Goal: Task Accomplishment & Management: Complete application form

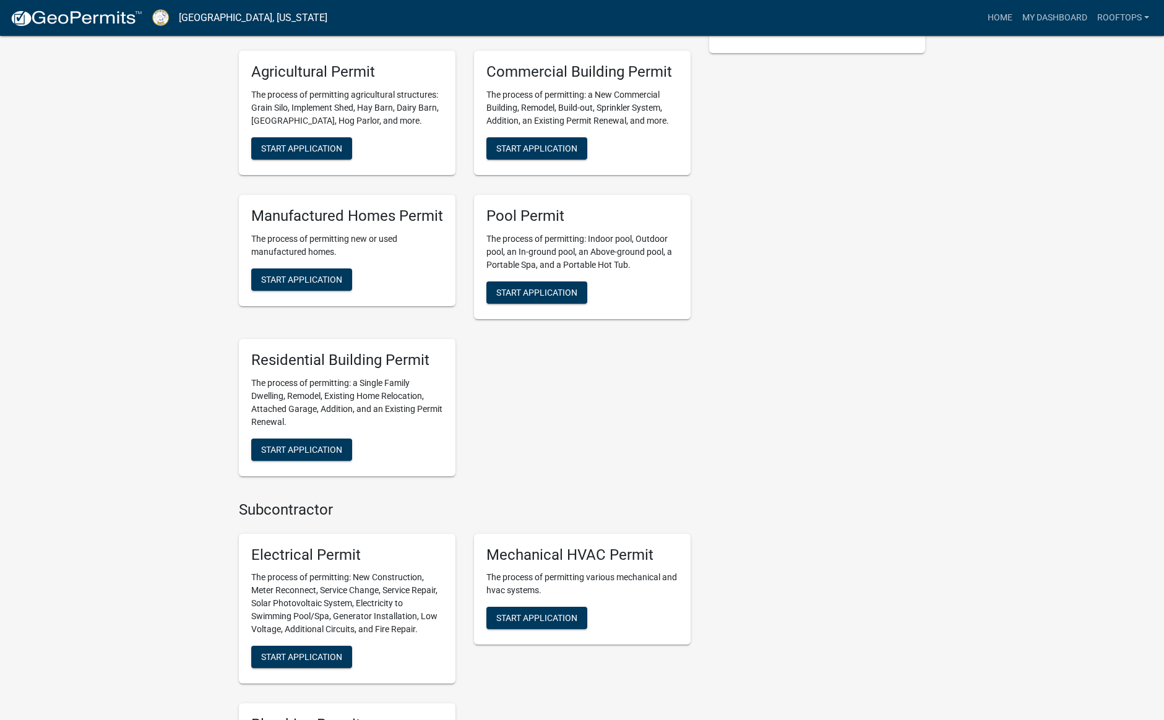
scroll to position [533, 0]
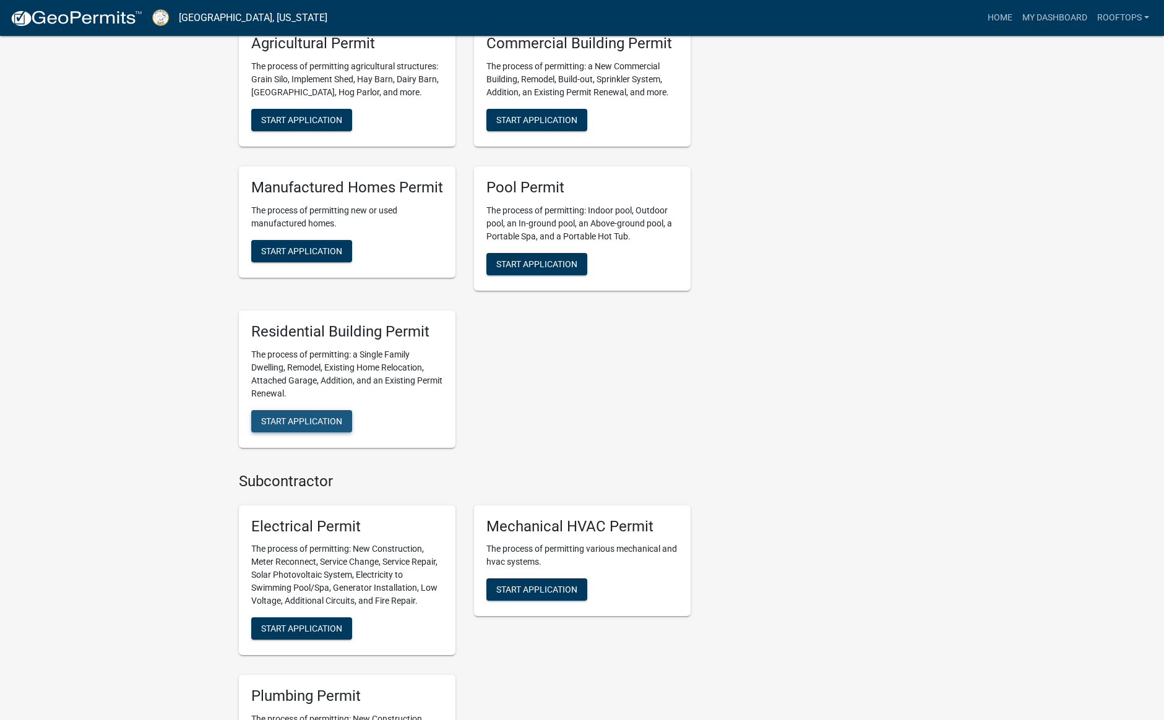
click at [319, 423] on span "Start Application" at bounding box center [301, 421] width 81 height 10
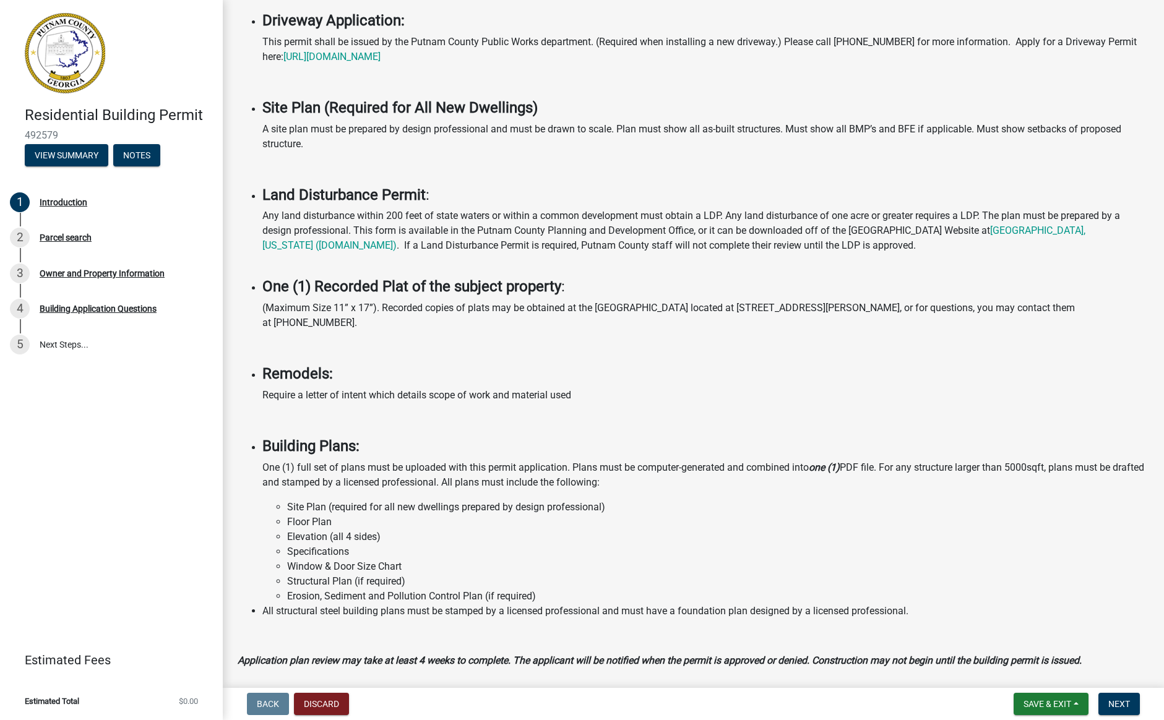
scroll to position [704, 0]
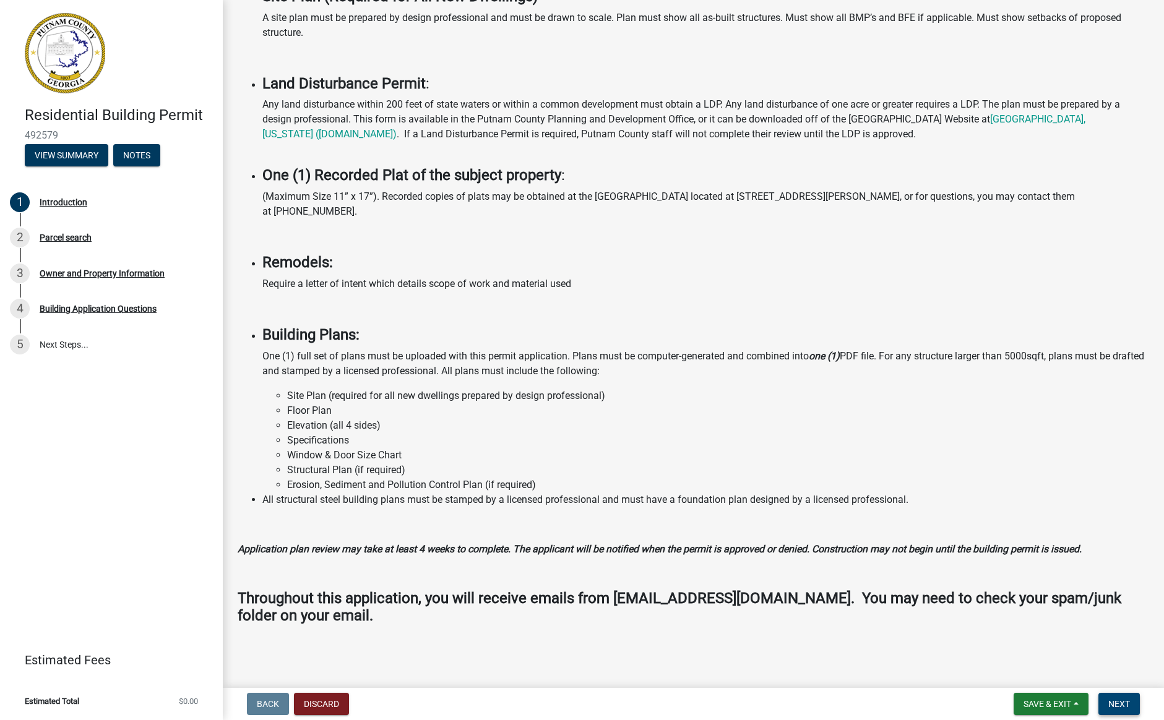
click at [1121, 699] on span "Next" at bounding box center [1119, 704] width 22 height 10
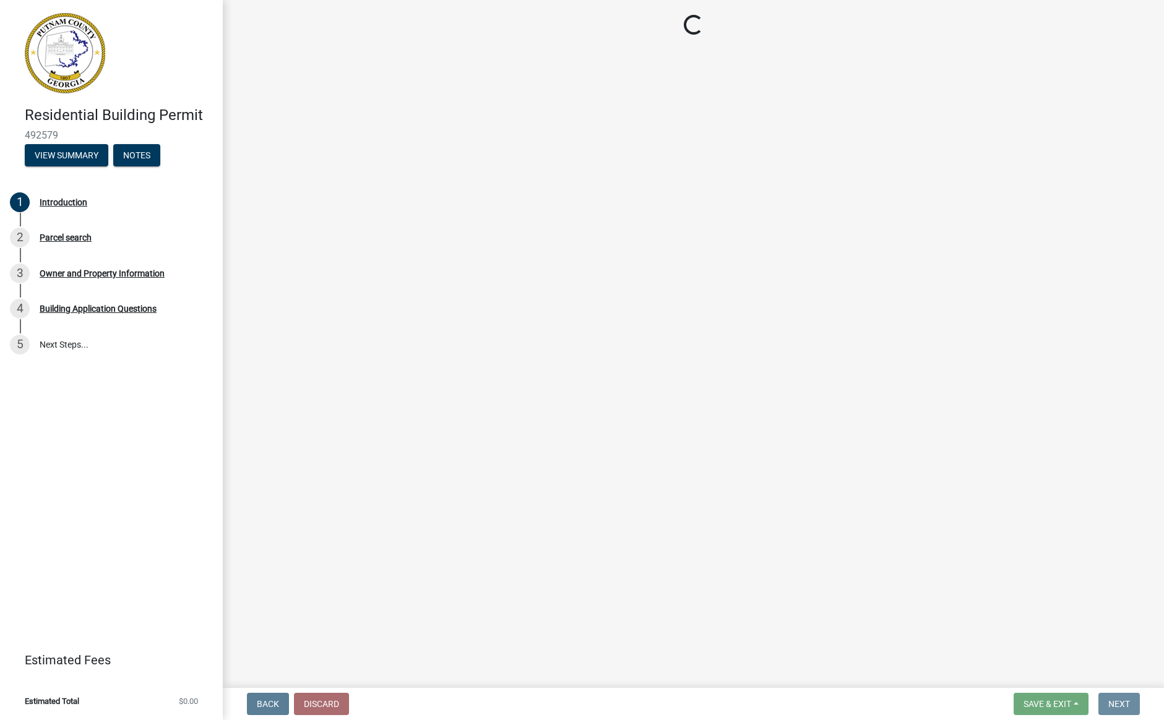
scroll to position [0, 0]
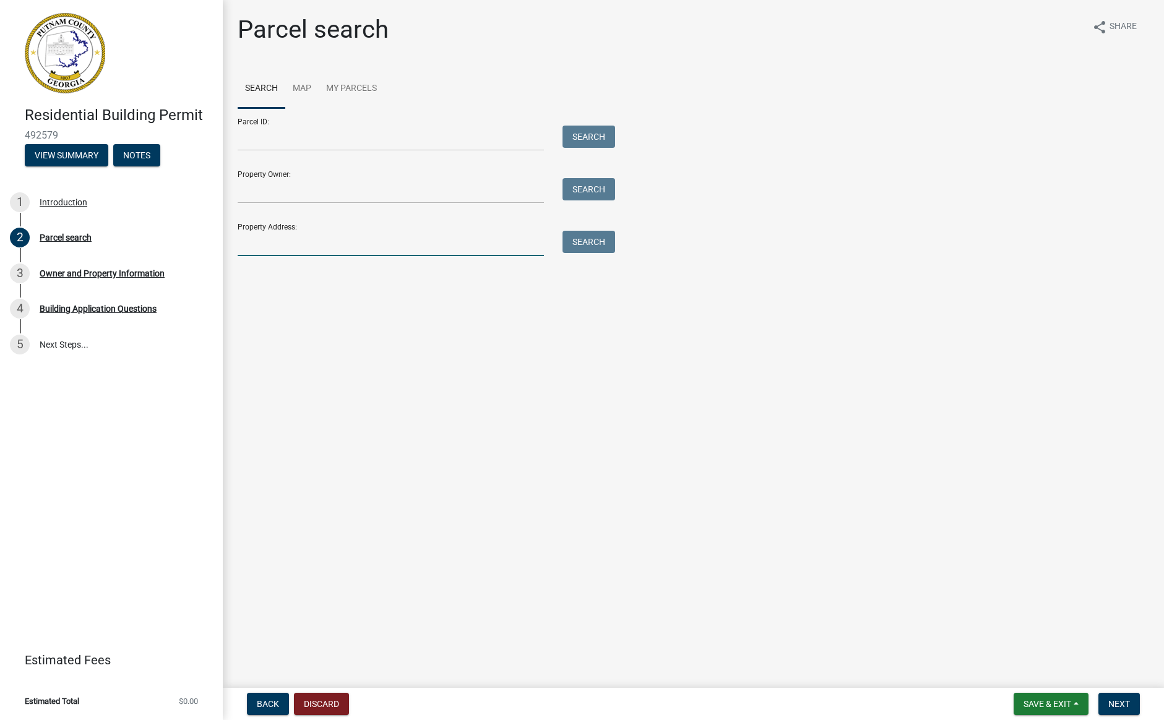
click at [291, 249] on input "Property Address:" at bounding box center [391, 243] width 306 height 25
click at [577, 241] on button "Search" at bounding box center [589, 242] width 53 height 22
drag, startPoint x: 296, startPoint y: 244, endPoint x: 258, endPoint y: 243, distance: 38.4
click at [258, 243] on input "[STREET_ADDRESS]" at bounding box center [391, 243] width 306 height 25
type input "[STREET_ADDRESS]"
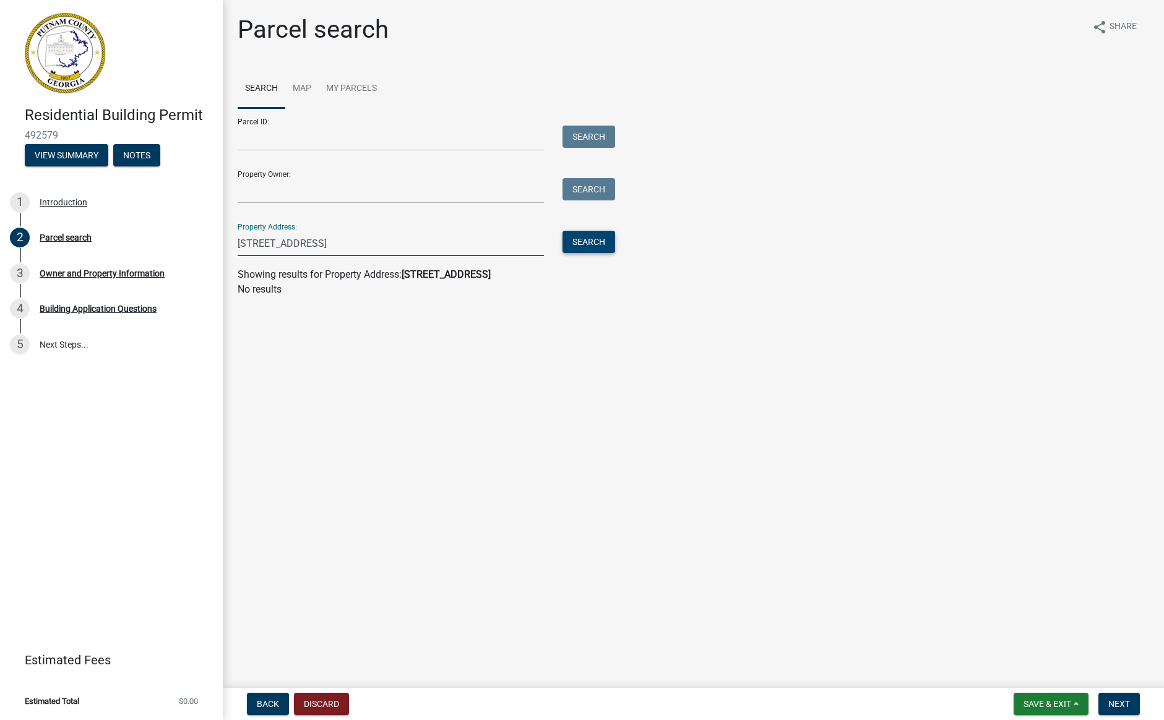
click at [586, 235] on button "Search" at bounding box center [589, 242] width 53 height 22
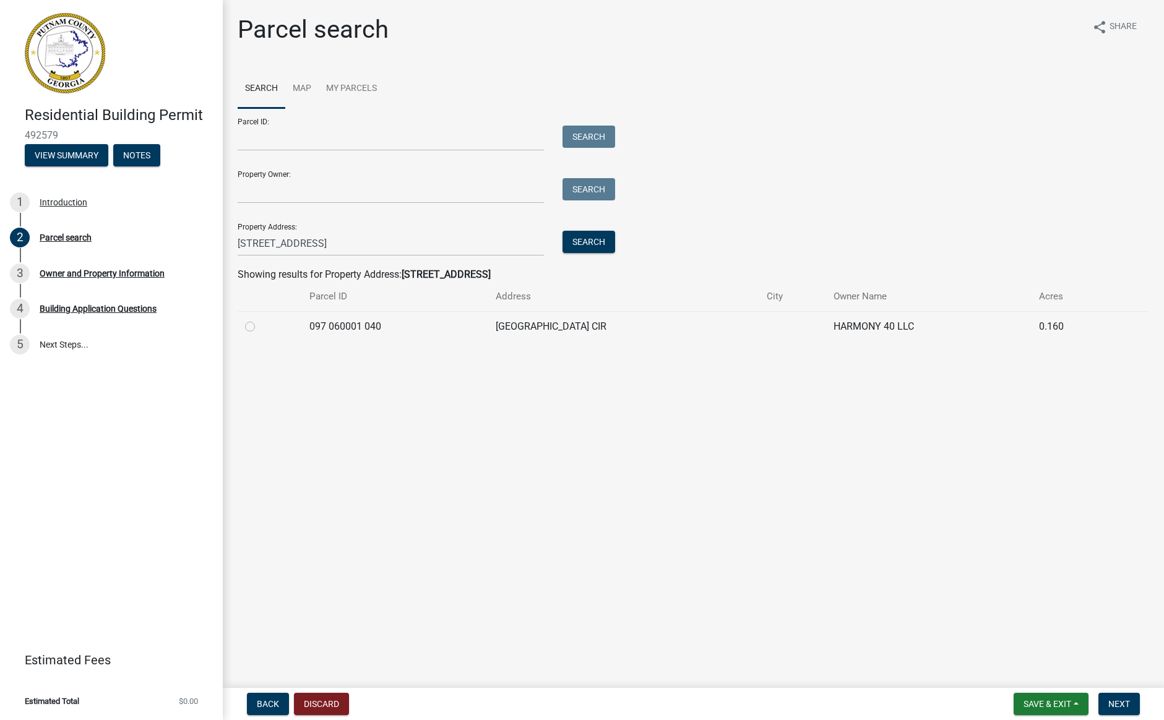
click at [260, 319] on label at bounding box center [260, 319] width 0 height 0
click at [260, 325] on 040 "radio" at bounding box center [264, 323] width 8 height 8
radio 040 "true"
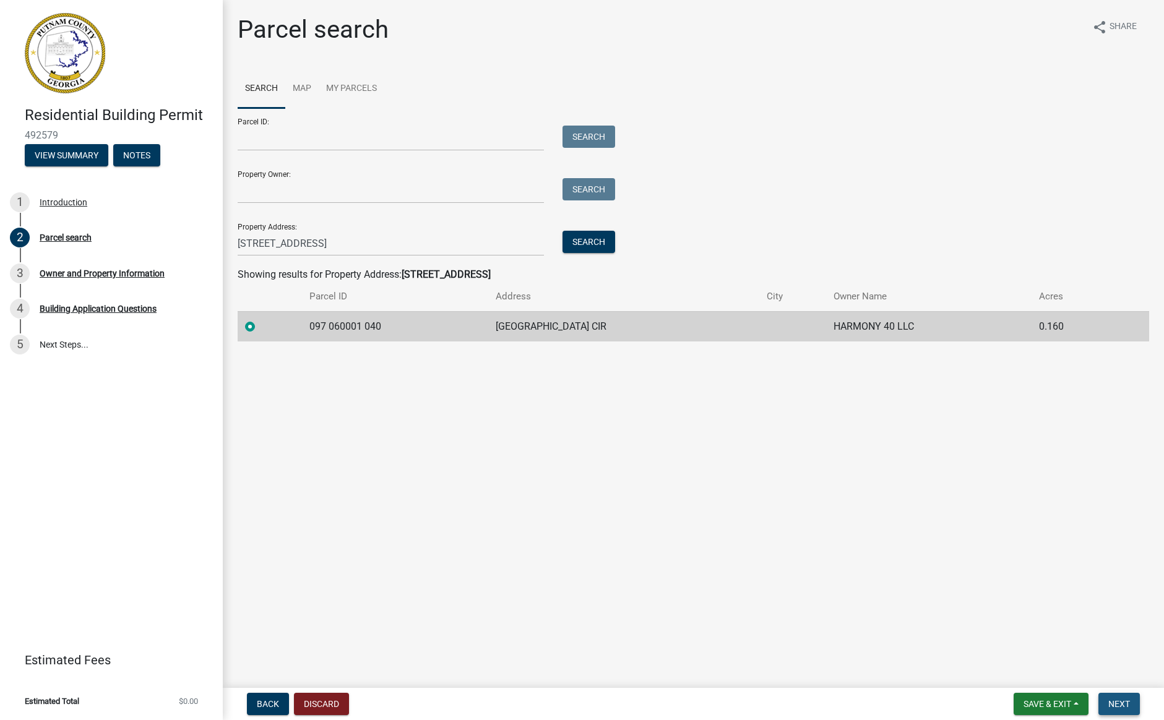
click at [1123, 702] on span "Next" at bounding box center [1119, 704] width 22 height 10
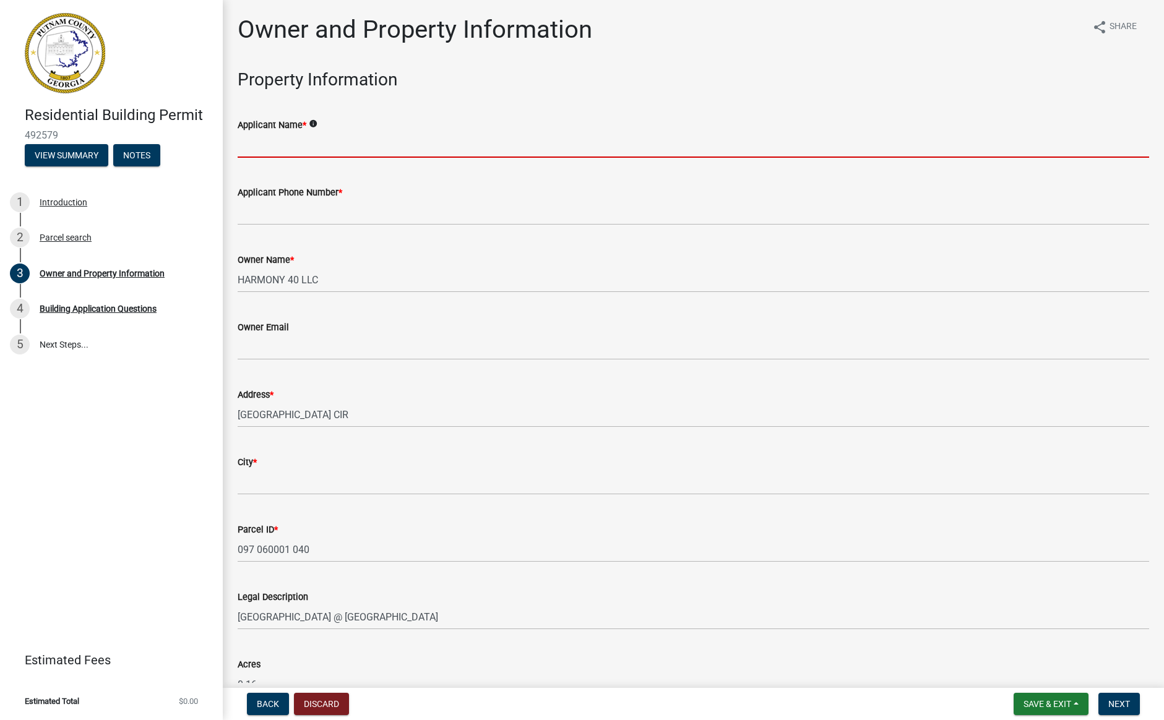
click at [265, 149] on input "Applicant Name *" at bounding box center [694, 144] width 912 height 25
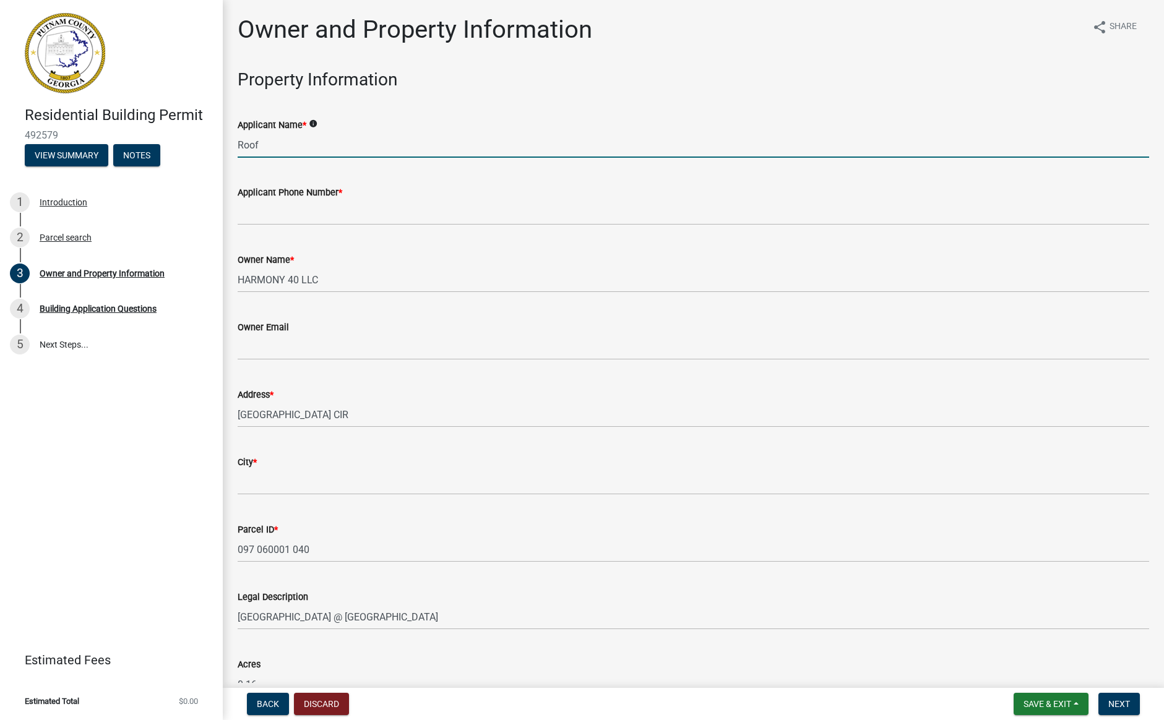
type input "Rooftop Construction, LLC"
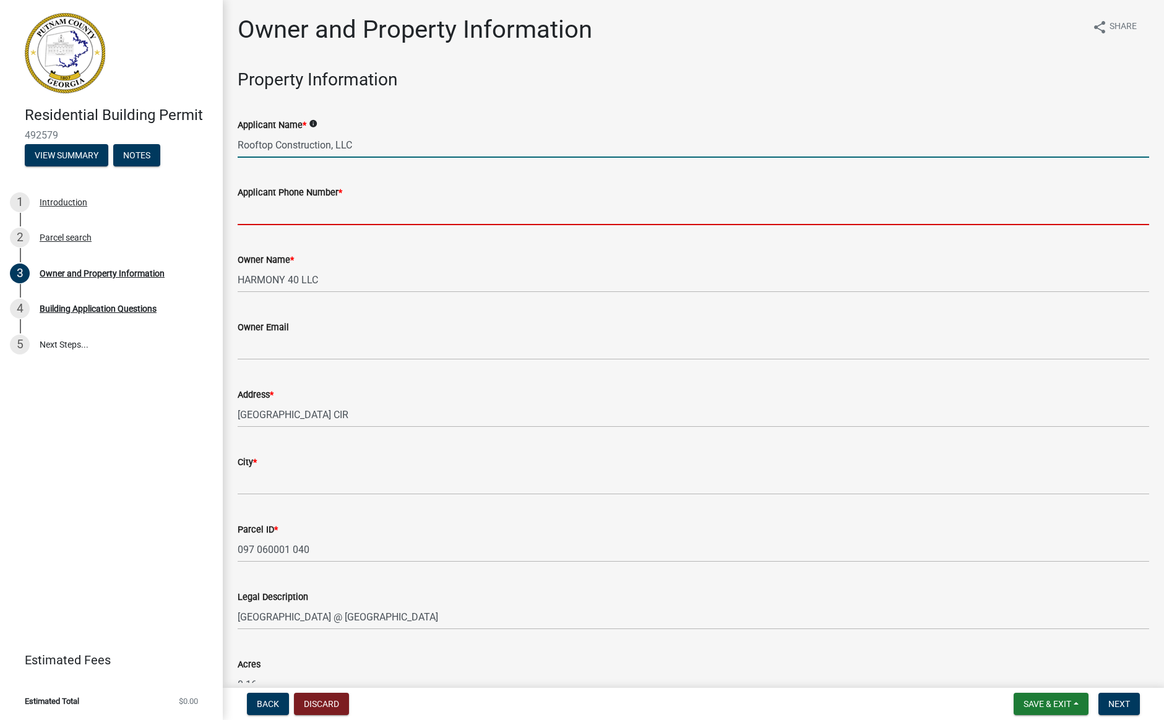
click at [277, 213] on input "Applicant Phone Number *" at bounding box center [694, 212] width 912 height 25
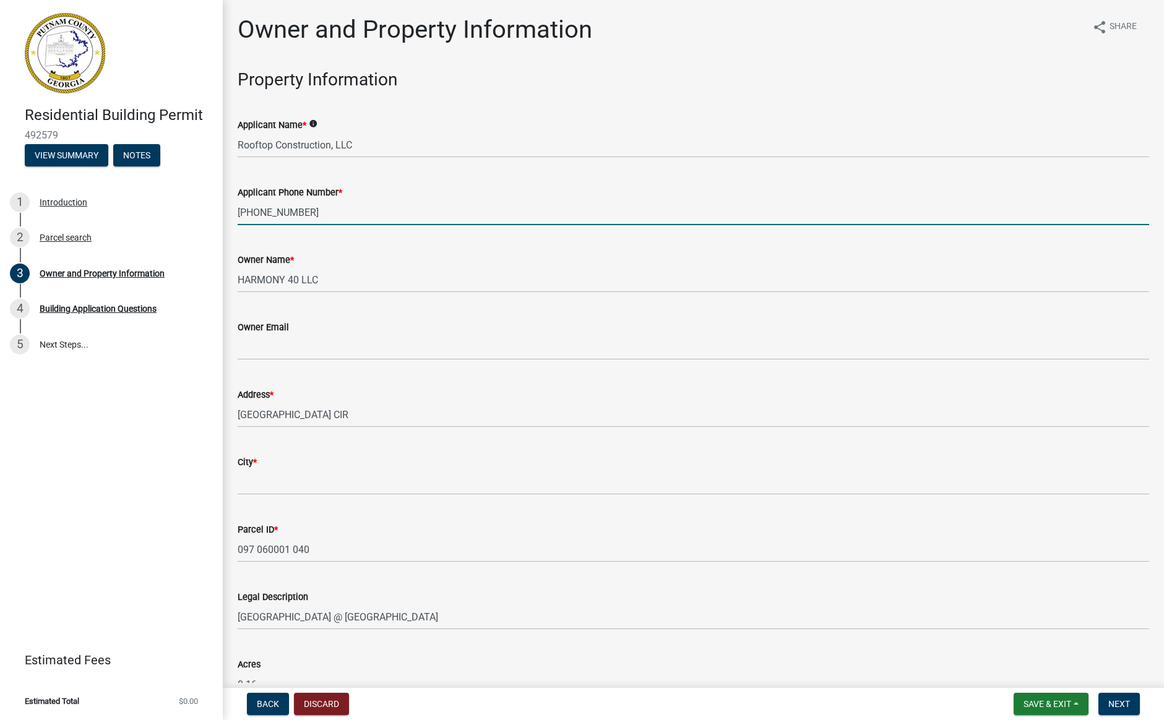
type input "[PHONE_NUMBER]"
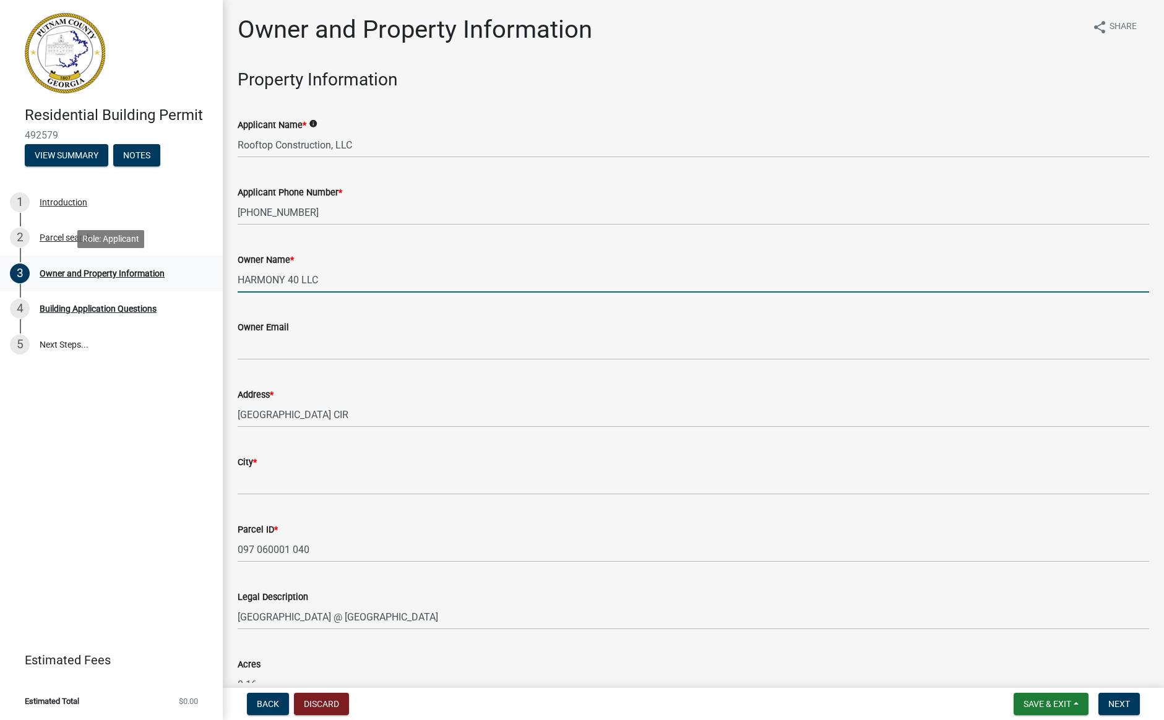
drag, startPoint x: 300, startPoint y: 281, endPoint x: 212, endPoint y: 281, distance: 87.9
click at [212, 281] on div "Residential Building Permit 492579 View Summary Notes 1 Introduction 2 Parcel s…" at bounding box center [582, 360] width 1164 height 720
type input "CGLO LLC"
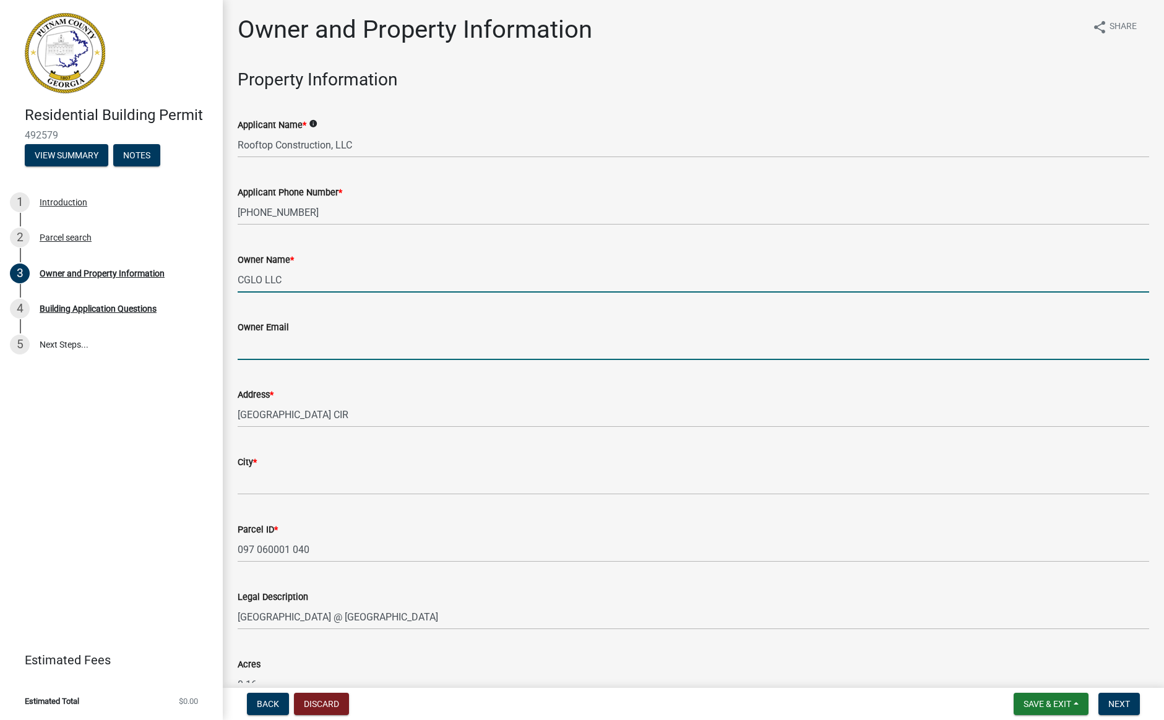
click at [269, 350] on input "Owner Email" at bounding box center [694, 347] width 912 height 25
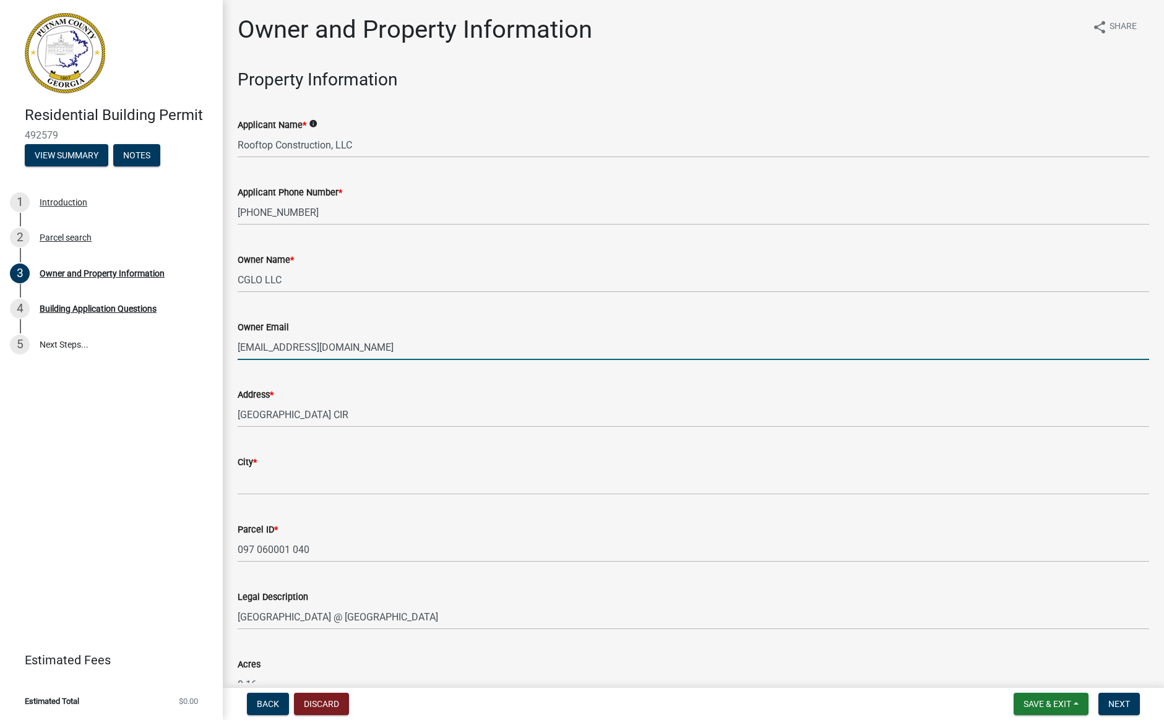
type input "[EMAIL_ADDRESS][DOMAIN_NAME]"
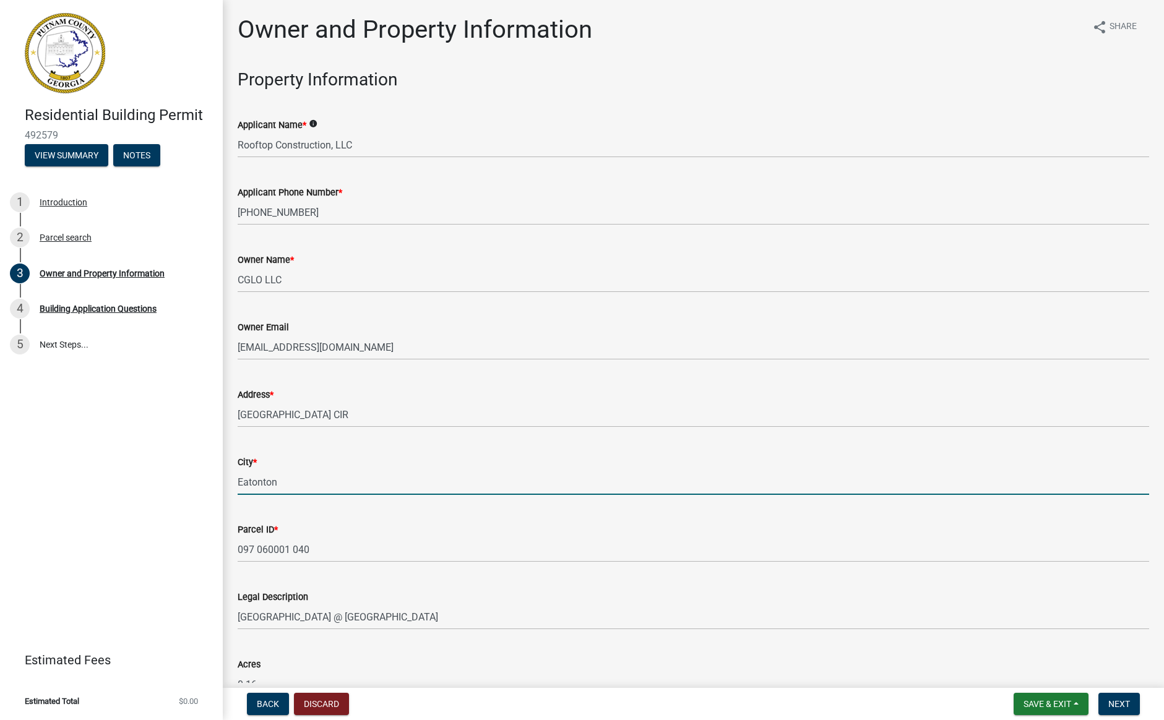
type input "Eatonton"
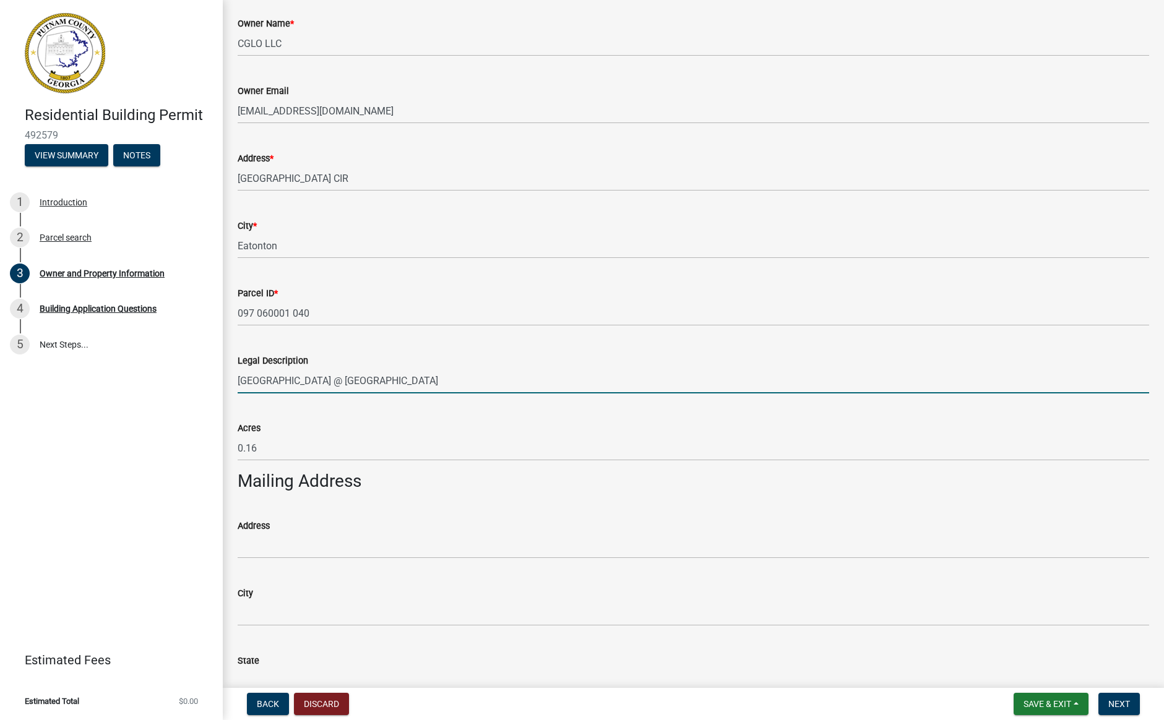
scroll to position [239, 0]
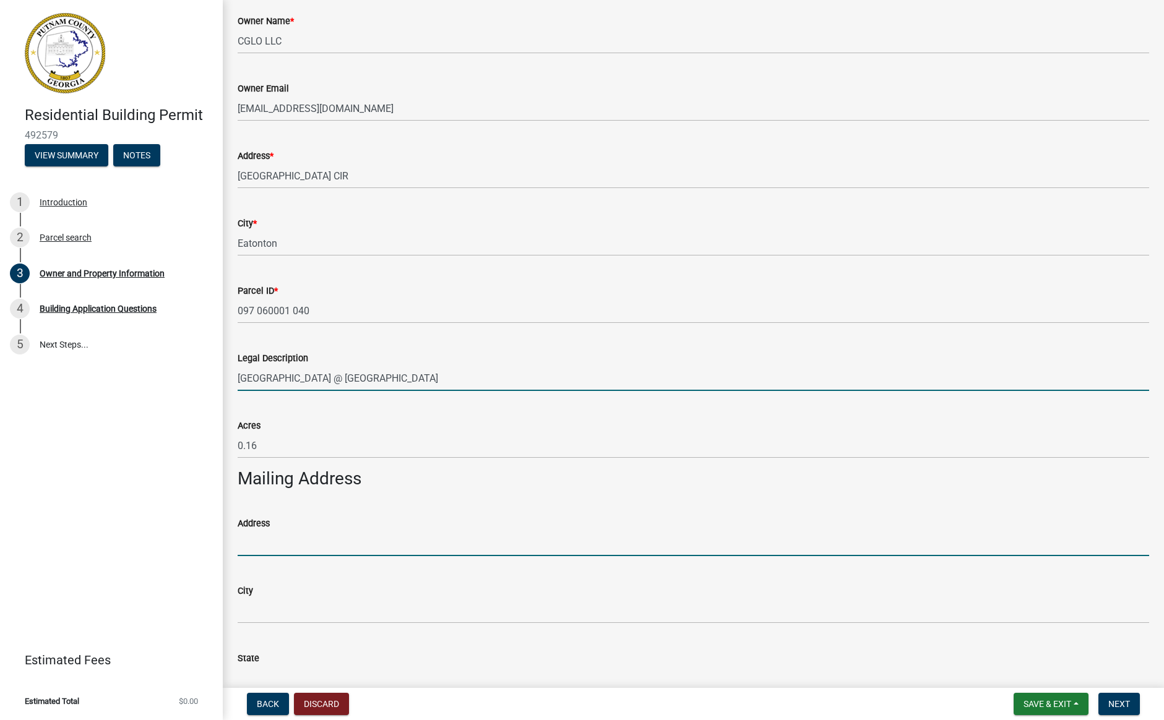
click at [270, 544] on input "Address" at bounding box center [694, 543] width 912 height 25
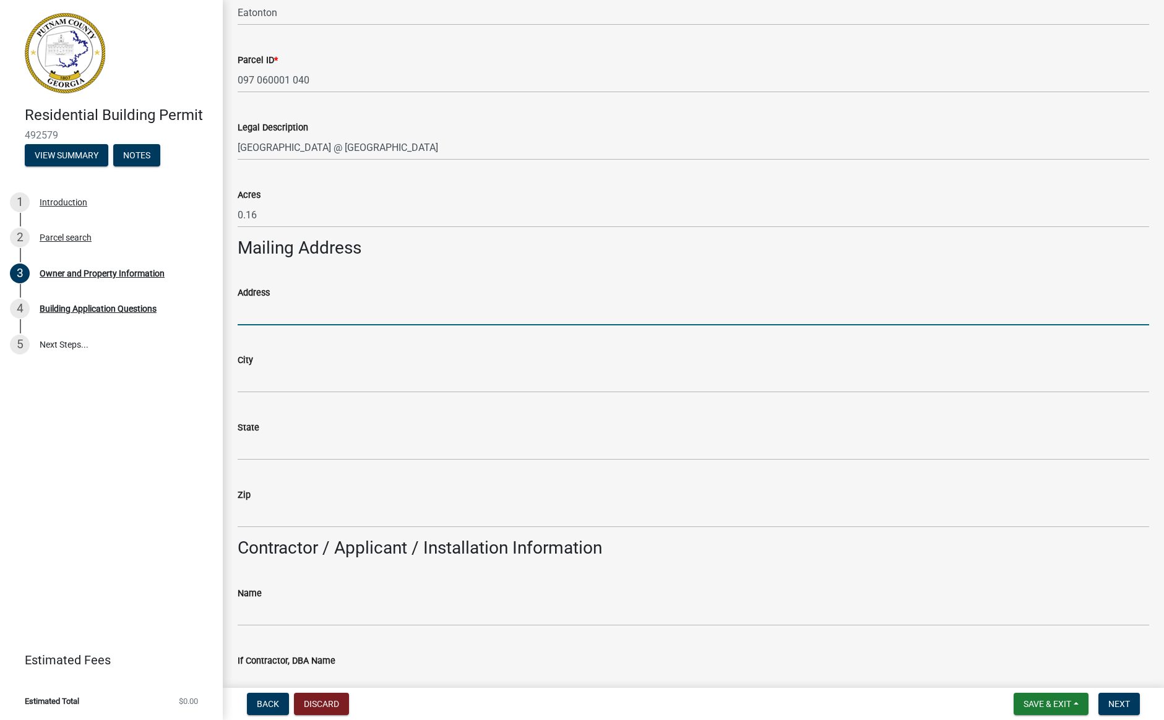
scroll to position [504, 0]
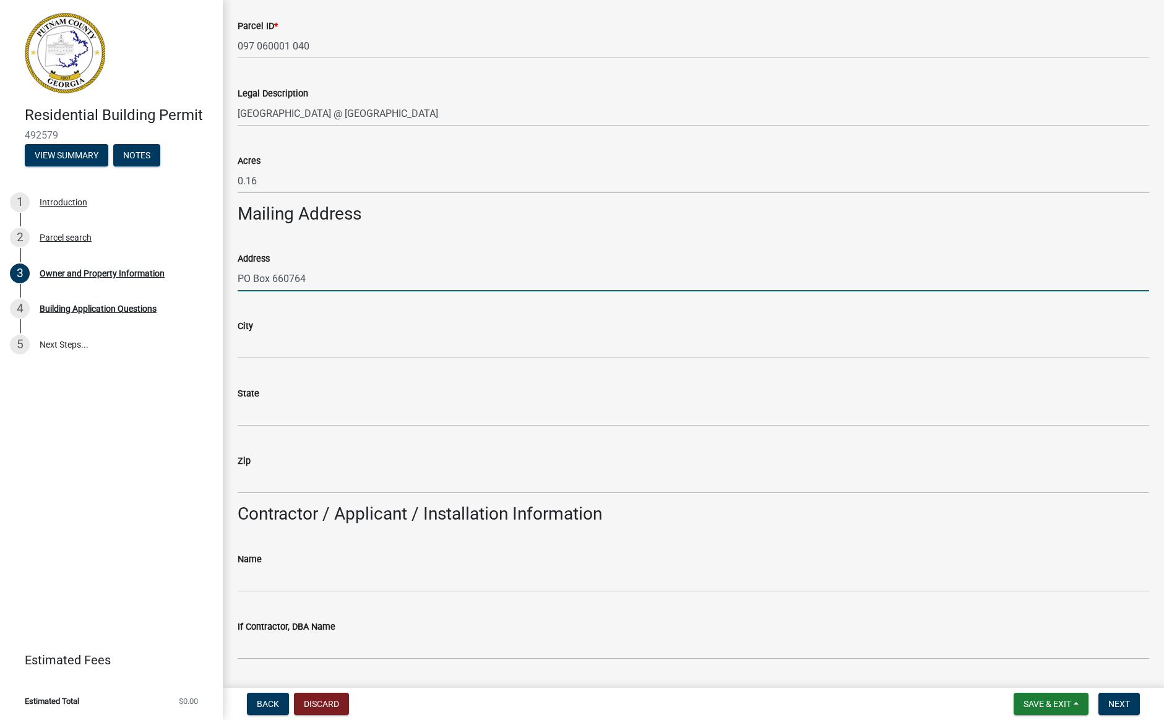
type input "PO Box 660764"
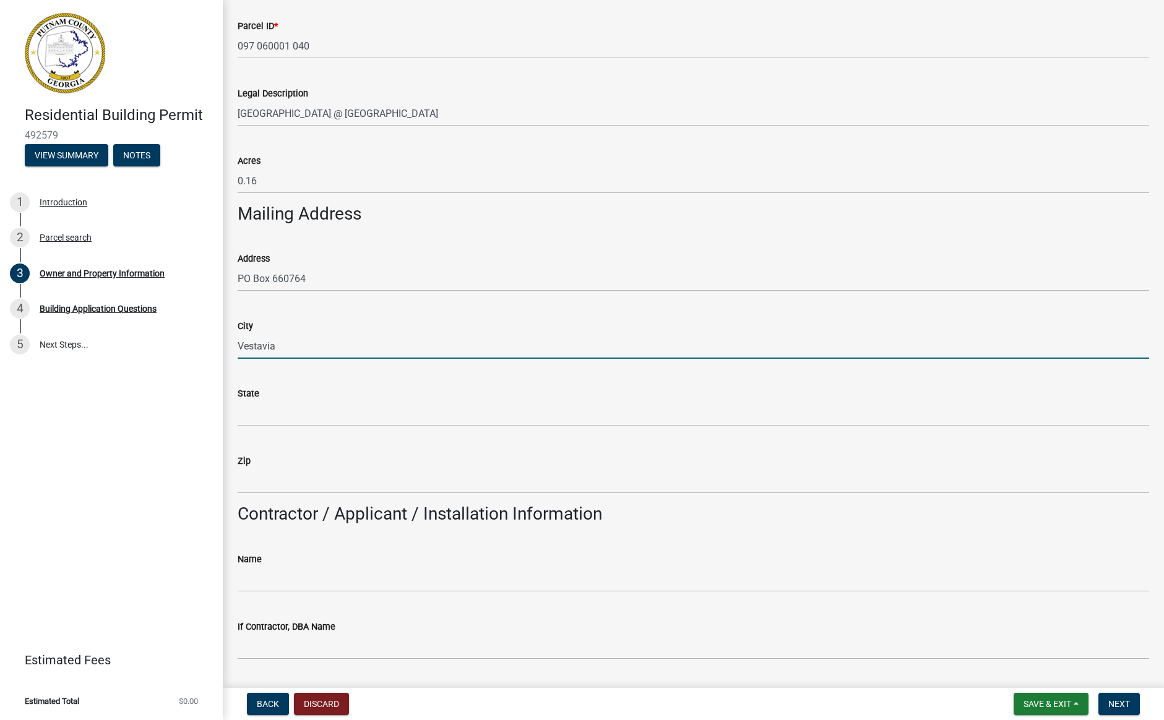
type input "Vestavia"
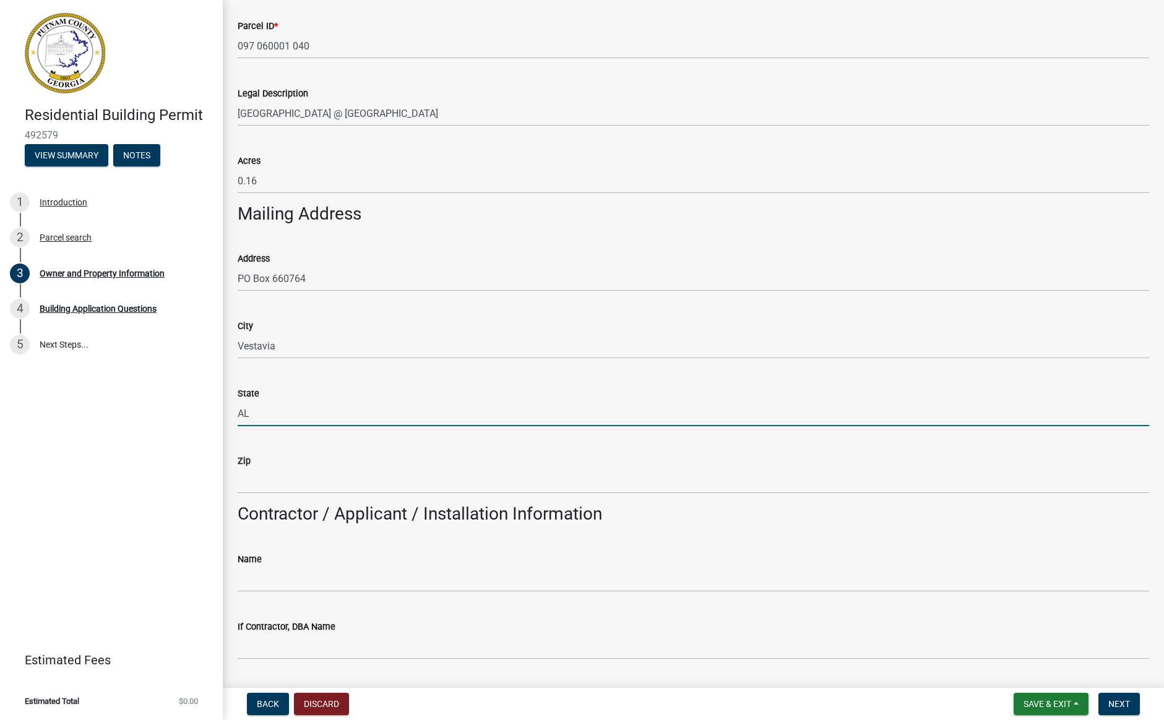
type input "AL"
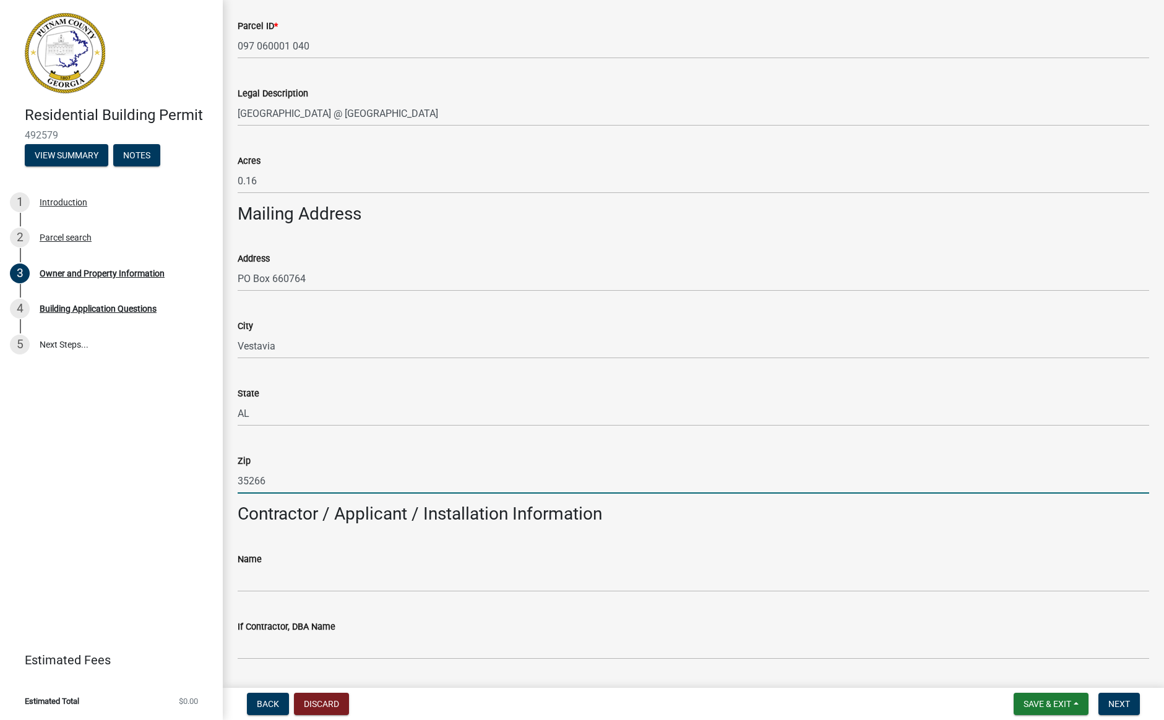
type input "35266"
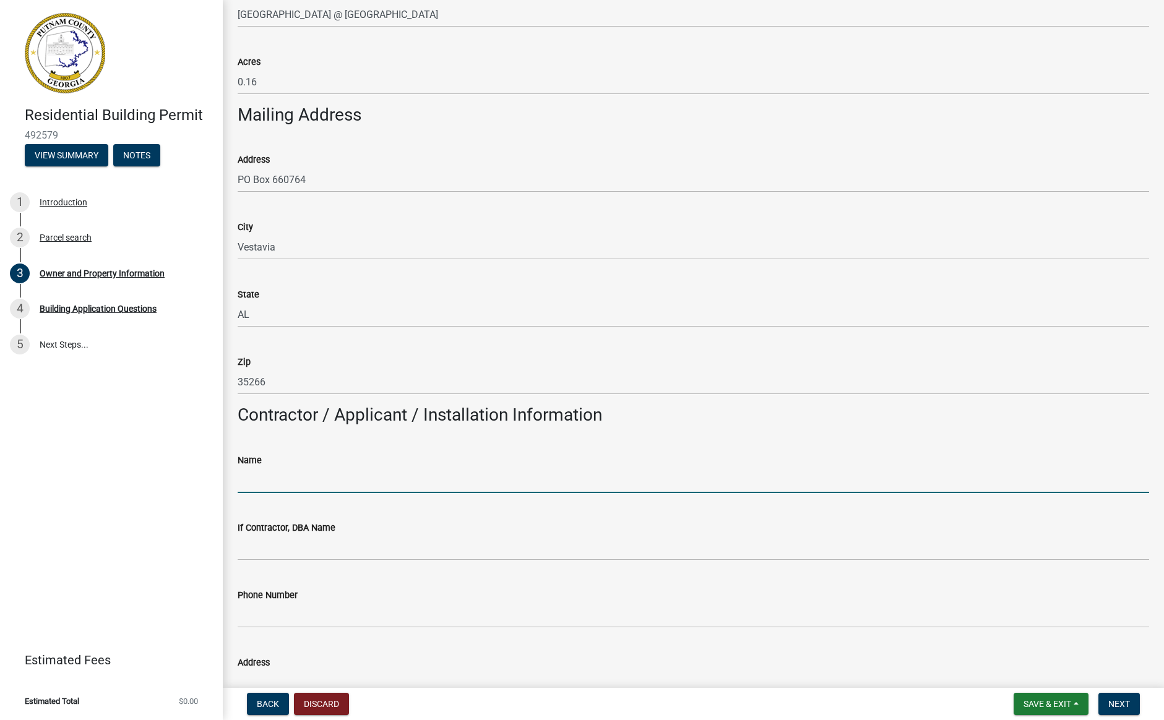
scroll to position [607, 0]
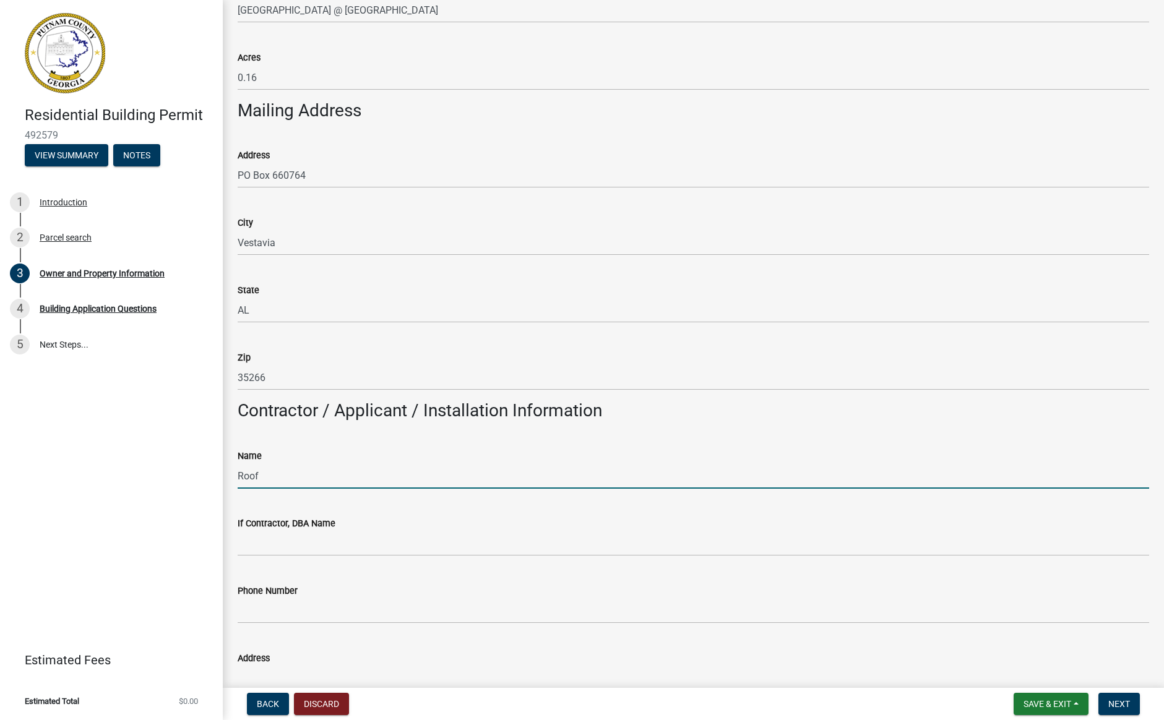
type input "Rooftop Construction, LLC"
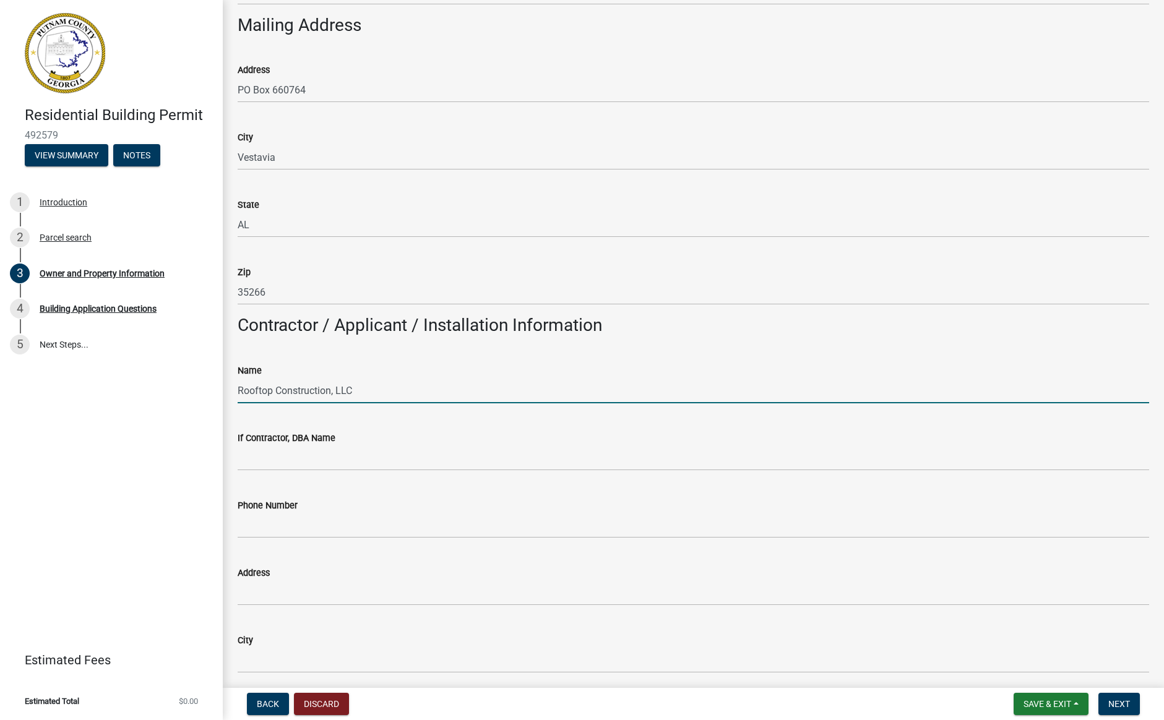
scroll to position [714, 0]
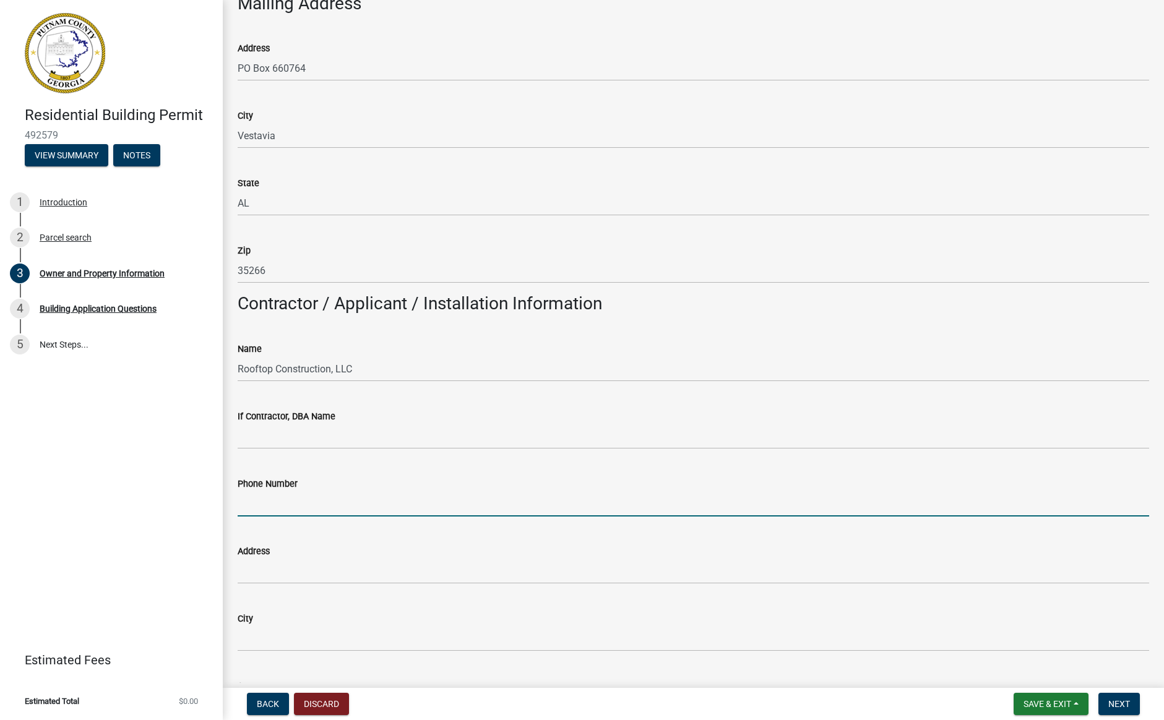
click at [252, 506] on input "Phone Number" at bounding box center [694, 503] width 912 height 25
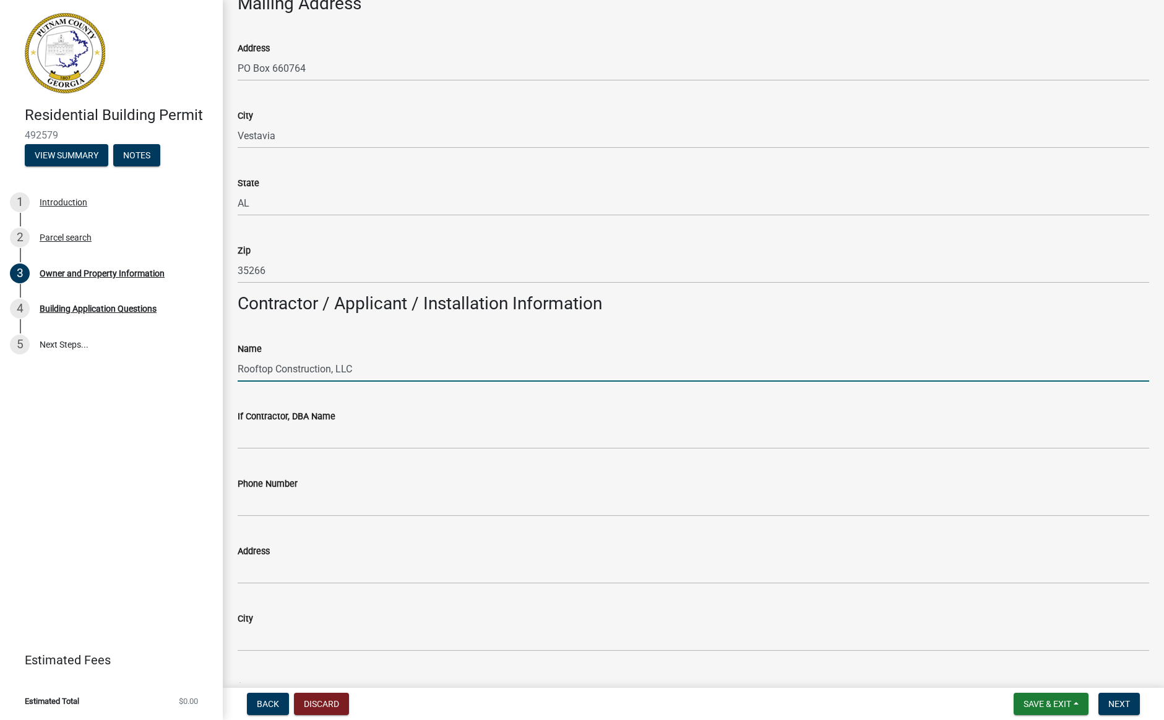
drag, startPoint x: 370, startPoint y: 370, endPoint x: 239, endPoint y: 369, distance: 131.2
click at [239, 369] on input "Rooftop Construction, LLC" at bounding box center [694, 368] width 912 height 25
click at [246, 438] on input "If Contractor, DBA Name" at bounding box center [694, 436] width 912 height 25
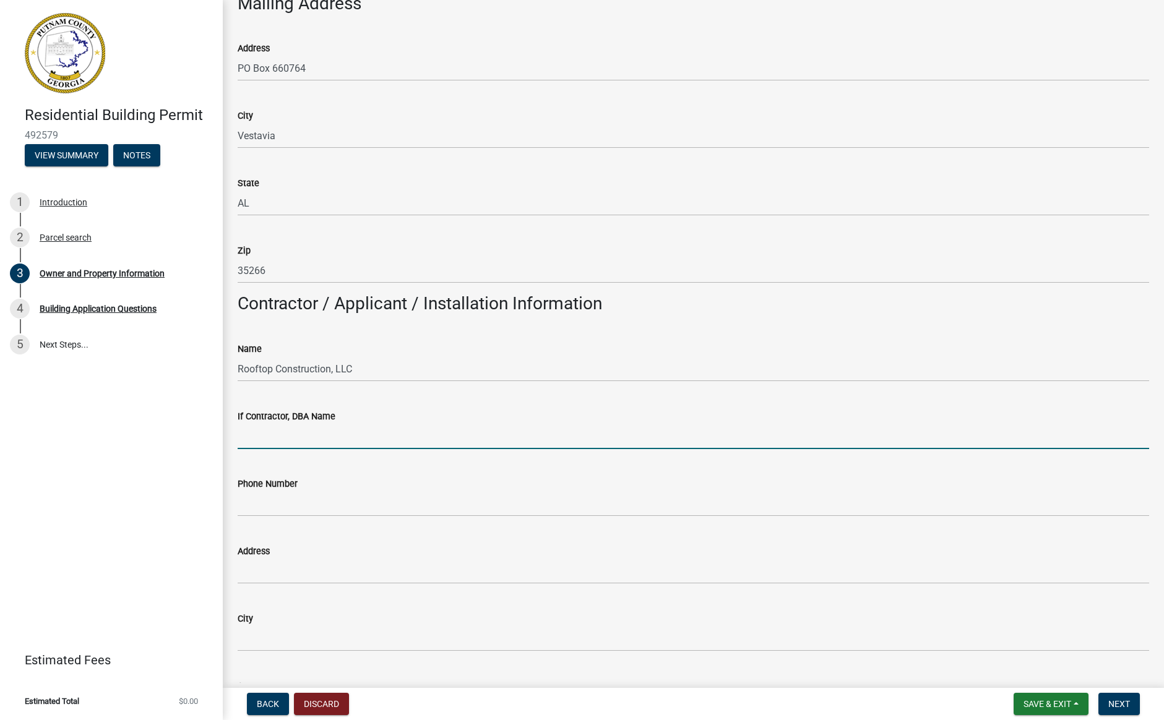
paste input "Rooftop Construction, LLC"
type input "Rooftop Construction, LLC"
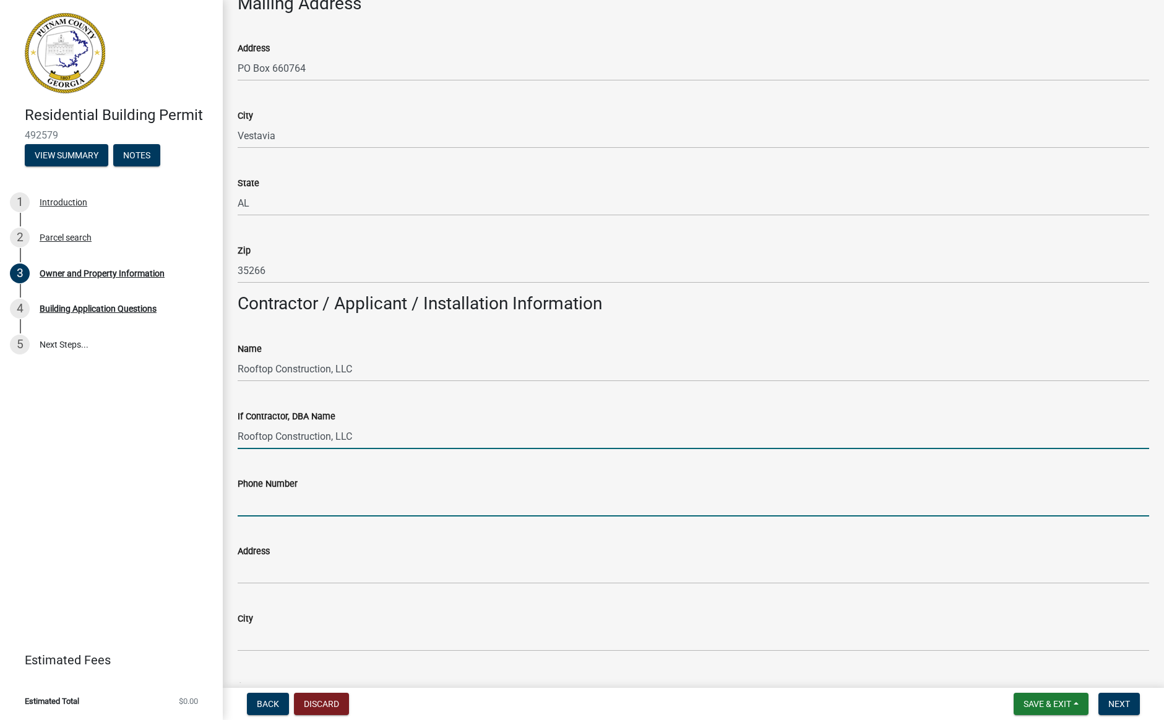
click at [269, 513] on input "Phone Number" at bounding box center [694, 503] width 912 height 25
type input "2"
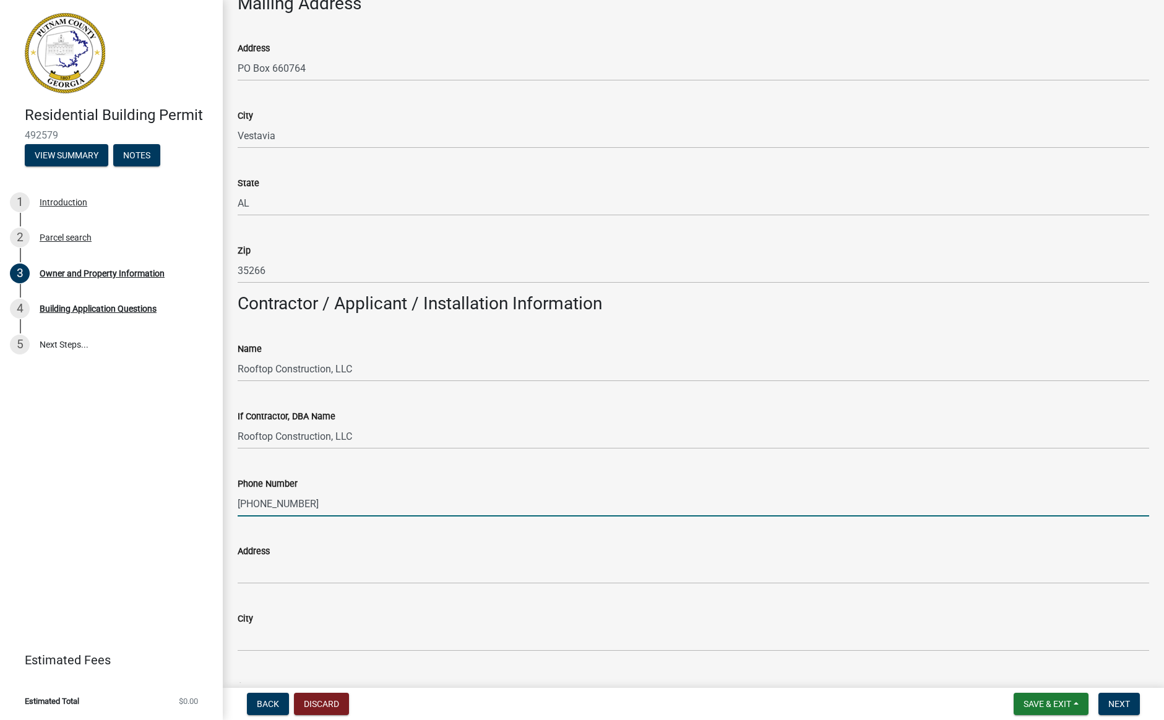
type input "[PHONE_NUMBER]"
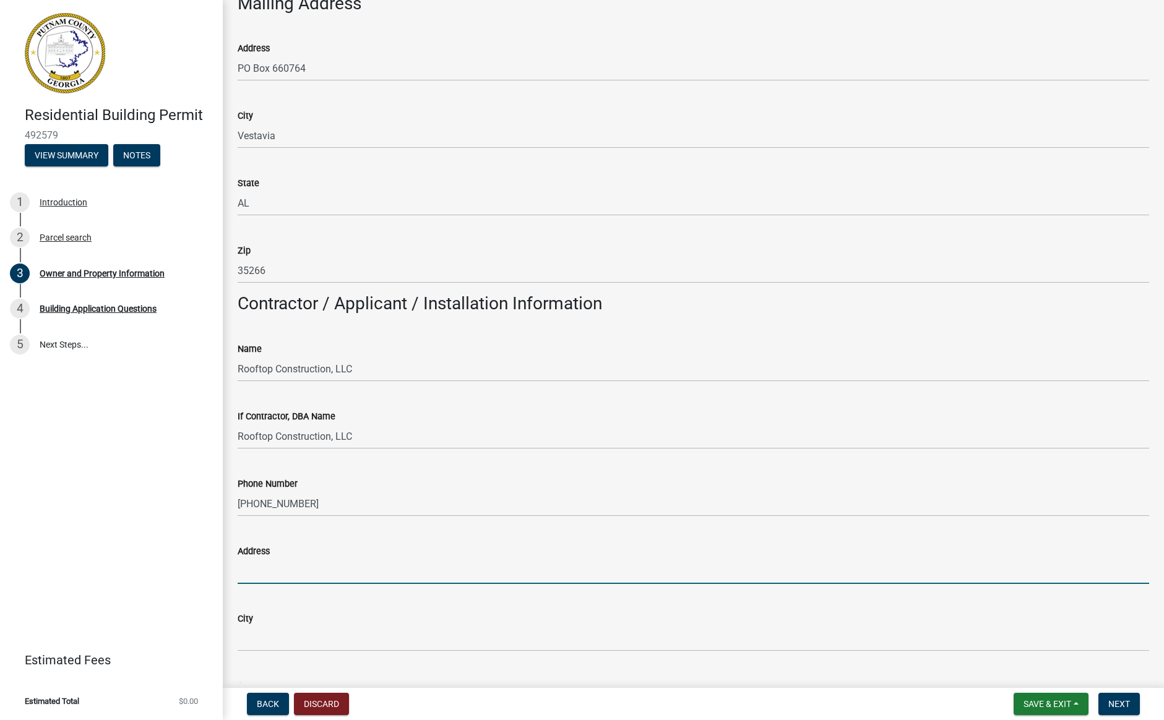
click at [251, 576] on input "Address" at bounding box center [694, 571] width 912 height 25
type input "[STREET_ADDRESS][PERSON_NAME][US_STATE]"
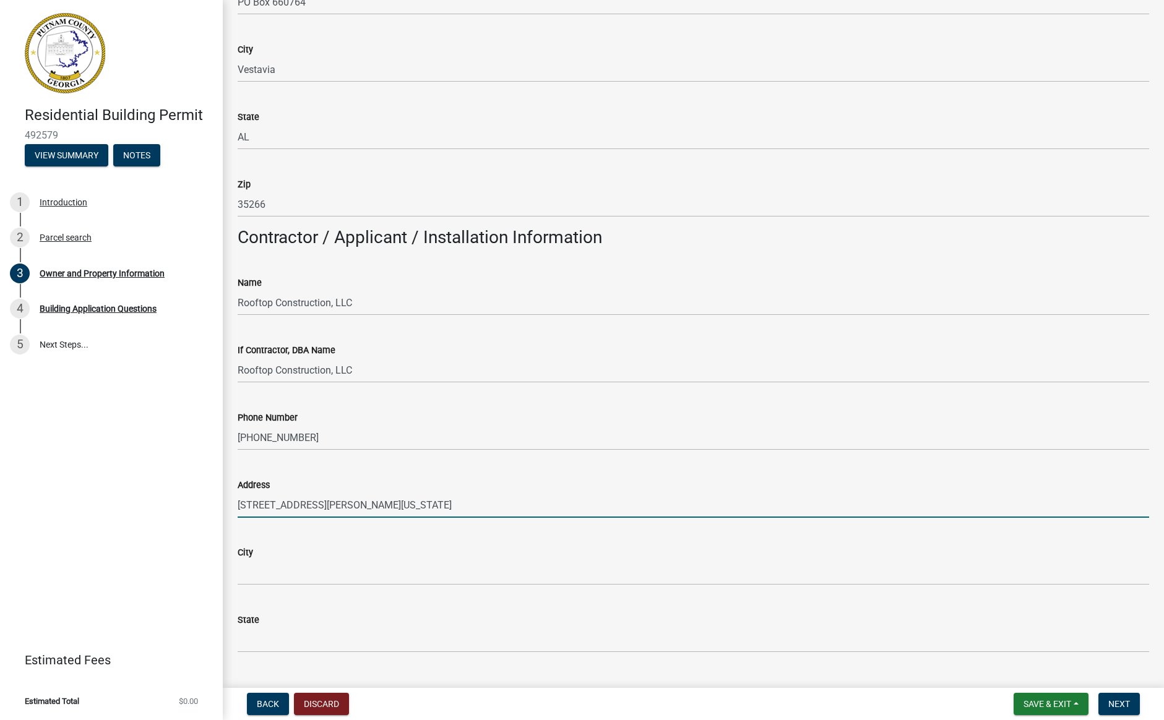
scroll to position [804, 0]
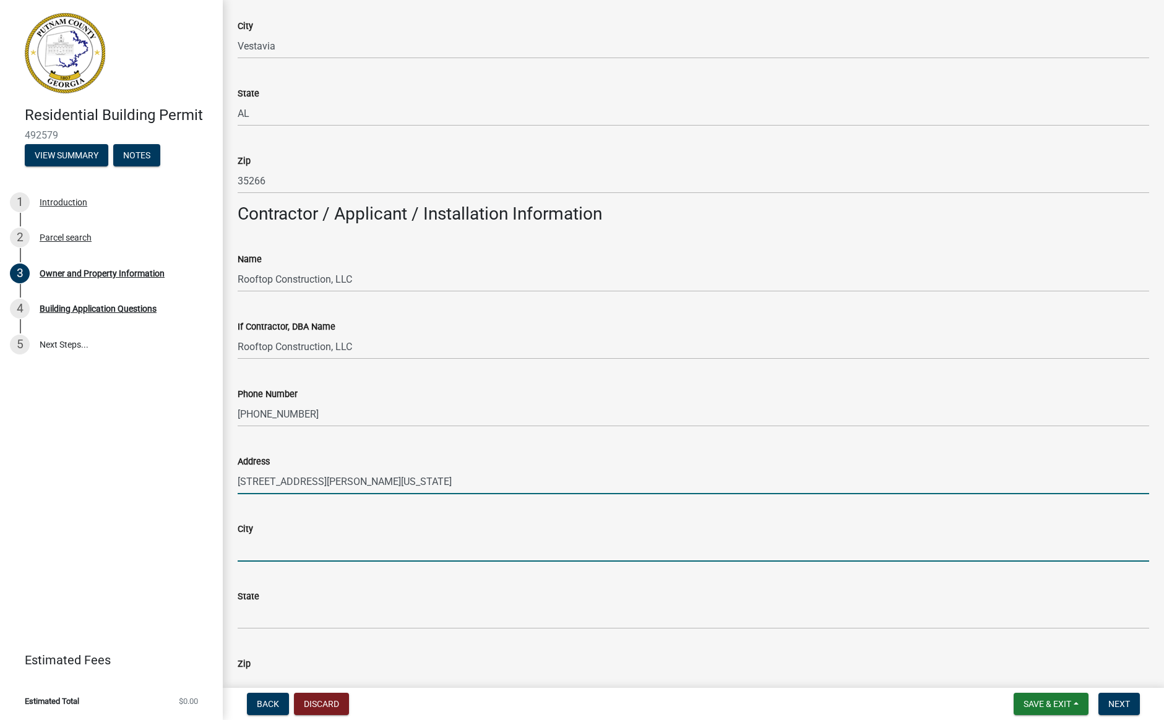
click at [281, 542] on input "City" at bounding box center [694, 549] width 912 height 25
type input "E"
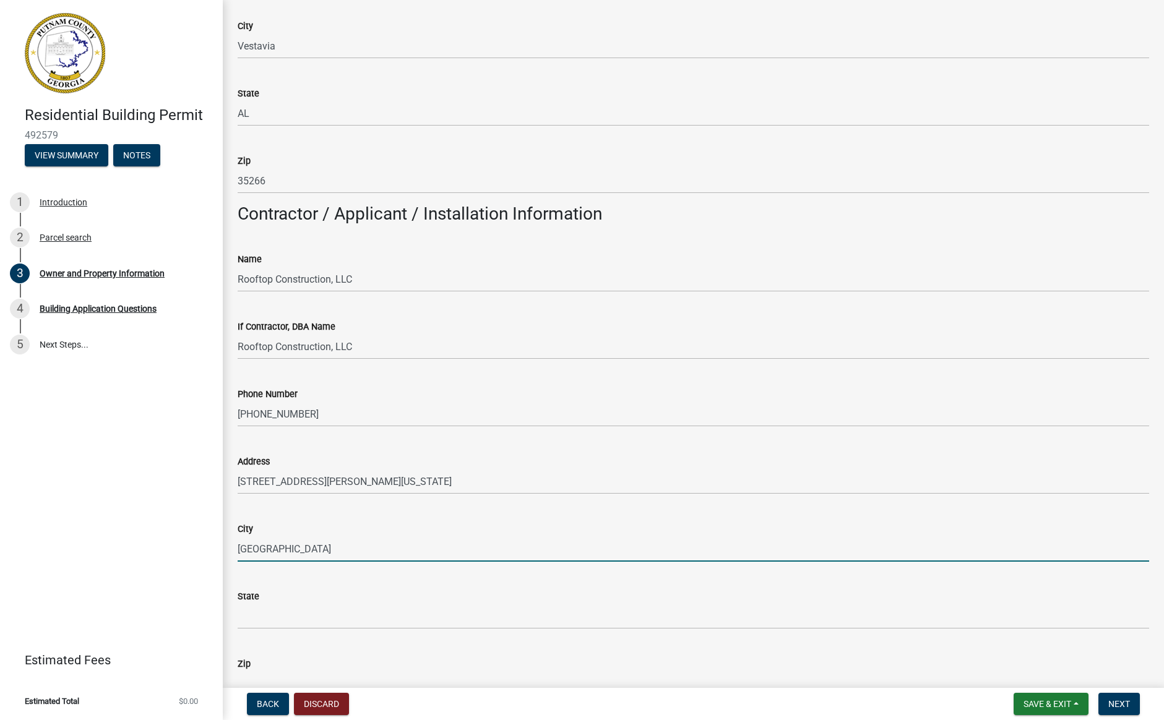
type input "[GEOGRAPHIC_DATA]"
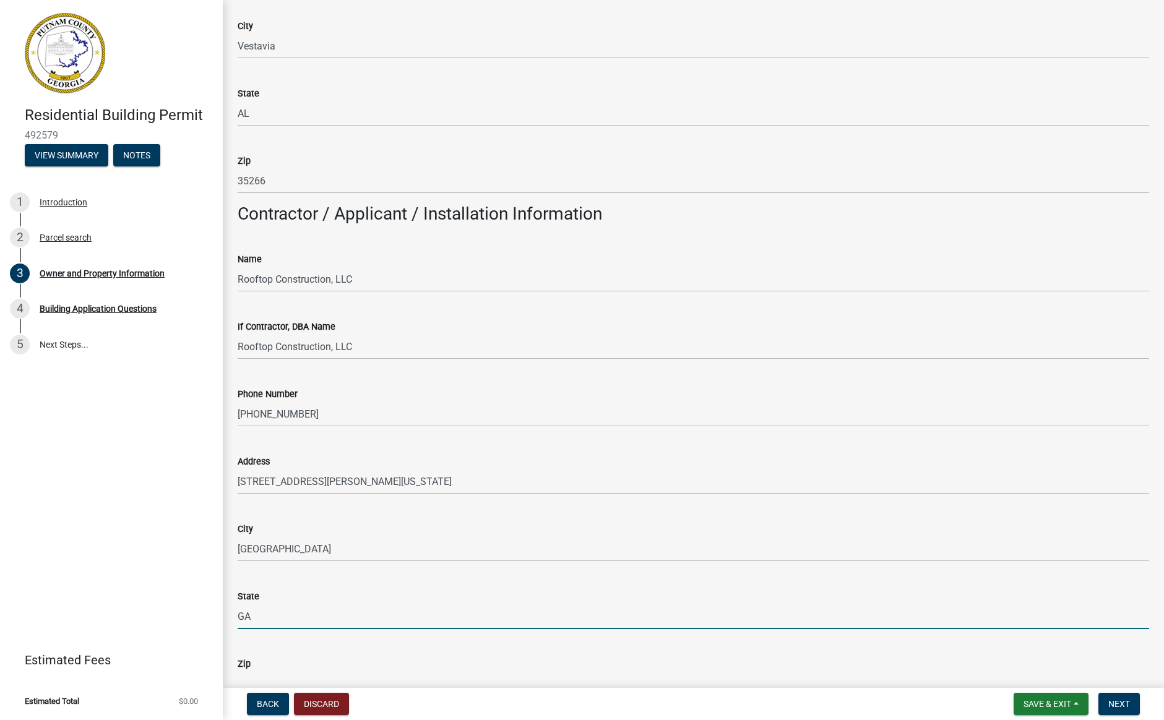
type input "GA"
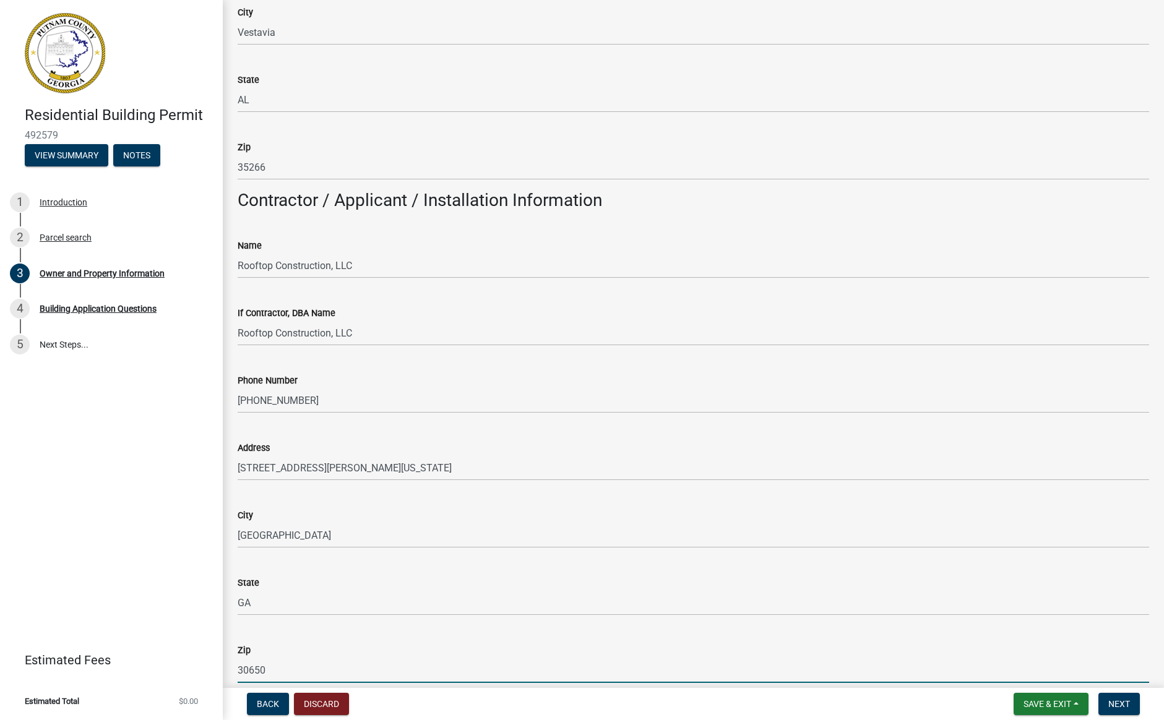
type input "30650"
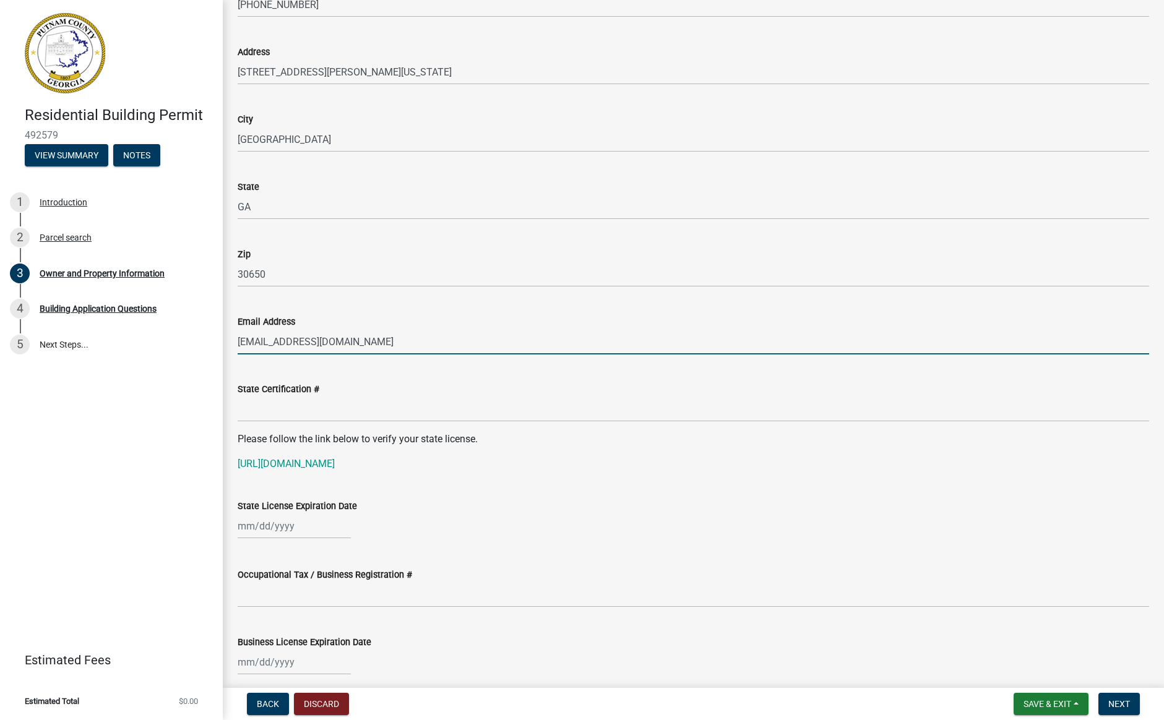
type input "[EMAIL_ADDRESS][DOMAIN_NAME]"
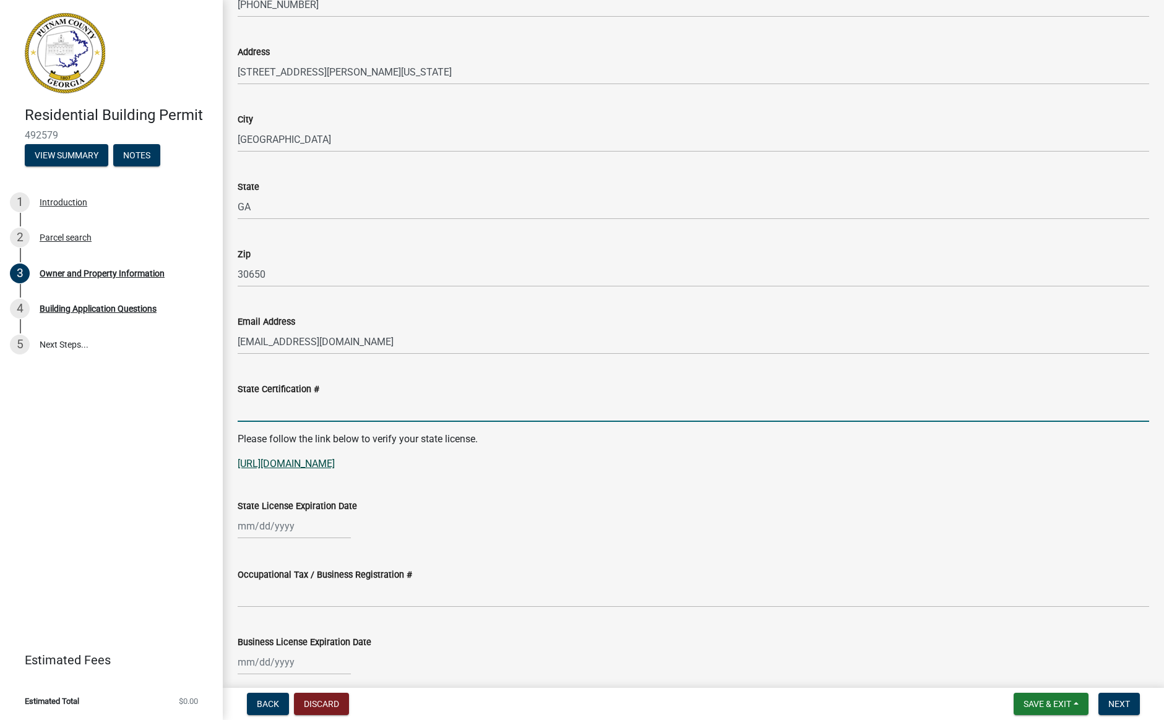
click at [335, 468] on link "[URL][DOMAIN_NAME]" at bounding box center [286, 464] width 97 height 12
click at [256, 412] on input "State Certification #" at bounding box center [694, 409] width 912 height 25
paste input "GCCO009422"
type input "GCCO009422"
click at [238, 527] on div at bounding box center [294, 526] width 113 height 25
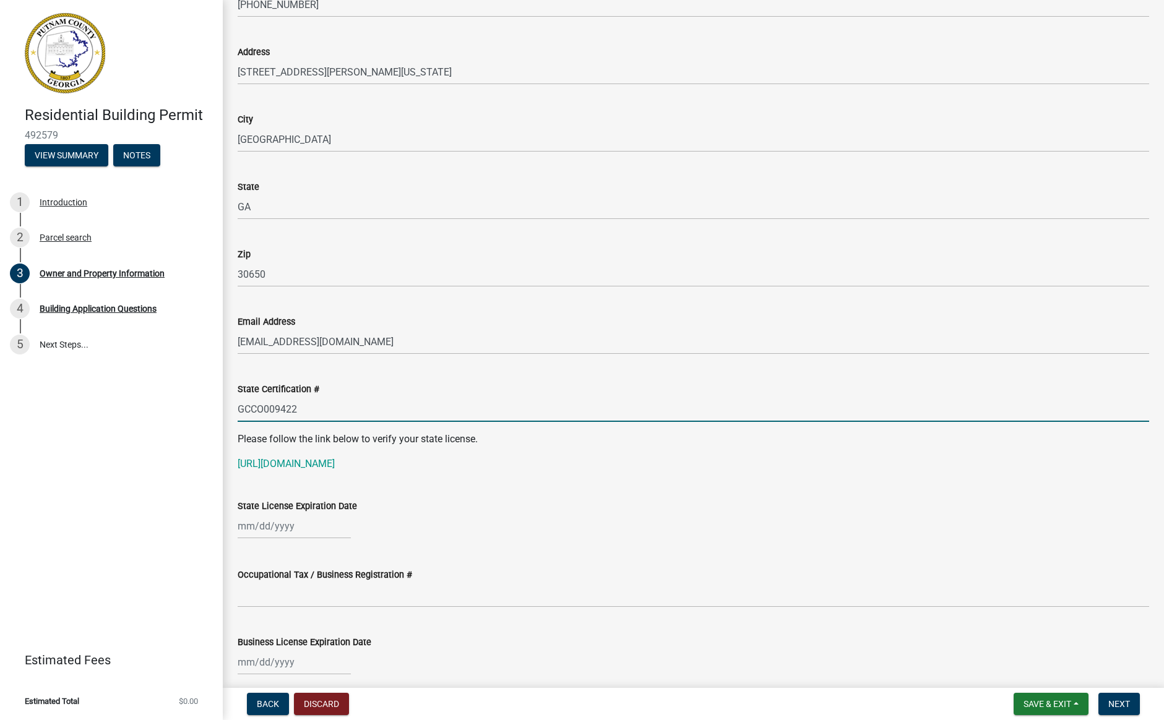
select select "10"
select select "2025"
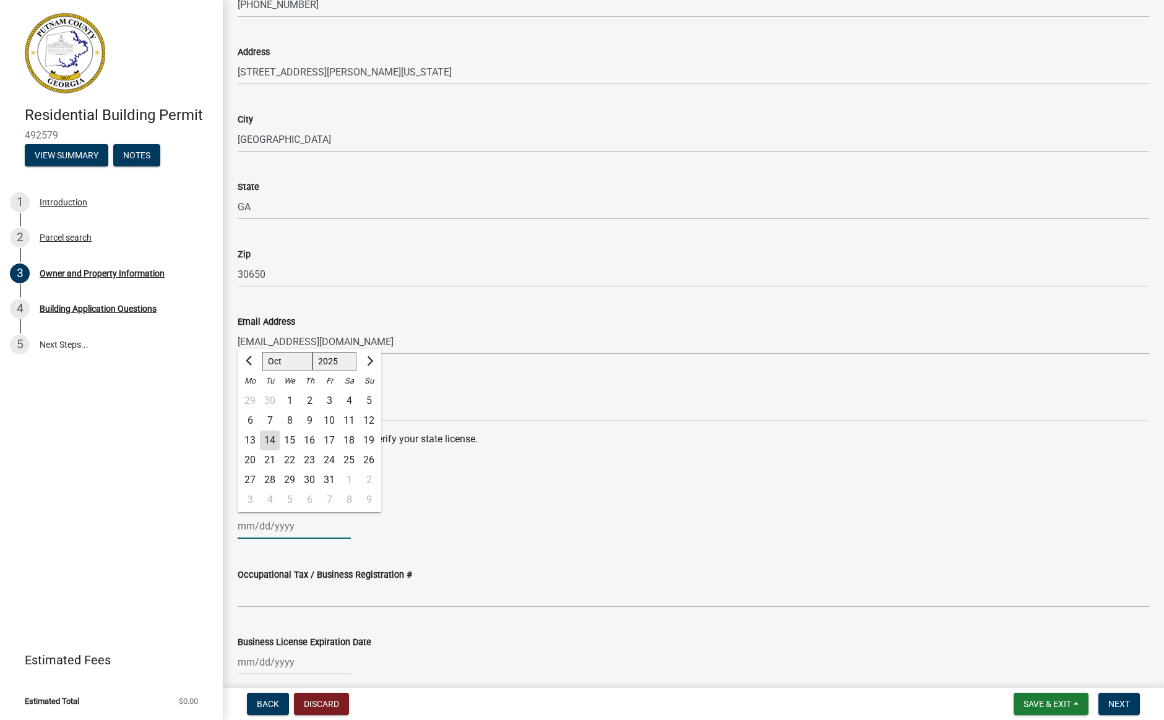
click at [243, 528] on input "State License Expiration Date" at bounding box center [294, 526] width 113 height 25
type input "[DATE]"
click at [257, 596] on input "Occupational Tax / Business Registration #" at bounding box center [694, 594] width 912 height 25
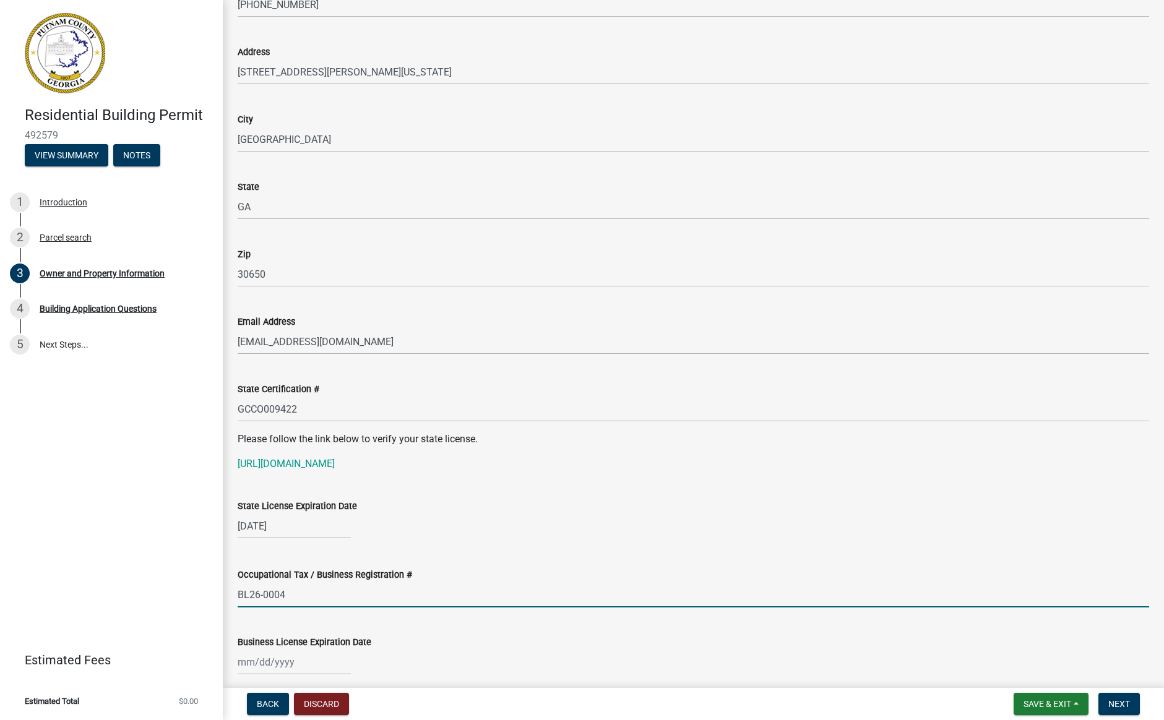
type input "BL26-0004"
click at [468, 655] on div at bounding box center [694, 662] width 912 height 25
select select "10"
select select "2025"
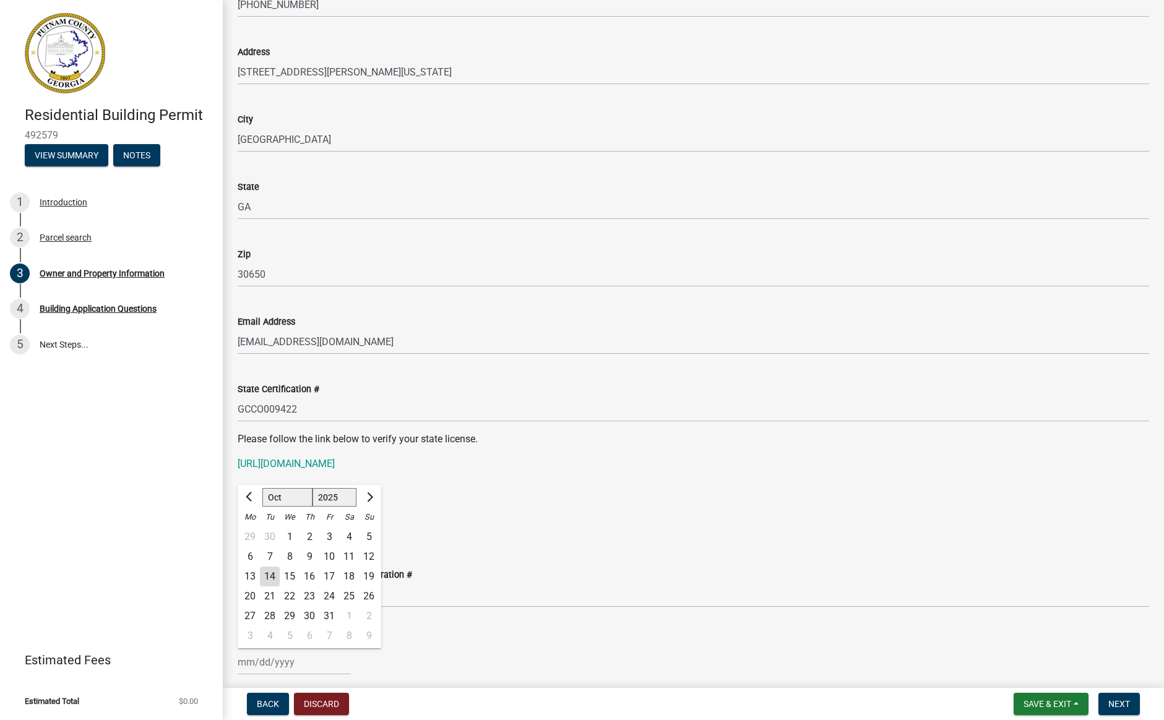
click at [241, 663] on div "[PERSON_NAME] Feb Mar Apr [PERSON_NAME][DATE] Oct Nov [DATE] 1526 1527 1528 152…" at bounding box center [294, 662] width 113 height 25
click at [242, 663] on input "Business License Expiration Date" at bounding box center [294, 662] width 113 height 25
type input "[DATE]"
click at [494, 622] on div "Business License Expiration Date [DATE] Jan Feb Mar Apr May Jun [DATE] Aug Sep …" at bounding box center [694, 647] width 912 height 58
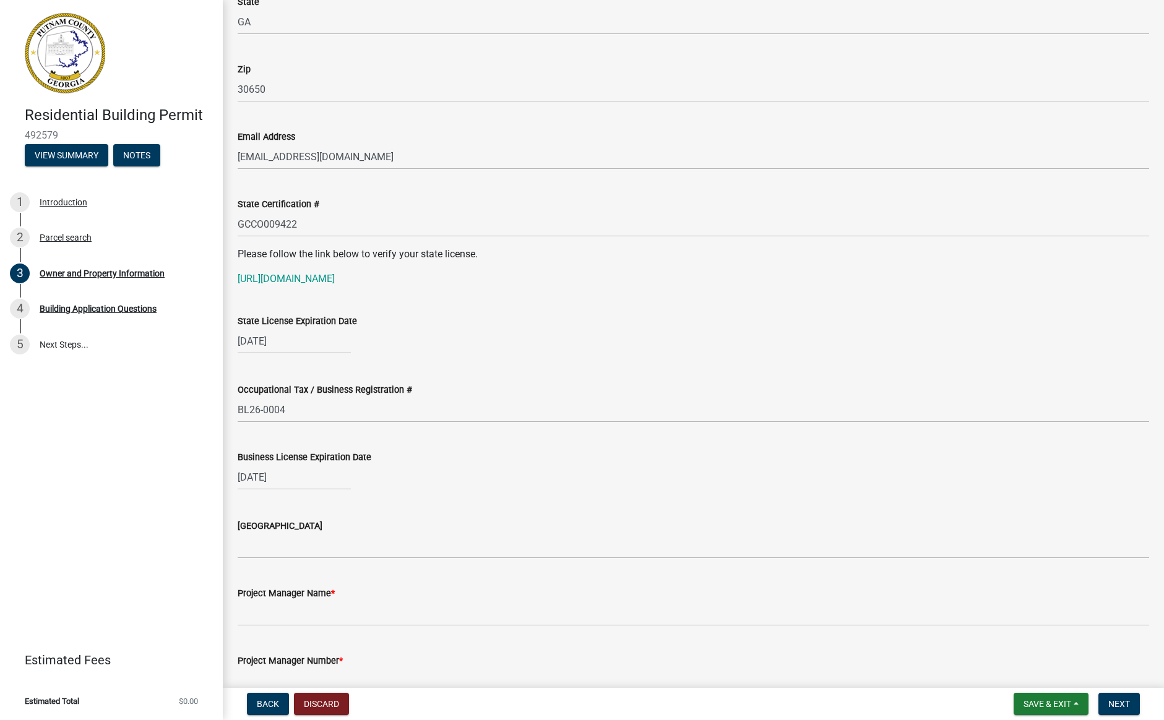
scroll to position [1402, 0]
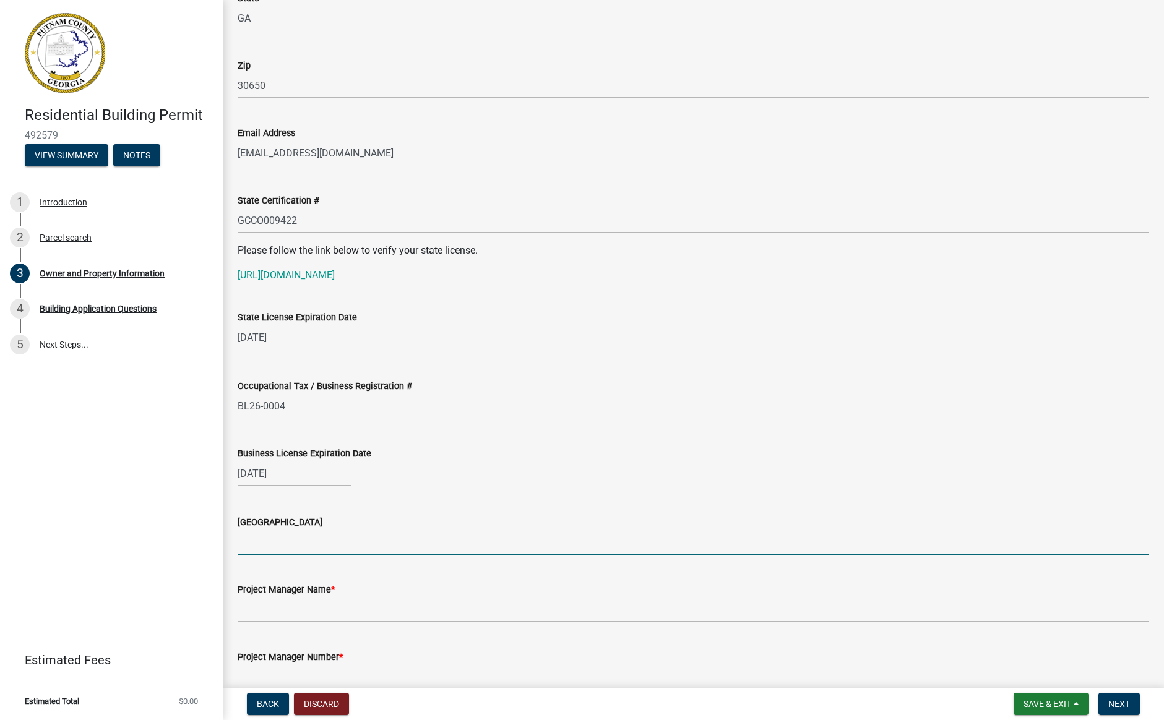
click at [261, 543] on input "[GEOGRAPHIC_DATA]" at bounding box center [694, 542] width 912 height 25
type input "[GEOGRAPHIC_DATA], [GEOGRAPHIC_DATA]"
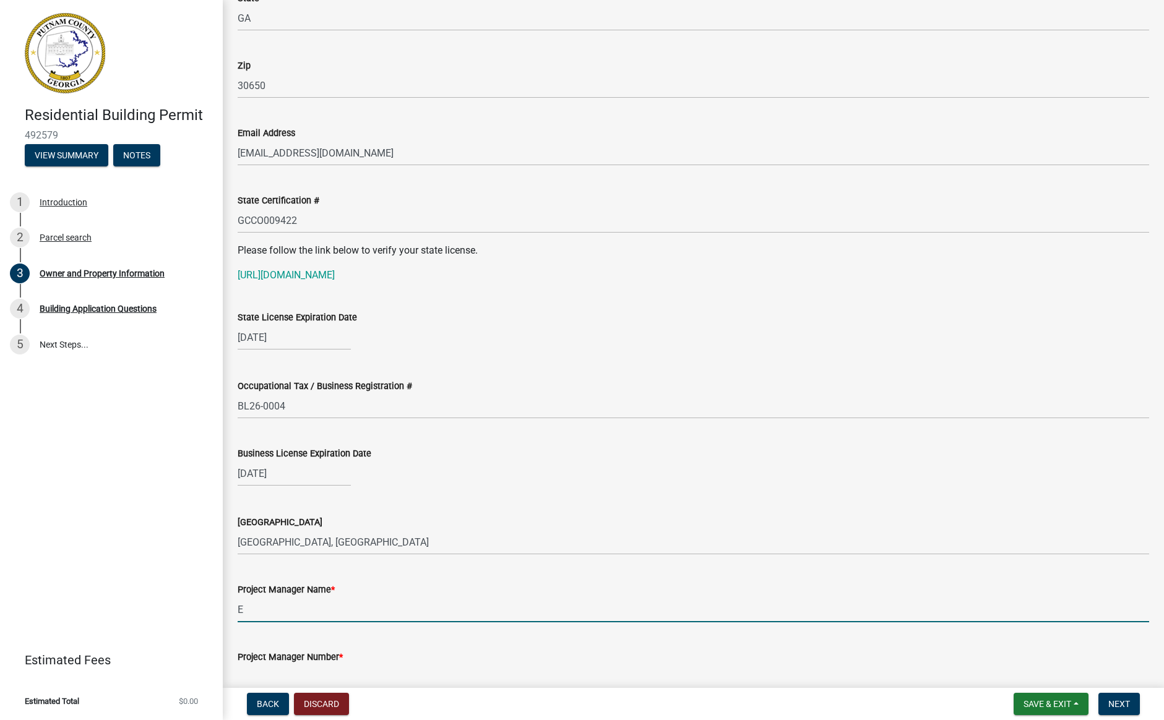
type input "[PERSON_NAME]"
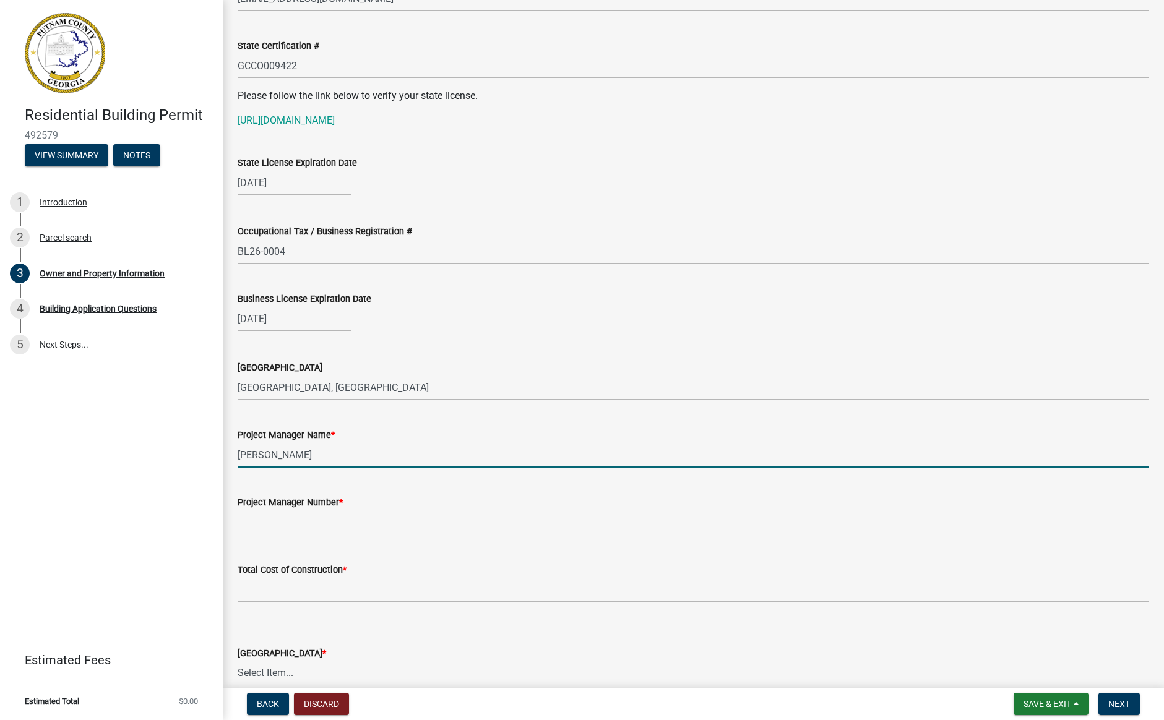
scroll to position [1572, 0]
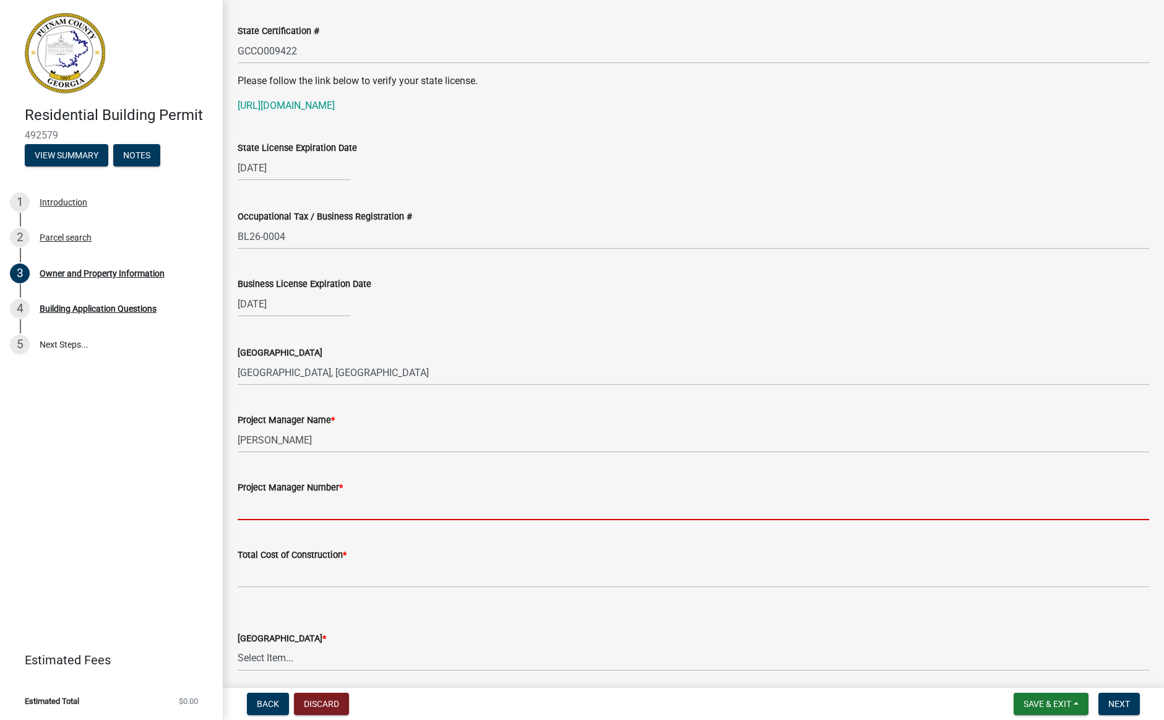
click at [258, 509] on input "Project Manager Number *" at bounding box center [694, 507] width 912 height 25
type input "[PHONE_NUMBER]"
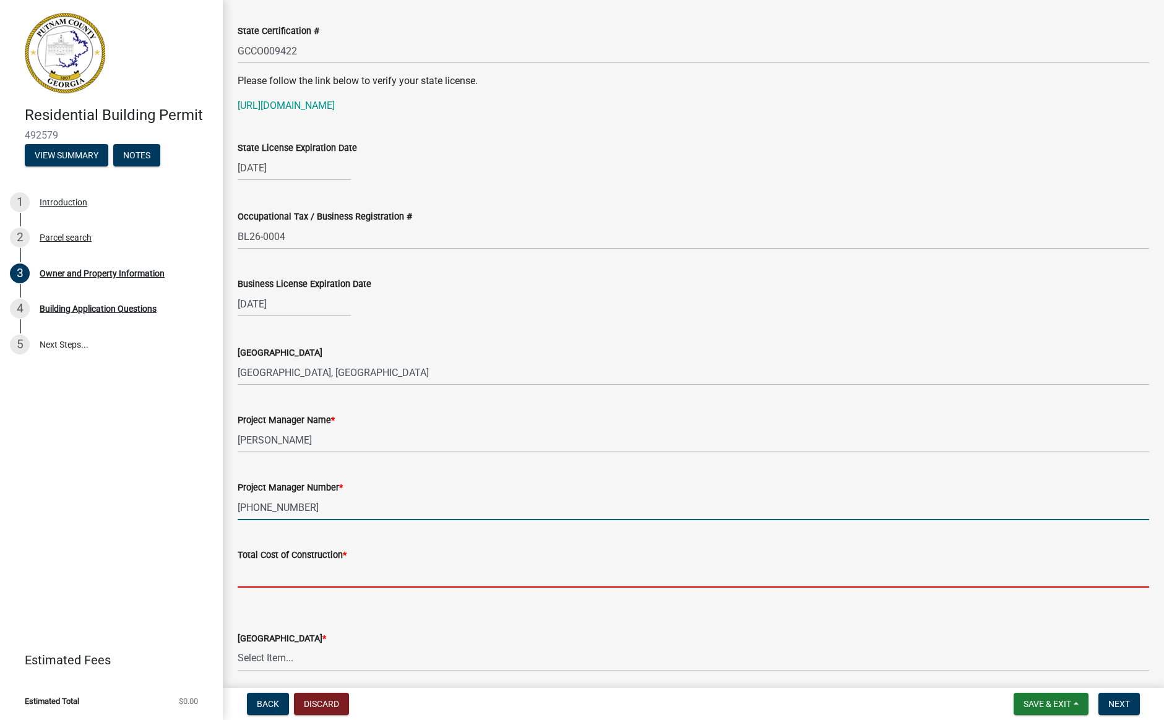
click at [282, 569] on input "text" at bounding box center [694, 575] width 912 height 25
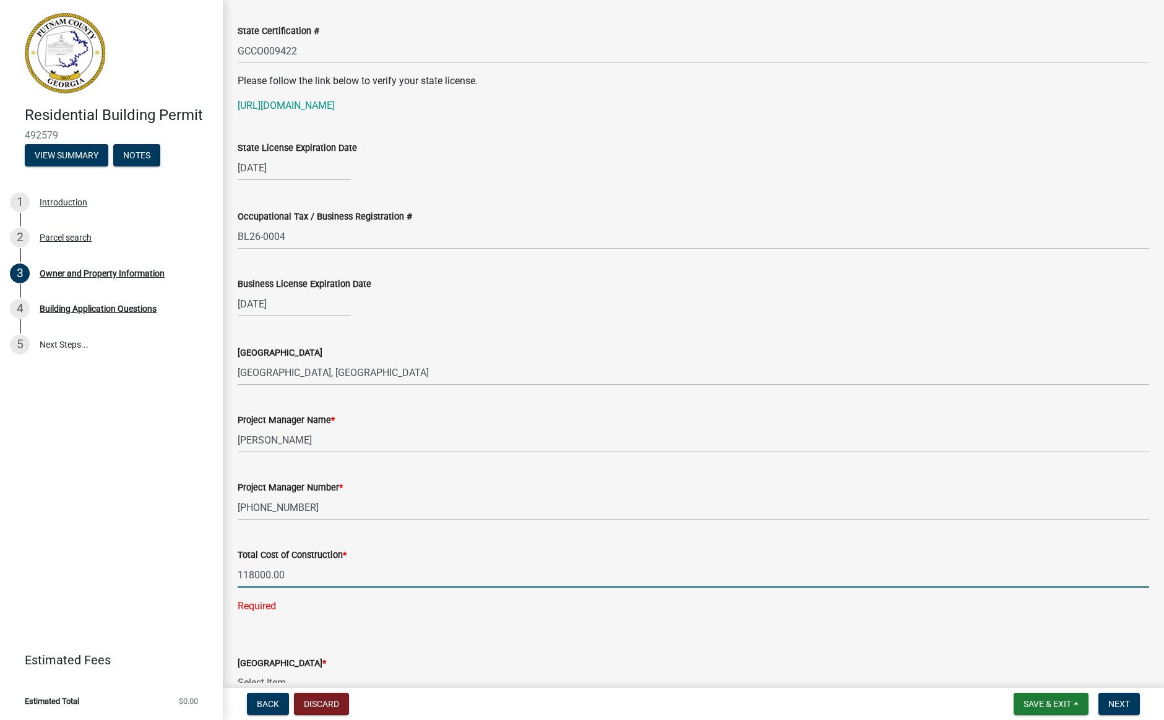
click at [241, 575] on input "118000.00" at bounding box center [694, 575] width 912 height 25
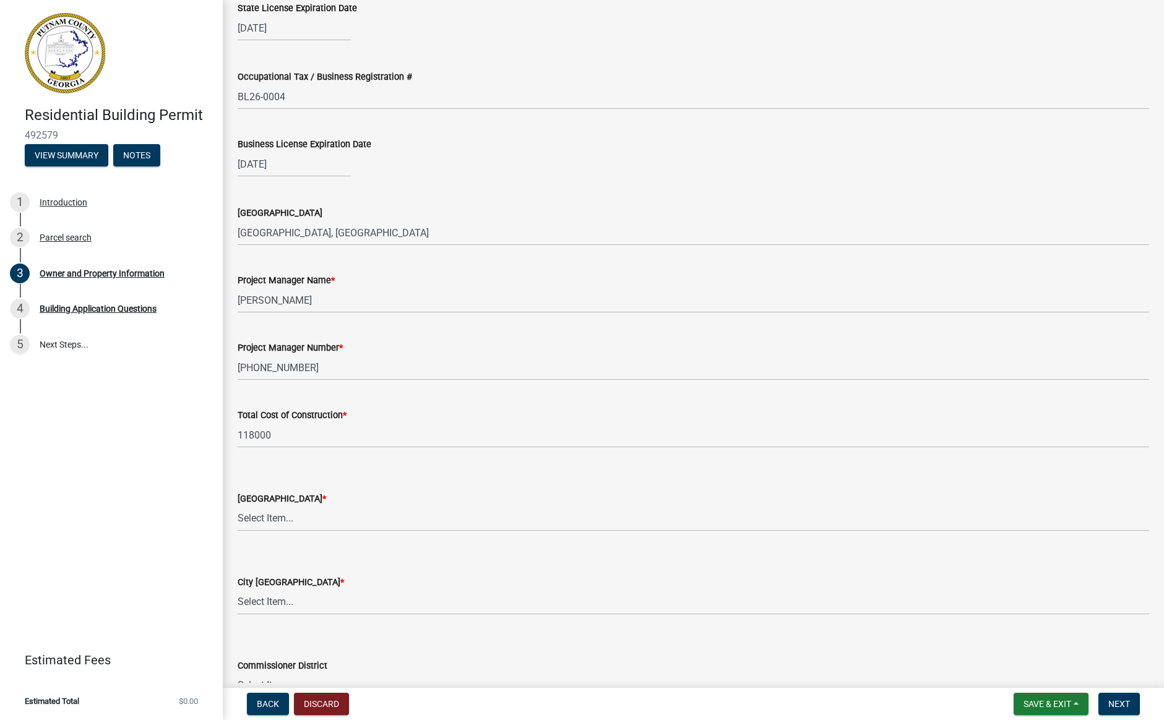
scroll to position [1728, 0]
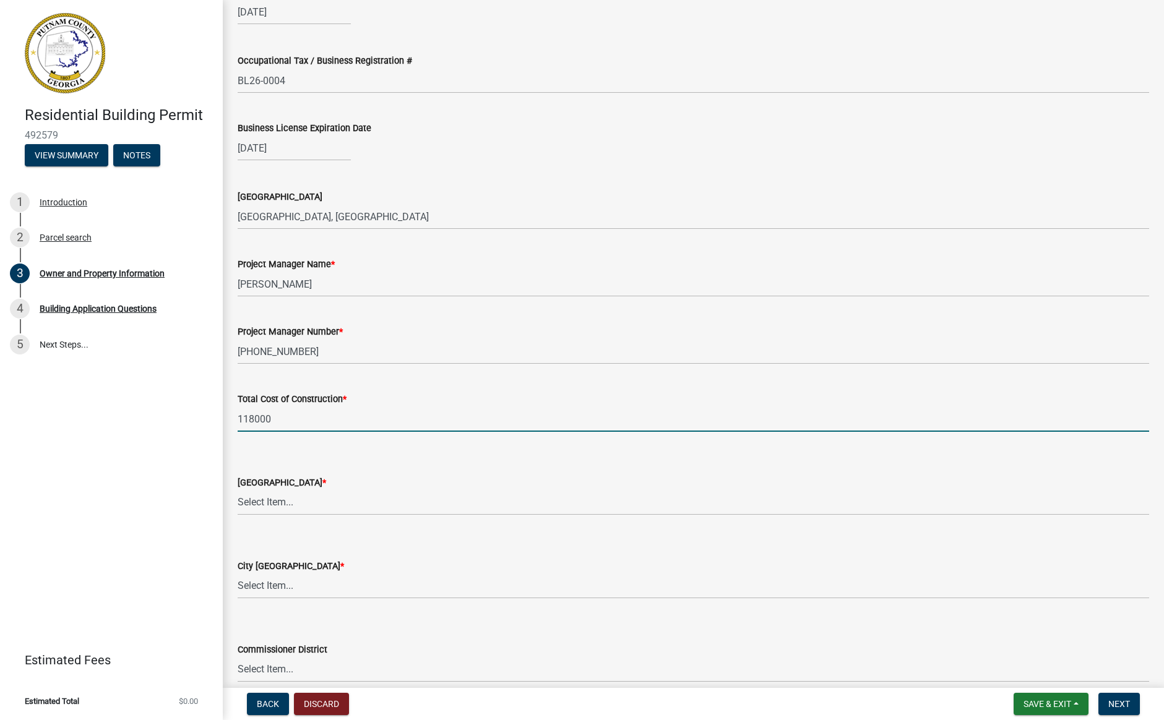
click at [252, 420] on input "118000" at bounding box center [694, 419] width 912 height 25
type input "115000"
click at [337, 454] on div "County Zoning District * Select Item... AG-1 R-1R R-1 R-2 MHP RM-1 RM-3 C-1 C-2…" at bounding box center [694, 479] width 912 height 72
click at [259, 504] on select "Select Item... AG-1 R-1R R-1 R-2 MHP RM-1 RM-3 C-1 C-2 I-M PUD N/A" at bounding box center [694, 502] width 912 height 25
click at [238, 490] on select "Select Item... AG-1 R-1R R-1 R-2 MHP RM-1 RM-3 C-1 C-2 I-M PUD N/A" at bounding box center [694, 502] width 912 height 25
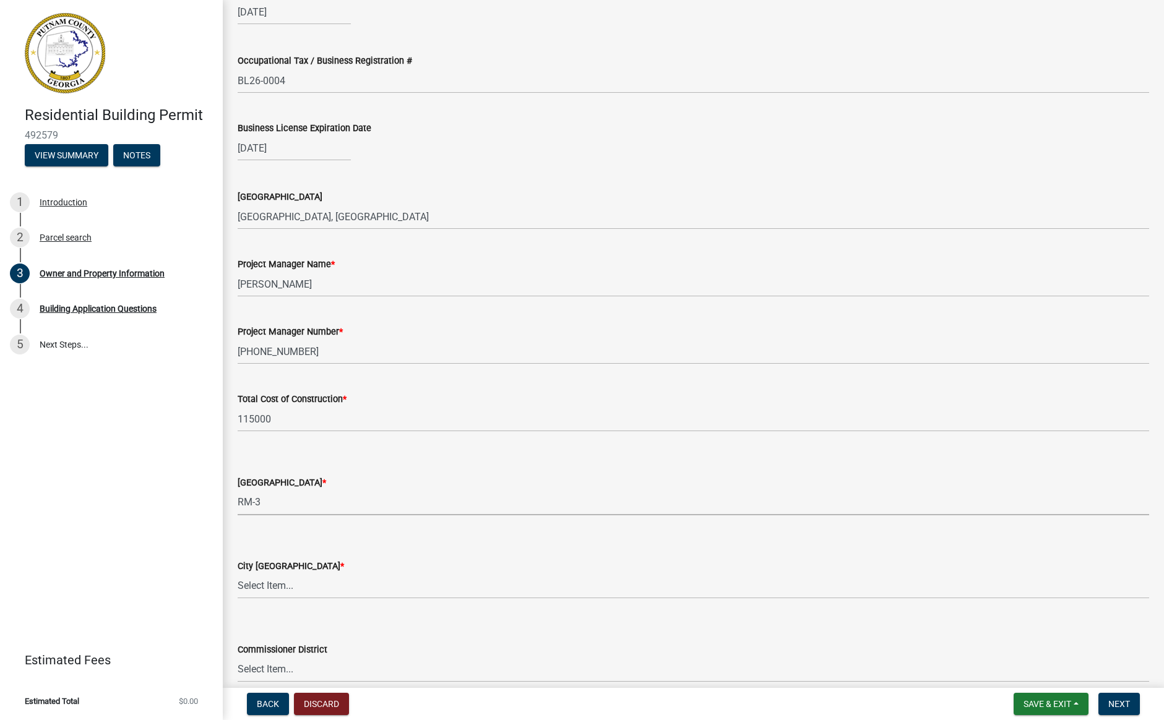
select select "0688c8c3-ca83-4764-a677-531fbc17e6cb"
click at [273, 592] on select "Select Item... A-1 A-2 R-1 R-2 R-3 R-4 MHP C-1 C-2 I-1 I-2 DB FH H-P N/A" at bounding box center [694, 586] width 912 height 25
click at [238, 574] on select "Select Item... A-1 A-2 R-1 R-2 R-3 R-4 MHP C-1 C-2 I-1 I-2 DB FH H-P N/A" at bounding box center [694, 586] width 912 height 25
select select "baca39b5-529a-4592-b8f9-0b9bae35b1c2"
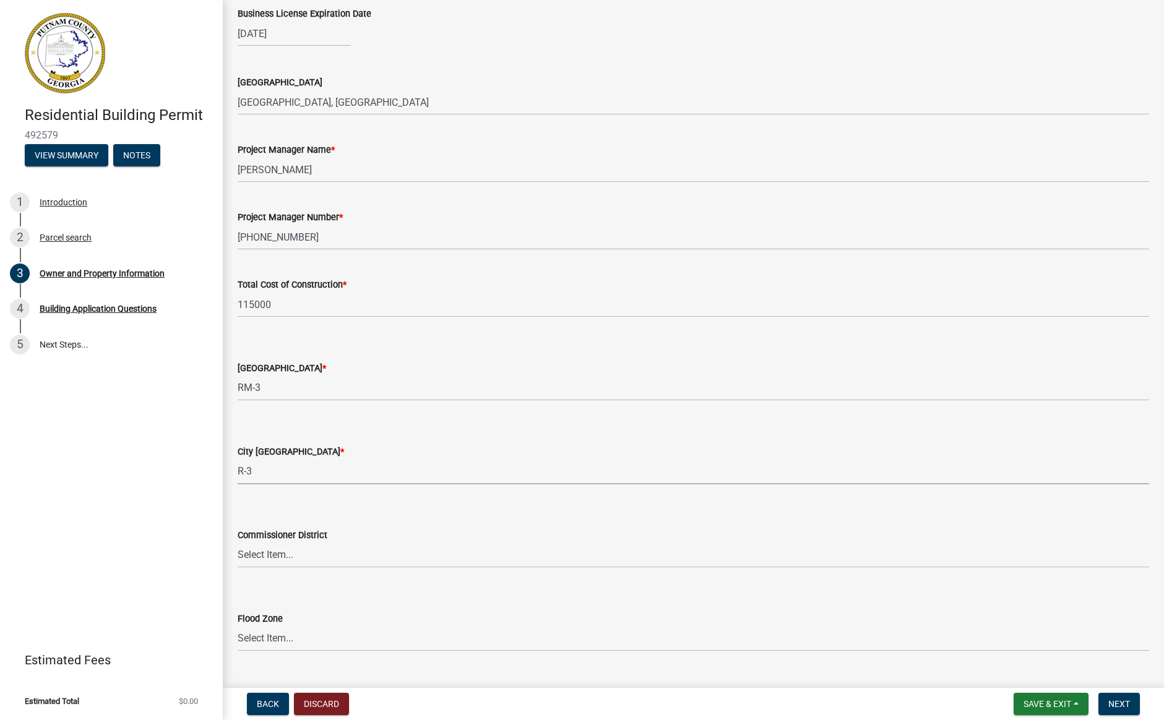
scroll to position [1870, 0]
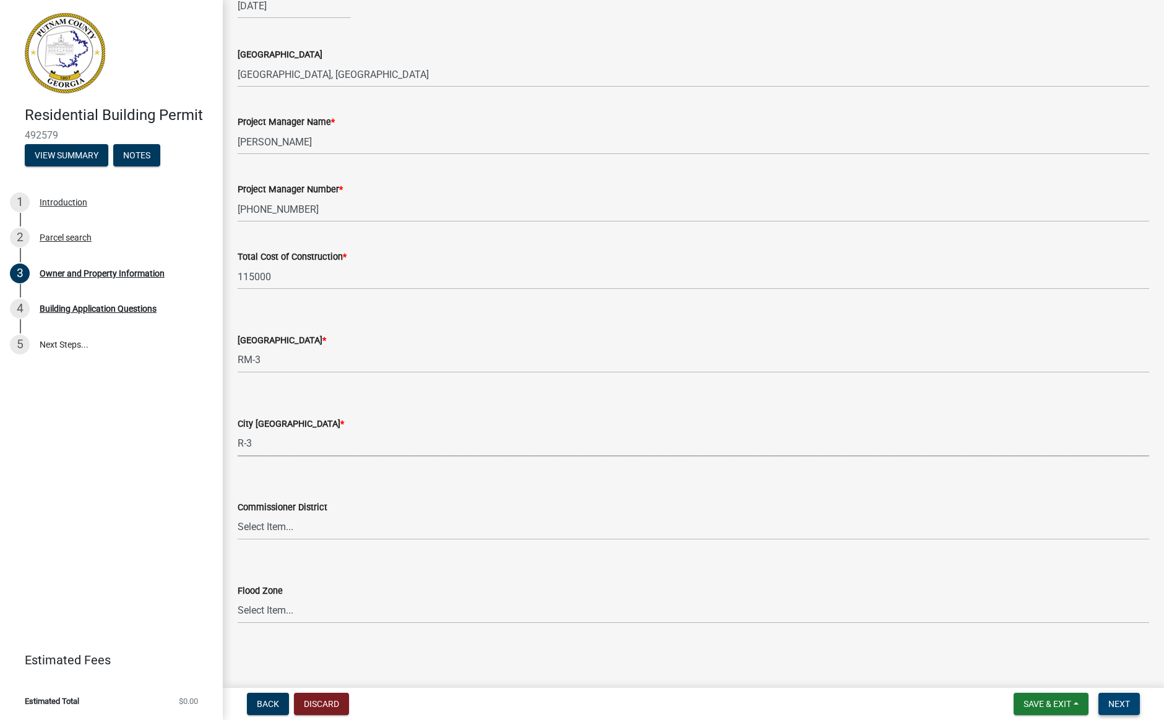
click at [1127, 703] on span "Next" at bounding box center [1119, 704] width 22 height 10
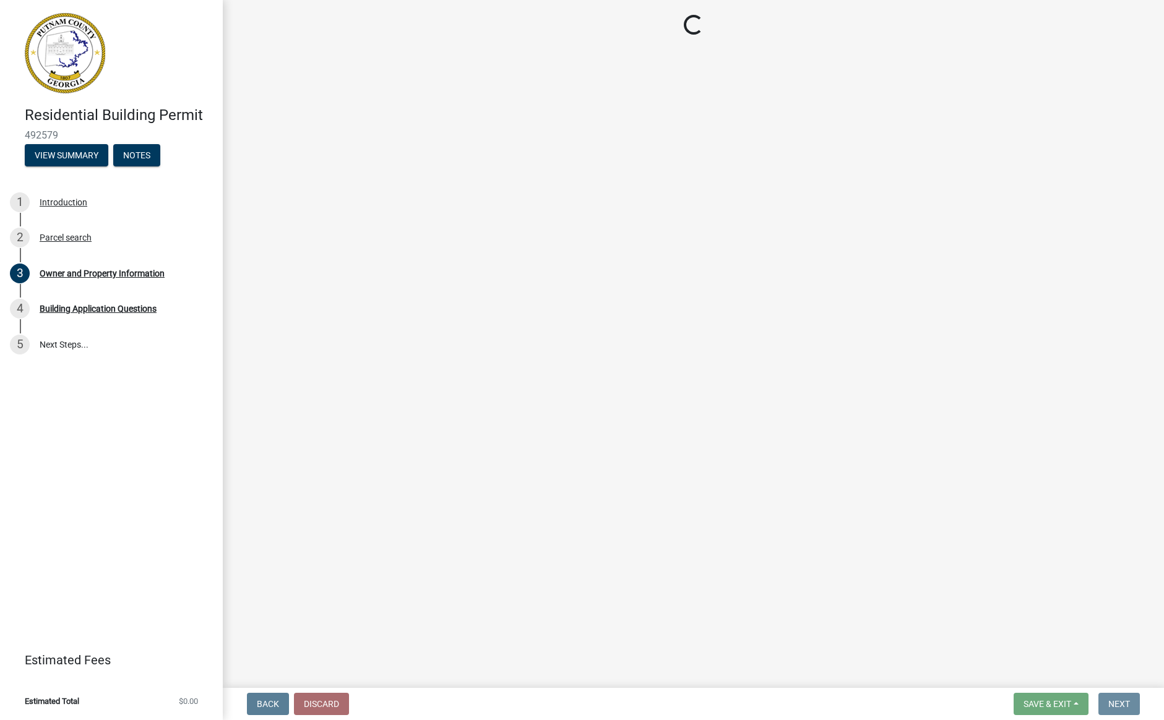
scroll to position [0, 0]
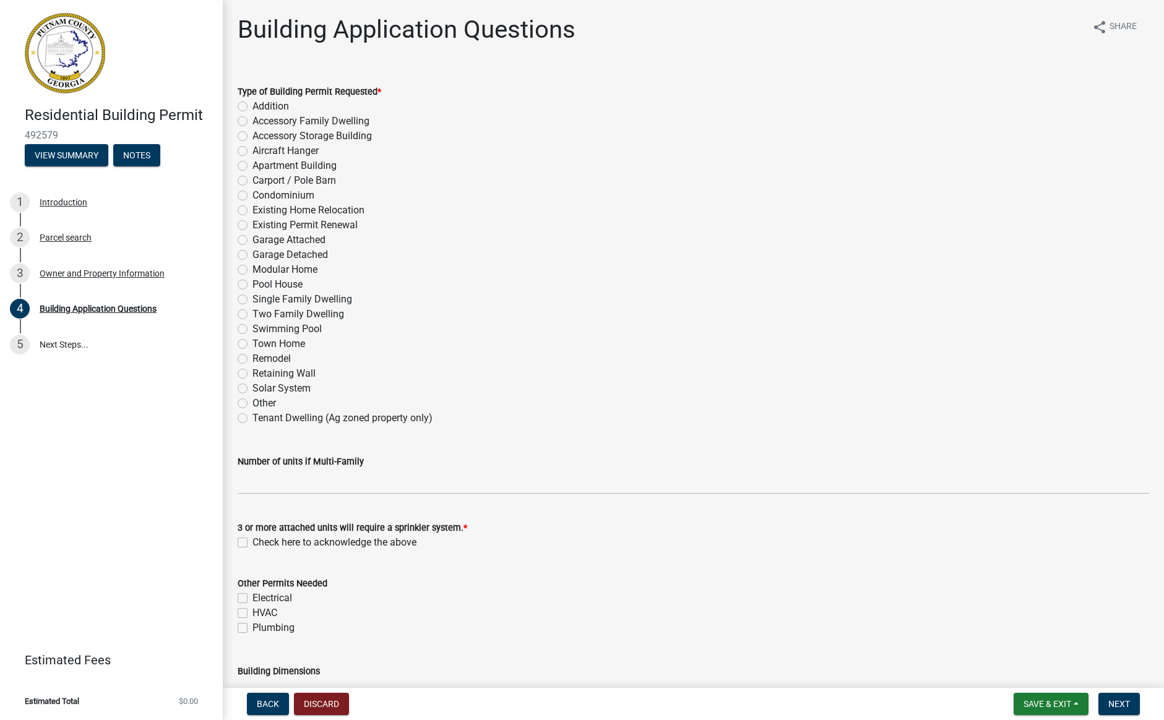
click at [252, 298] on label "Single Family Dwelling" at bounding box center [302, 299] width 100 height 15
click at [252, 298] on input "Single Family Dwelling" at bounding box center [256, 296] width 8 height 8
radio input "true"
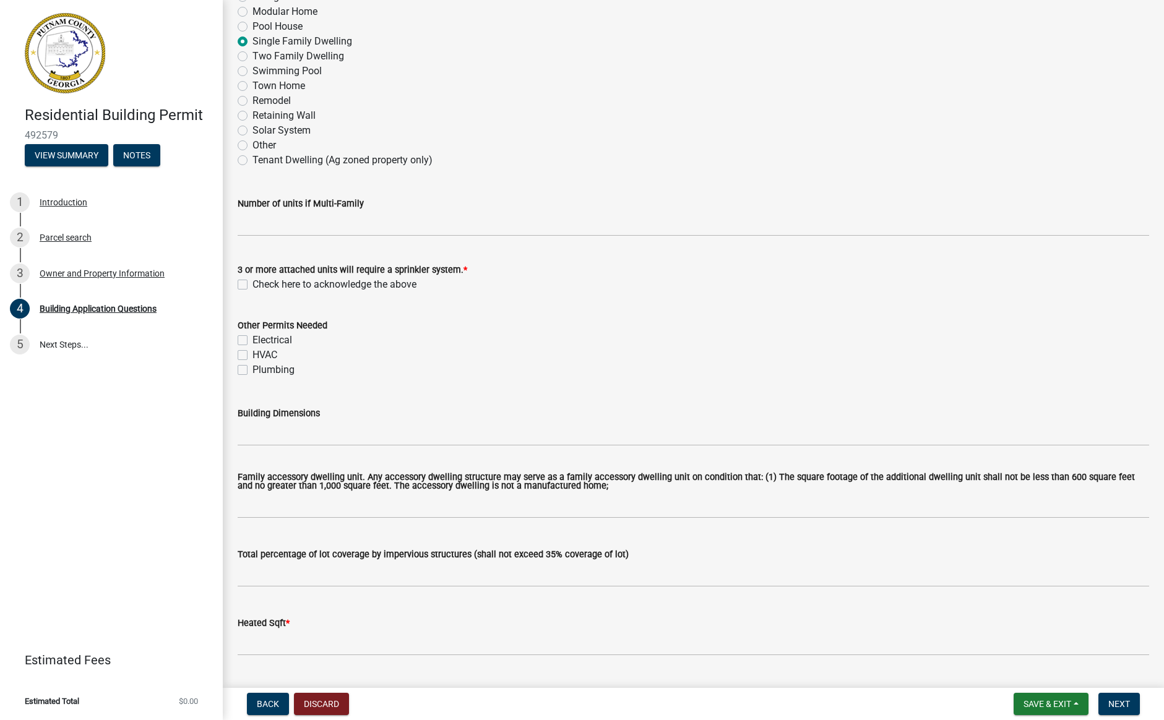
scroll to position [280, 0]
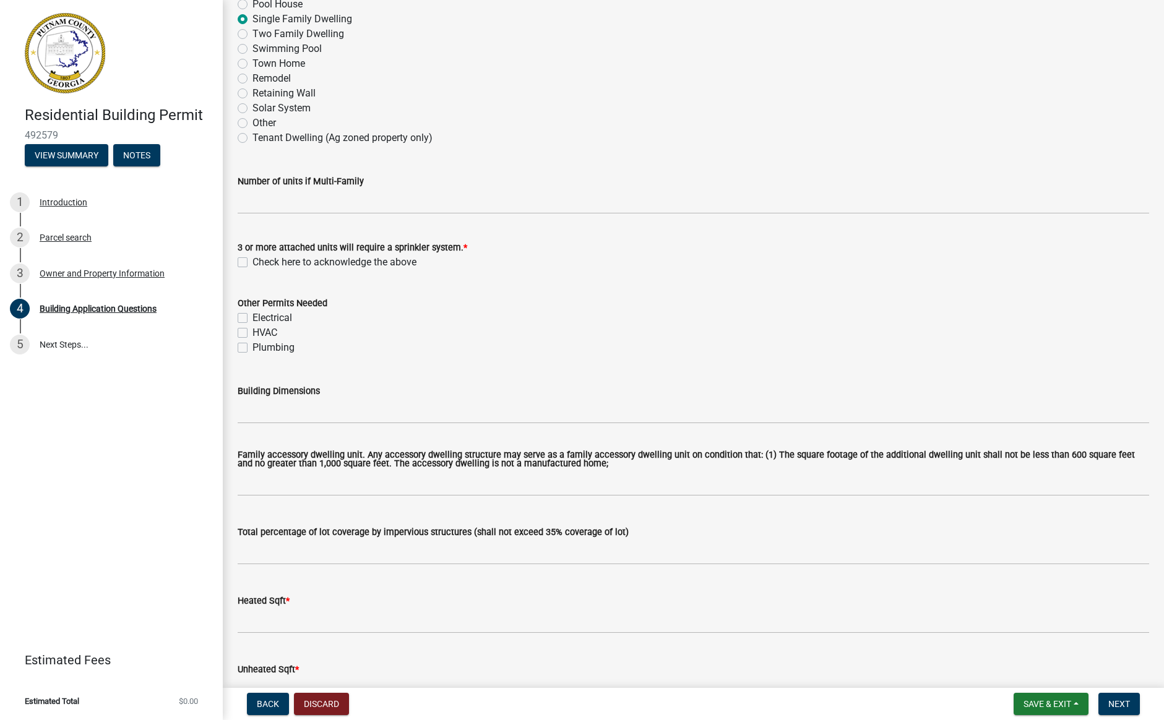
click at [252, 264] on label "Check here to acknowledge the above" at bounding box center [334, 262] width 164 height 15
click at [252, 263] on input "Check here to acknowledge the above" at bounding box center [256, 259] width 8 height 8
checkbox input "true"
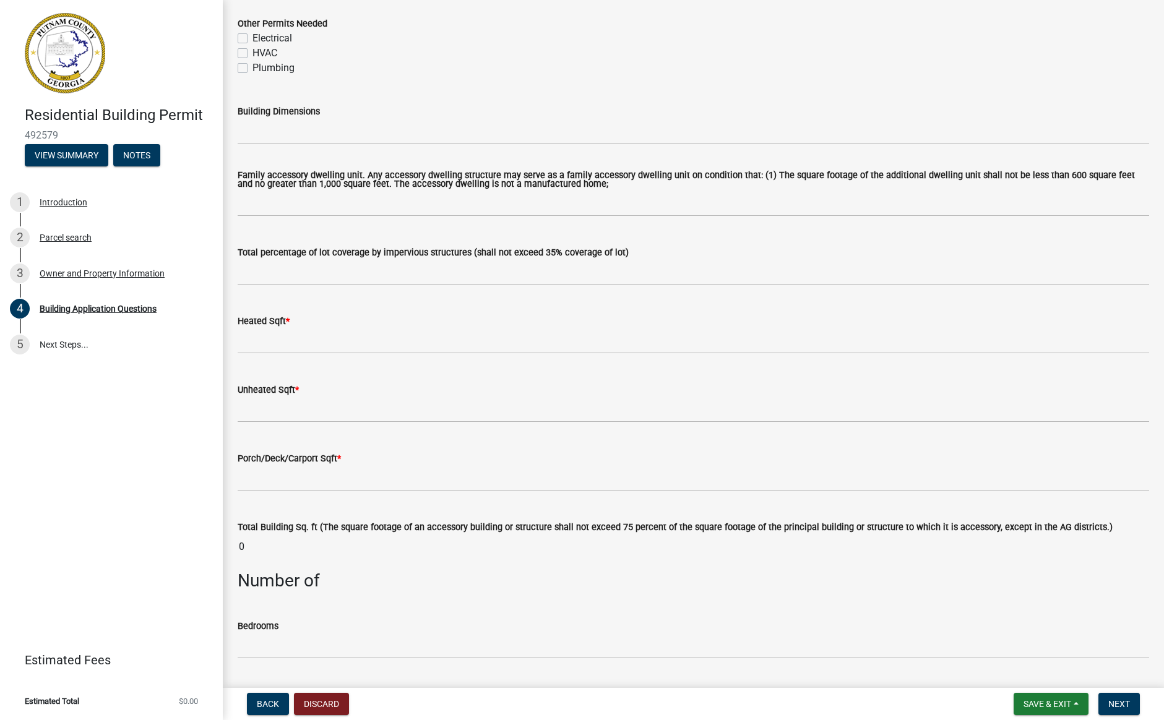
scroll to position [584, 0]
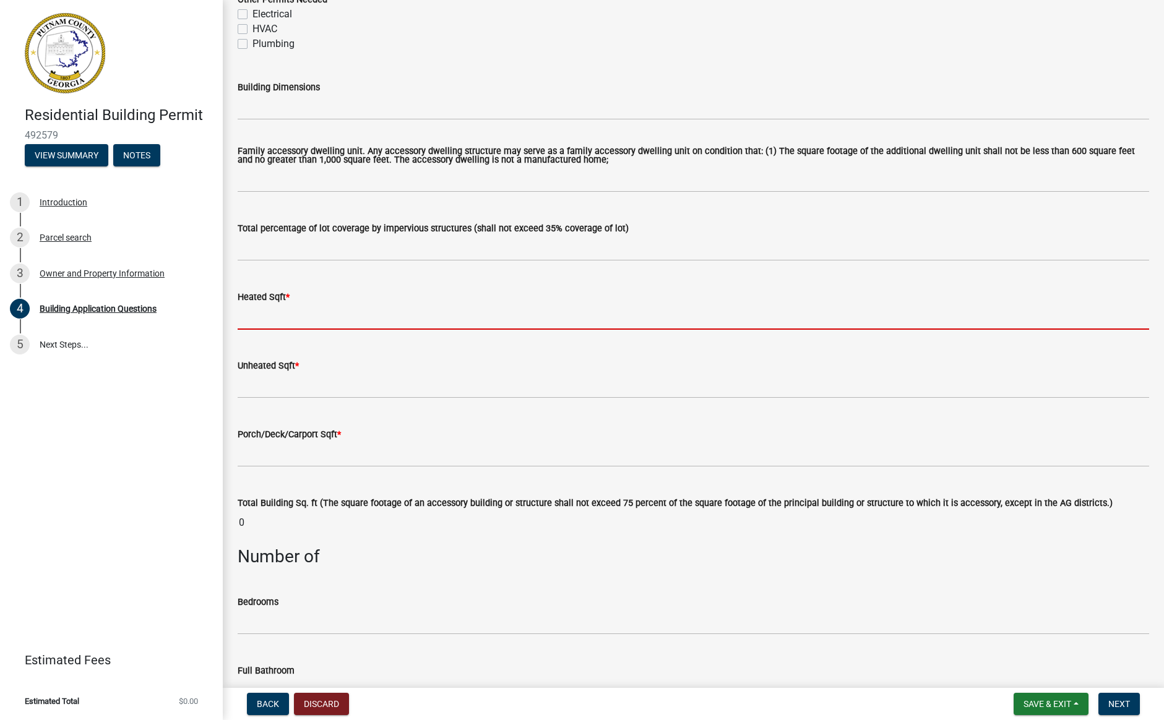
click at [248, 316] on input "text" at bounding box center [694, 316] width 912 height 25
type input "1228"
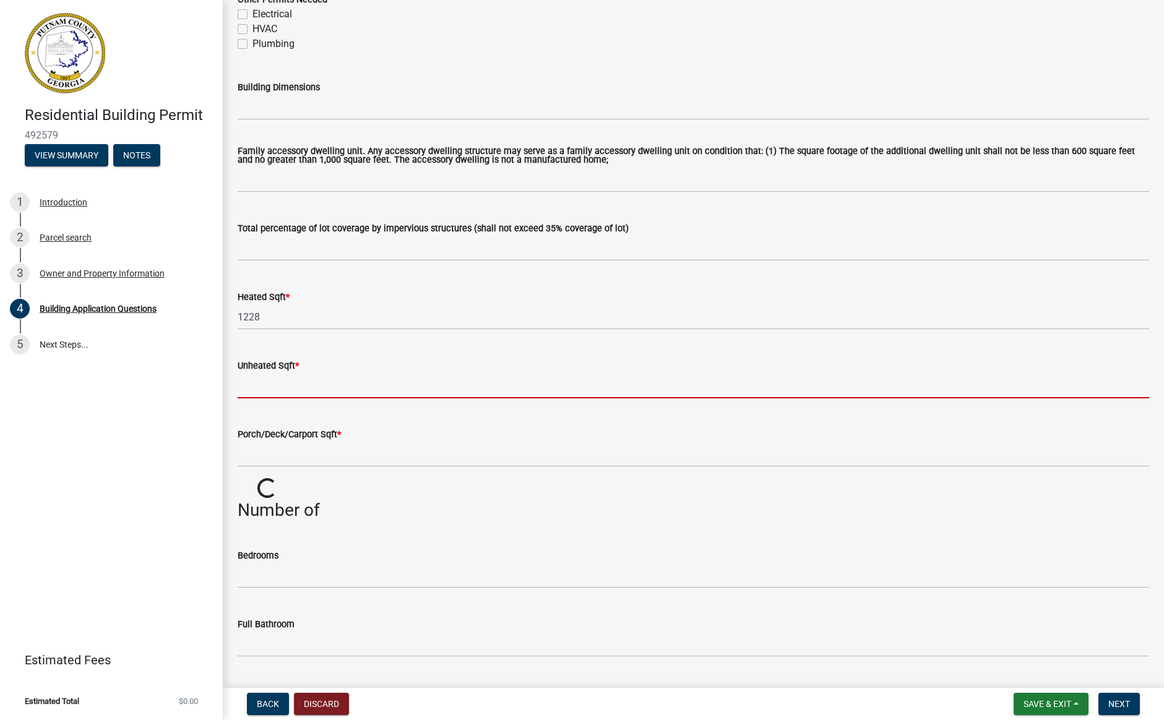
click at [262, 389] on input "text" at bounding box center [694, 385] width 912 height 25
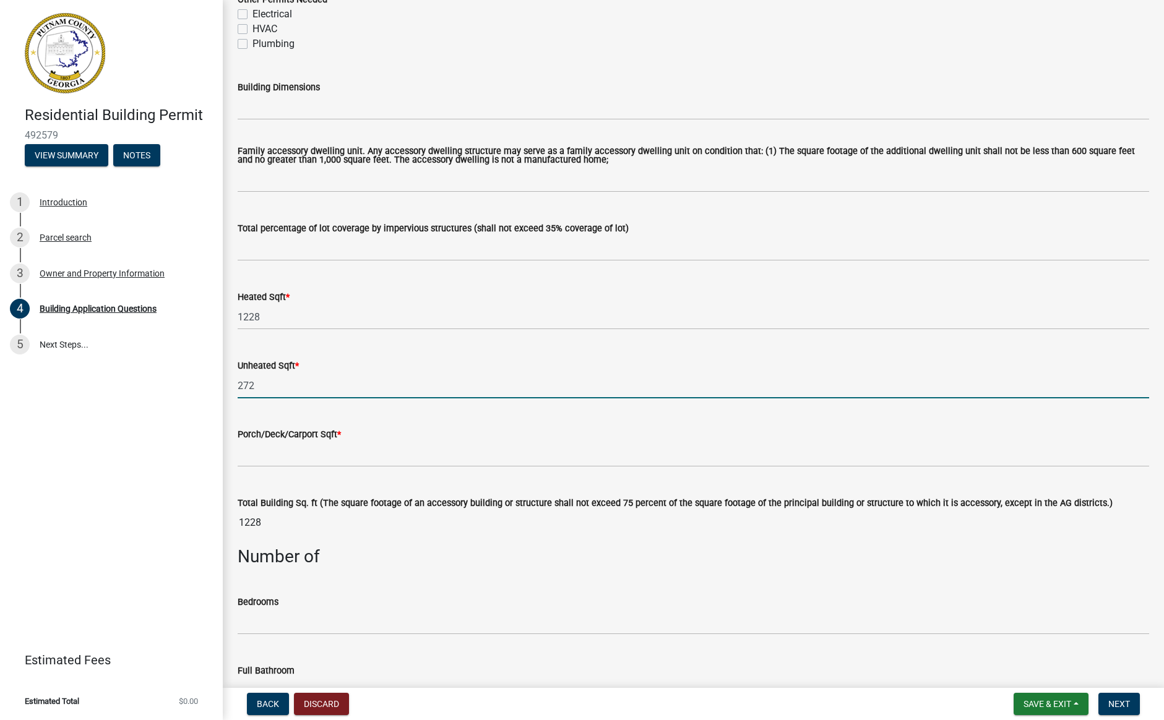
type input "272"
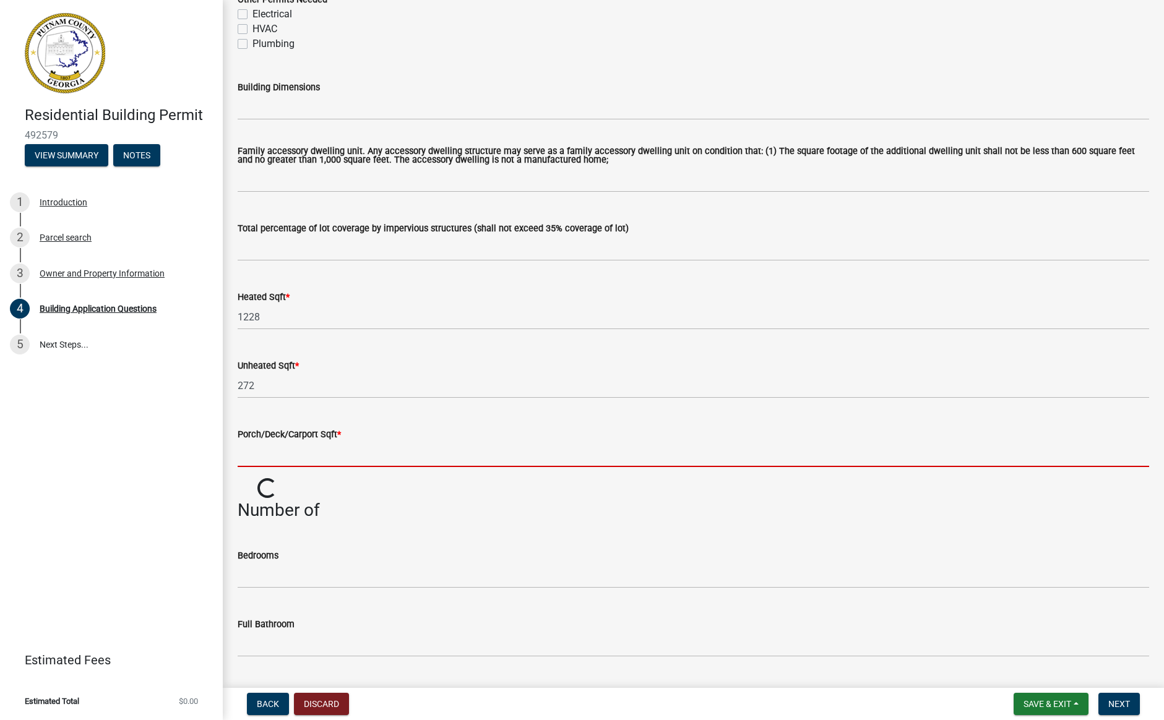
click at [261, 462] on input "text" at bounding box center [694, 454] width 912 height 25
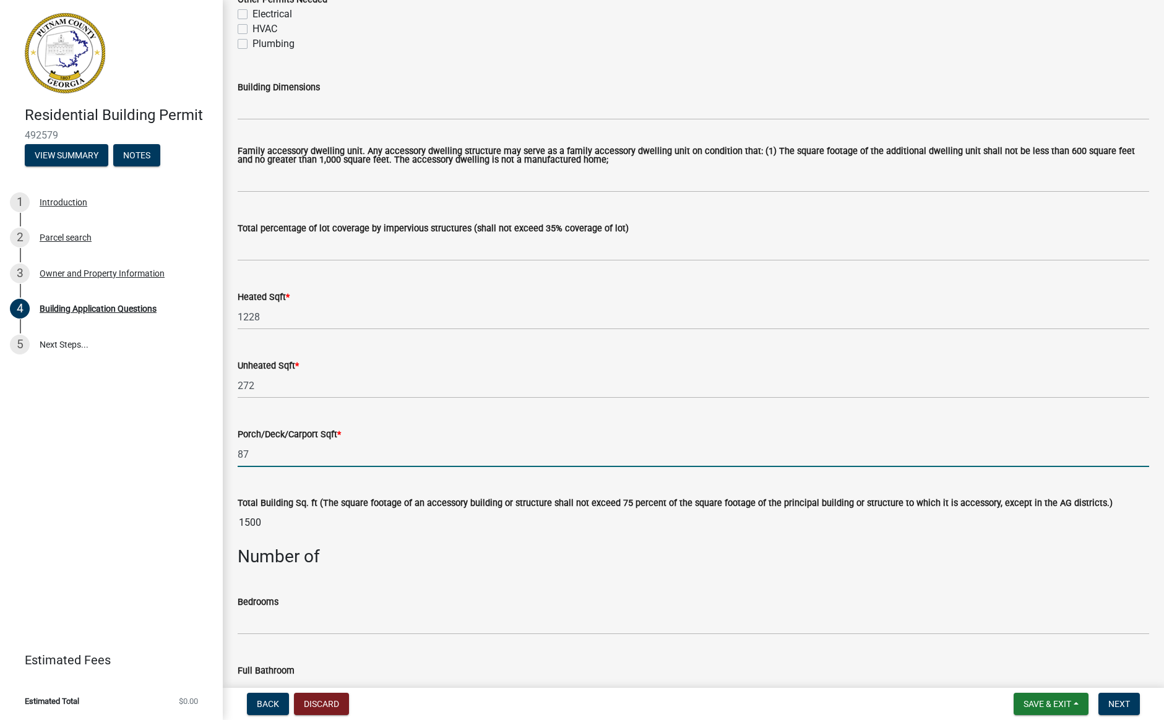
type input "87"
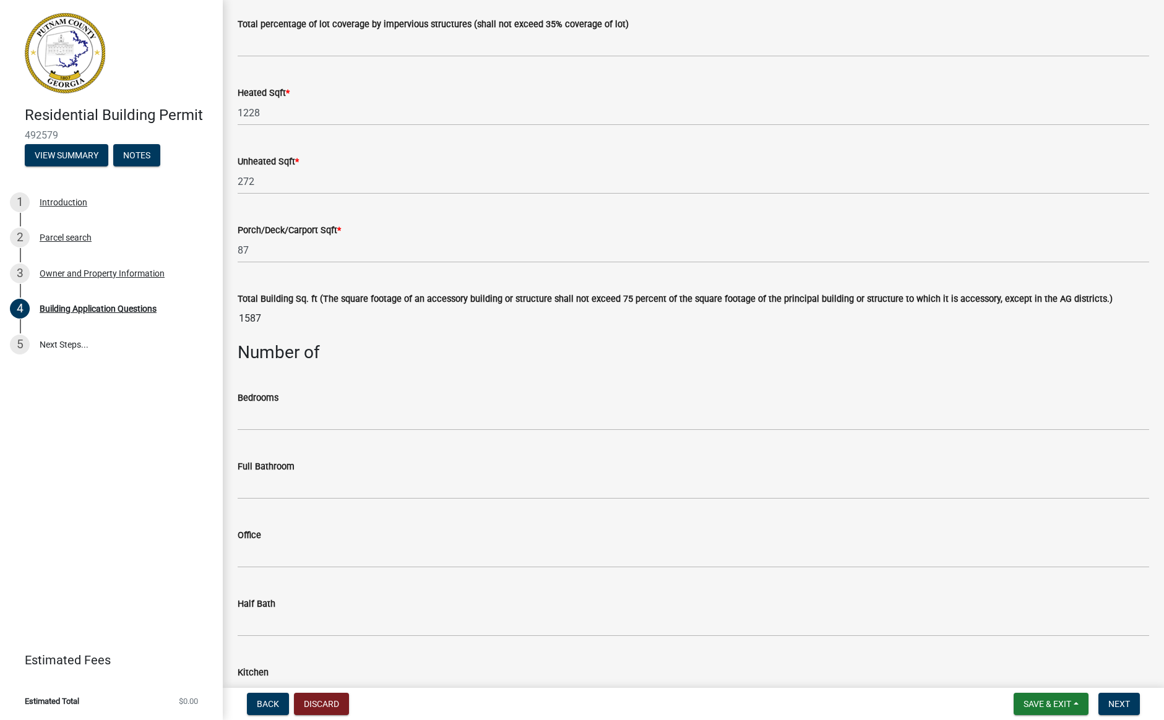
scroll to position [791, 0]
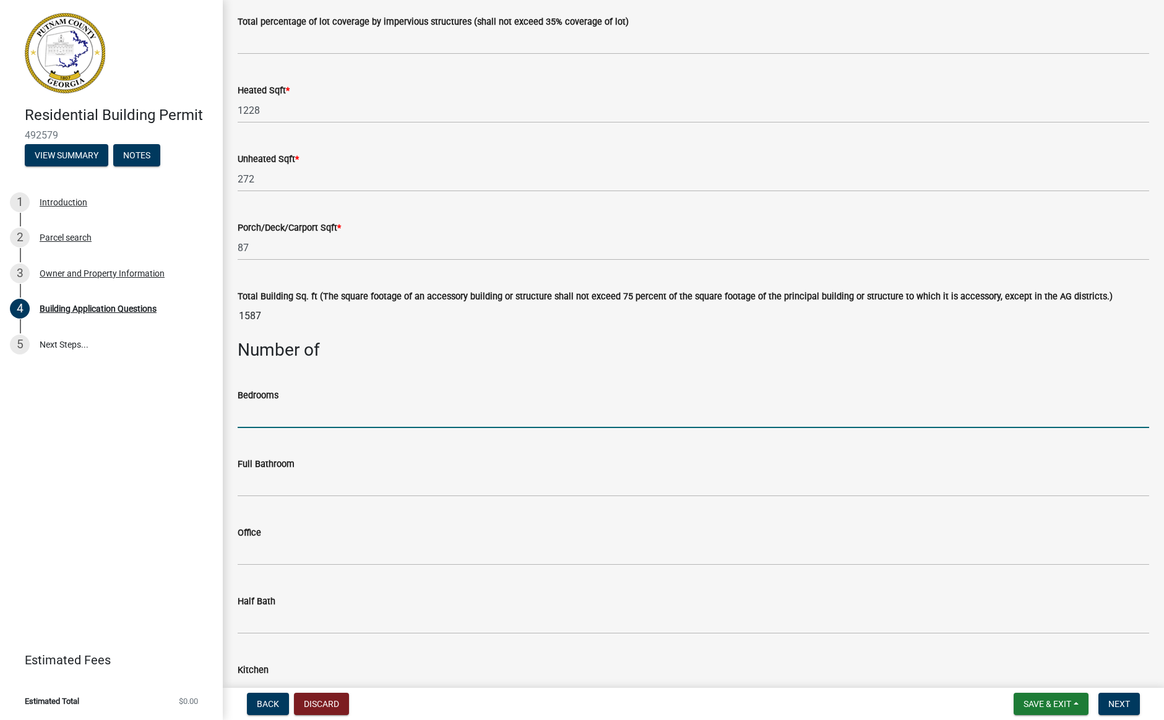
click at [283, 414] on input "text" at bounding box center [694, 415] width 912 height 25
type input "2"
click at [290, 479] on input "text" at bounding box center [694, 484] width 912 height 25
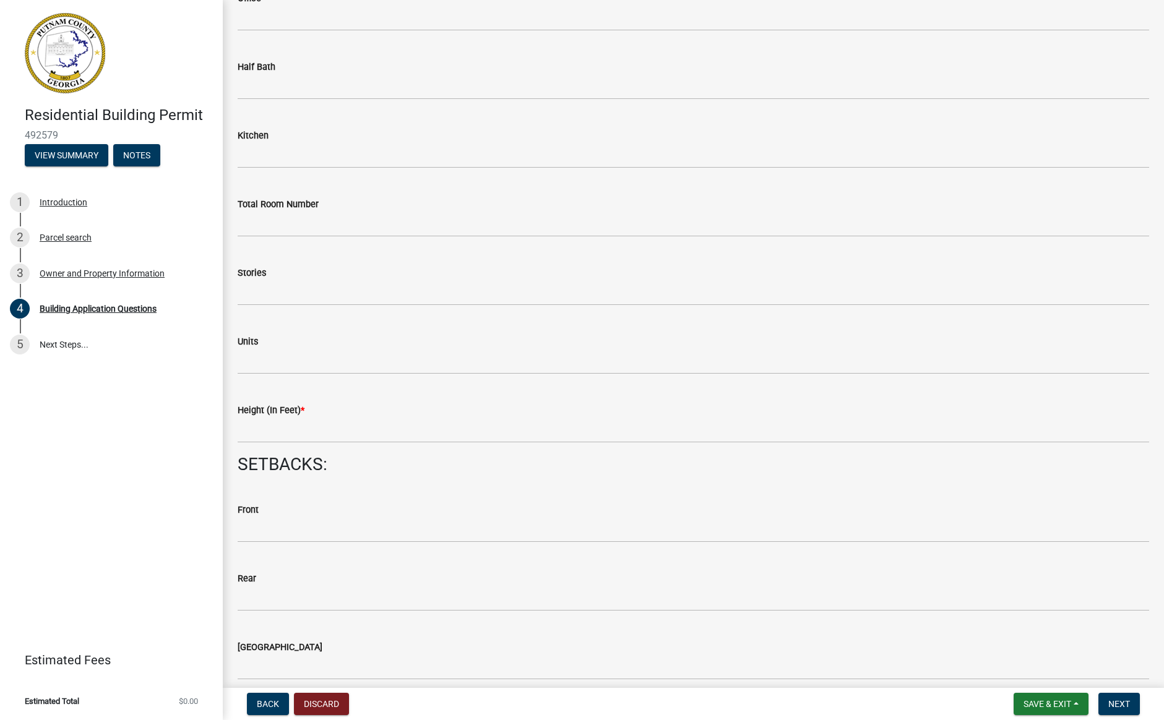
scroll to position [1358, 0]
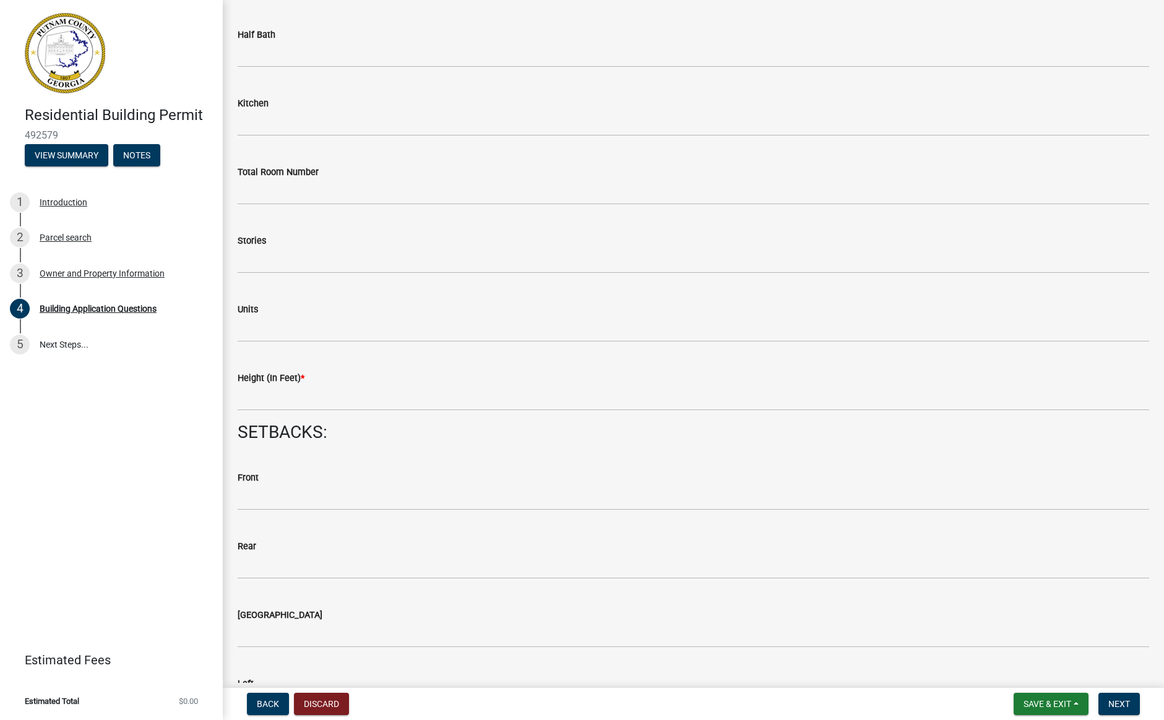
type input "2"
click at [259, 261] on input "text" at bounding box center [694, 260] width 912 height 25
type input "1"
click at [256, 399] on input "text" at bounding box center [694, 398] width 912 height 25
click at [506, 420] on wm-data-entity-input "Height (In Feet) * 30" at bounding box center [694, 387] width 912 height 69
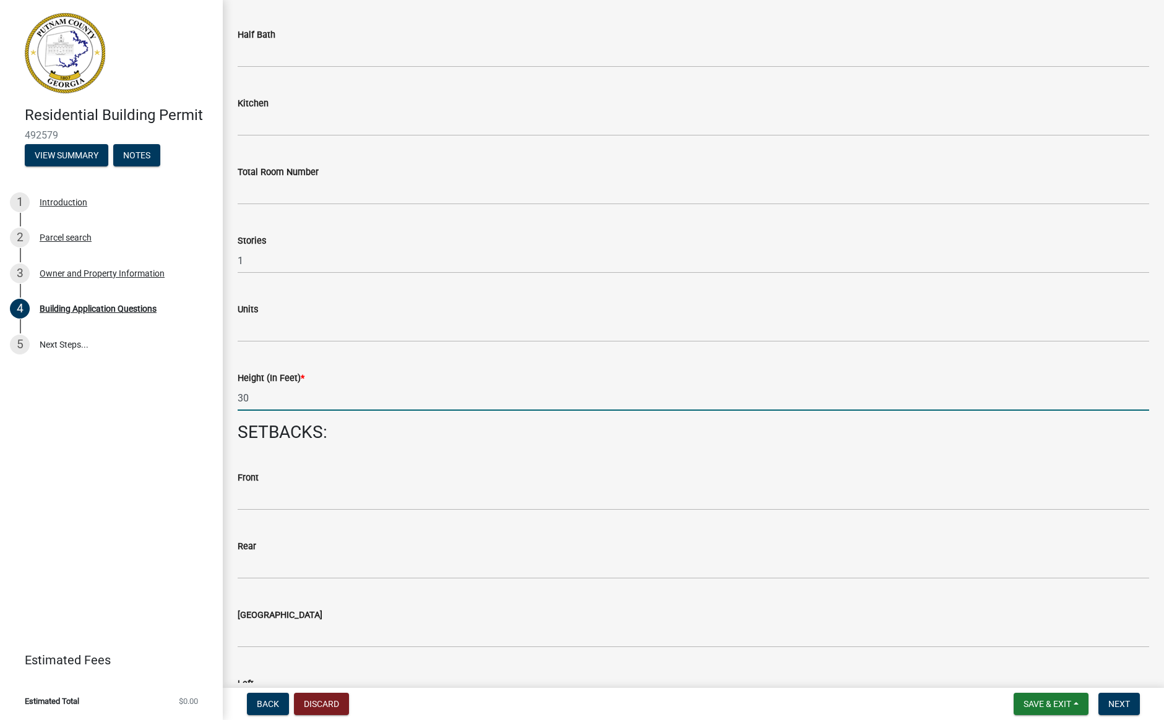
drag, startPoint x: 254, startPoint y: 398, endPoint x: 210, endPoint y: 398, distance: 43.9
click at [210, 398] on div "Residential Building Permit 492579 View Summary Notes 1 Introduction 2 Parcel s…" at bounding box center [582, 360] width 1164 height 720
type input "25"
click at [358, 433] on h3 "SETBACKS:" at bounding box center [694, 432] width 912 height 21
drag, startPoint x: 251, startPoint y: 398, endPoint x: 223, endPoint y: 398, distance: 27.2
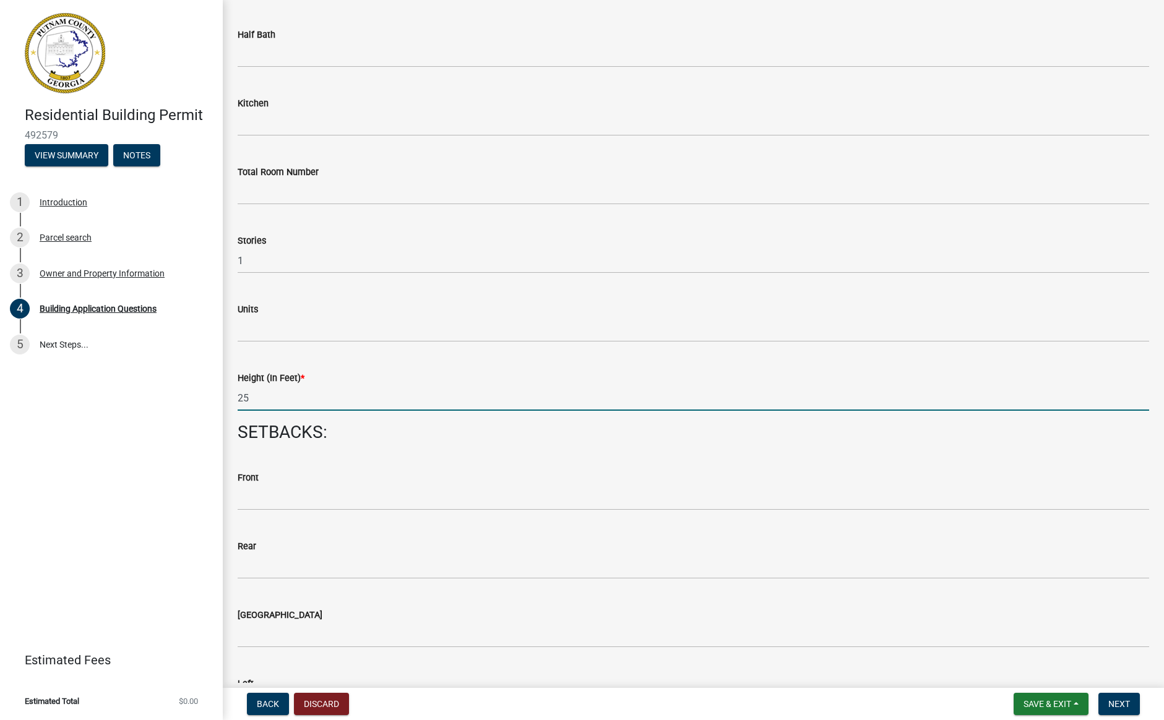
click at [421, 468] on div "Front" at bounding box center [694, 482] width 912 height 58
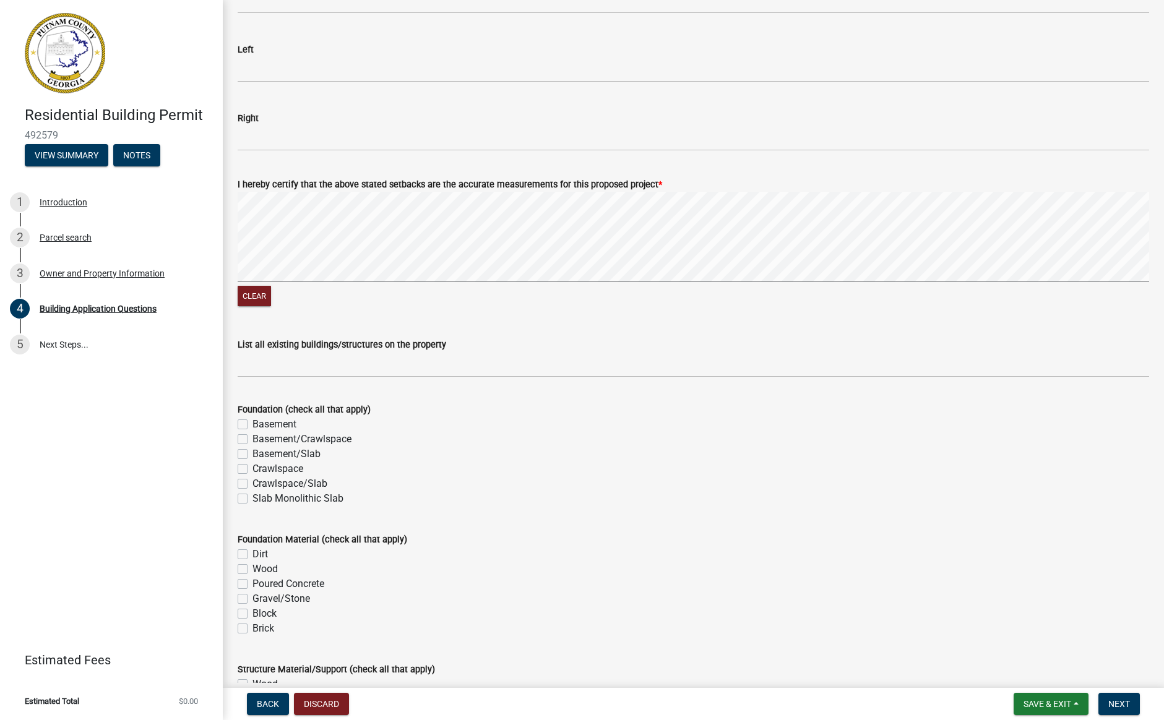
scroll to position [1996, 0]
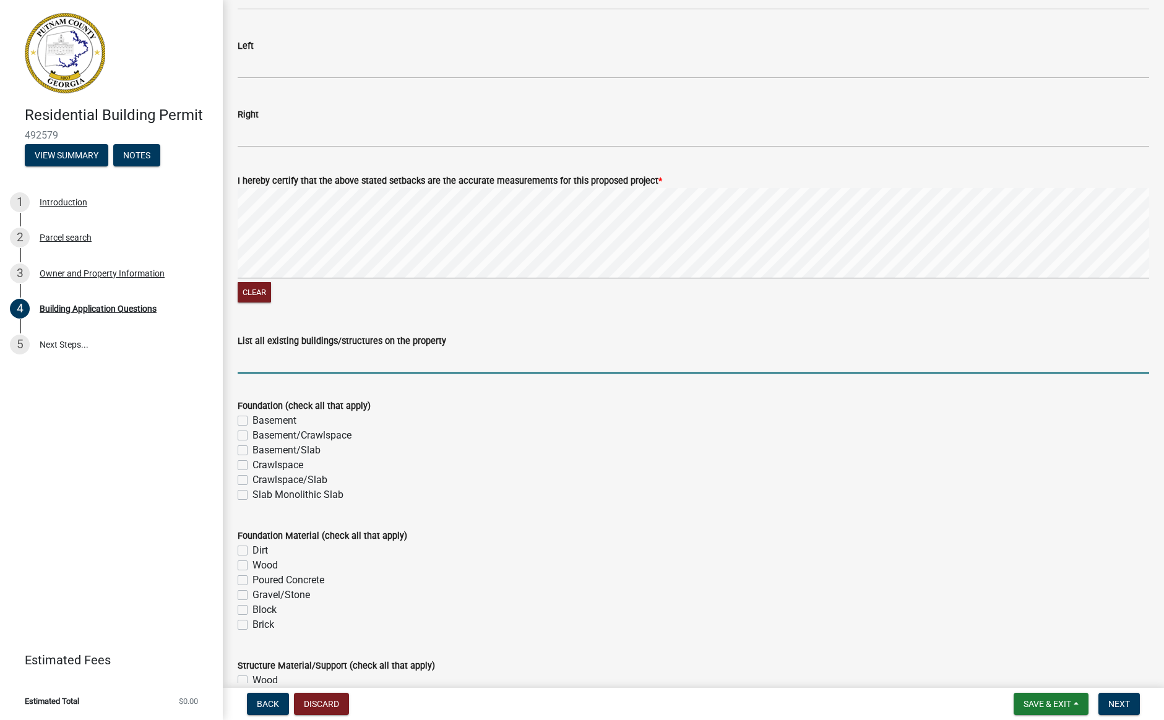
click at [270, 367] on input "List all existing buildings/structures on the property" at bounding box center [694, 360] width 912 height 25
type input "None"
click at [252, 495] on label "Slab Monolithic Slab" at bounding box center [297, 495] width 91 height 15
click at [252, 495] on input "Slab Monolithic Slab" at bounding box center [256, 492] width 8 height 8
checkbox input "true"
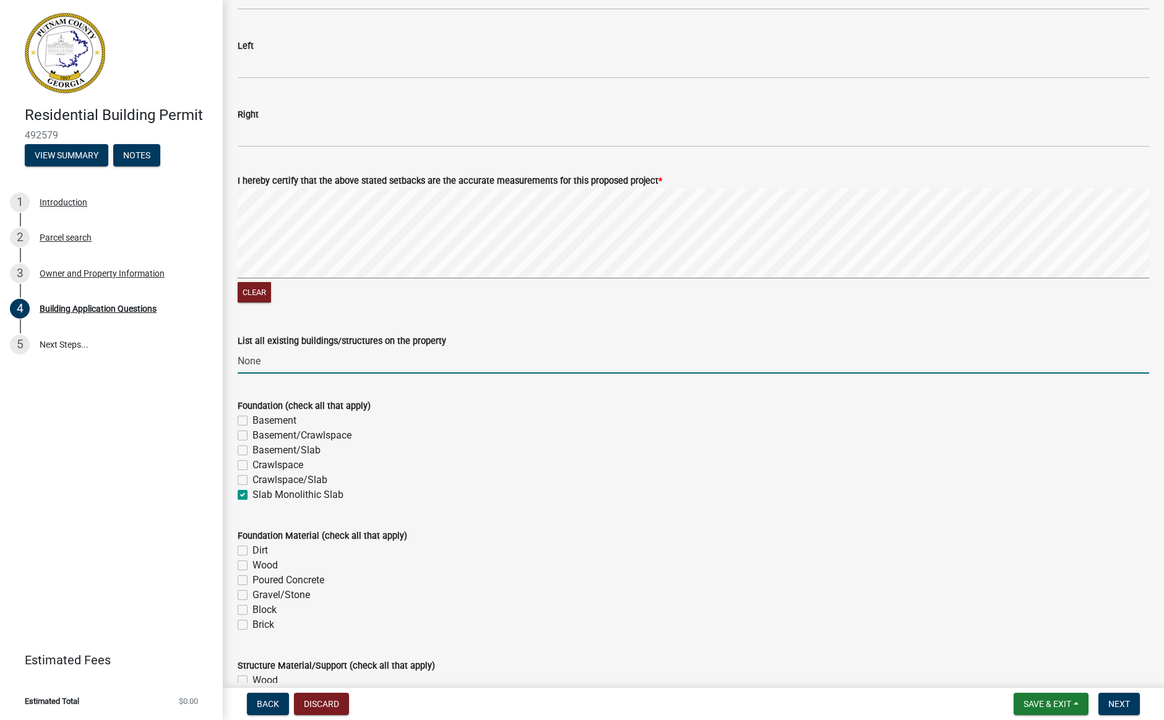
checkbox input "false"
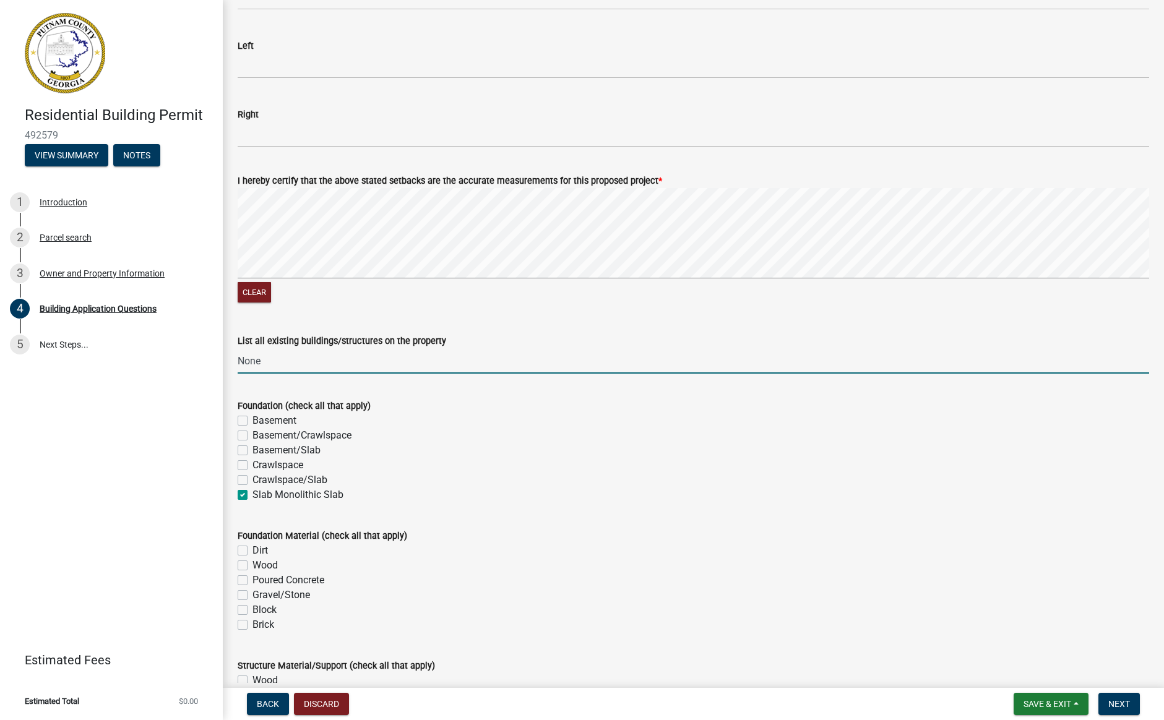
checkbox input "true"
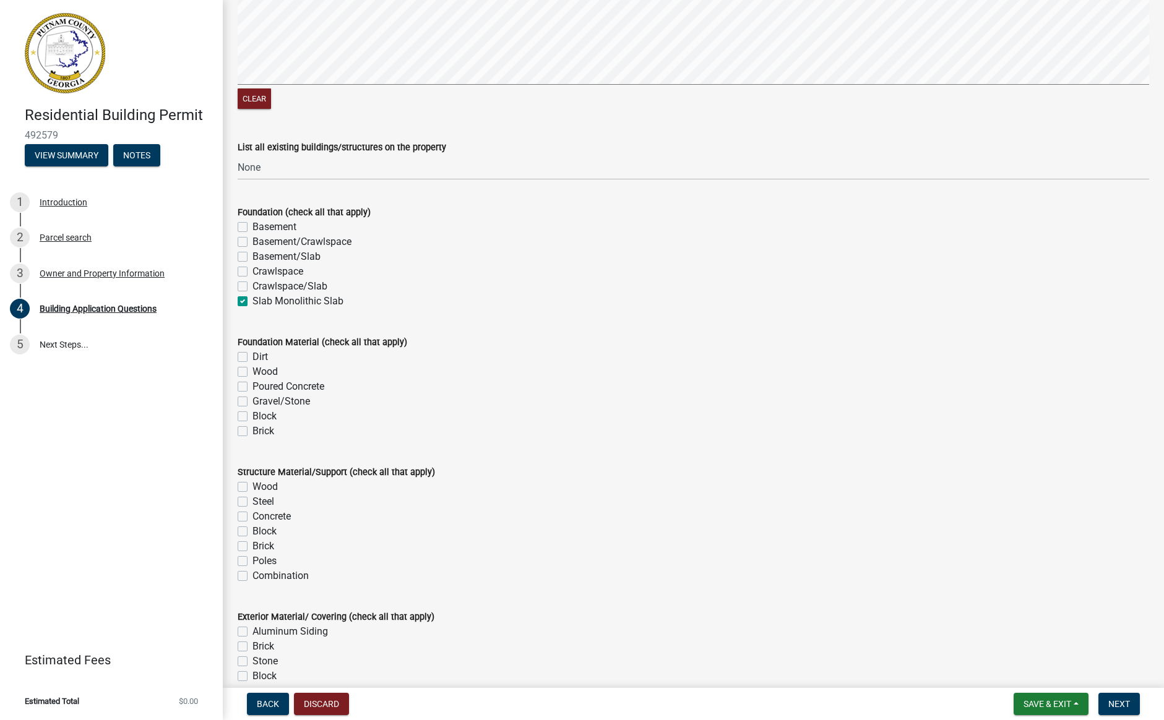
scroll to position [2195, 0]
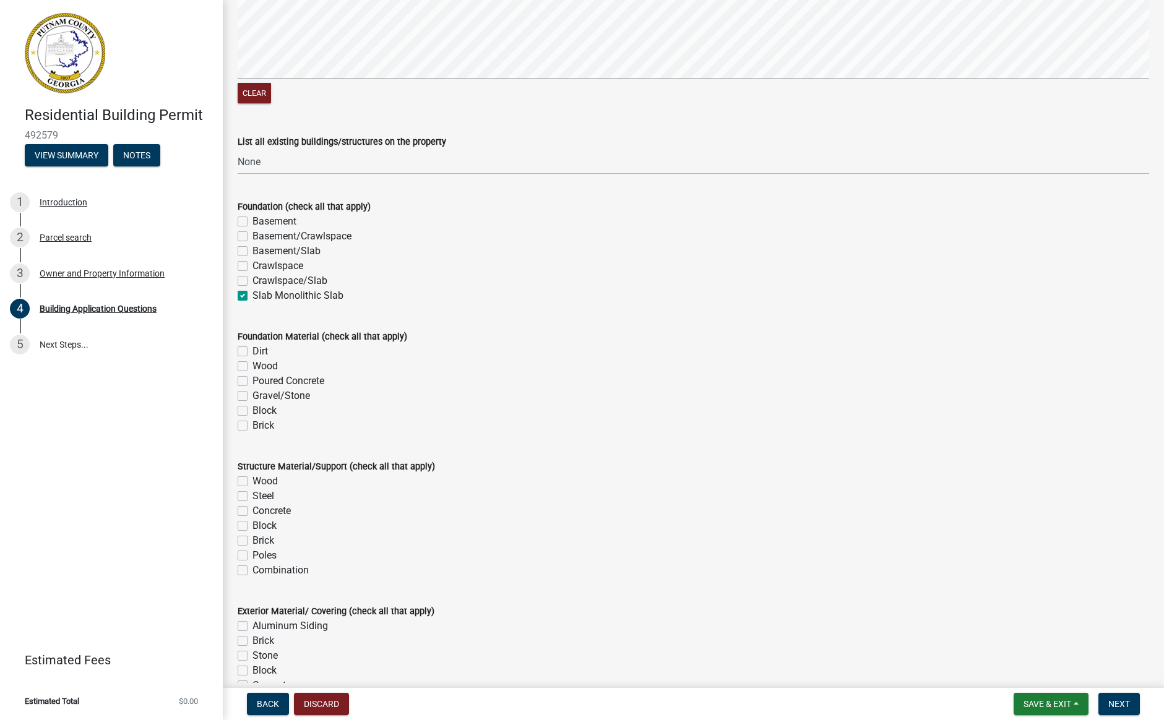
click at [252, 379] on label "Poured Concrete" at bounding box center [288, 381] width 72 height 15
click at [252, 379] on input "Poured Concrete" at bounding box center [256, 378] width 8 height 8
checkbox input "true"
checkbox input "false"
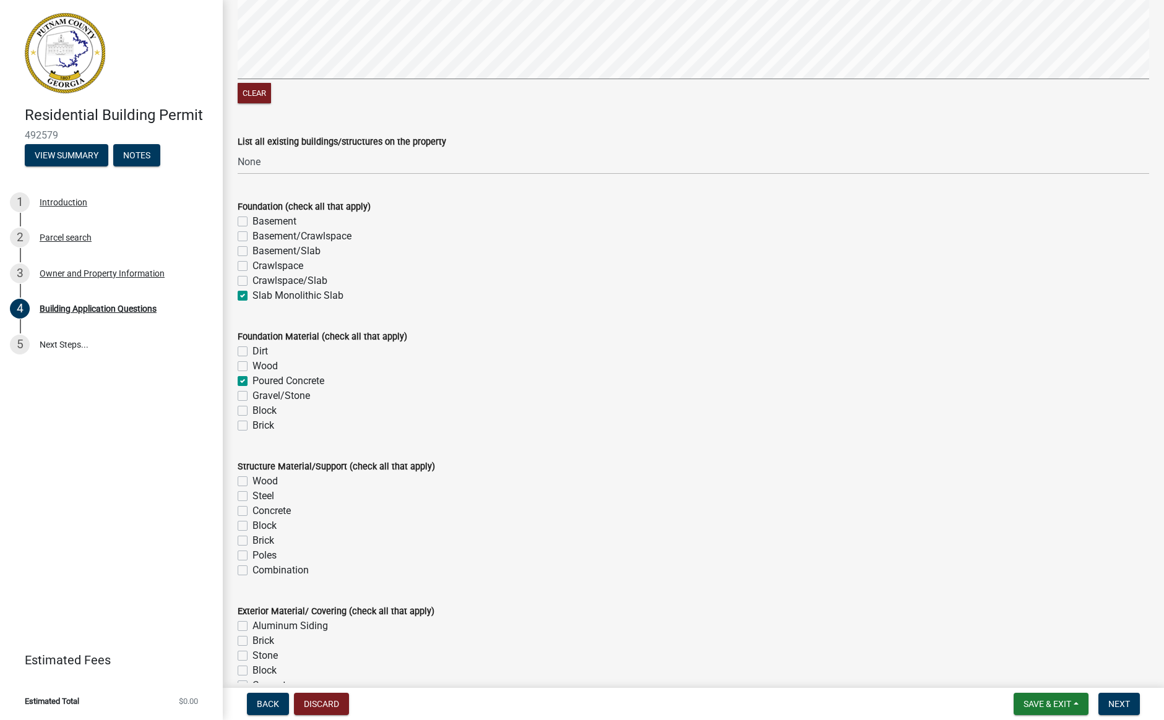
checkbox input "true"
checkbox input "false"
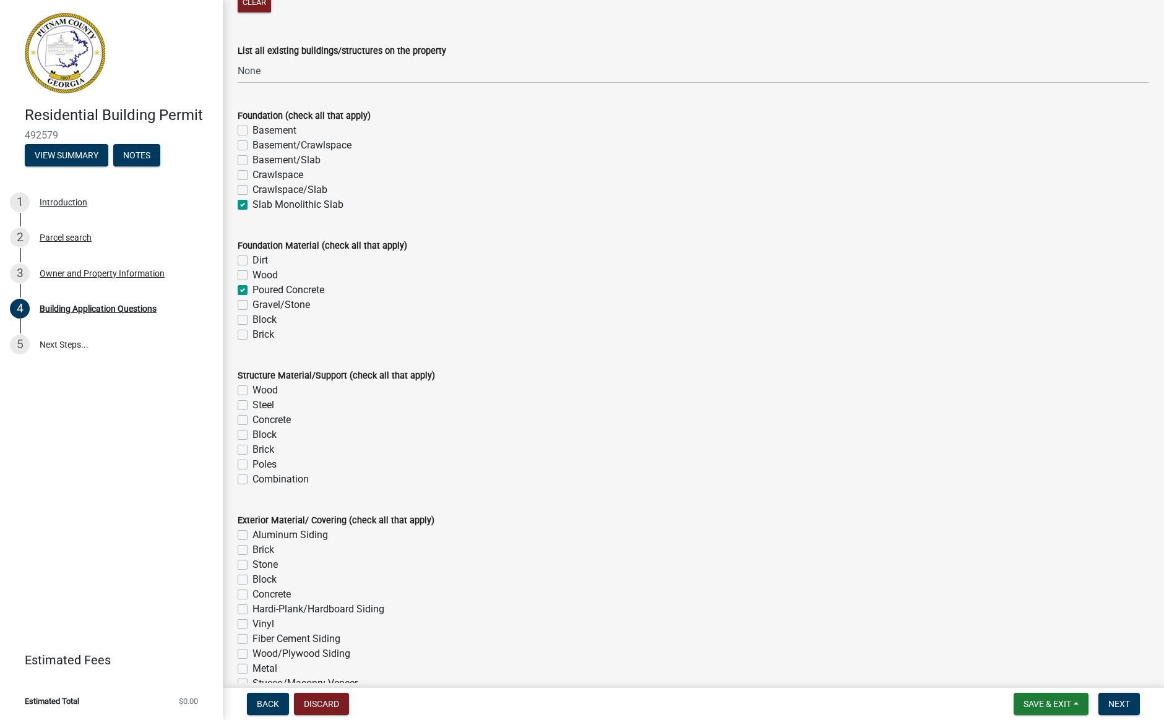
scroll to position [2293, 0]
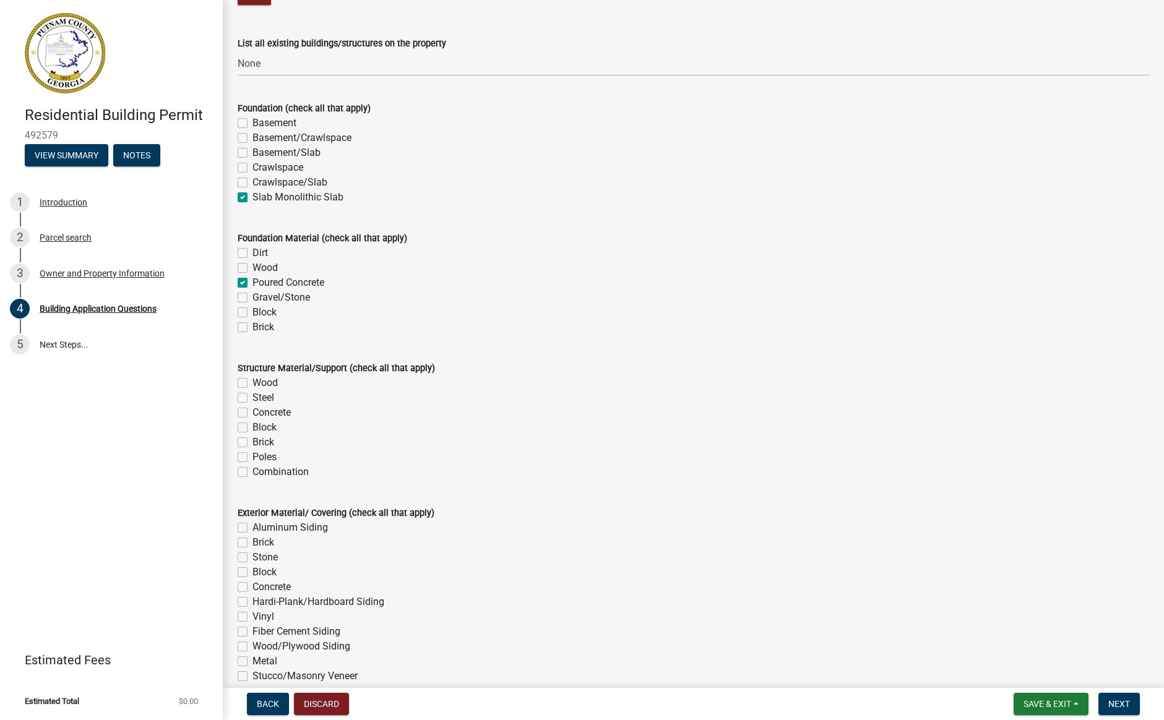
click at [252, 383] on label "Wood" at bounding box center [264, 383] width 25 height 15
click at [252, 383] on input "Wood" at bounding box center [256, 380] width 8 height 8
checkbox input "true"
checkbox input "false"
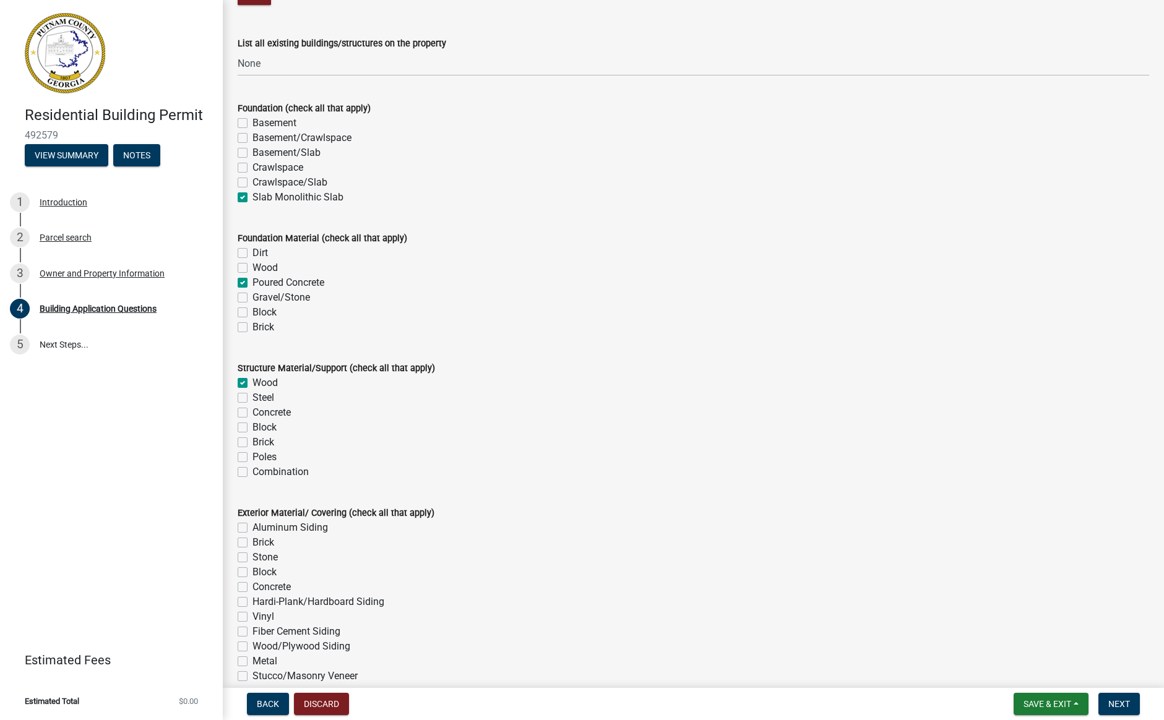
checkbox input "false"
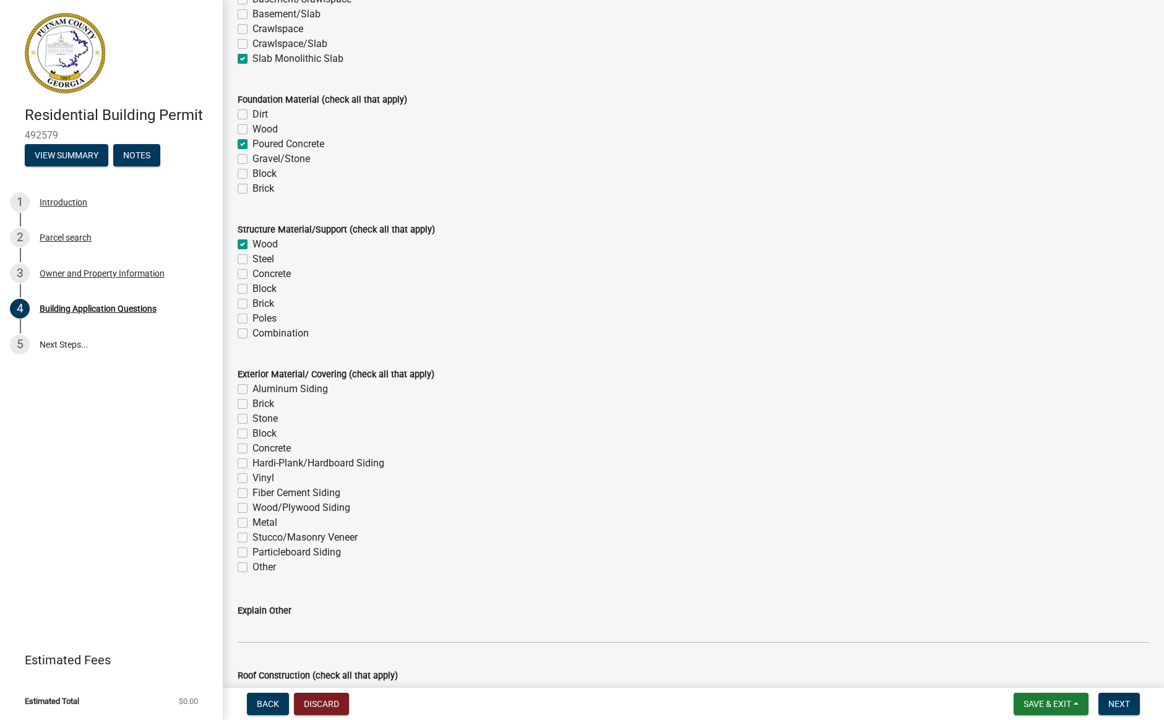
scroll to position [2439, 0]
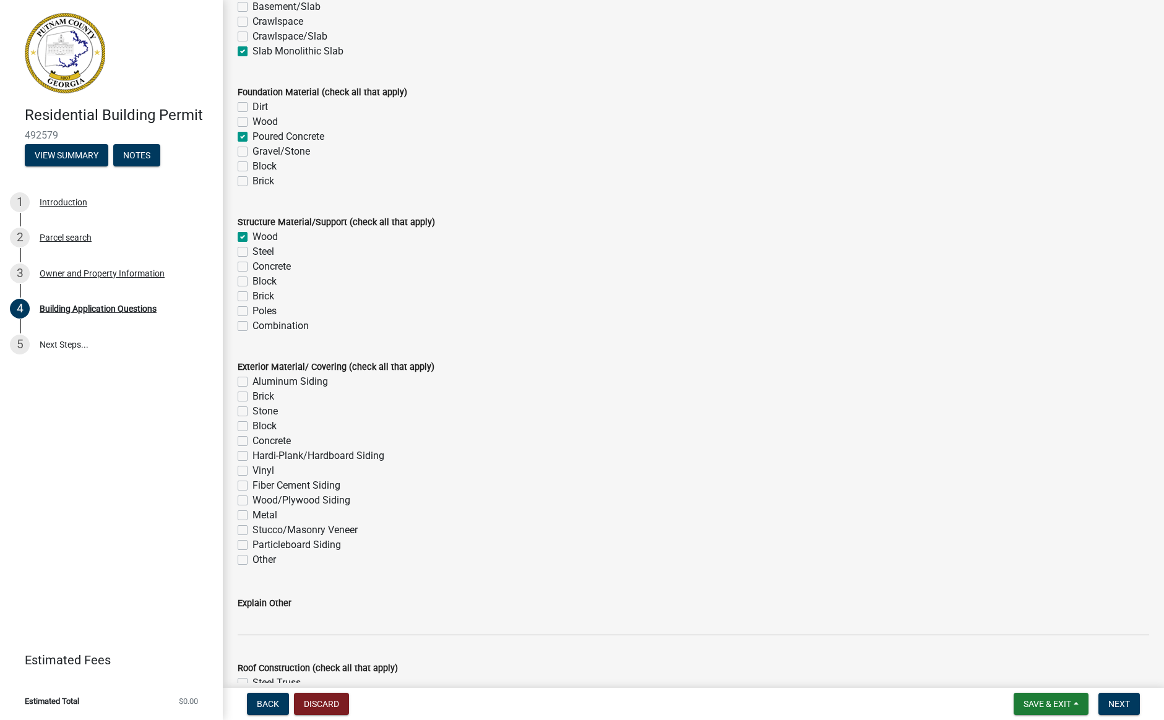
click at [252, 455] on label "Hardi-Plank/Hardboard Siding" at bounding box center [318, 456] width 132 height 15
click at [252, 455] on input "Hardi-Plank/Hardboard Siding" at bounding box center [256, 453] width 8 height 8
checkbox input "true"
checkbox input "false"
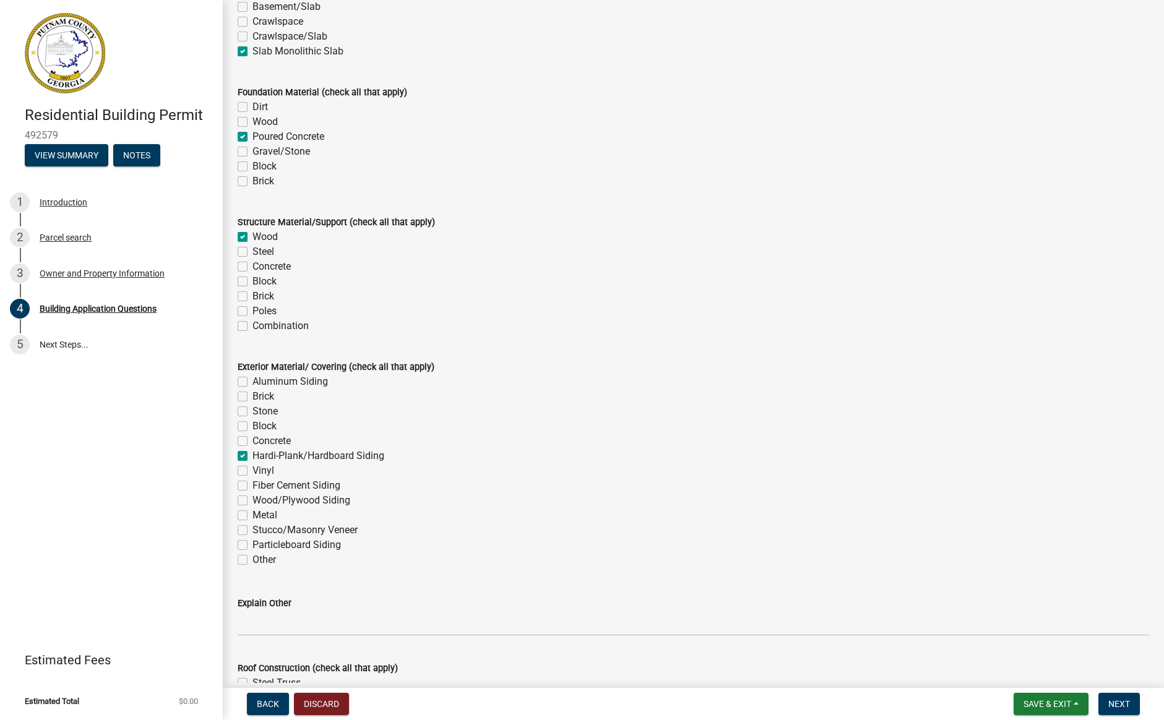
checkbox input "false"
checkbox input "true"
checkbox input "false"
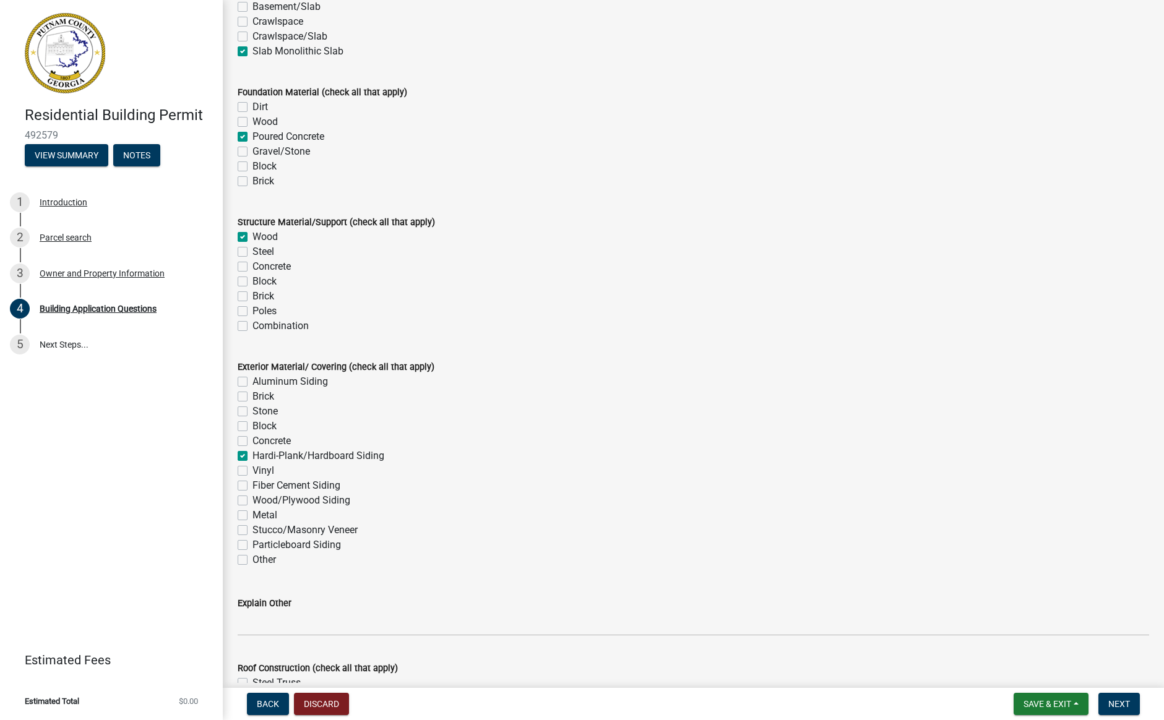
checkbox input "false"
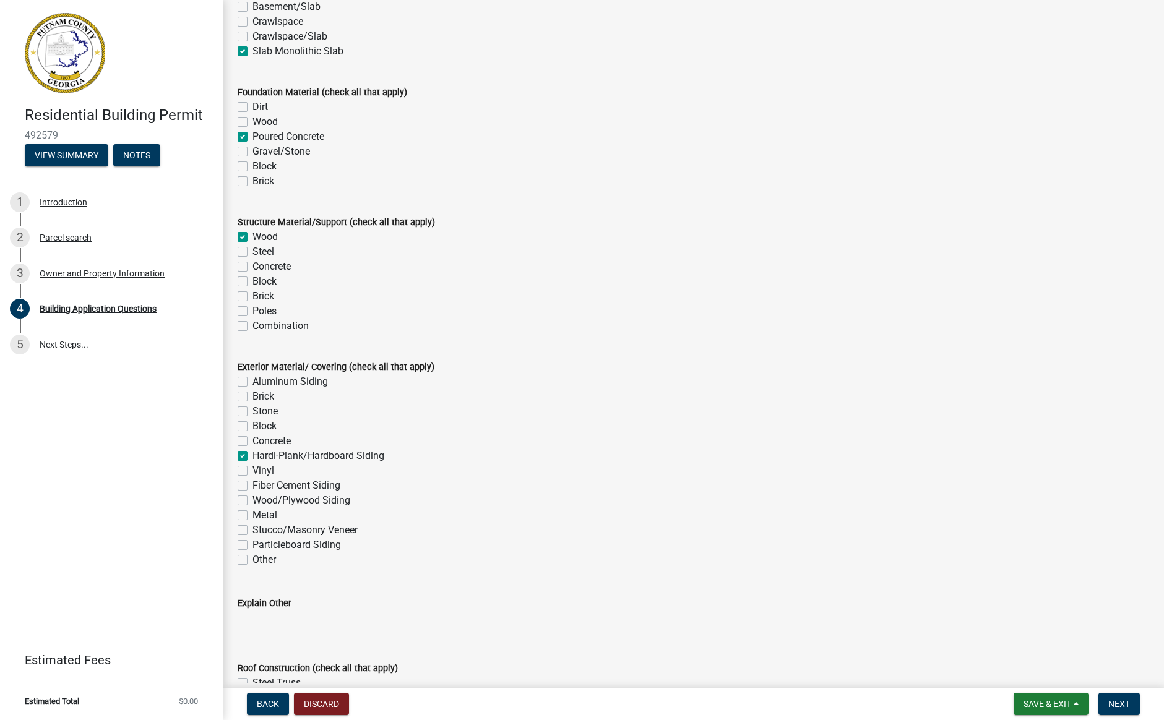
checkbox input "false"
click at [252, 485] on label "Fiber Cement Siding" at bounding box center [296, 485] width 88 height 15
click at [252, 485] on input "Fiber Cement Siding" at bounding box center [256, 482] width 8 height 8
checkbox input "true"
checkbox input "false"
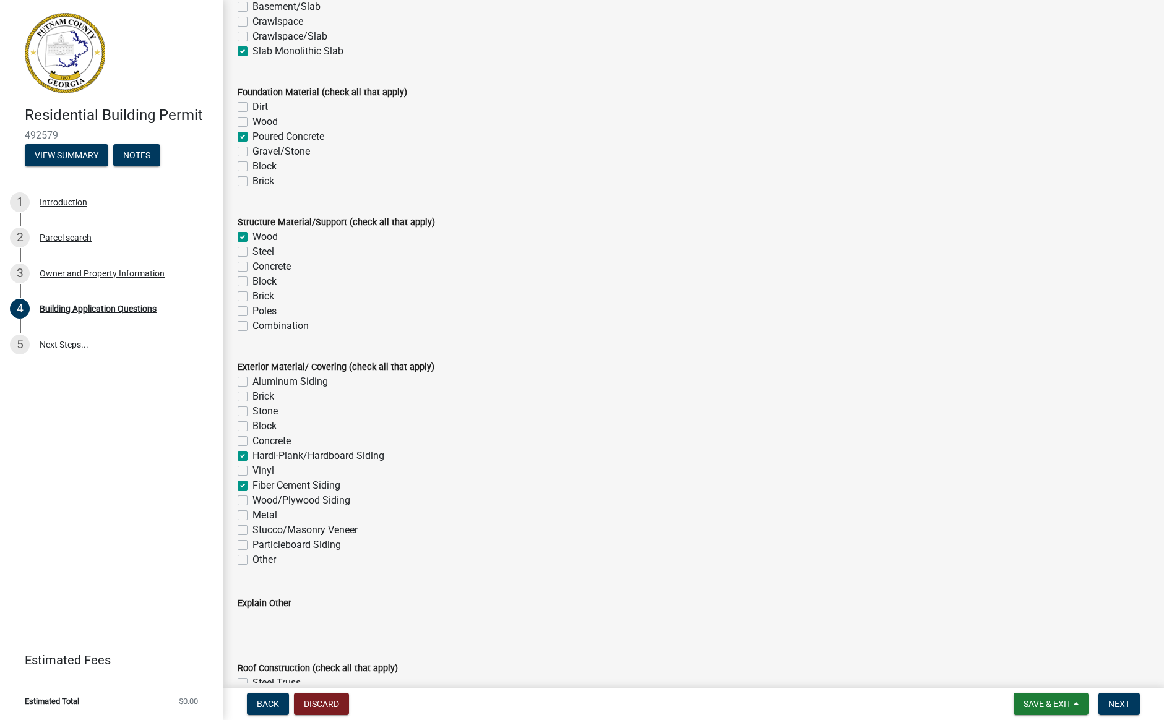
checkbox input "false"
checkbox input "true"
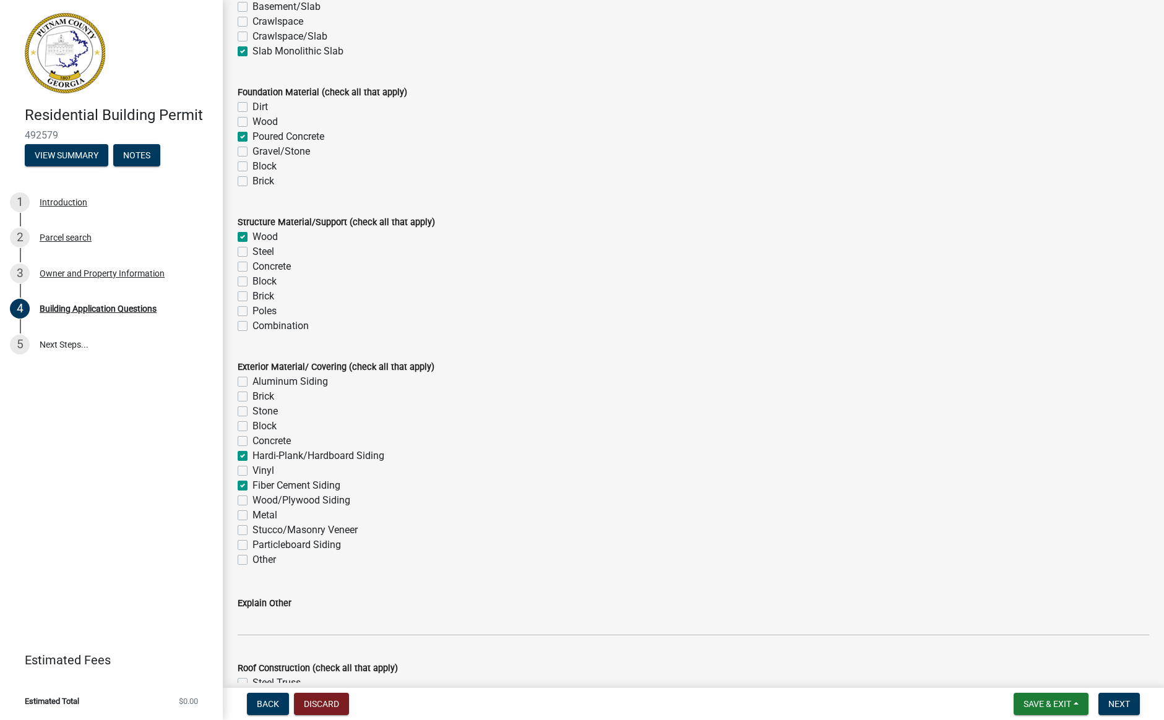
checkbox input "false"
checkbox input "true"
checkbox input "false"
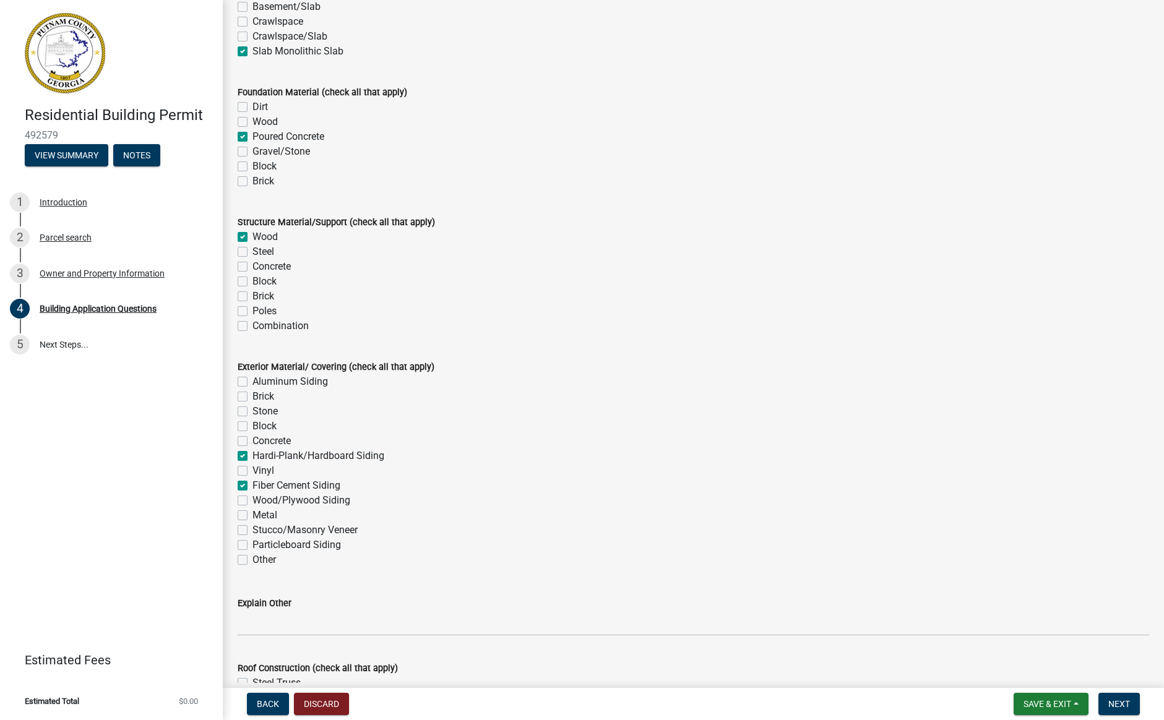
checkbox input "false"
click at [252, 396] on label "Brick" at bounding box center [263, 396] width 22 height 15
click at [252, 396] on input "Brick" at bounding box center [256, 393] width 8 height 8
checkbox input "true"
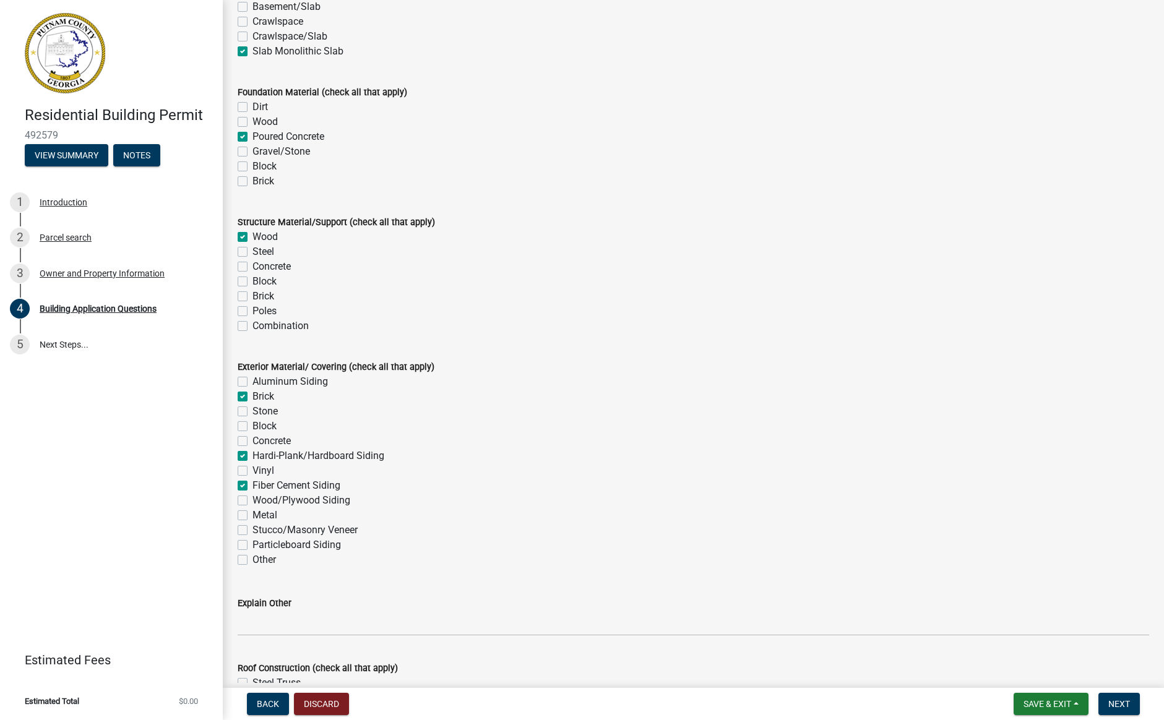
checkbox input "false"
checkbox input "true"
checkbox input "false"
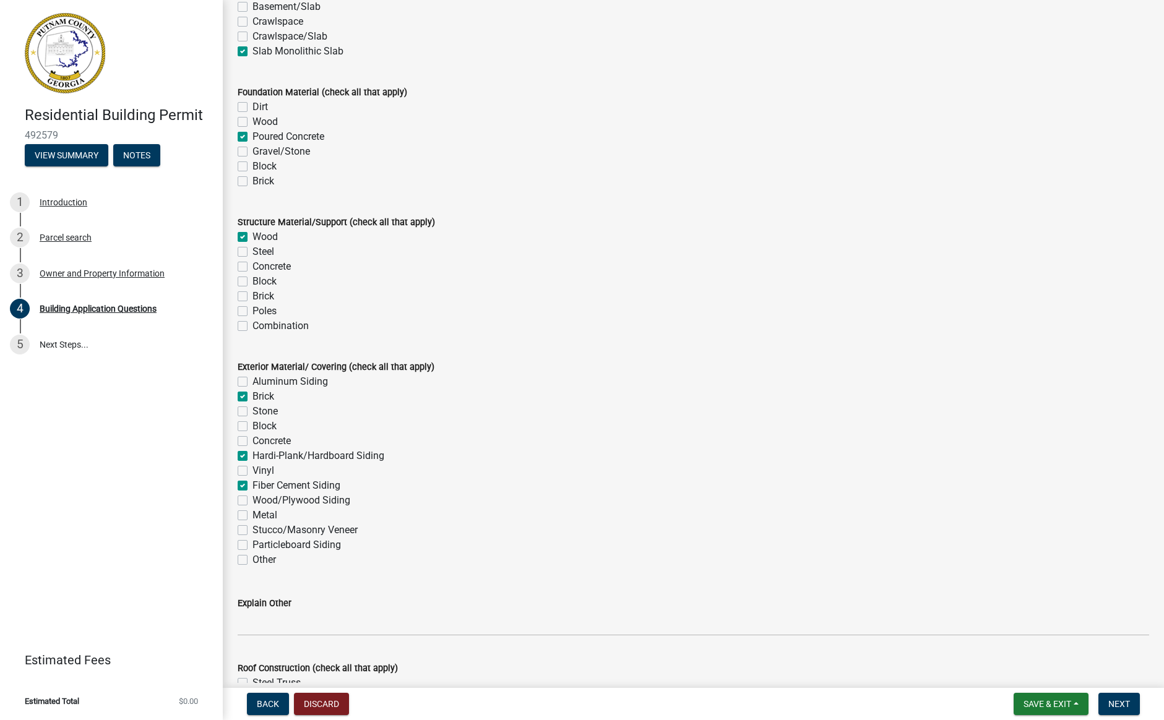
checkbox input "true"
checkbox input "false"
checkbox input "true"
checkbox input "false"
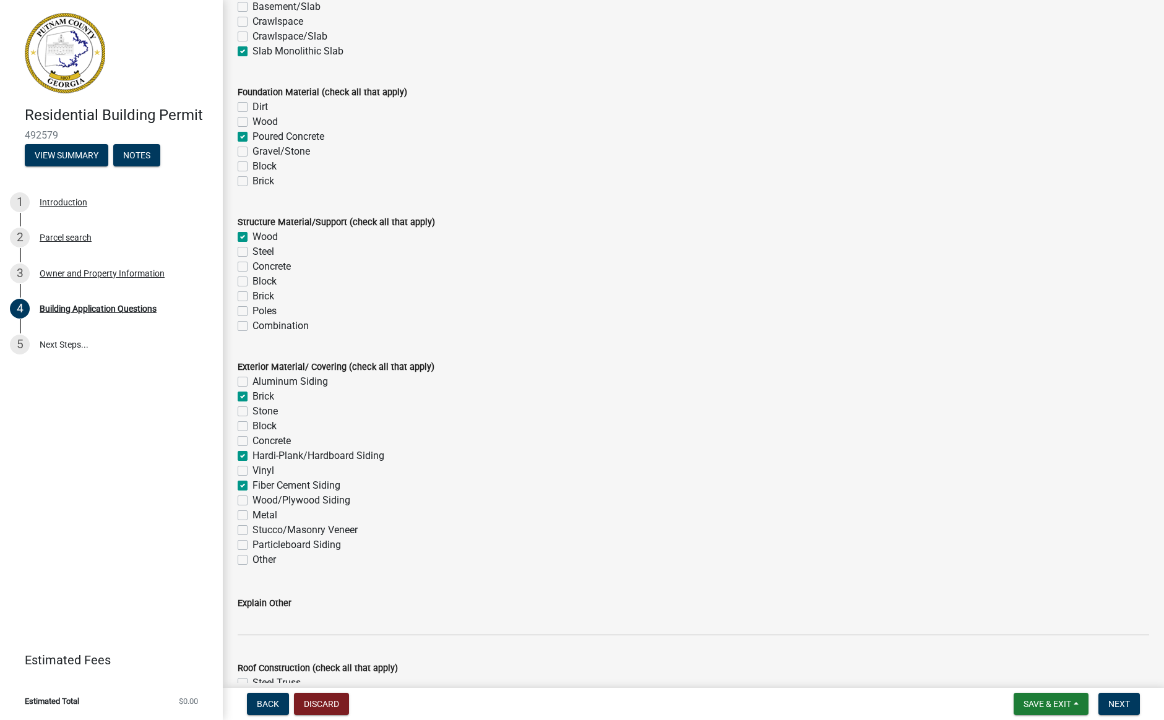
checkbox input "false"
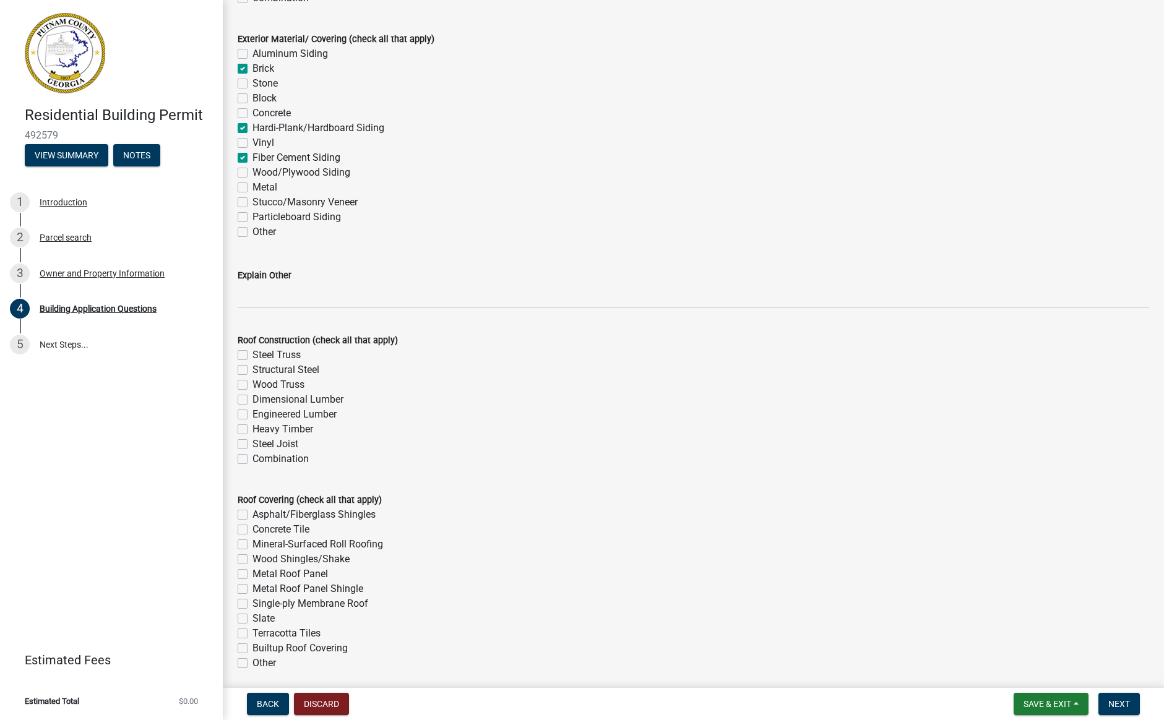
scroll to position [2772, 0]
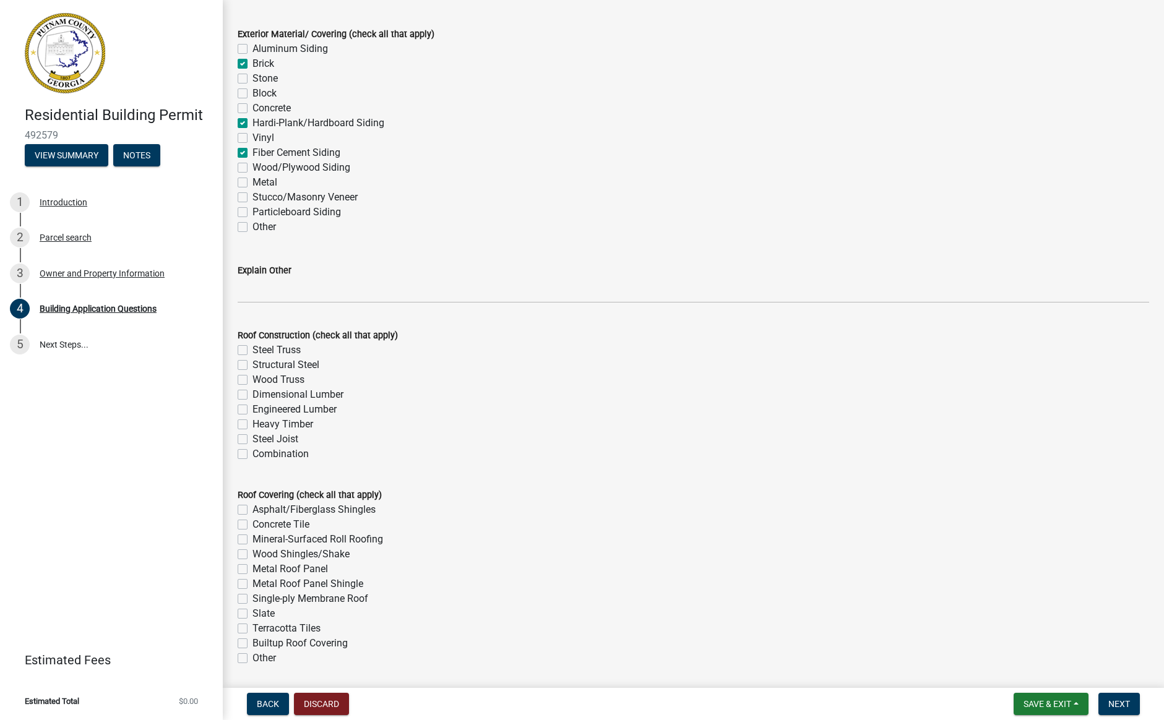
click at [252, 392] on label "Dimensional Lumber" at bounding box center [297, 394] width 91 height 15
click at [252, 392] on input "Dimensional Lumber" at bounding box center [256, 391] width 8 height 8
checkbox input "true"
checkbox input "false"
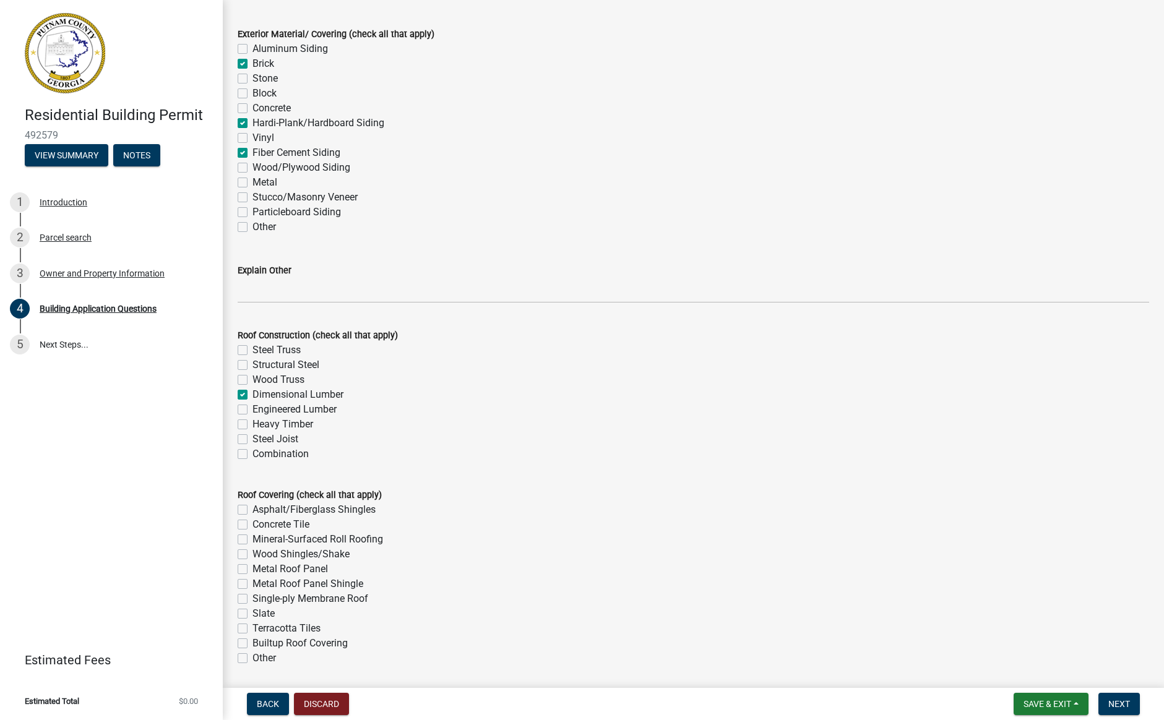
checkbox input "false"
checkbox input "true"
checkbox input "false"
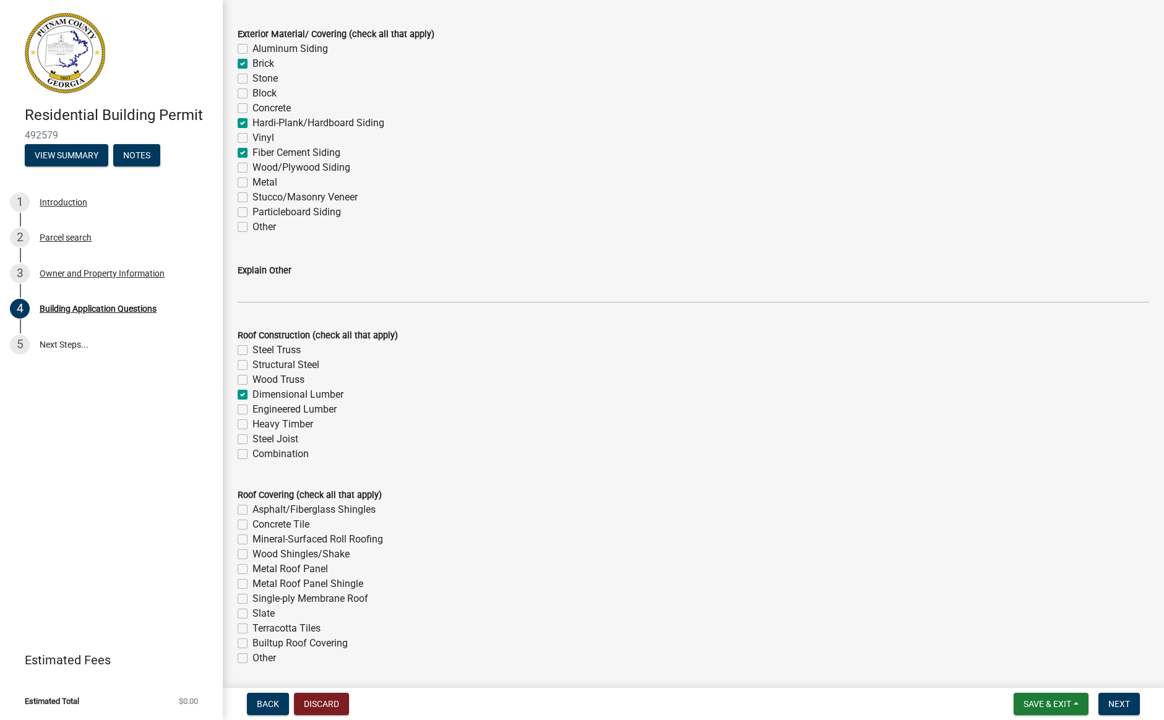
checkbox input "false"
click at [252, 408] on label "Engineered Lumber" at bounding box center [294, 409] width 84 height 15
click at [252, 408] on input "Engineered Lumber" at bounding box center [256, 406] width 8 height 8
checkbox input "true"
checkbox input "false"
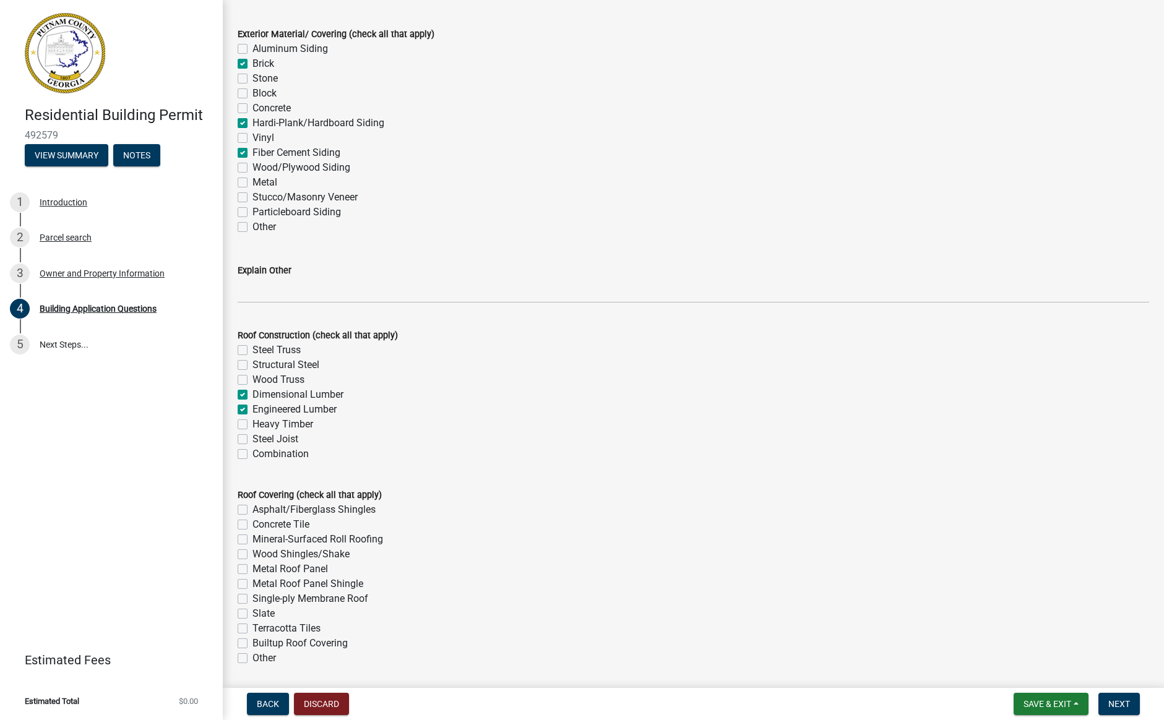
checkbox input "false"
checkbox input "true"
checkbox input "false"
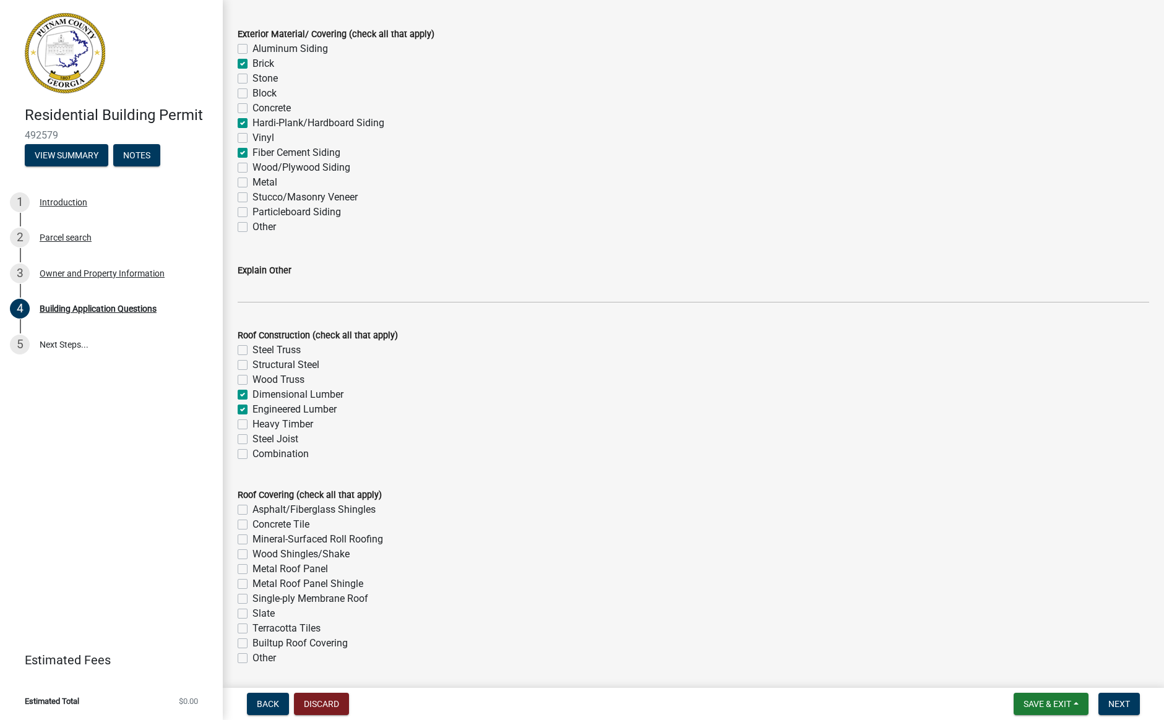
checkbox input "false"
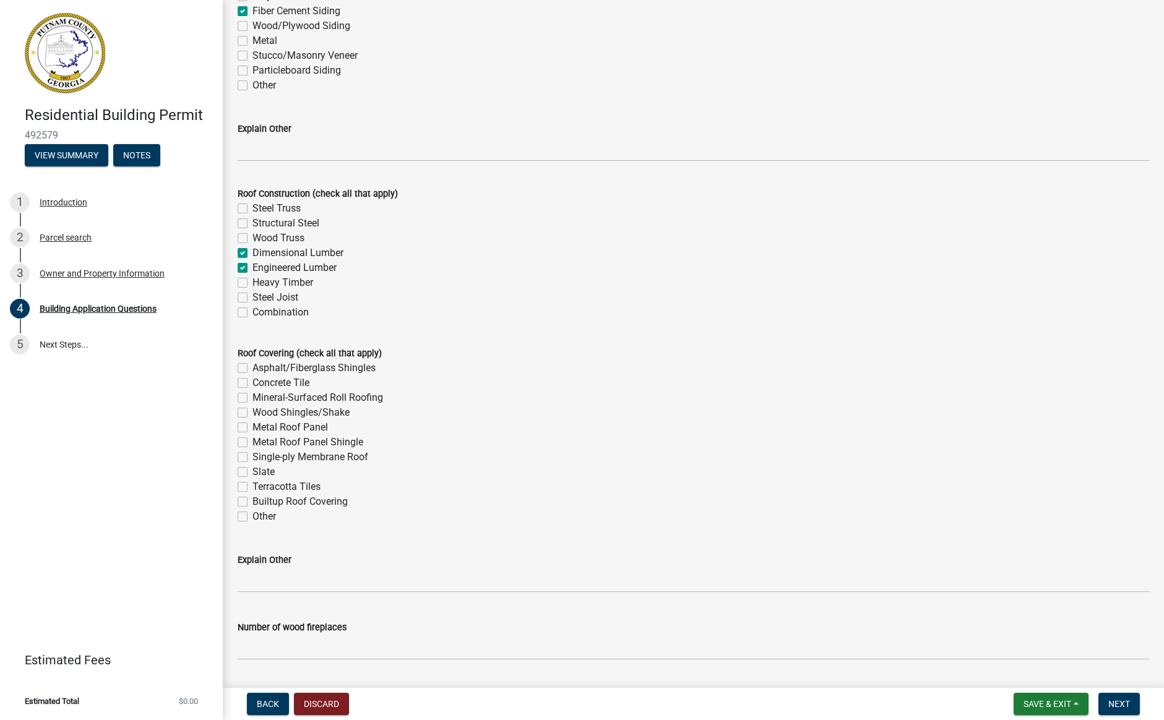
scroll to position [2926, 0]
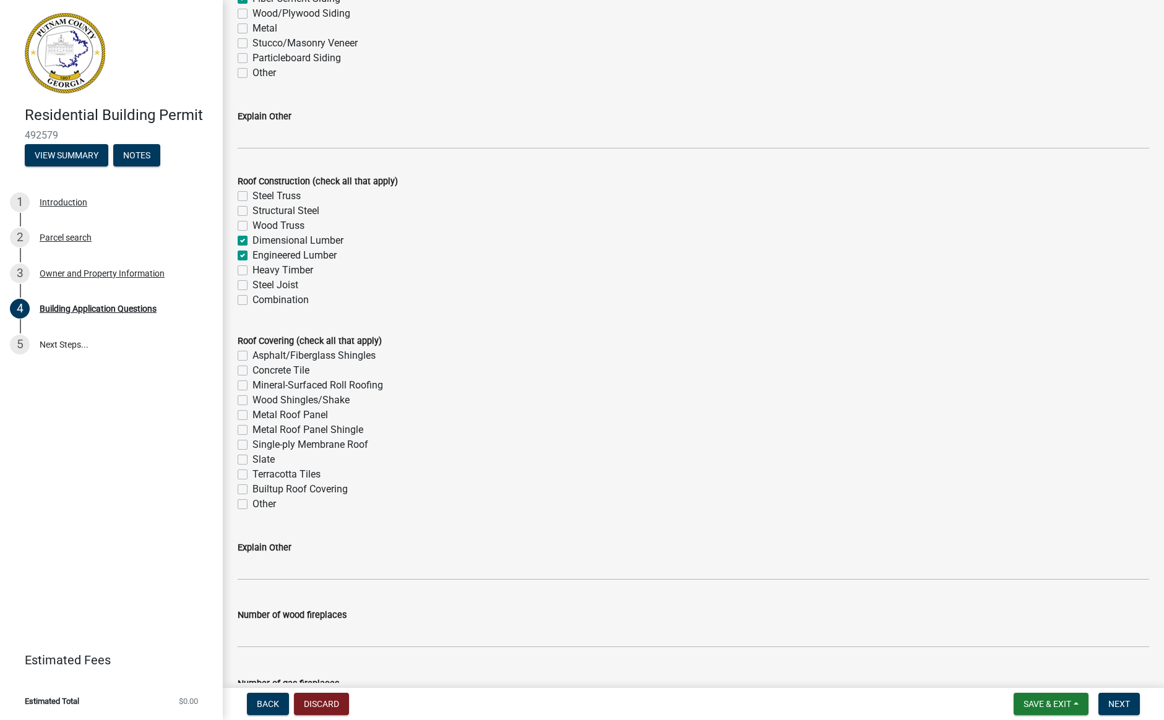
click at [252, 356] on label "Asphalt/Fiberglass Shingles" at bounding box center [313, 355] width 123 height 15
click at [252, 356] on input "Asphalt/Fiberglass Shingles" at bounding box center [256, 352] width 8 height 8
checkbox input "true"
checkbox input "false"
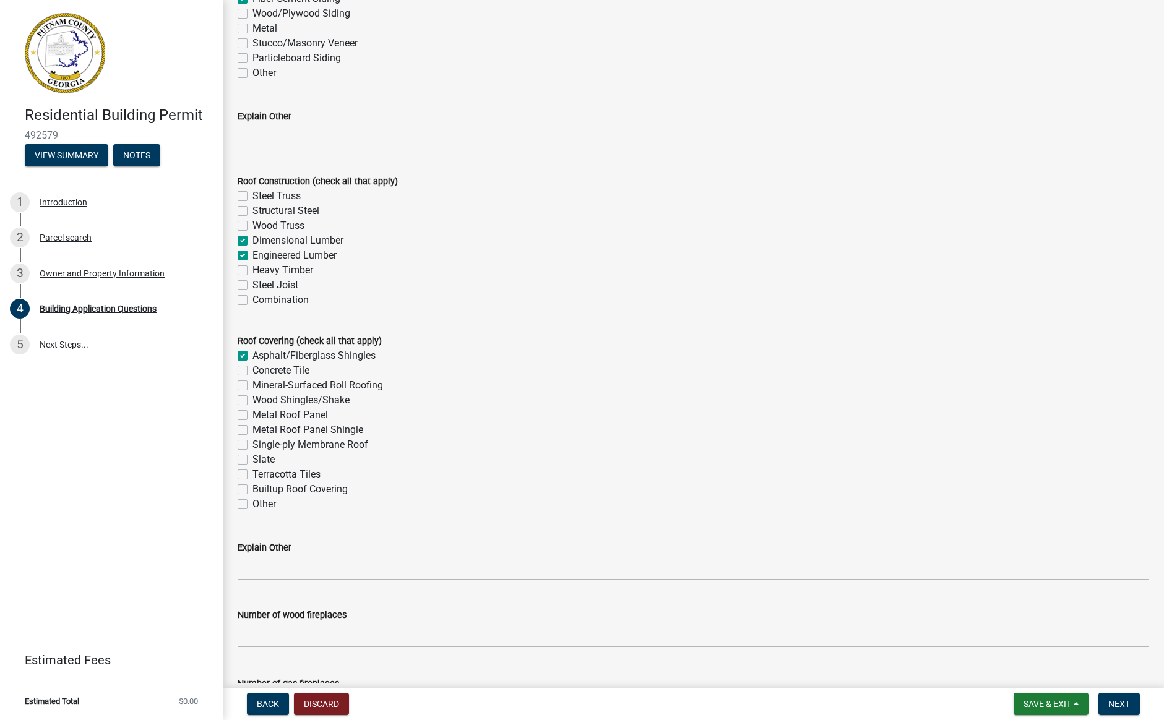
checkbox input "false"
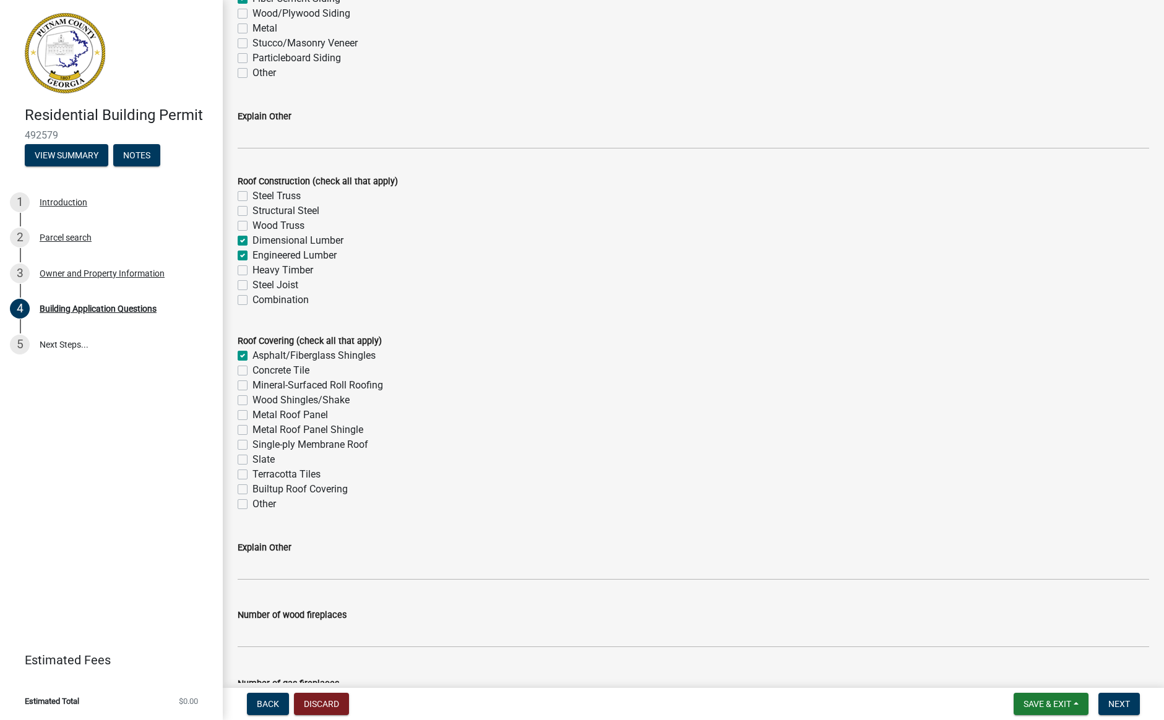
checkbox input "false"
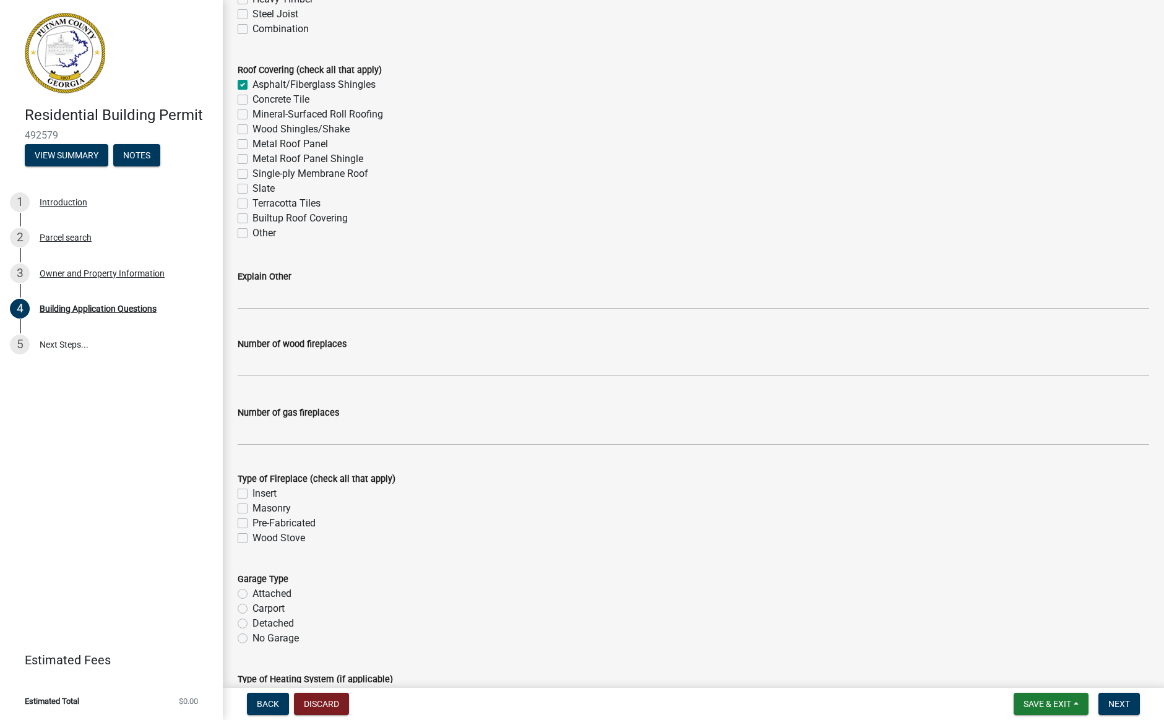
scroll to position [3200, 0]
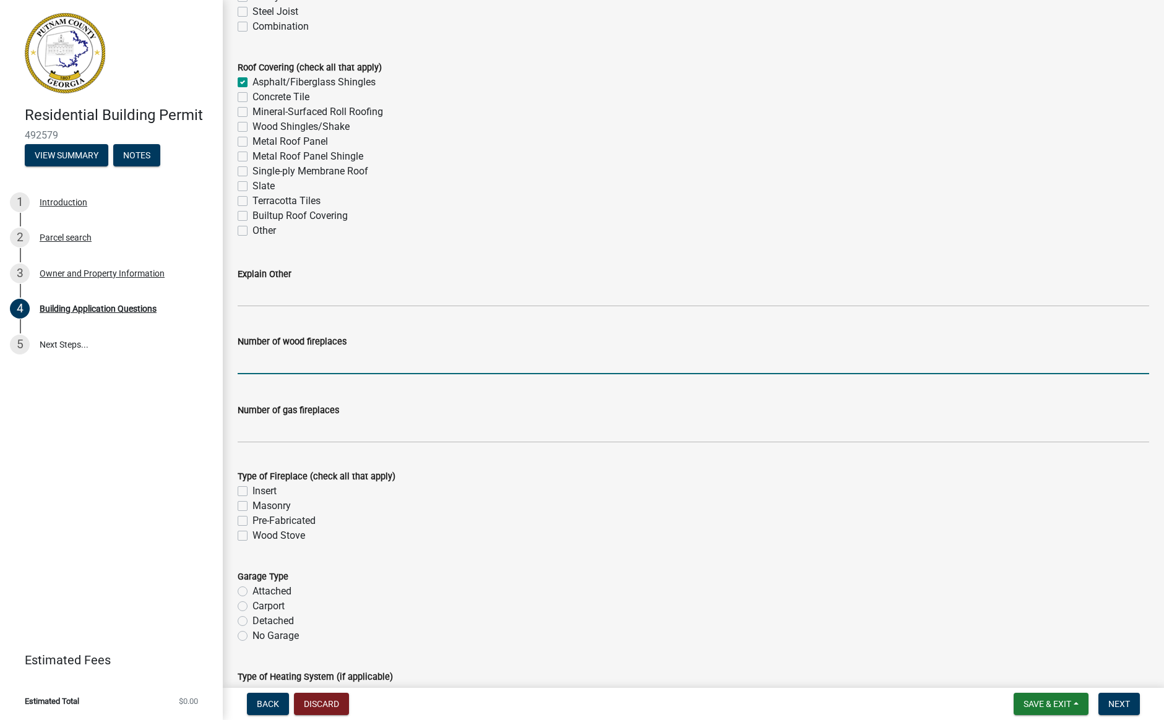
click at [254, 364] on input "text" at bounding box center [694, 361] width 912 height 25
type input "0"
click at [436, 483] on div "Type of Fireplace (check all that apply)" at bounding box center [694, 476] width 912 height 15
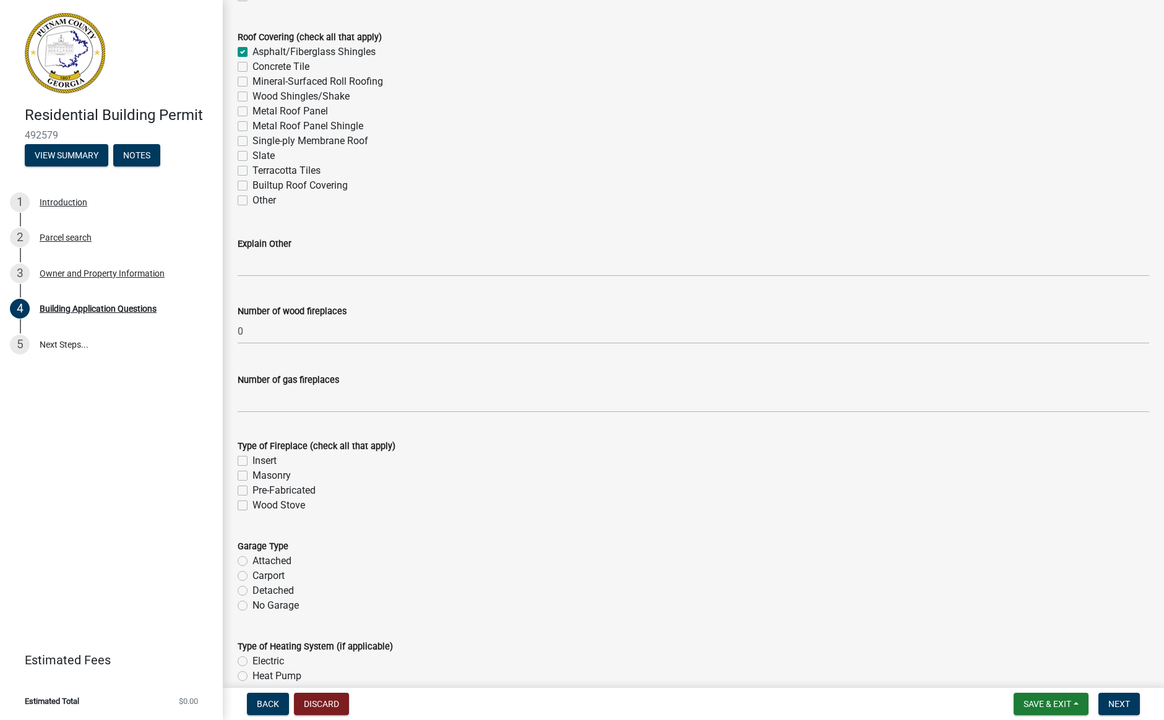
scroll to position [3231, 0]
click at [252, 559] on label "Attached" at bounding box center [271, 560] width 39 height 15
click at [252, 559] on input "Attached" at bounding box center [256, 557] width 8 height 8
radio input "true"
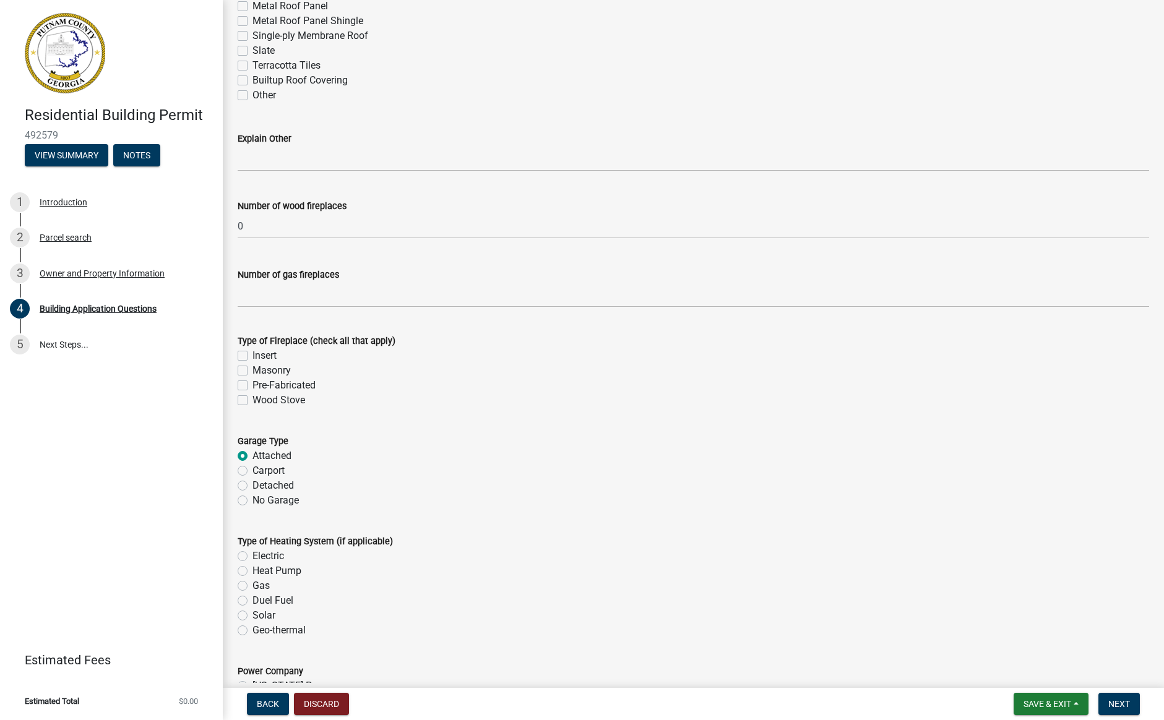
scroll to position [3340, 0]
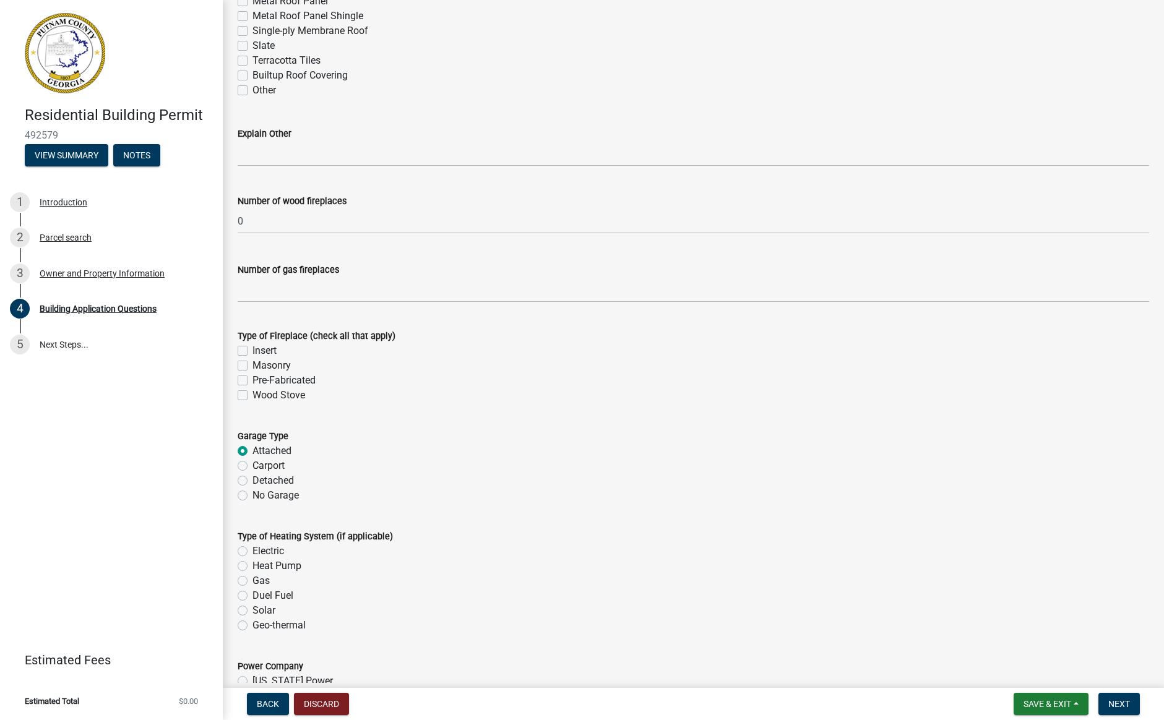
click at [252, 580] on label "Gas" at bounding box center [260, 581] width 17 height 15
click at [252, 580] on input "Gas" at bounding box center [256, 578] width 8 height 8
radio input "true"
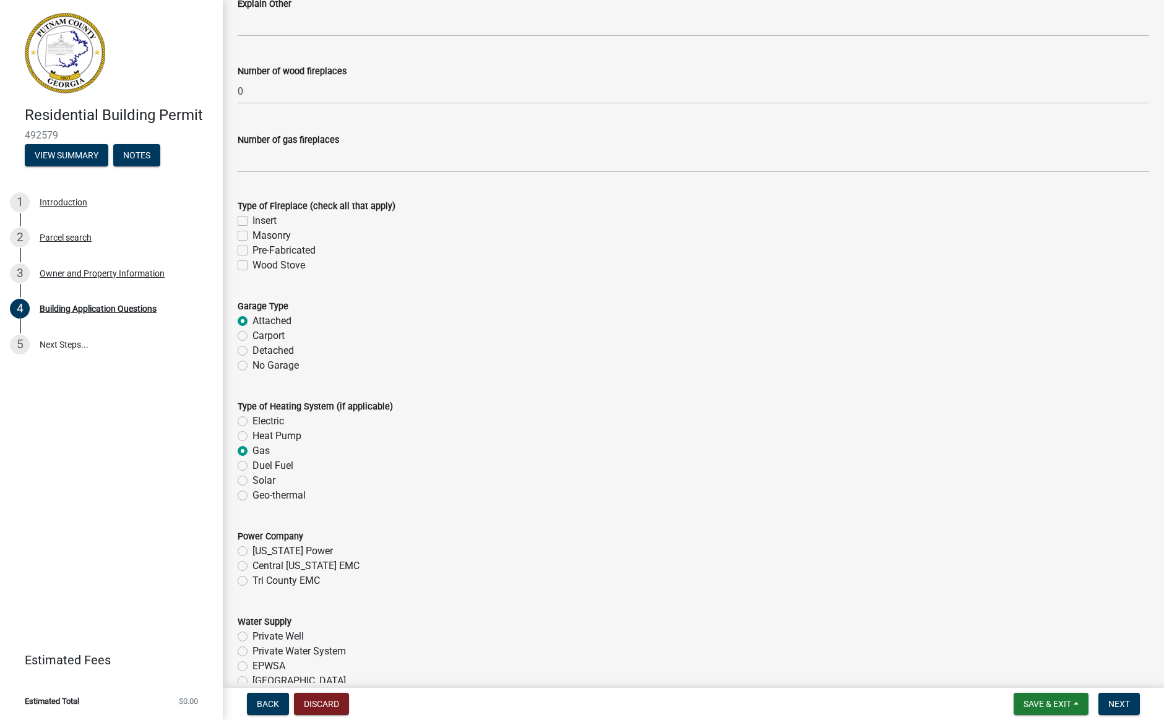
scroll to position [3472, 0]
click at [252, 581] on label "Tri County EMC" at bounding box center [285, 579] width 67 height 15
click at [252, 580] on input "Tri County EMC" at bounding box center [256, 576] width 8 height 8
radio input "true"
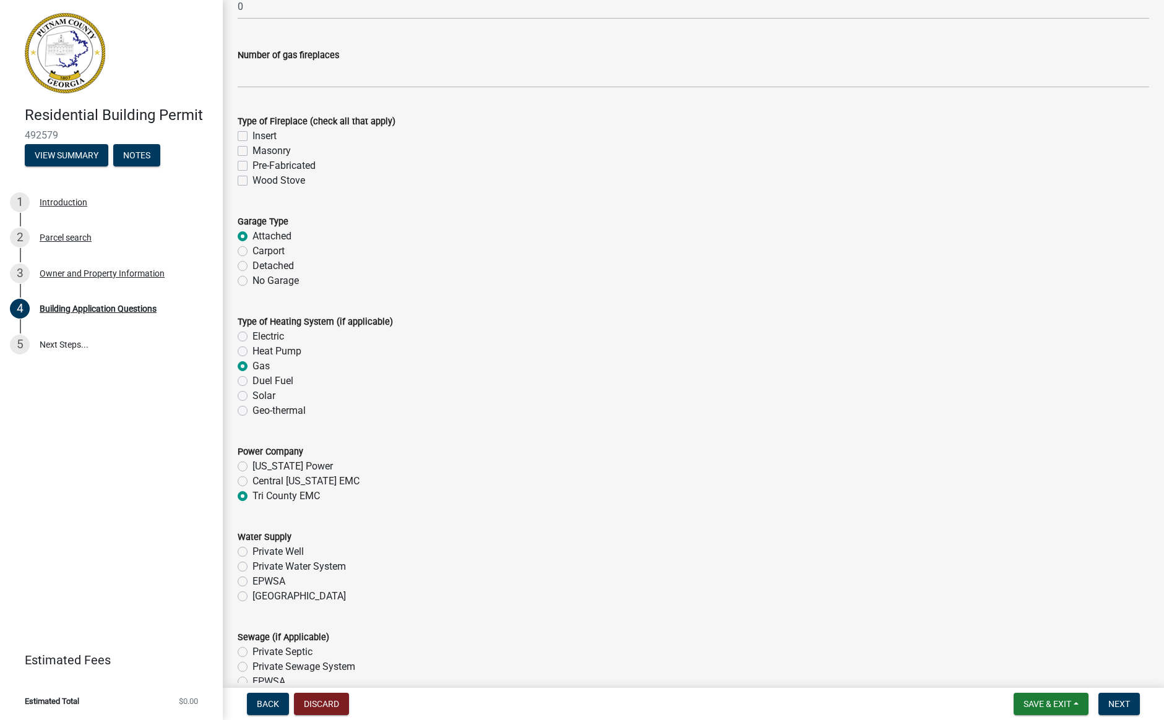
scroll to position [3569, 0]
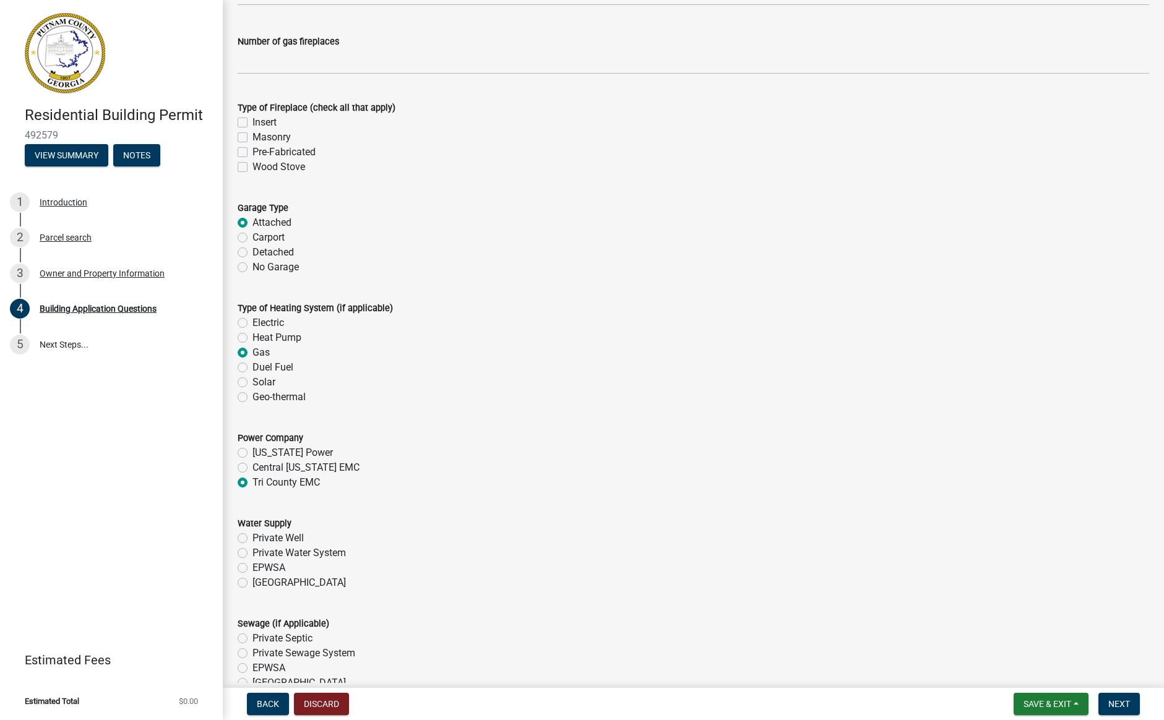
click at [252, 583] on label "[GEOGRAPHIC_DATA]" at bounding box center [298, 582] width 93 height 15
click at [252, 583] on input "[GEOGRAPHIC_DATA]" at bounding box center [256, 579] width 8 height 8
radio input "true"
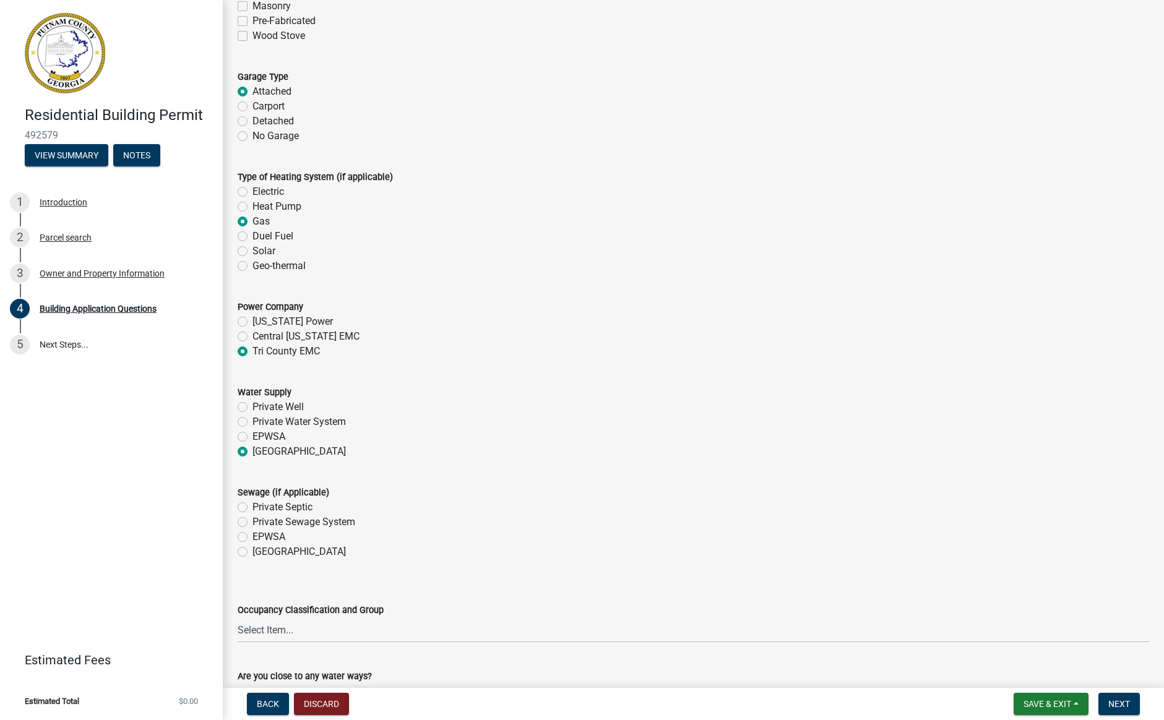
scroll to position [3703, 0]
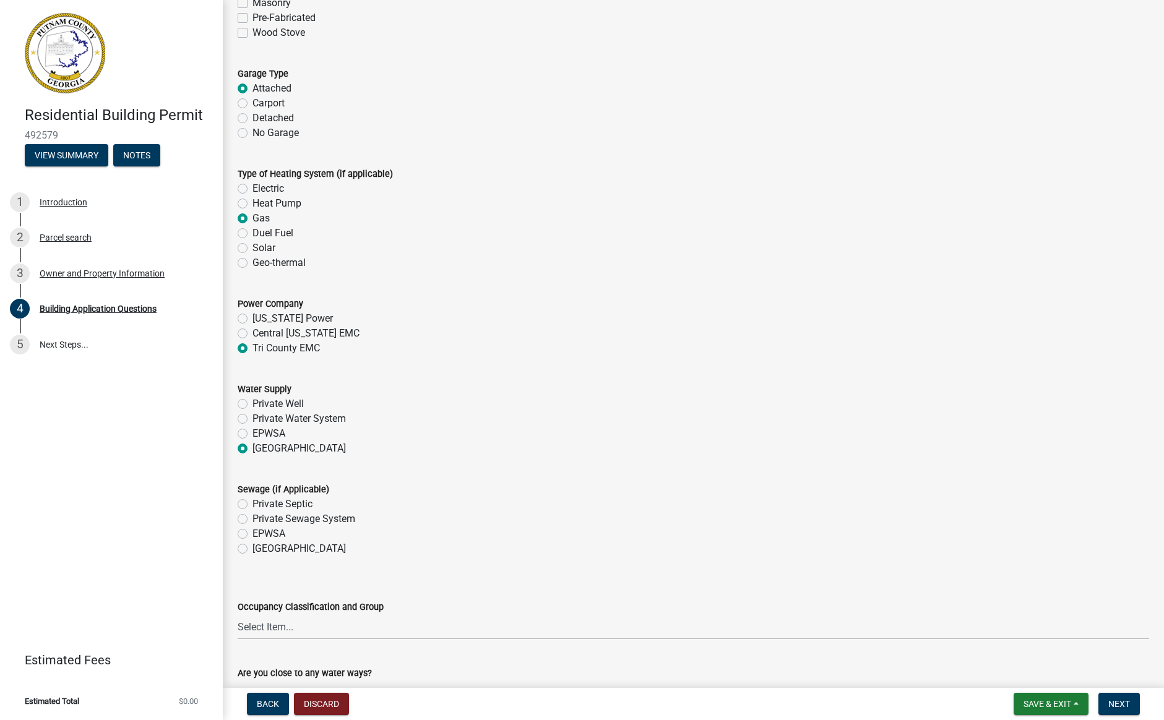
click at [252, 551] on label "[GEOGRAPHIC_DATA]" at bounding box center [298, 548] width 93 height 15
click at [252, 550] on input "[GEOGRAPHIC_DATA]" at bounding box center [256, 545] width 8 height 8
radio input "true"
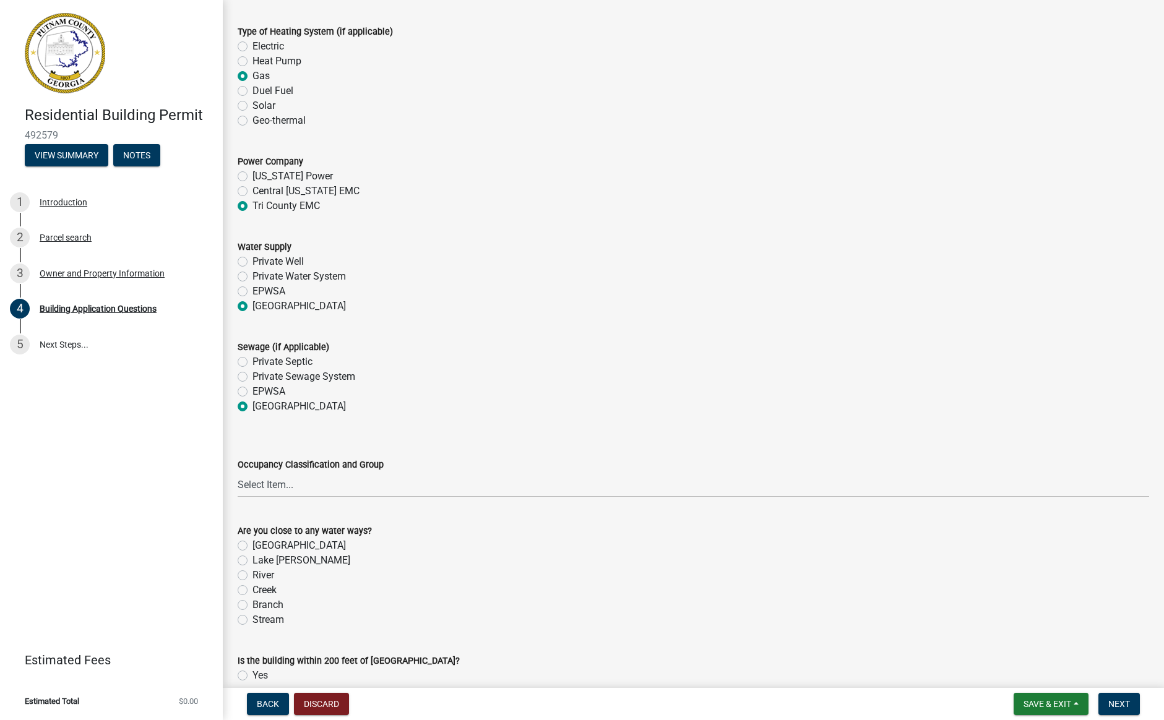
scroll to position [3848, 0]
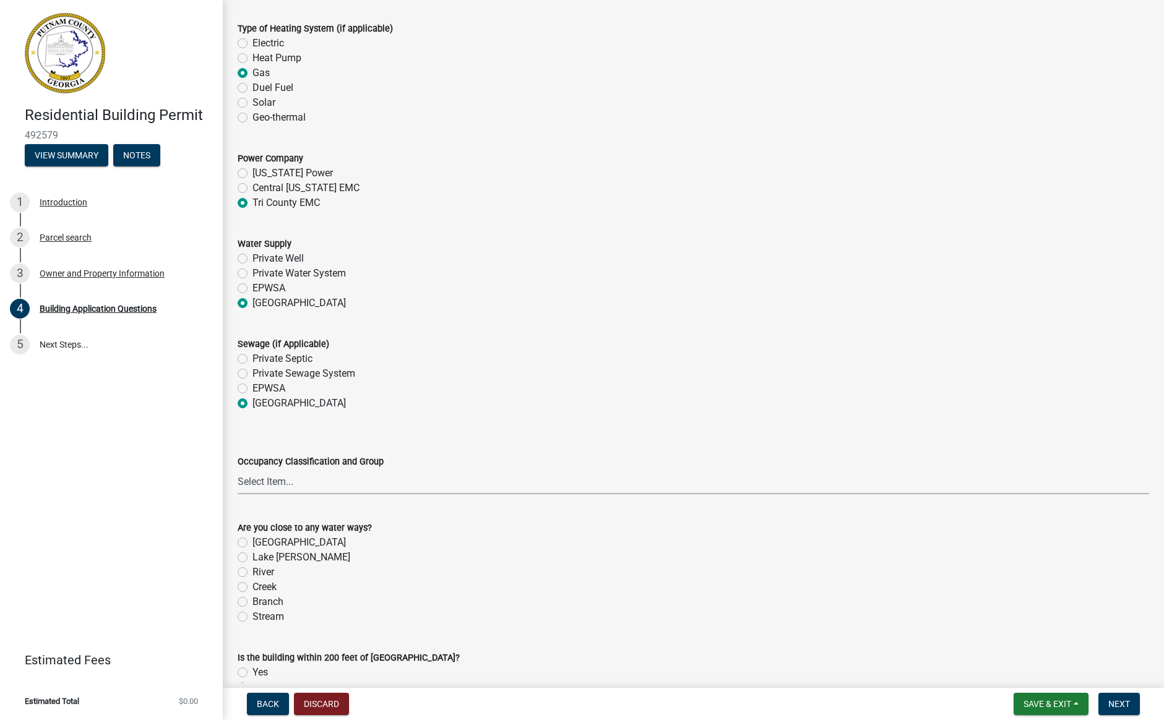
click at [269, 486] on select "Select Item... A-1 A-2 A-3 A-4 A-5 B M E F-1 F-2 R-1 R-2 R-3 R-4 H-1 H-2 H-4 H-…" at bounding box center [694, 481] width 912 height 25
click at [238, 469] on select "Select Item... A-1 A-2 A-3 A-4 A-5 B M E F-1 F-2 R-1 R-2 R-3 R-4 H-1 H-2 H-4 H-…" at bounding box center [694, 481] width 912 height 25
select select "ebf62bd9-0e77-42f1-a2f1-6aca02a789de"
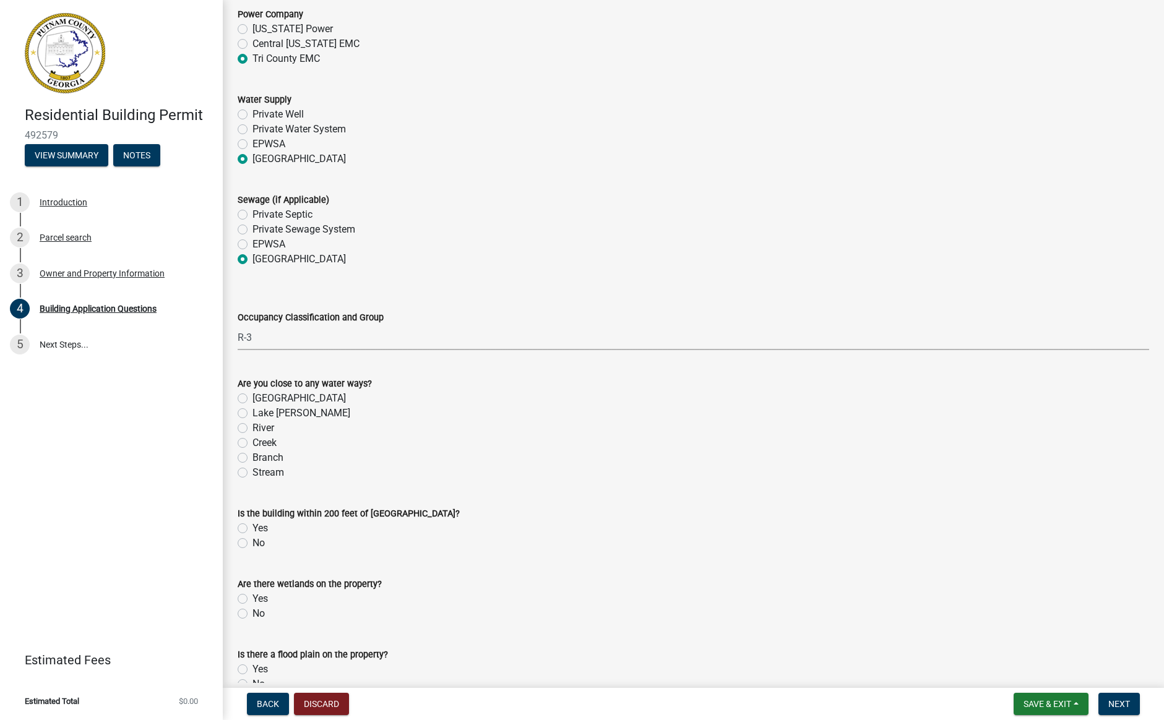
scroll to position [3998, 0]
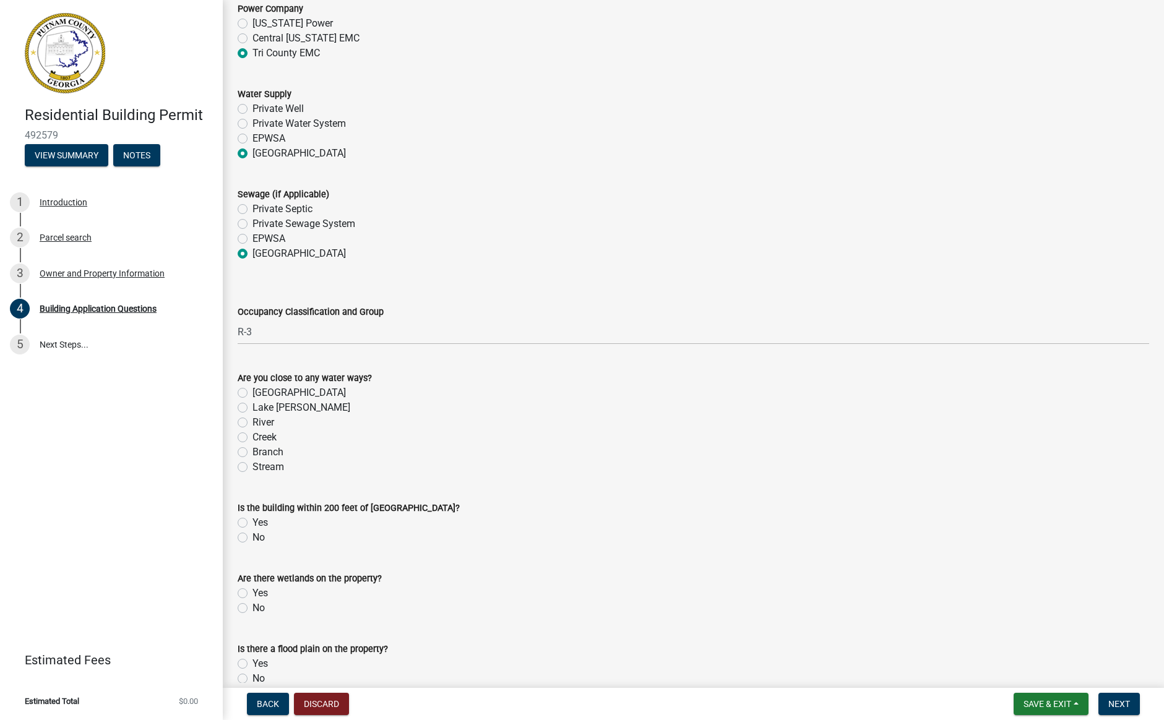
click at [252, 537] on label "No" at bounding box center [258, 537] width 12 height 15
click at [252, 537] on input "No" at bounding box center [256, 534] width 8 height 8
radio input "true"
click at [252, 610] on label "No" at bounding box center [258, 608] width 12 height 15
click at [252, 609] on input "No" at bounding box center [256, 605] width 8 height 8
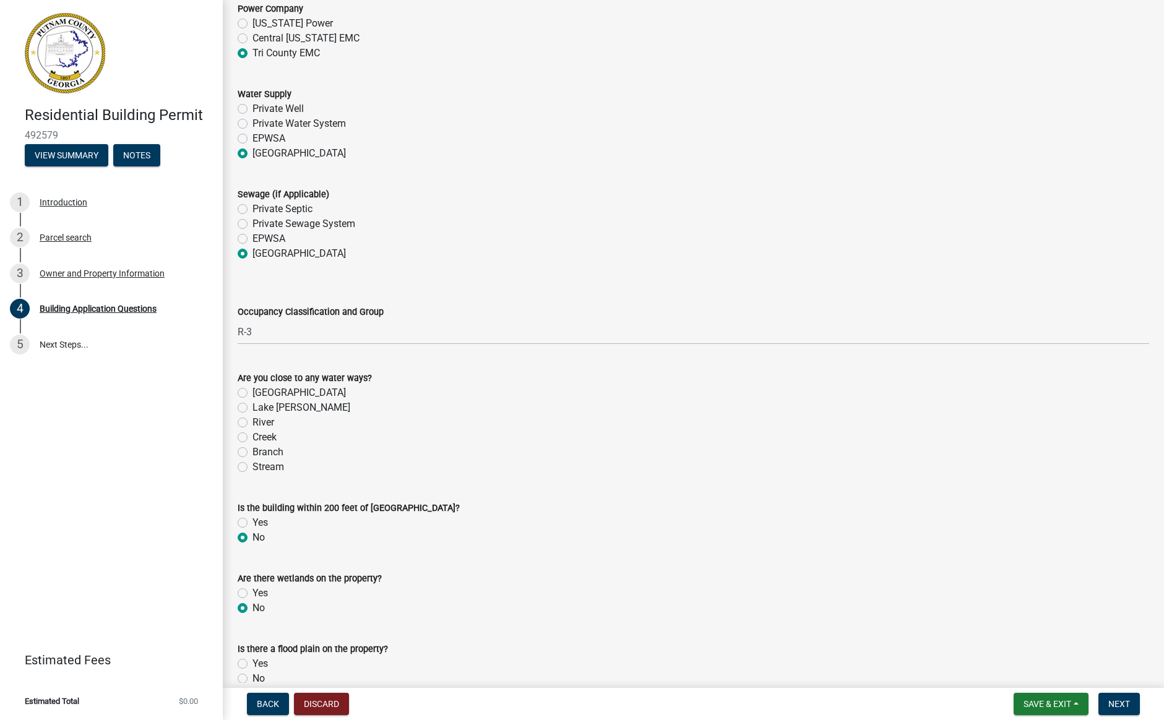
radio input "true"
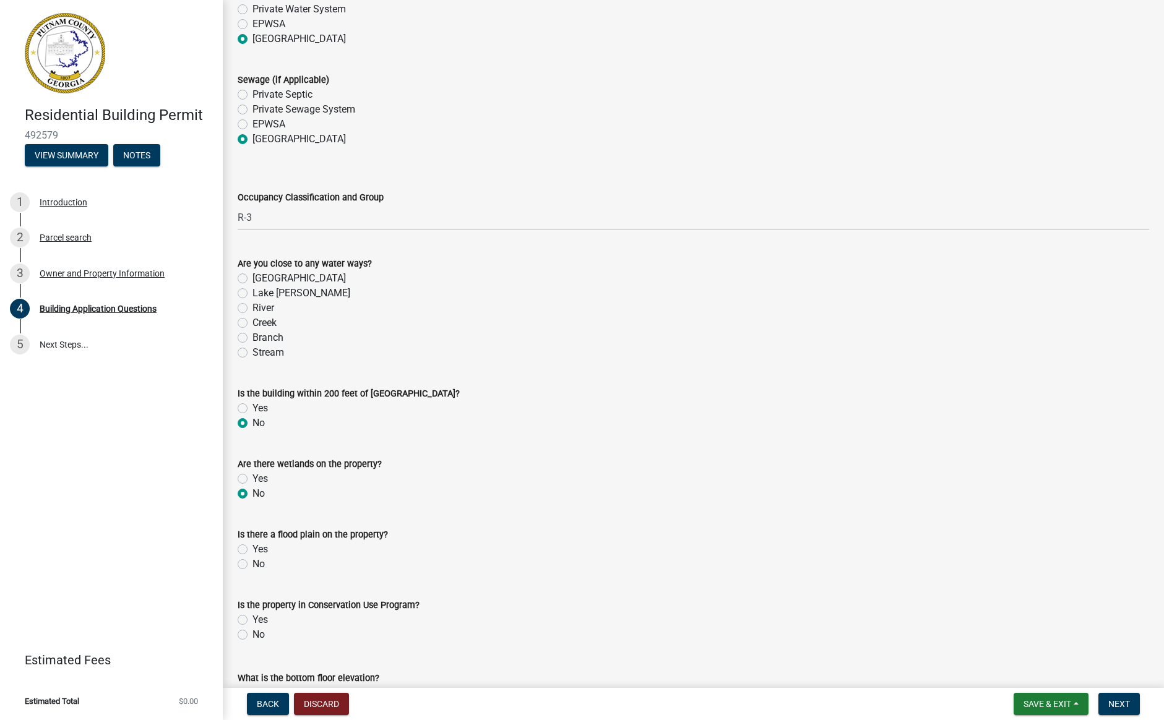
scroll to position [4116, 0]
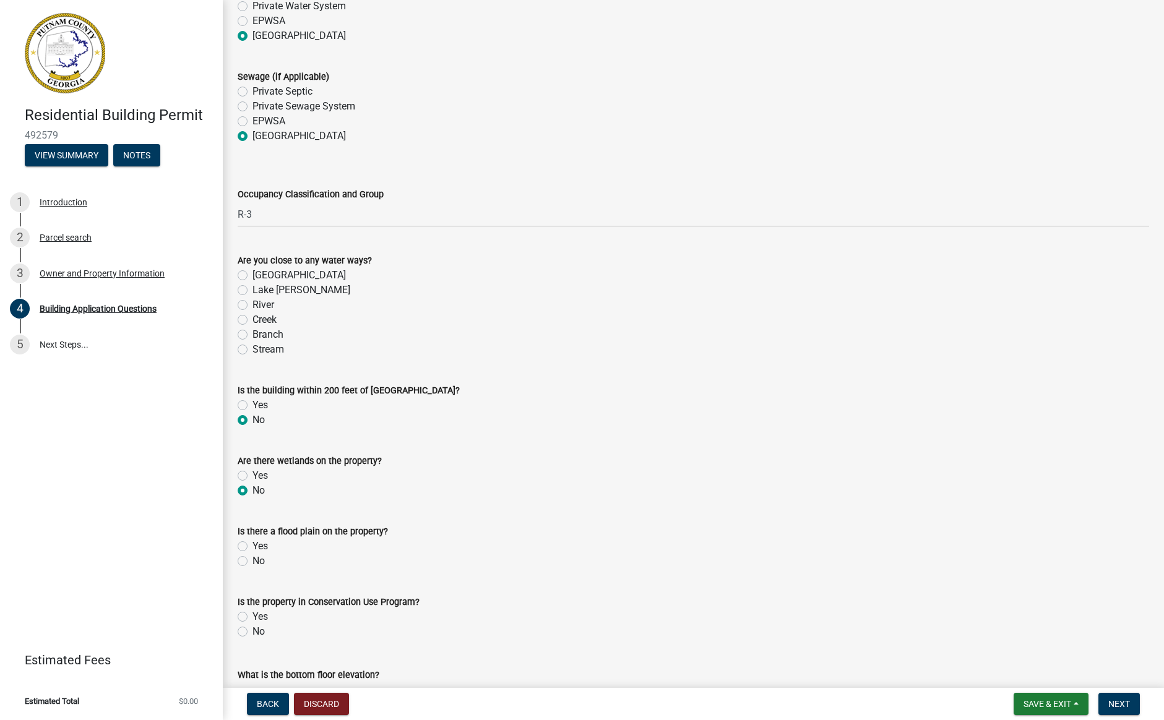
click at [252, 561] on label "No" at bounding box center [258, 561] width 12 height 15
click at [252, 561] on input "No" at bounding box center [256, 558] width 8 height 8
radio input "true"
click at [252, 631] on label "No" at bounding box center [258, 631] width 12 height 15
click at [252, 631] on input "No" at bounding box center [256, 628] width 8 height 8
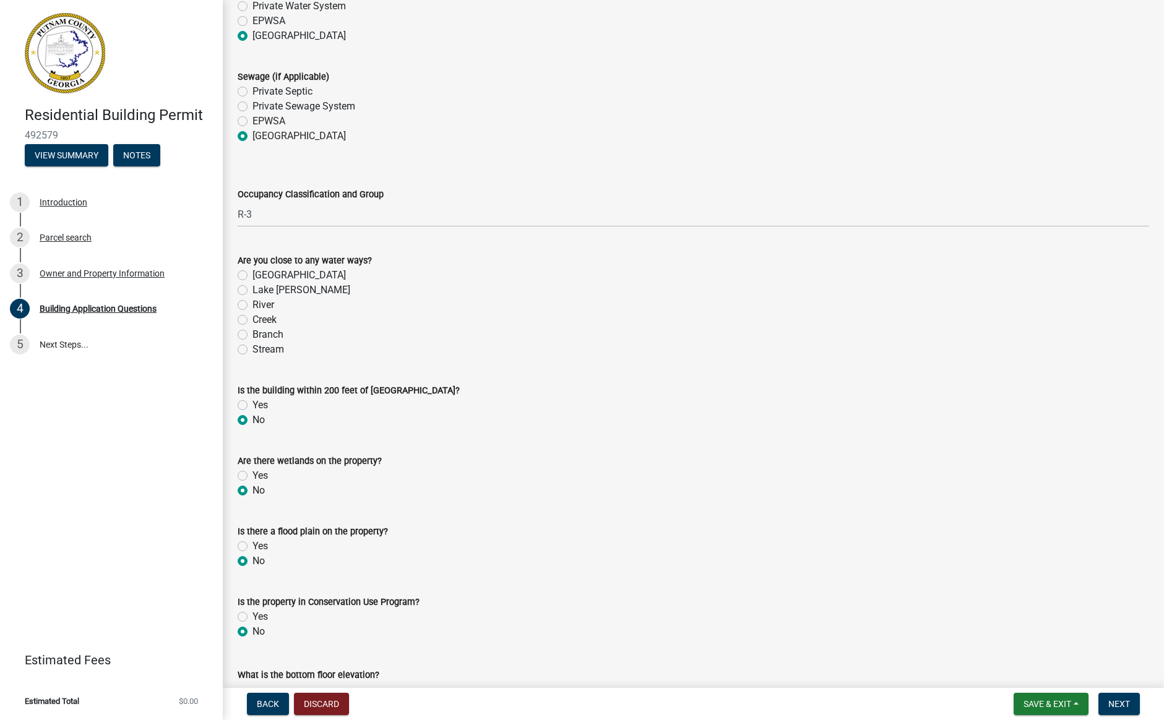
radio input "true"
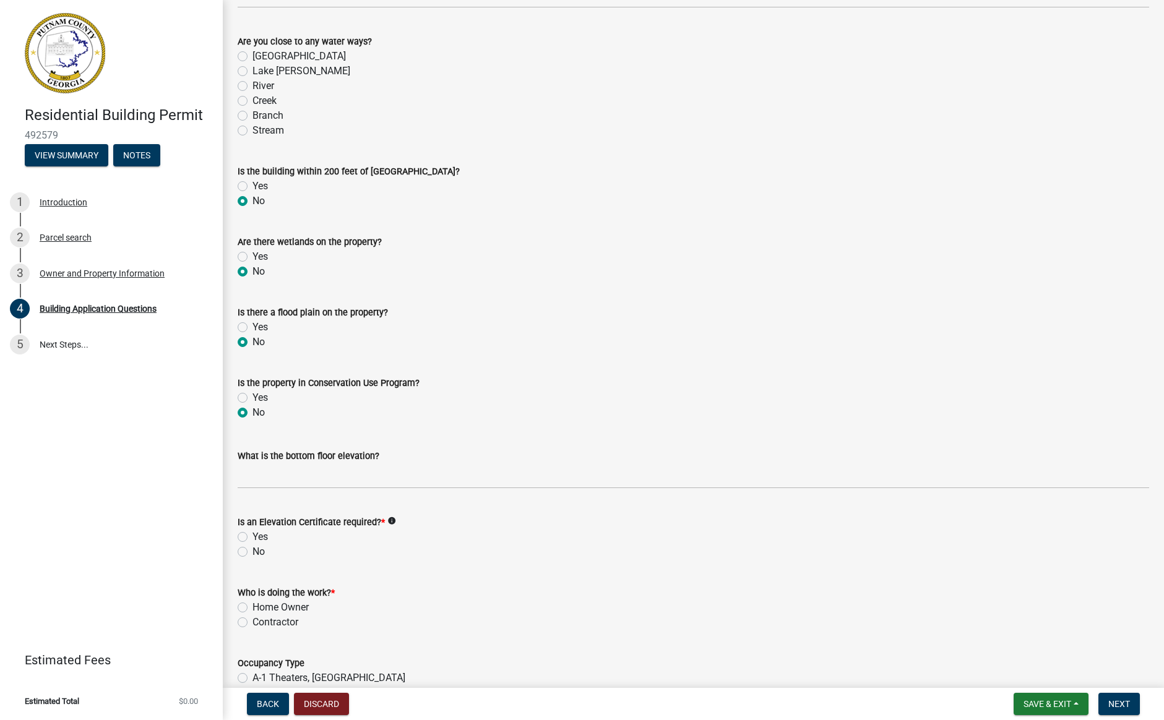
scroll to position [4344, 0]
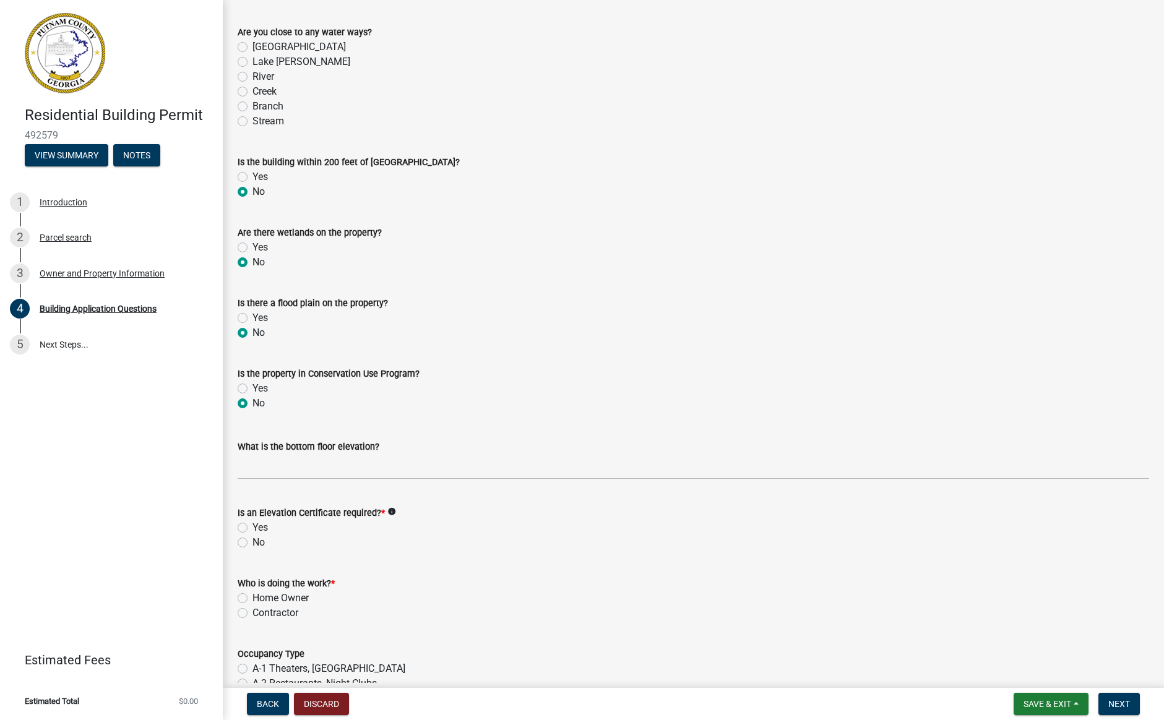
click at [252, 544] on label "No" at bounding box center [258, 542] width 12 height 15
click at [252, 543] on input "No" at bounding box center [256, 539] width 8 height 8
radio input "true"
click at [252, 613] on label "Contractor" at bounding box center [275, 613] width 46 height 15
click at [252, 613] on input "Contractor" at bounding box center [256, 610] width 8 height 8
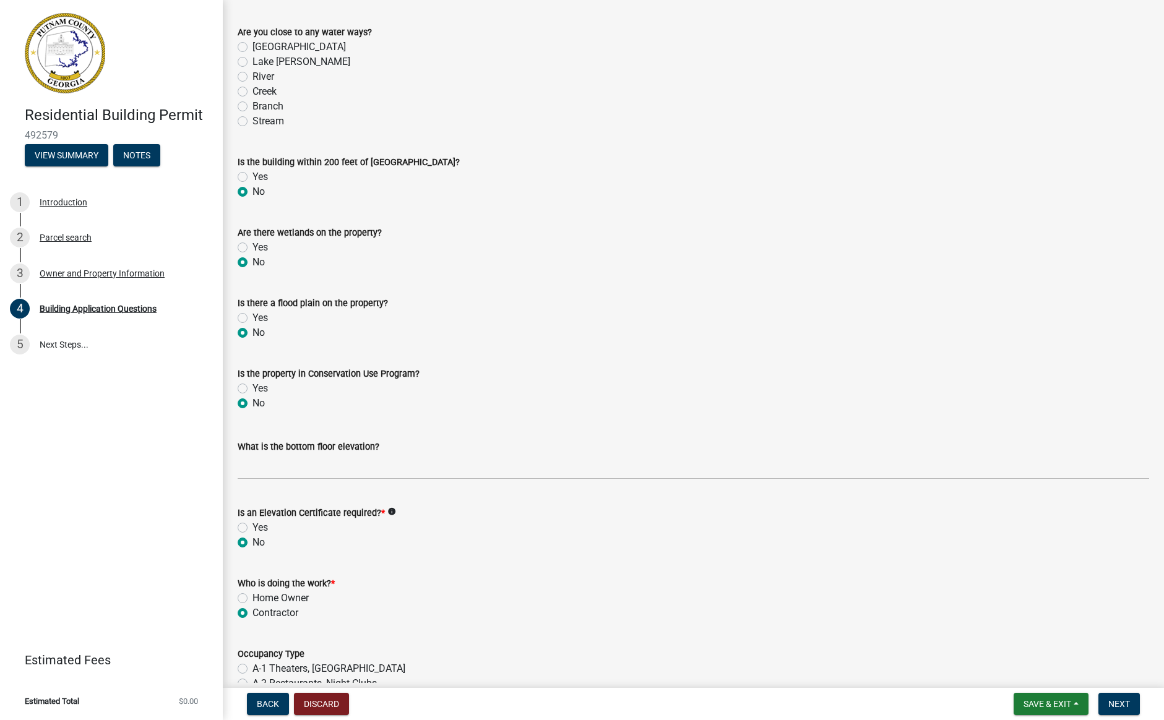
radio input "true"
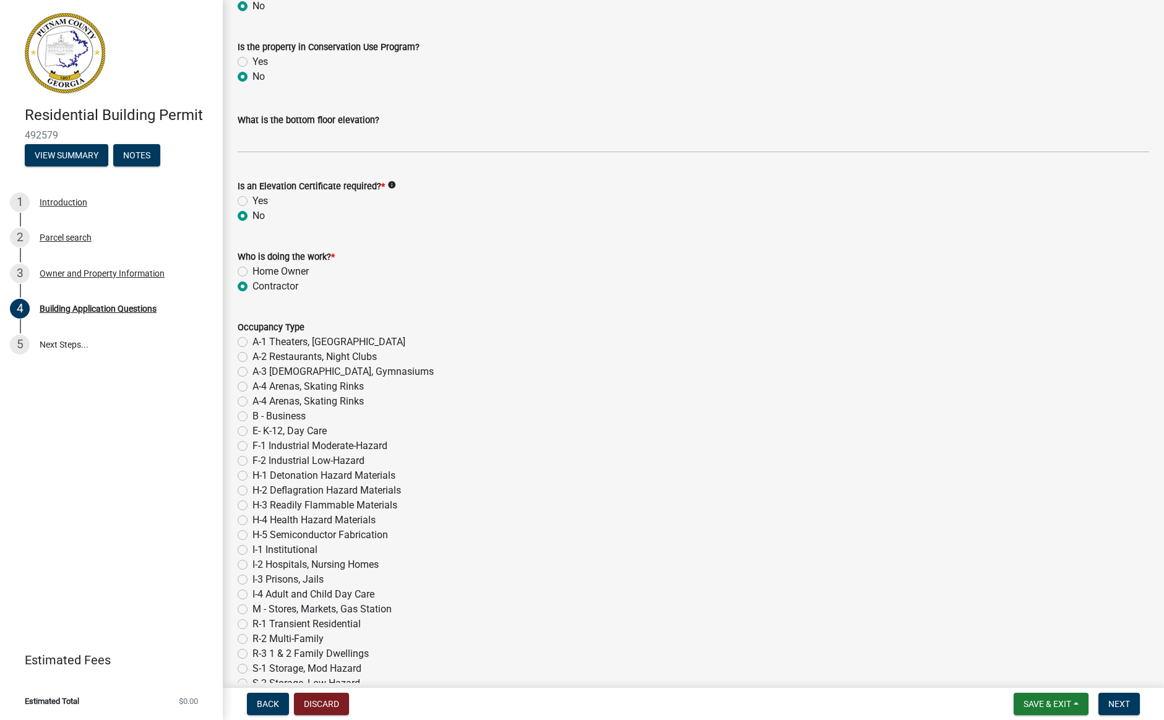
scroll to position [4673, 0]
click at [252, 650] on label "R-3 1 & 2 Family Dwellings" at bounding box center [310, 651] width 116 height 15
click at [252, 650] on input "R-3 1 & 2 Family Dwellings" at bounding box center [256, 648] width 8 height 8
radio input "true"
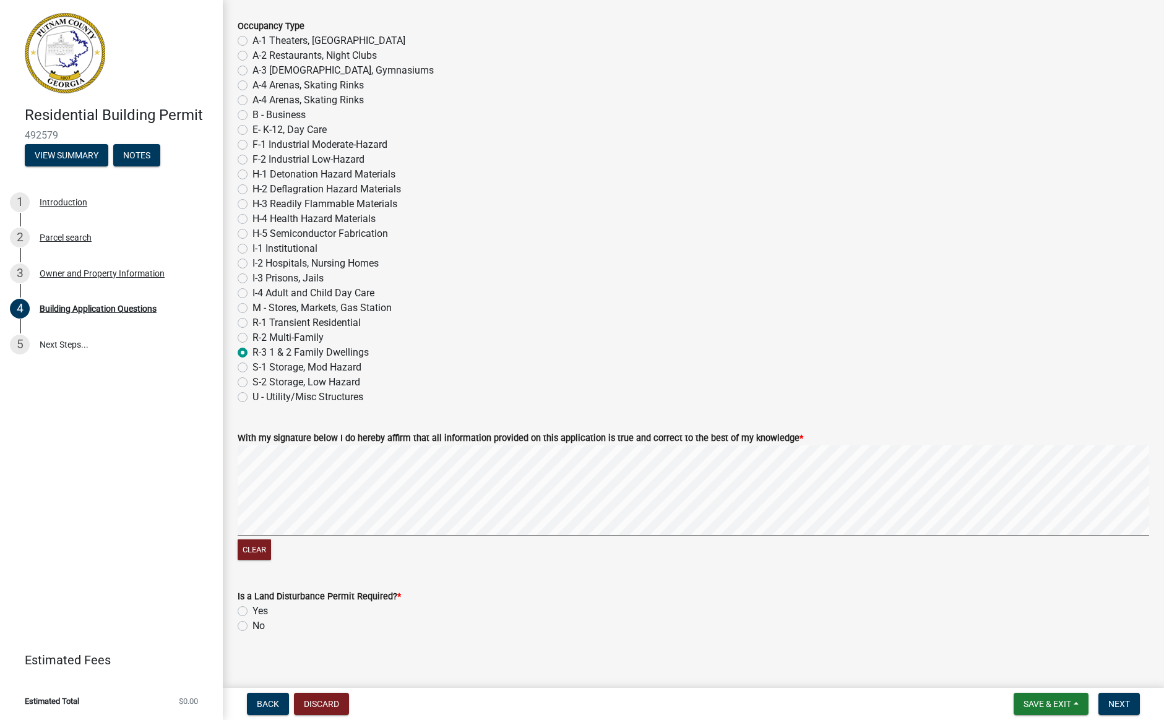
scroll to position [4982, 0]
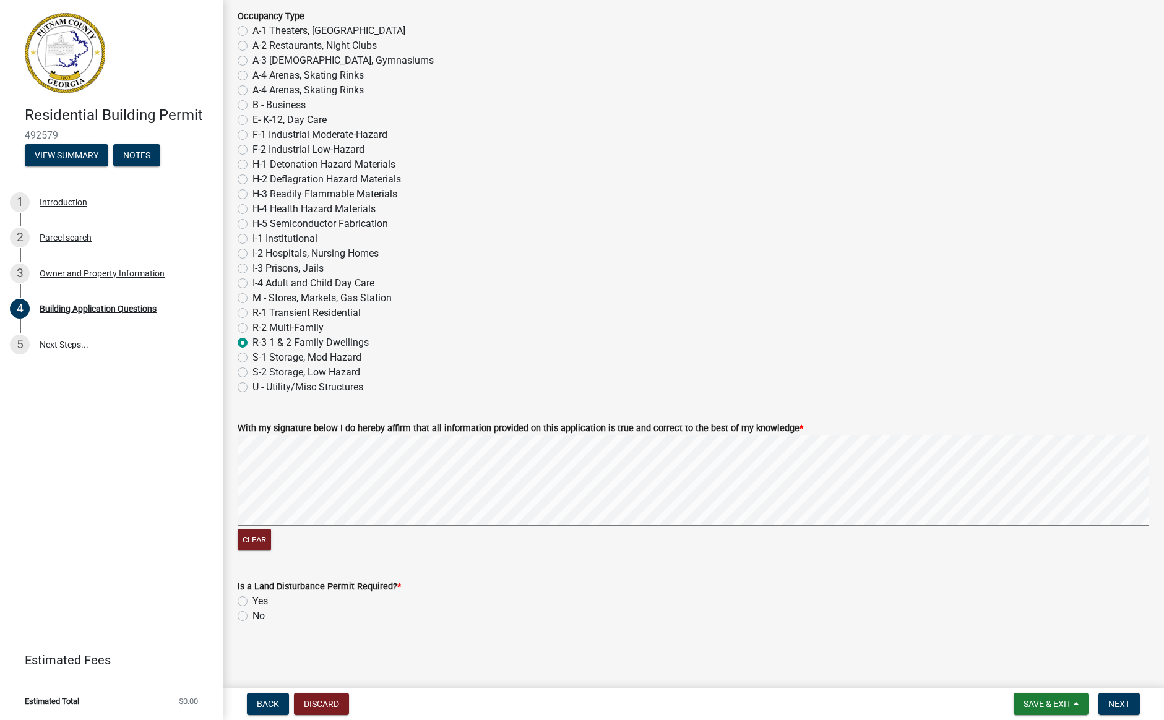
click at [252, 618] on label "No" at bounding box center [258, 616] width 12 height 15
click at [252, 617] on input "No" at bounding box center [256, 613] width 8 height 8
radio input "true"
click at [1114, 700] on span "Next" at bounding box center [1119, 704] width 22 height 10
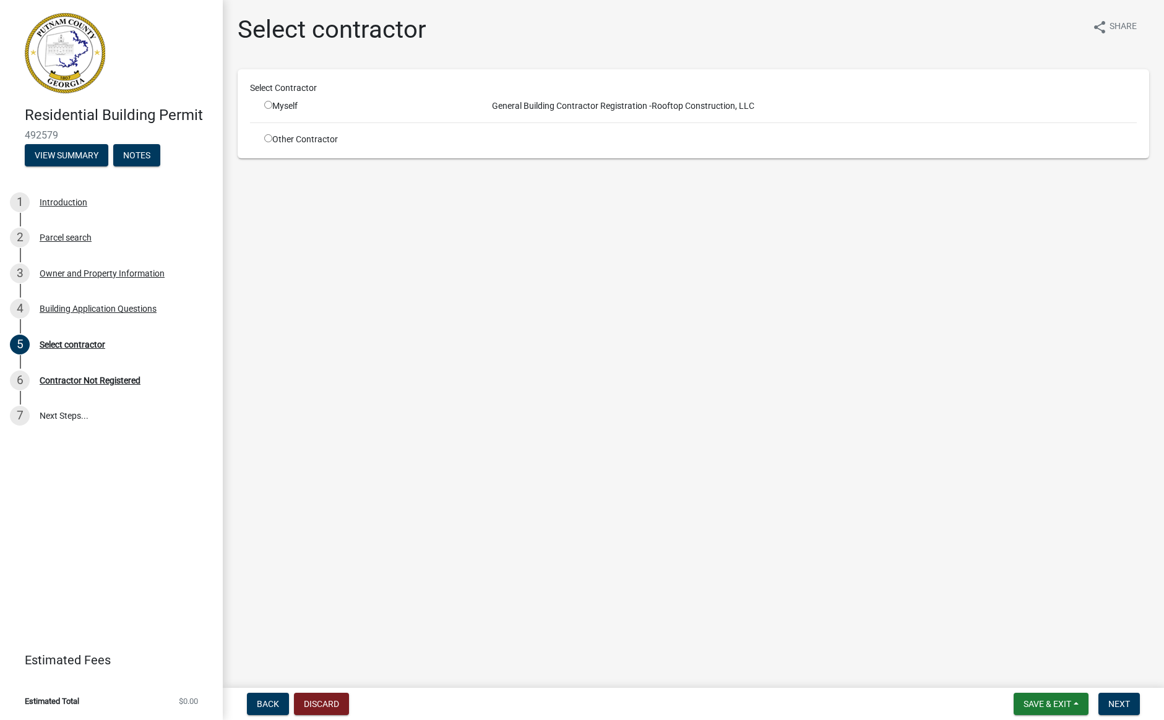
click at [266, 101] on input "radio" at bounding box center [268, 105] width 8 height 8
radio input "true"
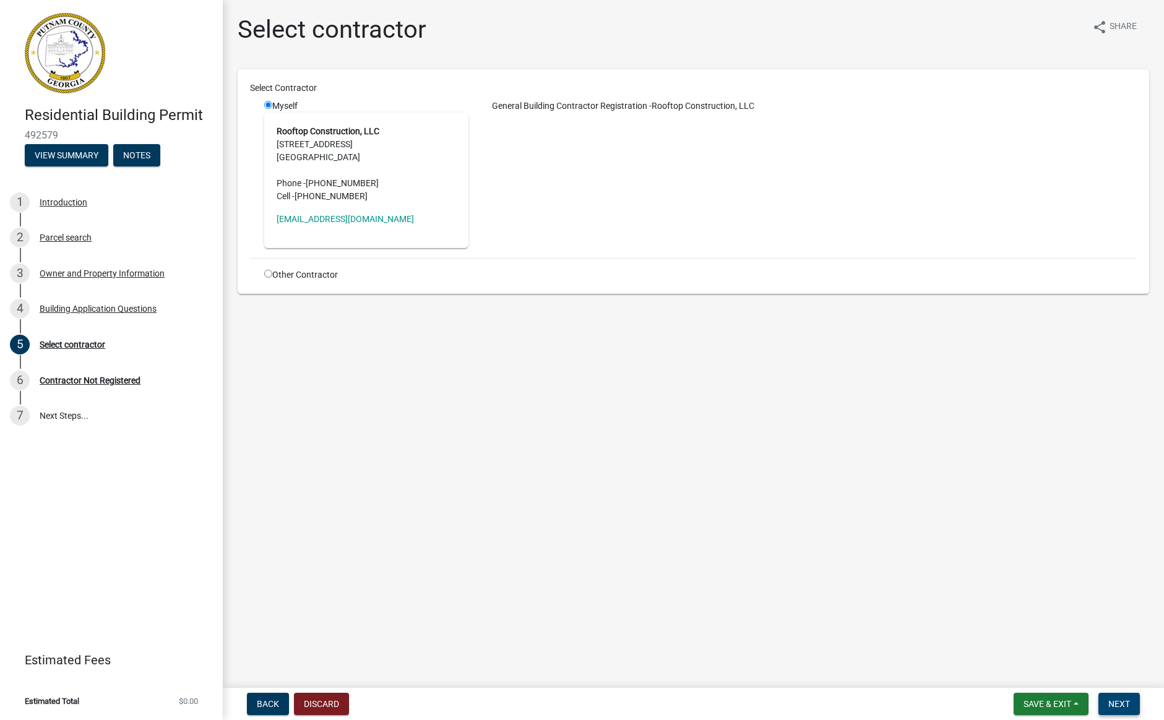
click at [1125, 702] on span "Next" at bounding box center [1119, 704] width 22 height 10
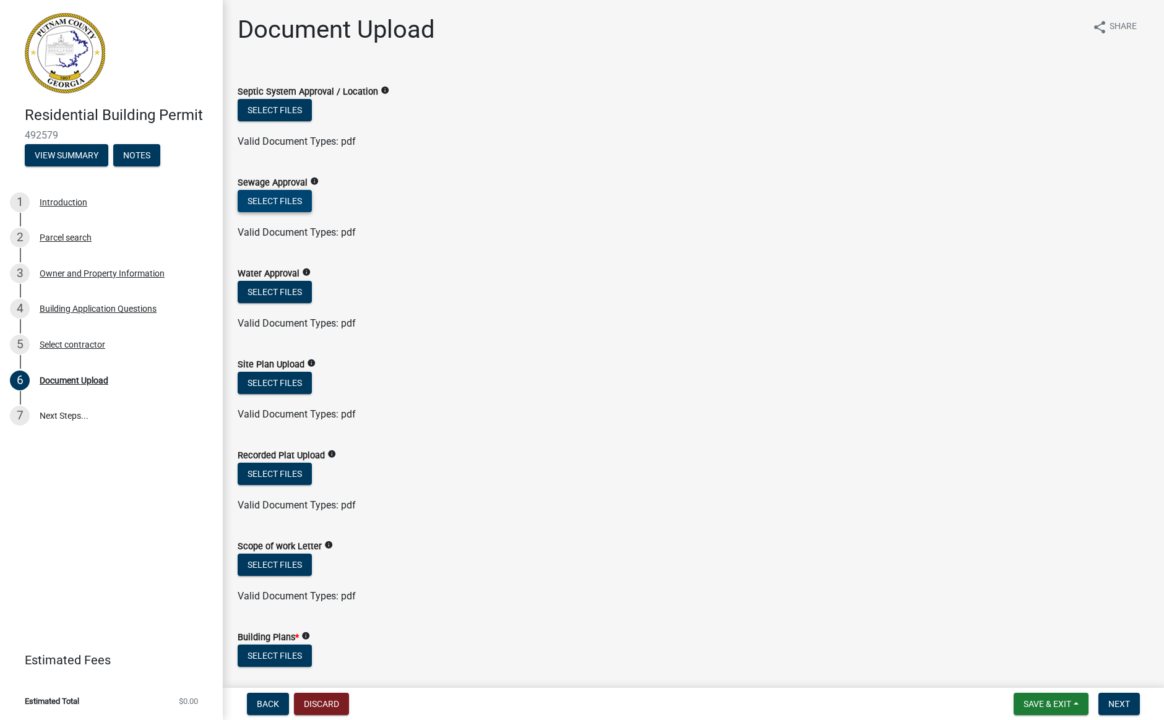
click at [278, 200] on button "Select files" at bounding box center [275, 201] width 74 height 22
click at [273, 197] on button "Select files" at bounding box center [275, 201] width 74 height 22
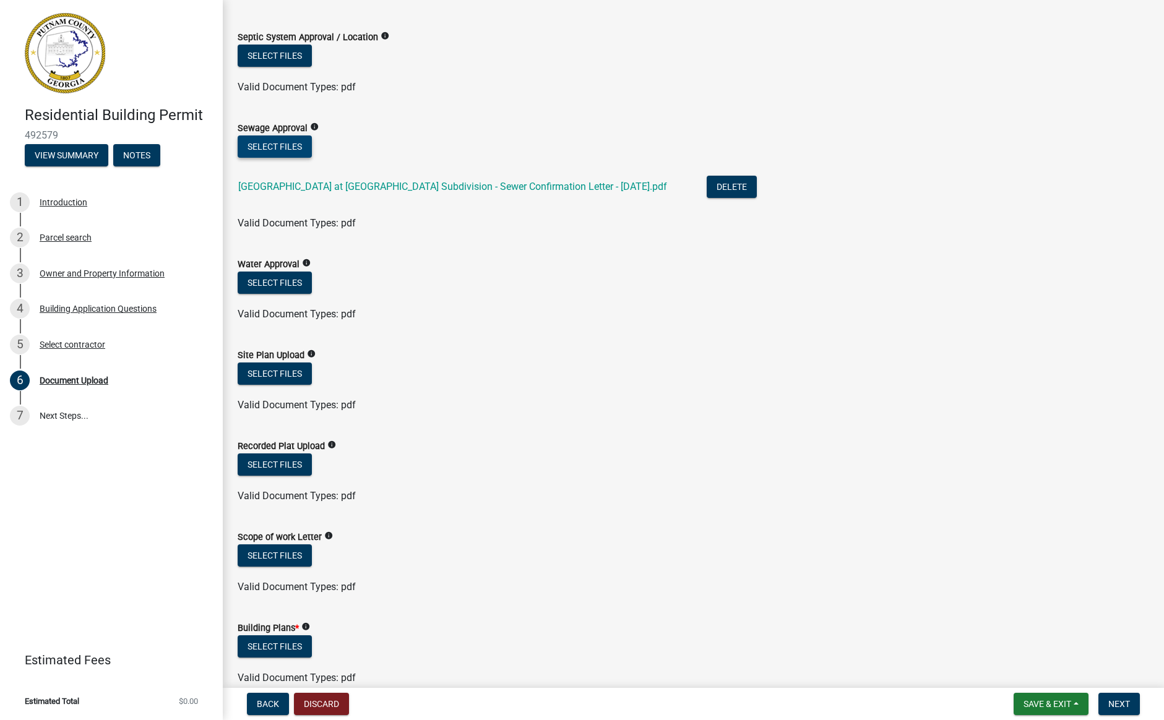
scroll to position [82, 0]
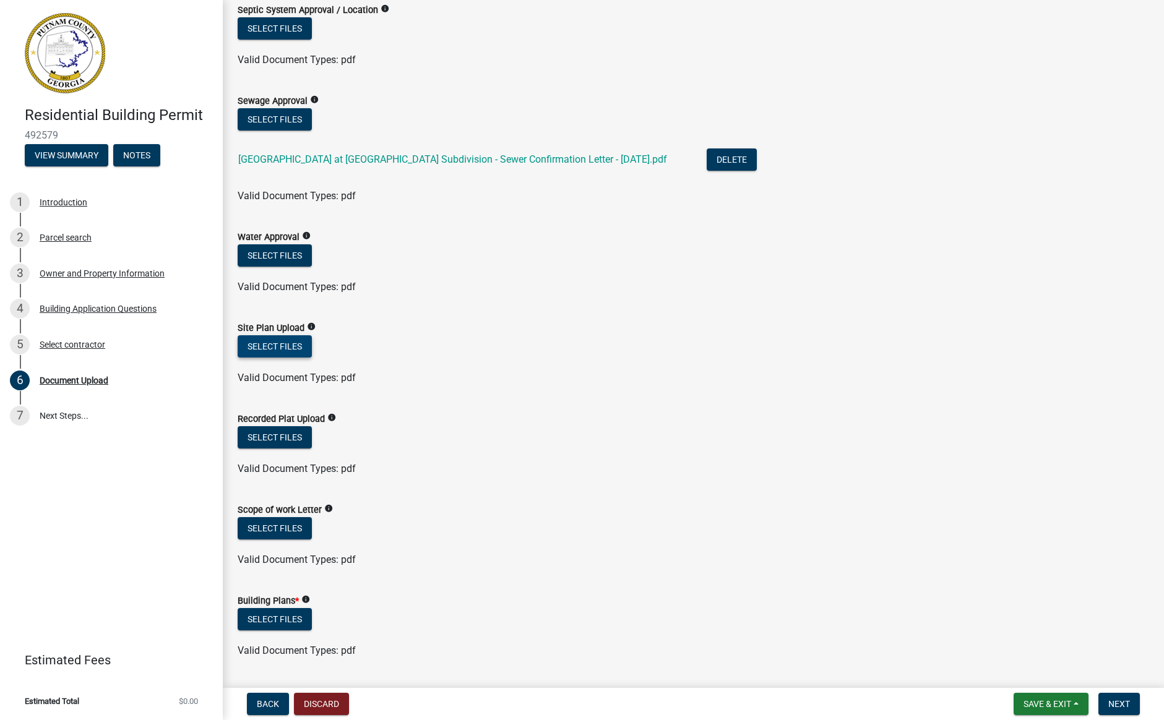
click at [265, 350] on button "Select files" at bounding box center [275, 346] width 74 height 22
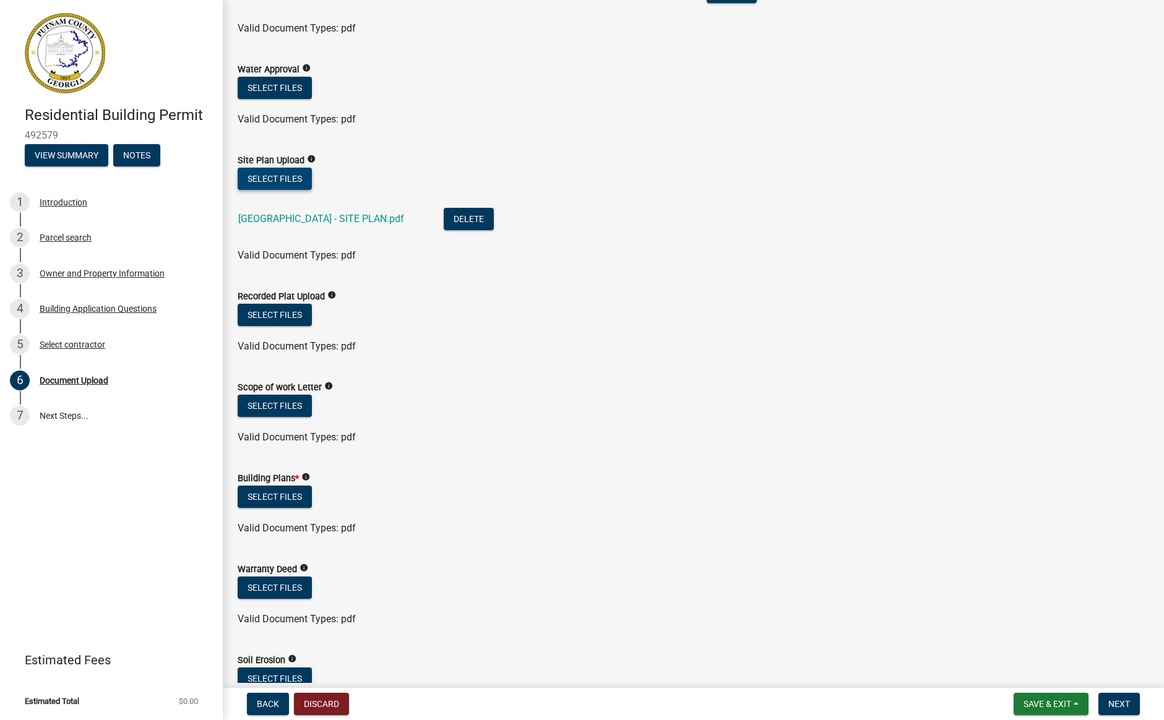
scroll to position [257, 0]
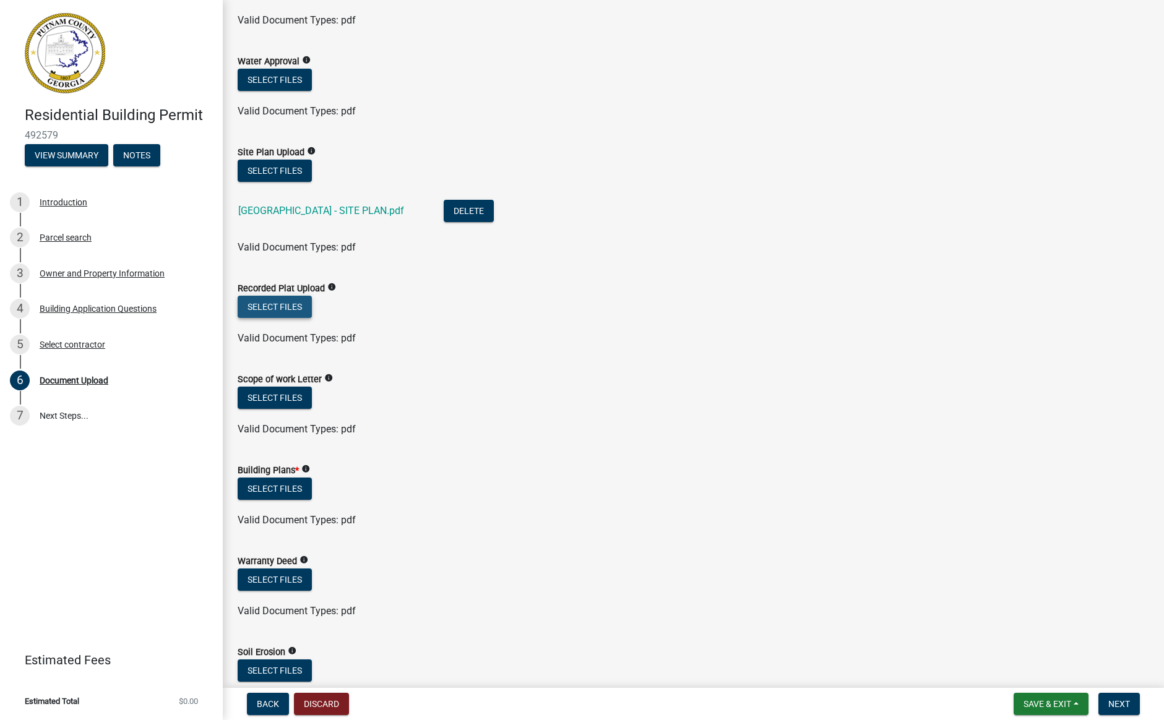
click at [264, 303] on button "Select files" at bounding box center [275, 307] width 74 height 22
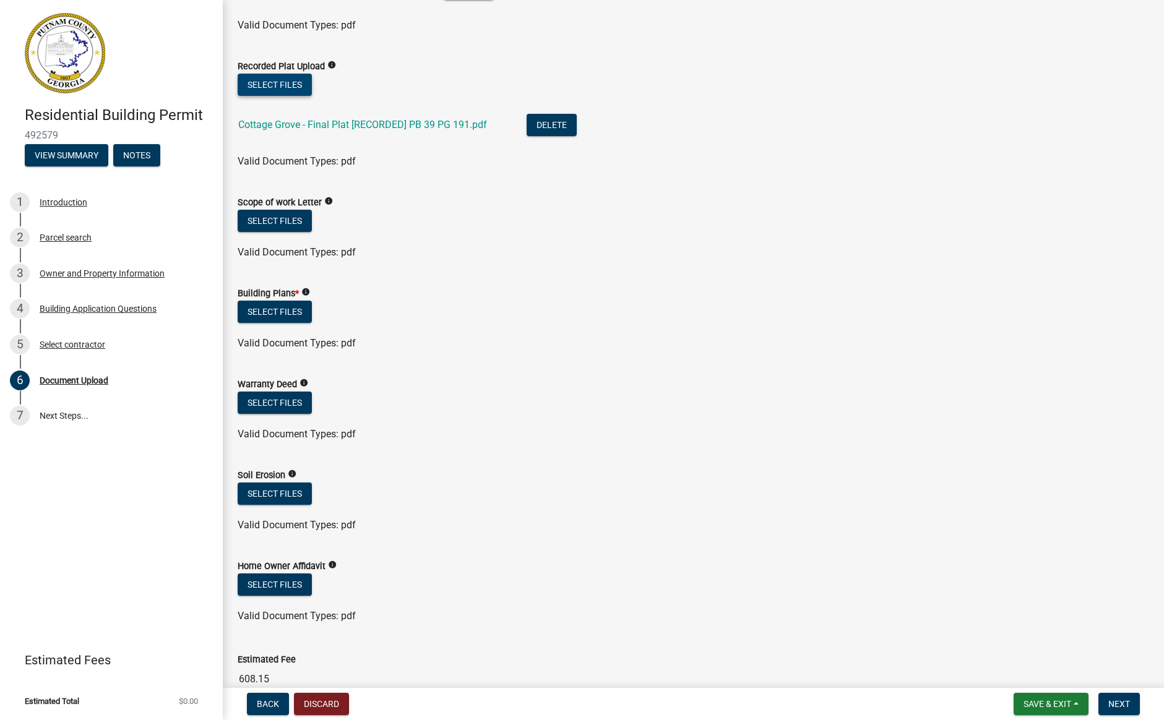
scroll to position [480, 0]
click at [257, 312] on button "Select files" at bounding box center [275, 311] width 74 height 22
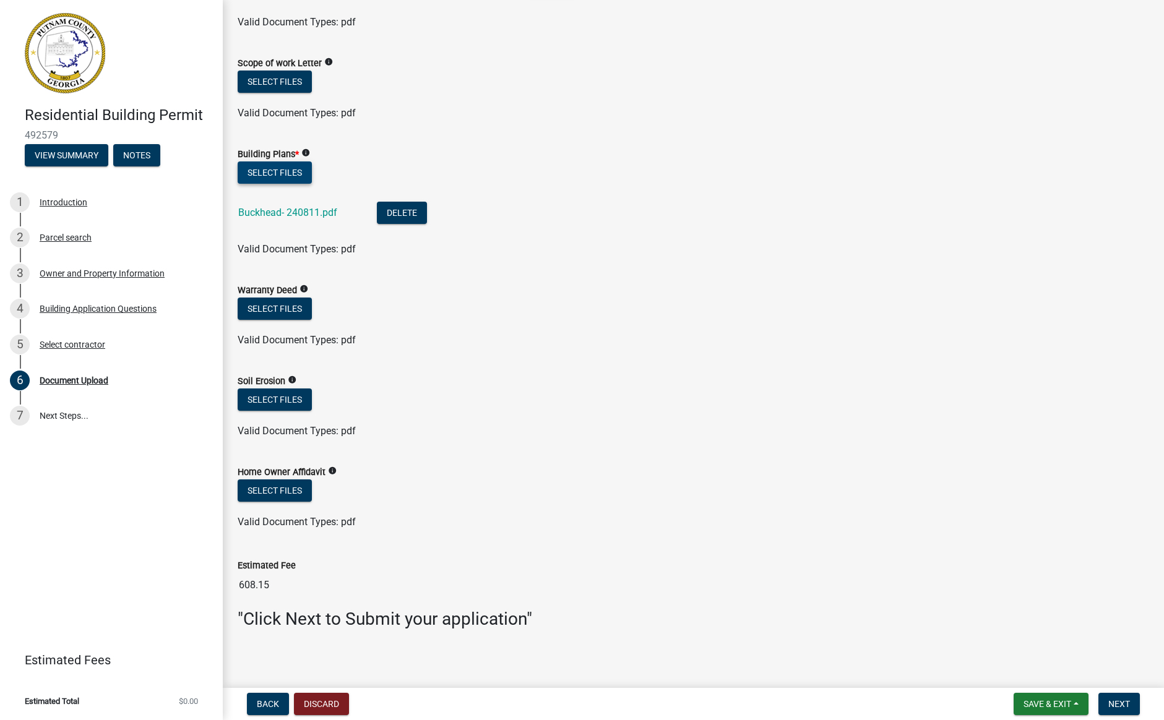
scroll to position [624, 0]
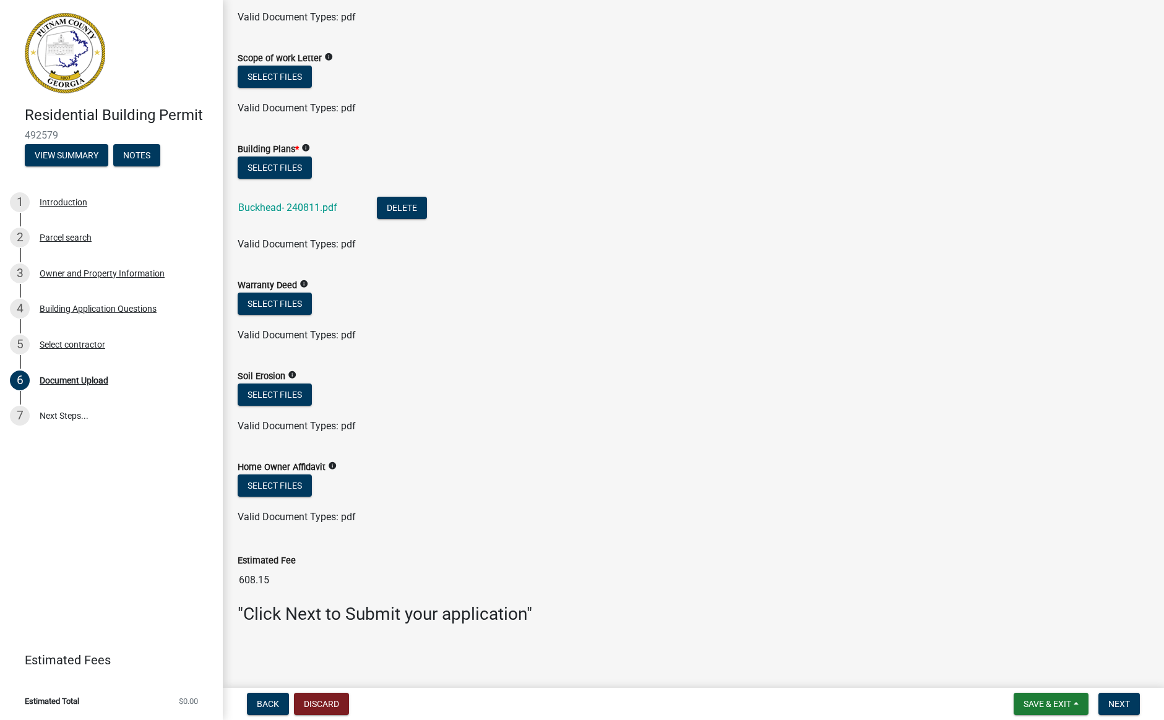
click at [332, 465] on icon "info" at bounding box center [332, 466] width 9 height 9
click at [675, 499] on div "Select files" at bounding box center [694, 487] width 912 height 25
click at [303, 283] on icon "info" at bounding box center [304, 284] width 9 height 9
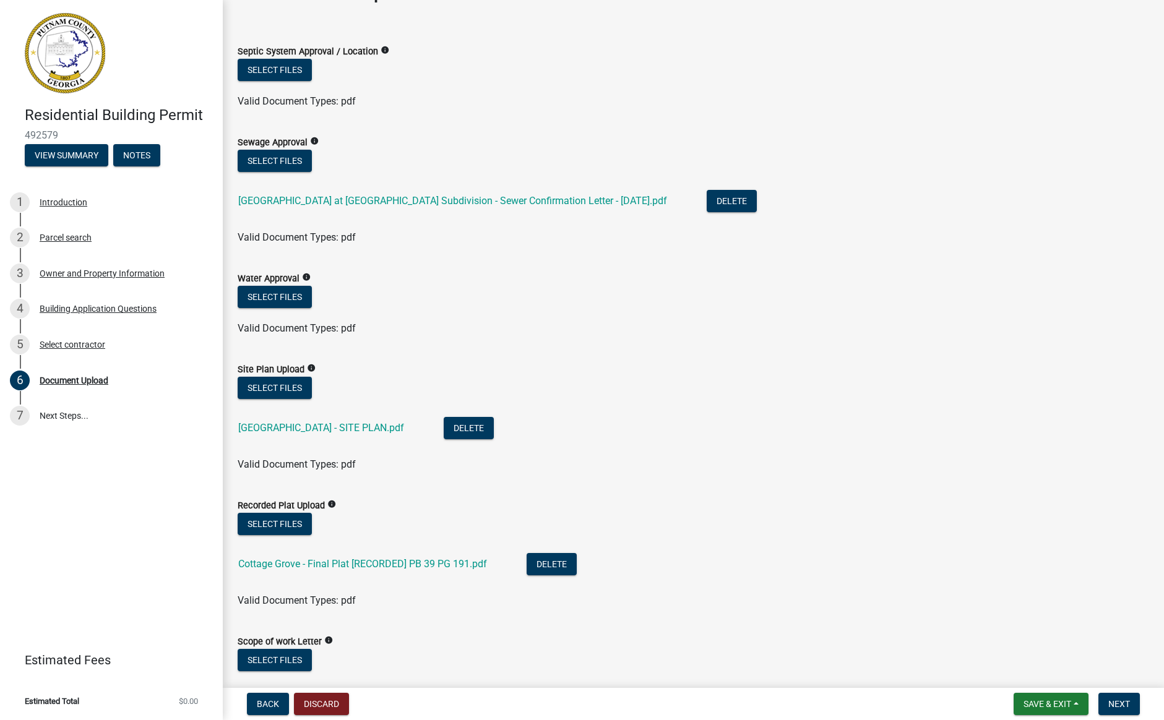
scroll to position [0, 0]
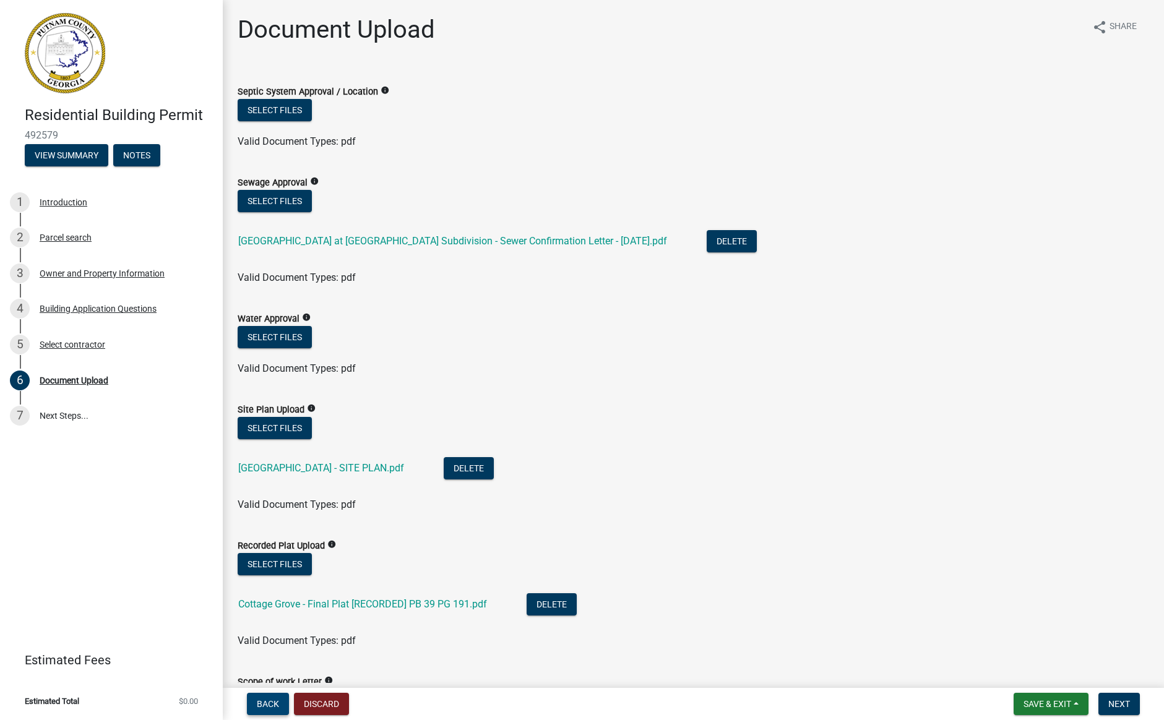
click at [267, 708] on span "Back" at bounding box center [268, 704] width 22 height 10
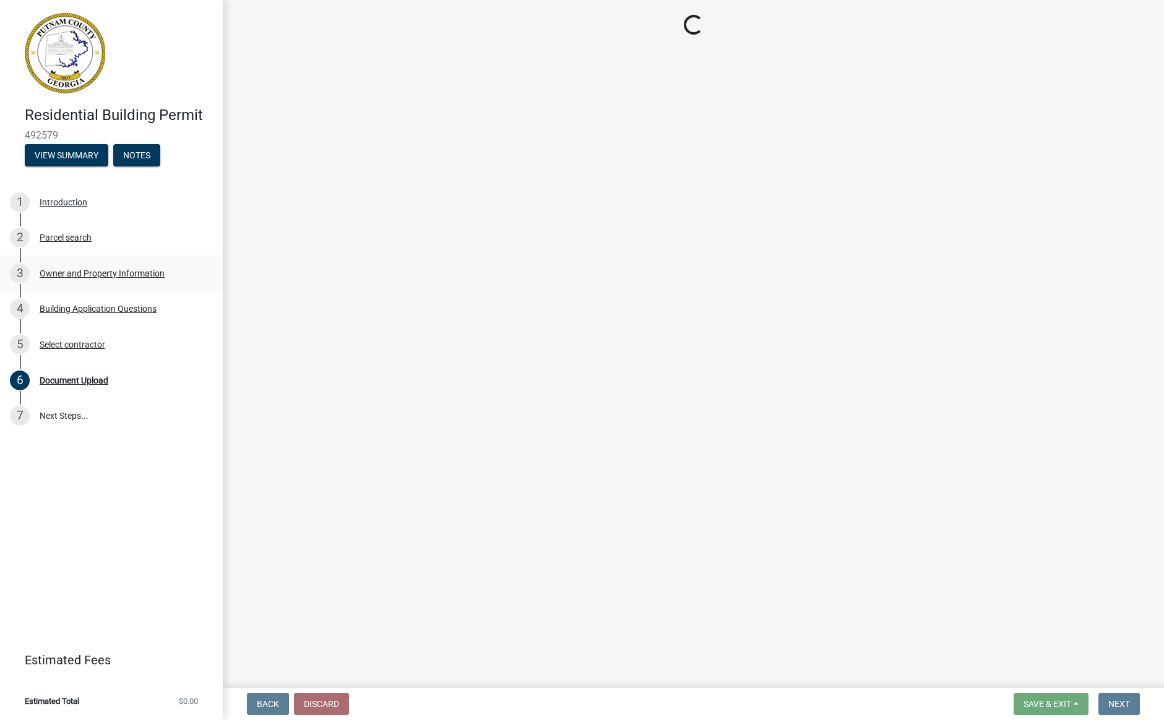
click at [86, 278] on div "3 Owner and Property Information" at bounding box center [106, 274] width 193 height 20
select select "0688c8c3-ca83-4764-a677-531fbc17e6cb"
select select "baca39b5-529a-4592-b8f9-0b9bae35b1c2"
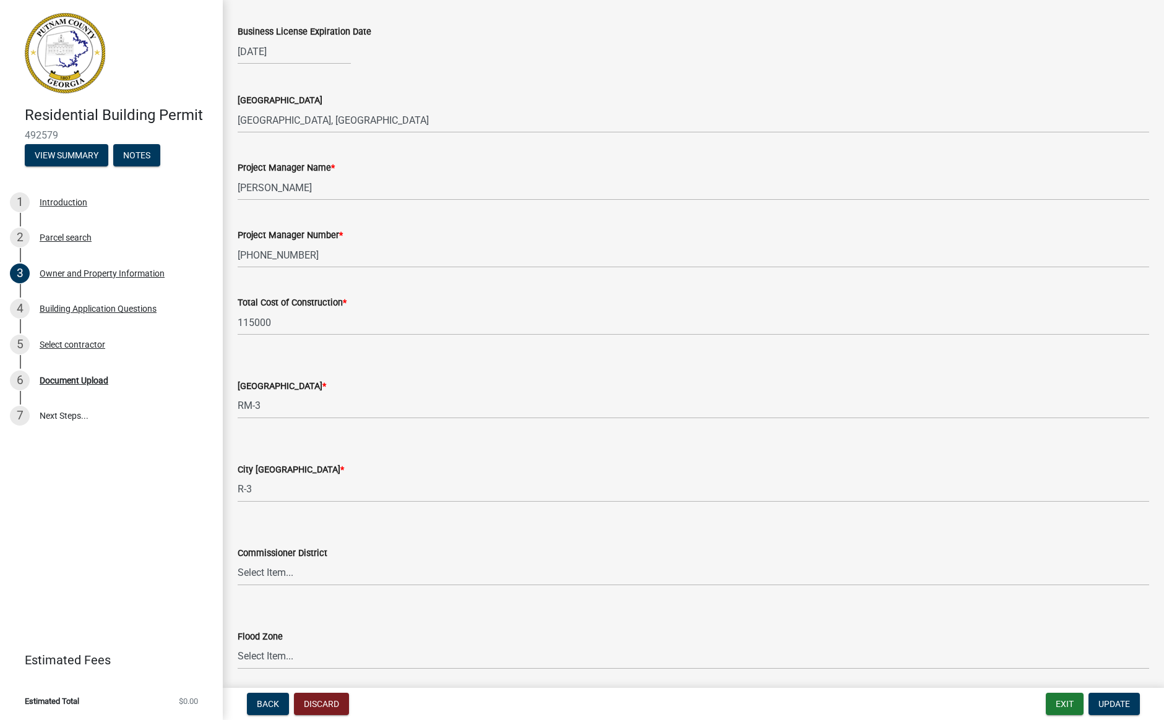
scroll to position [1870, 0]
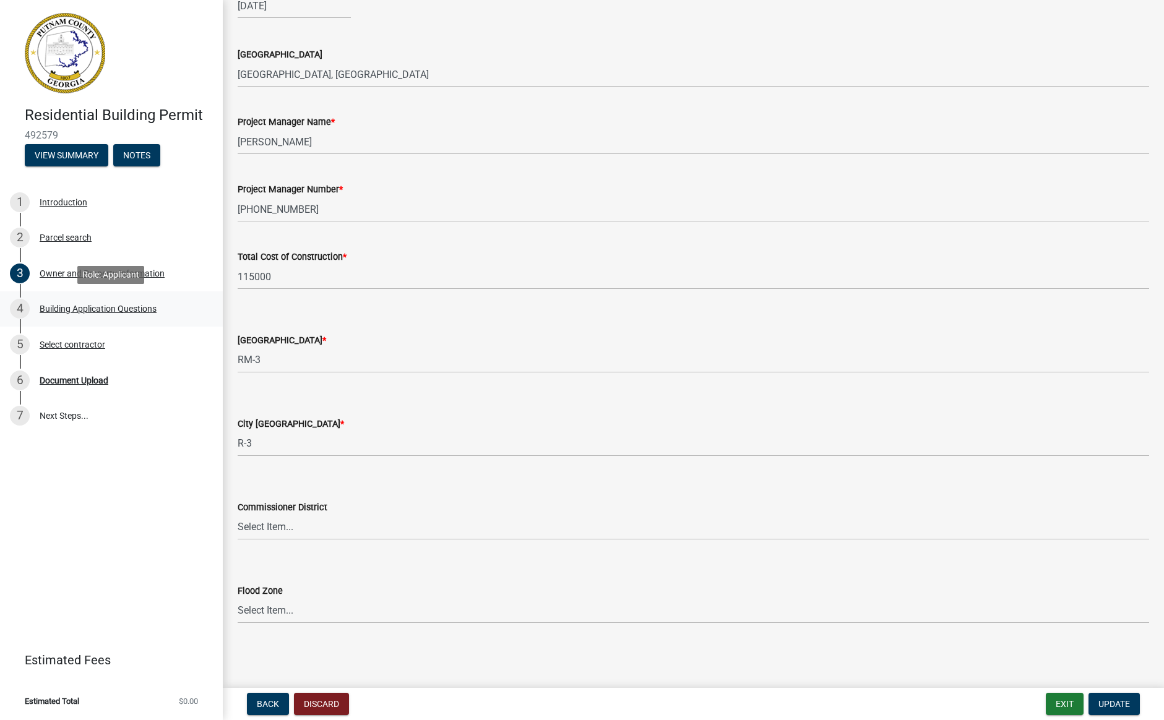
click at [55, 308] on div "Building Application Questions" at bounding box center [98, 308] width 117 height 9
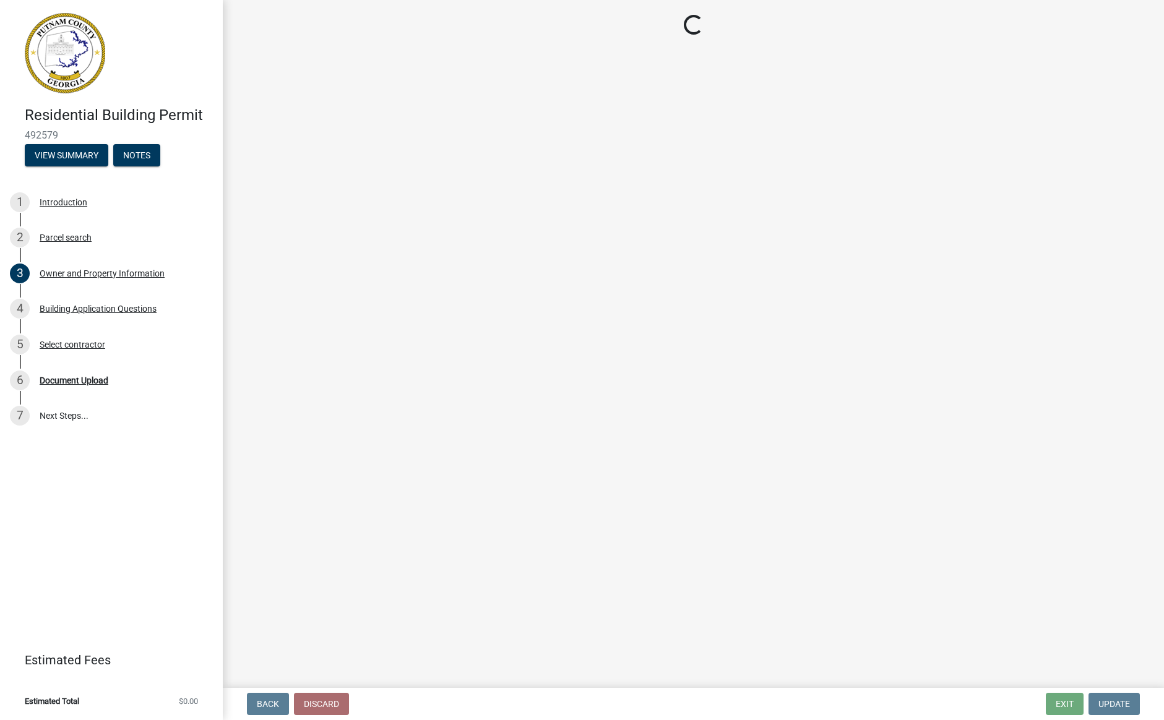
select select "ebf62bd9-0e77-42f1-a2f1-6aca02a789de"
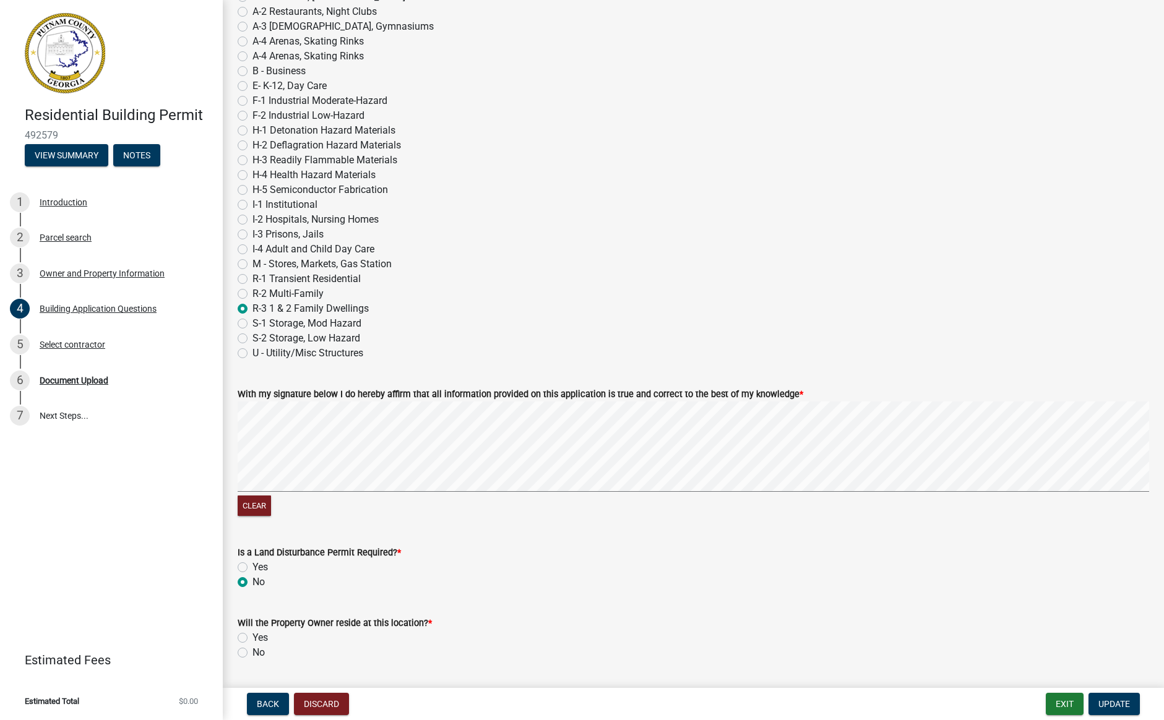
scroll to position [5021, 0]
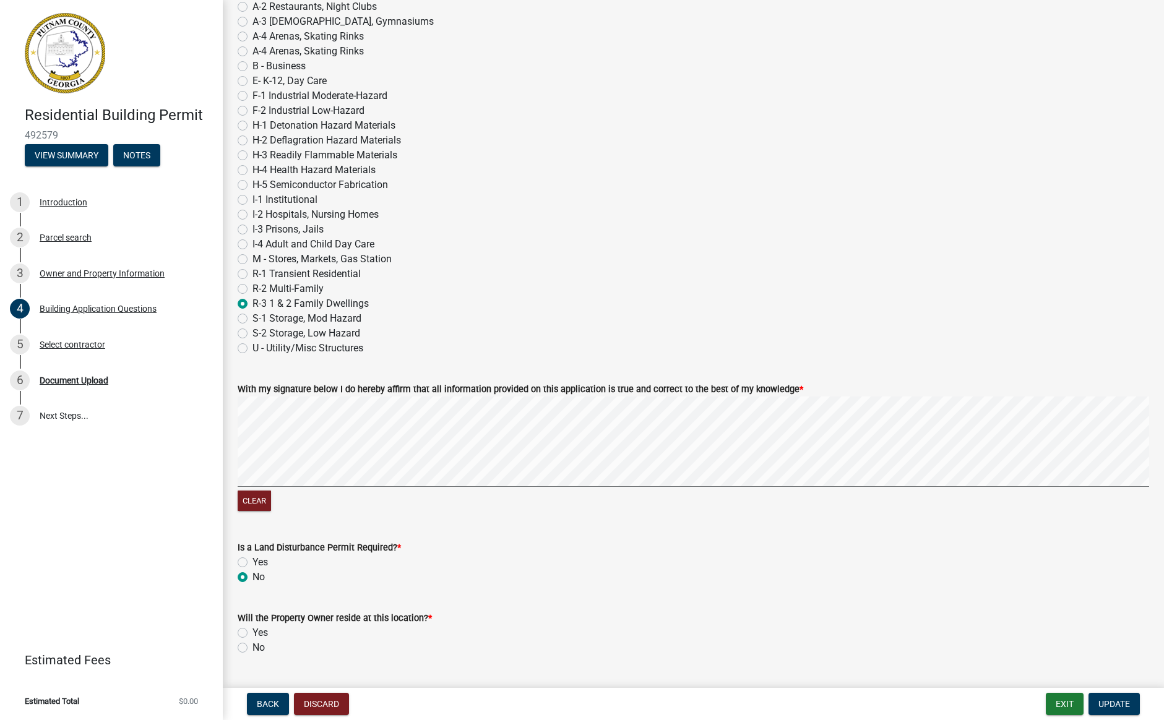
click at [252, 562] on label "Yes" at bounding box center [259, 562] width 15 height 15
click at [252, 562] on input "Yes" at bounding box center [256, 559] width 8 height 8
radio input "true"
click at [1121, 699] on span "Update" at bounding box center [1114, 704] width 32 height 10
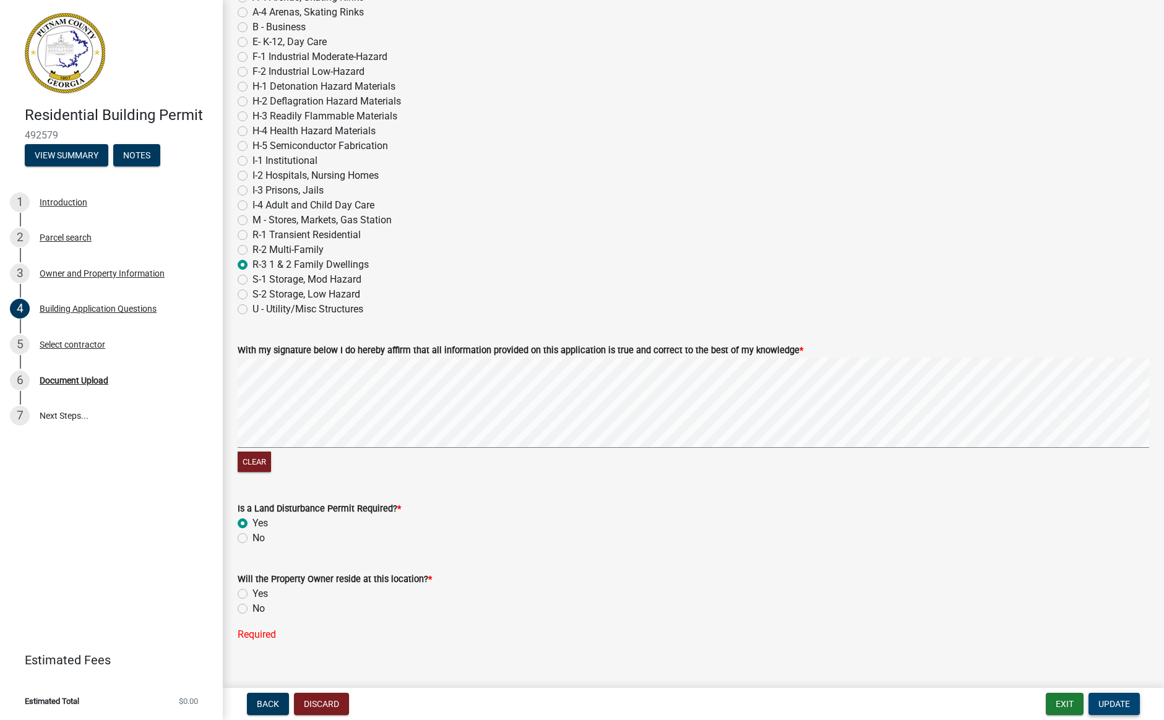
scroll to position [5077, 0]
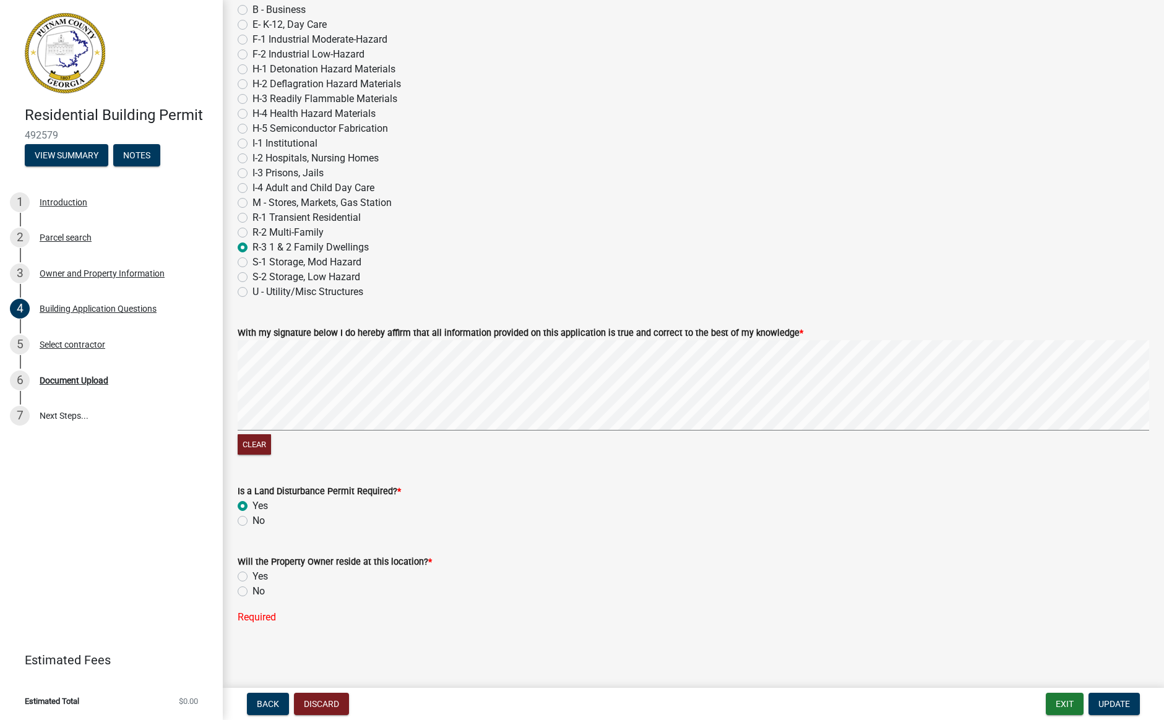
click at [252, 592] on label "No" at bounding box center [258, 591] width 12 height 15
click at [252, 592] on input "No" at bounding box center [256, 588] width 8 height 8
radio input "true"
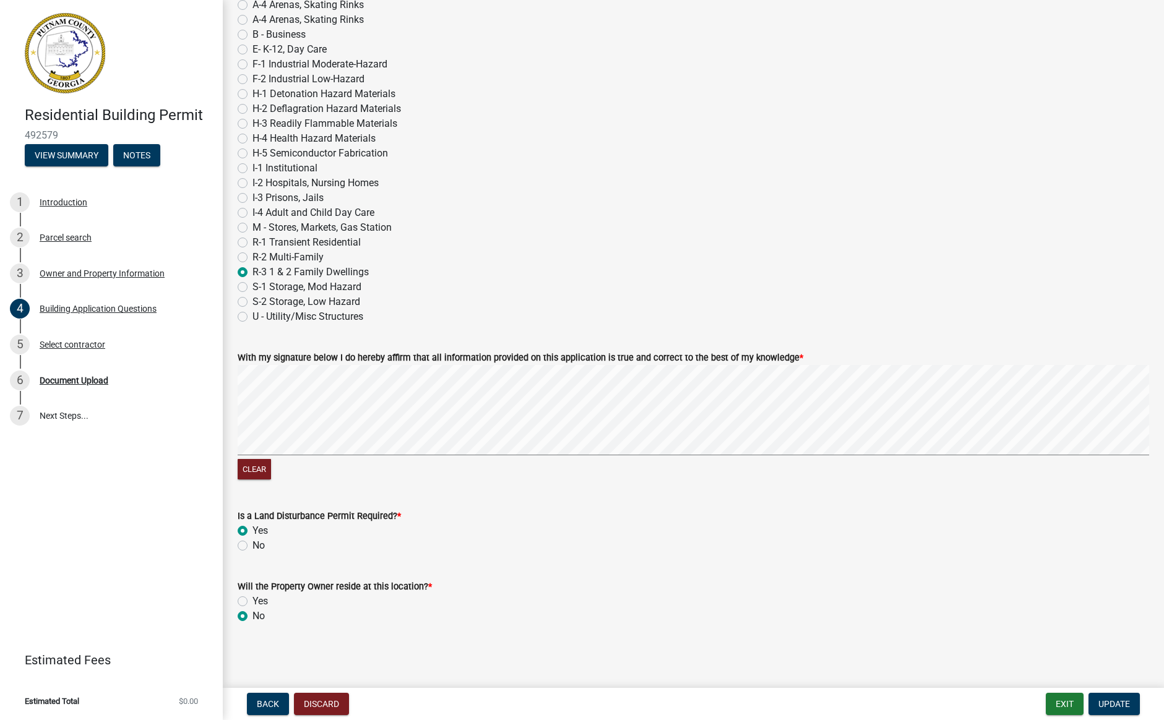
scroll to position [5053, 0]
click at [1112, 703] on span "Update" at bounding box center [1114, 704] width 32 height 10
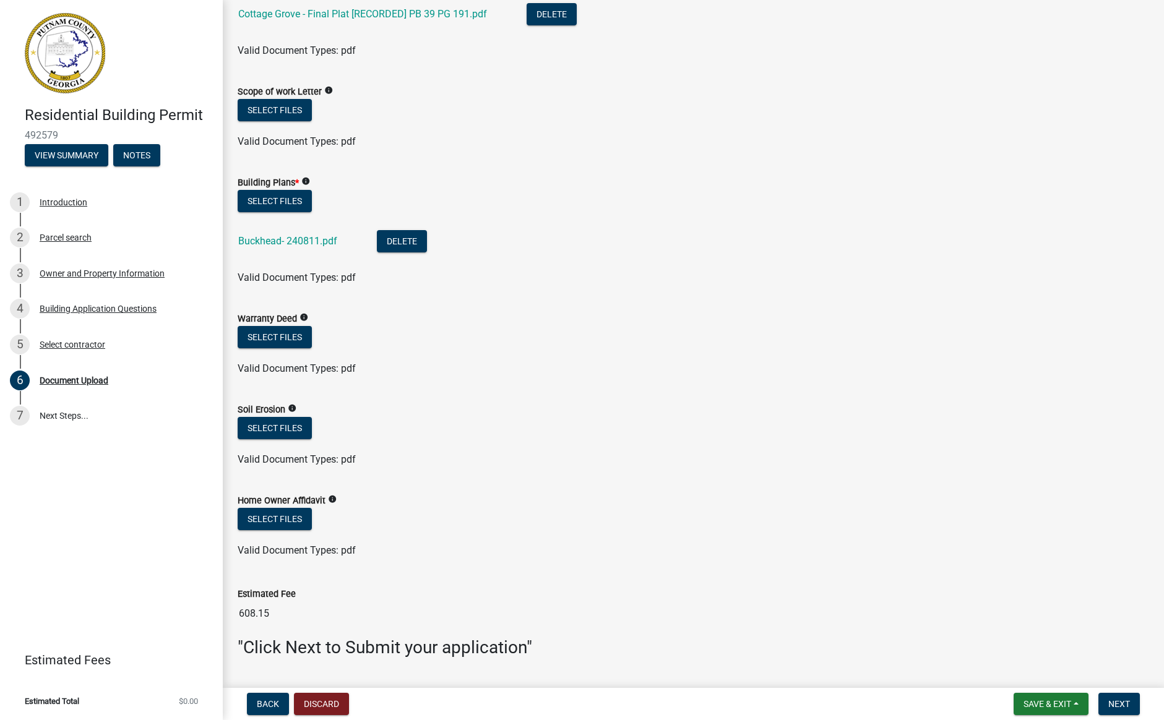
scroll to position [595, 0]
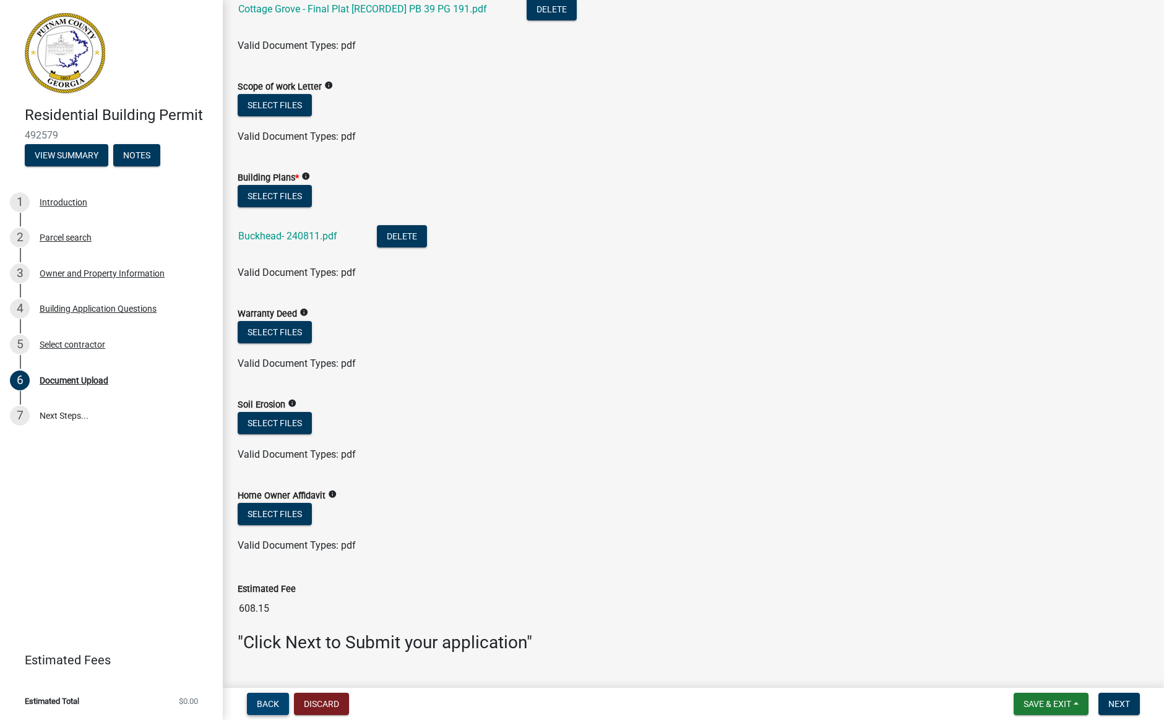
click at [265, 697] on button "Back" at bounding box center [268, 704] width 42 height 22
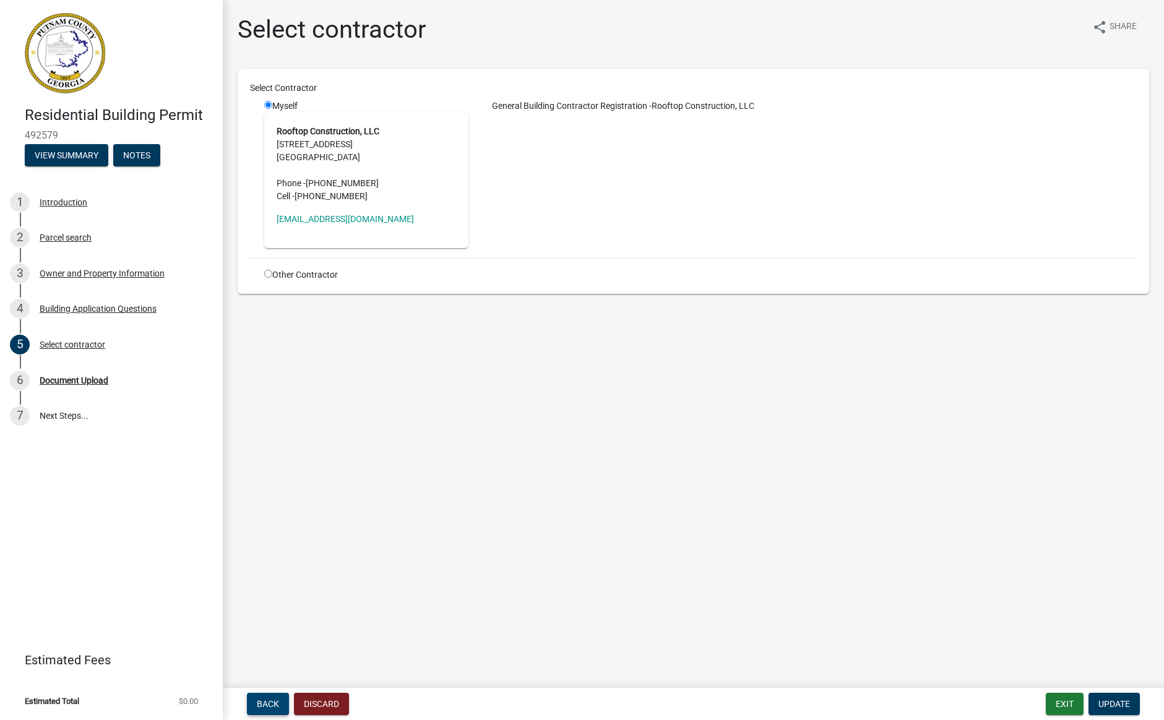
click at [264, 697] on button "Back" at bounding box center [268, 704] width 42 height 22
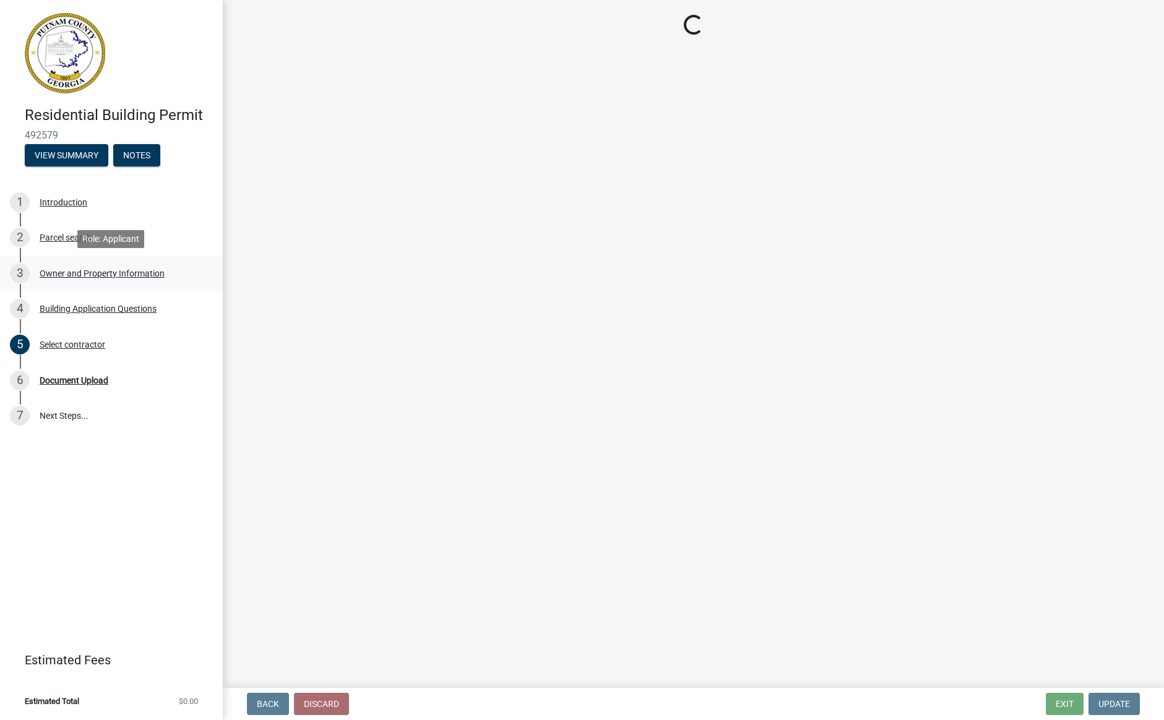
select select "ebf62bd9-0e77-42f1-a2f1-6aca02a789de"
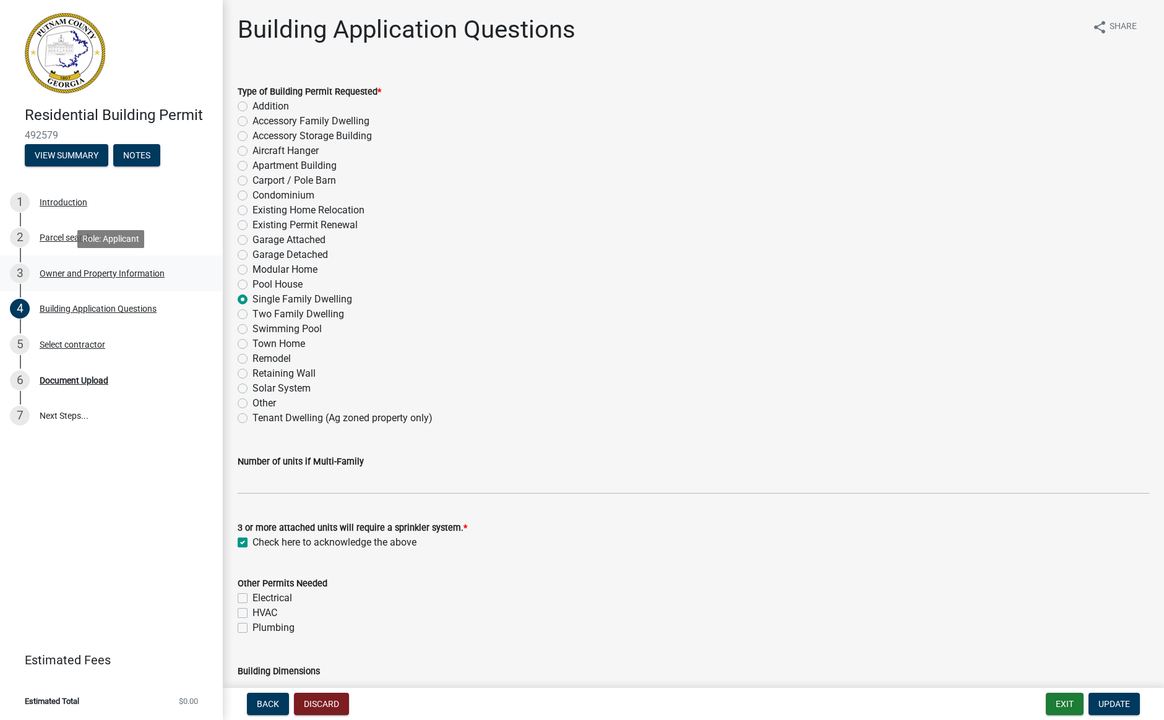
click at [74, 272] on div "Owner and Property Information" at bounding box center [102, 273] width 125 height 9
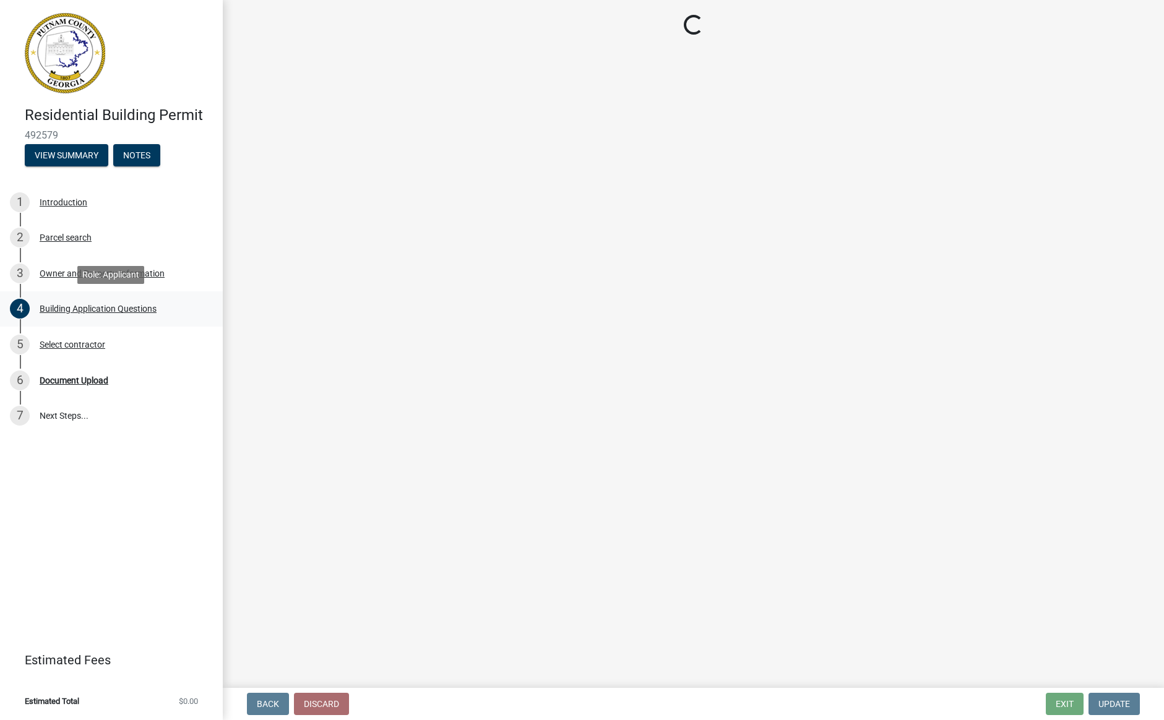
select select "0688c8c3-ca83-4764-a677-531fbc17e6cb"
select select "baca39b5-529a-4592-b8f9-0b9bae35b1c2"
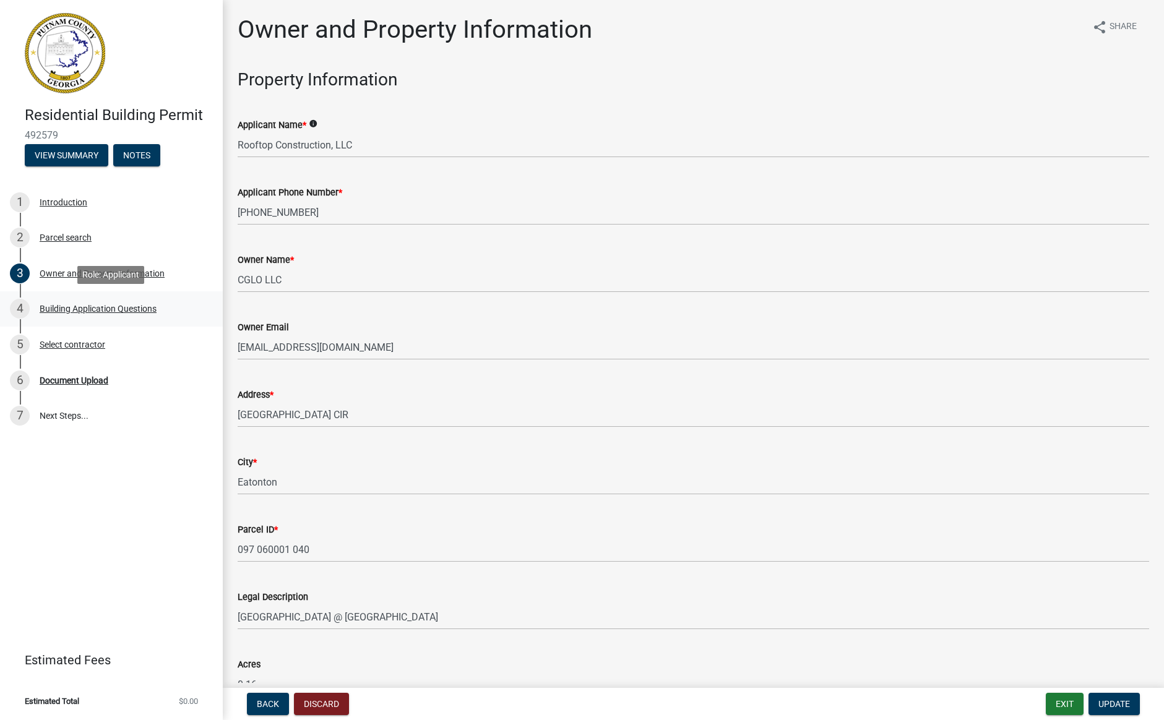
click at [99, 305] on div "Building Application Questions" at bounding box center [98, 308] width 117 height 9
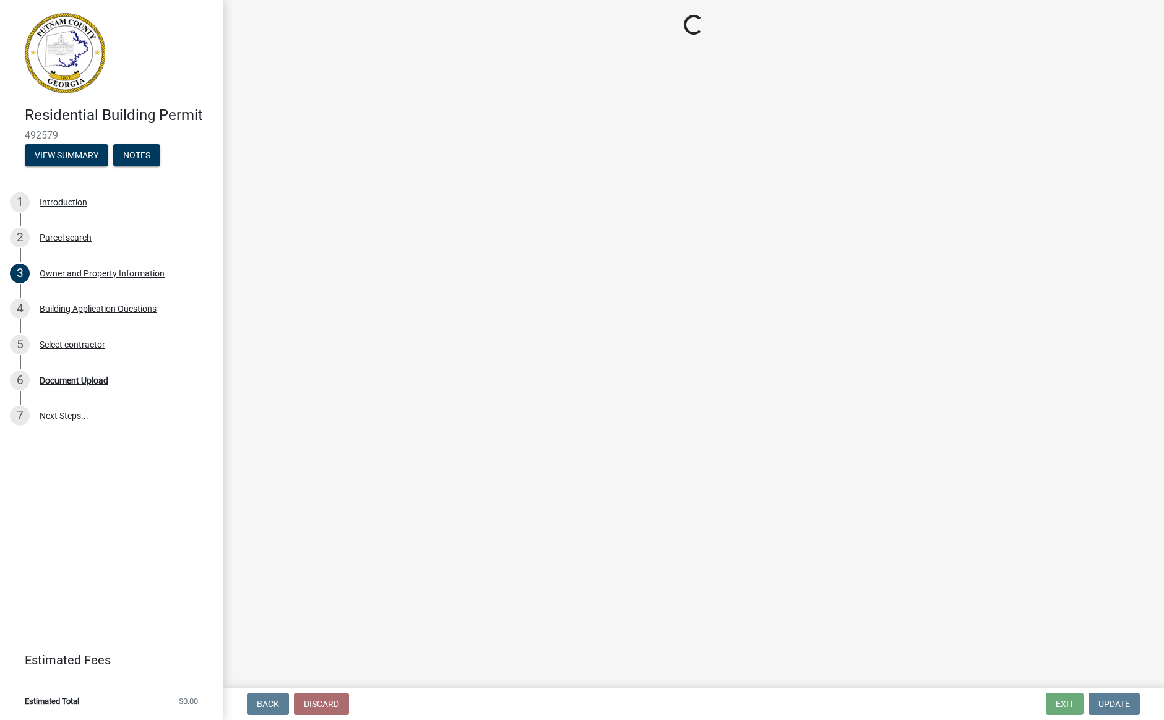
select select "ebf62bd9-0e77-42f1-a2f1-6aca02a789de"
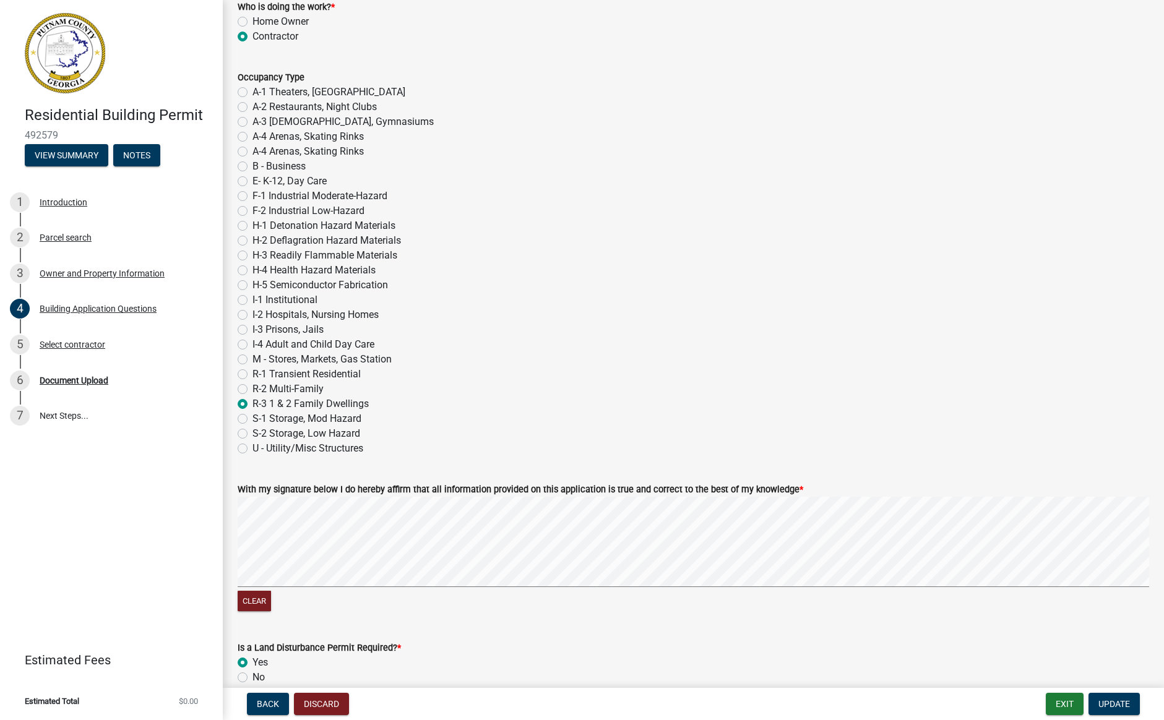
scroll to position [5053, 0]
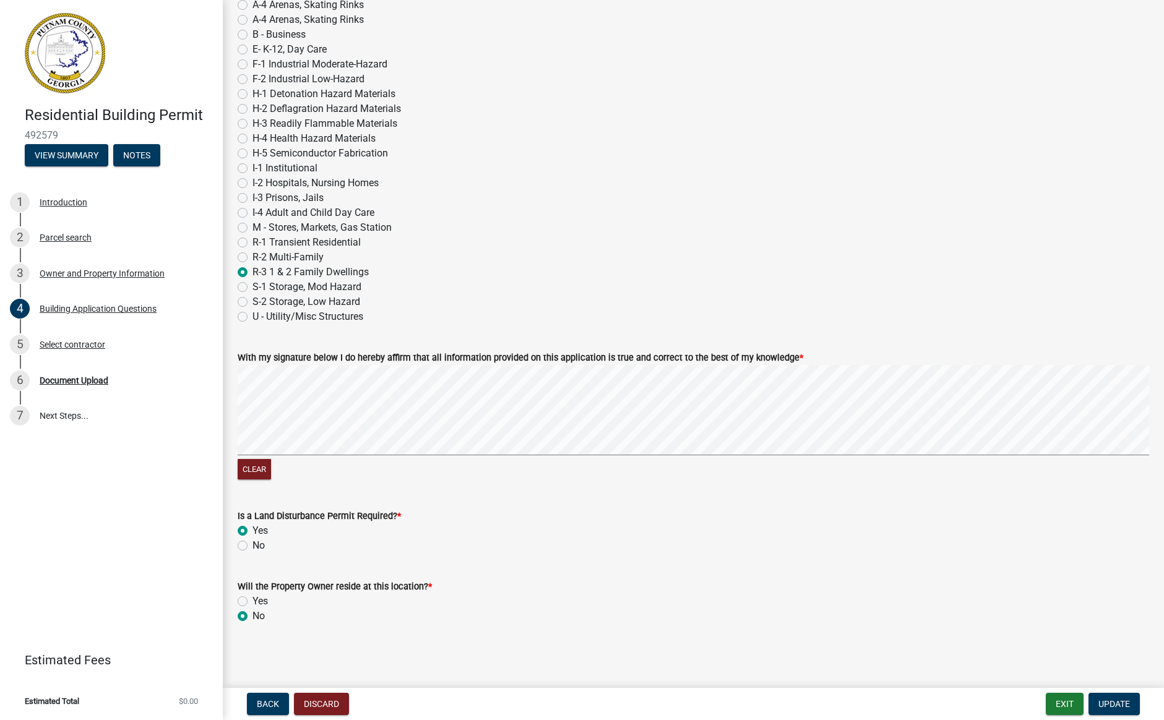
click at [252, 550] on label "No" at bounding box center [258, 545] width 12 height 15
click at [252, 546] on input "No" at bounding box center [256, 542] width 8 height 8
radio input "true"
click at [252, 603] on label "Yes" at bounding box center [259, 601] width 15 height 15
click at [252, 602] on input "Yes" at bounding box center [256, 598] width 8 height 8
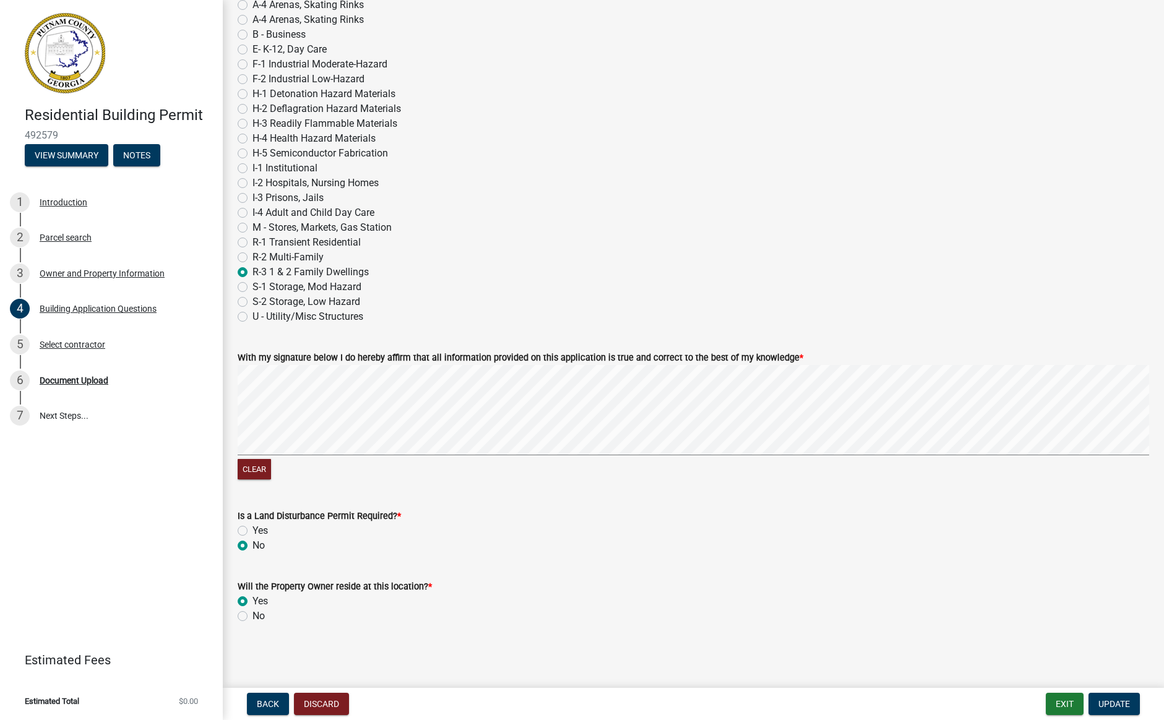
radio input "true"
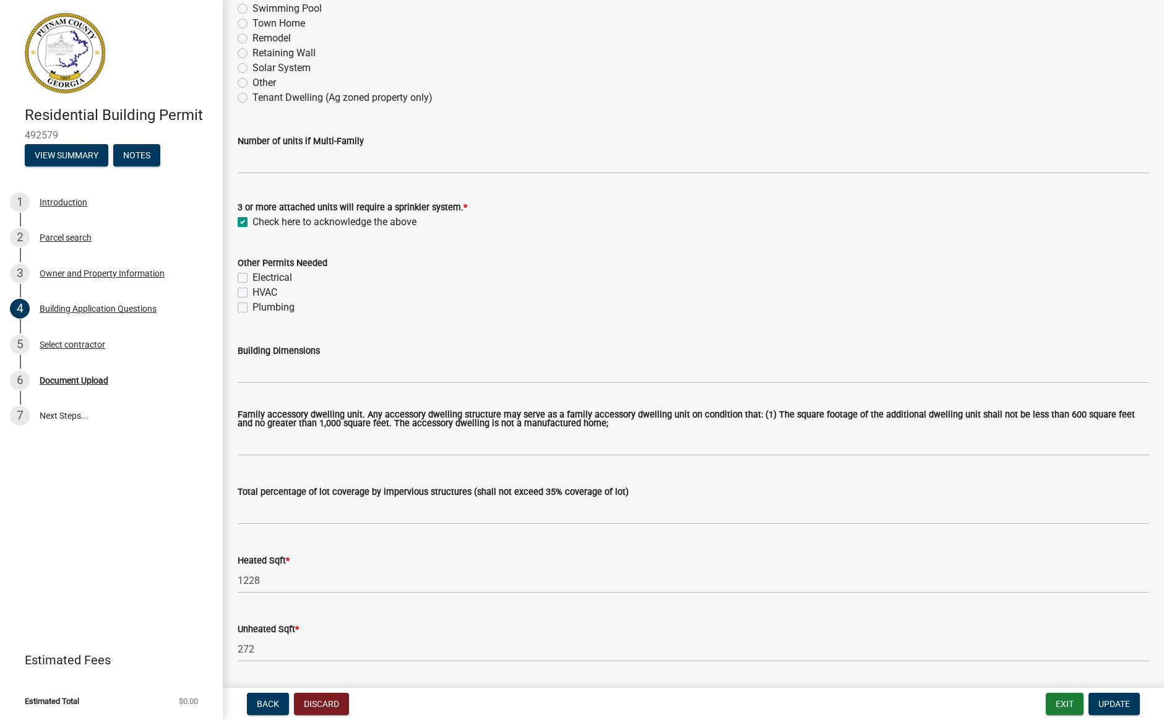
scroll to position [0, 0]
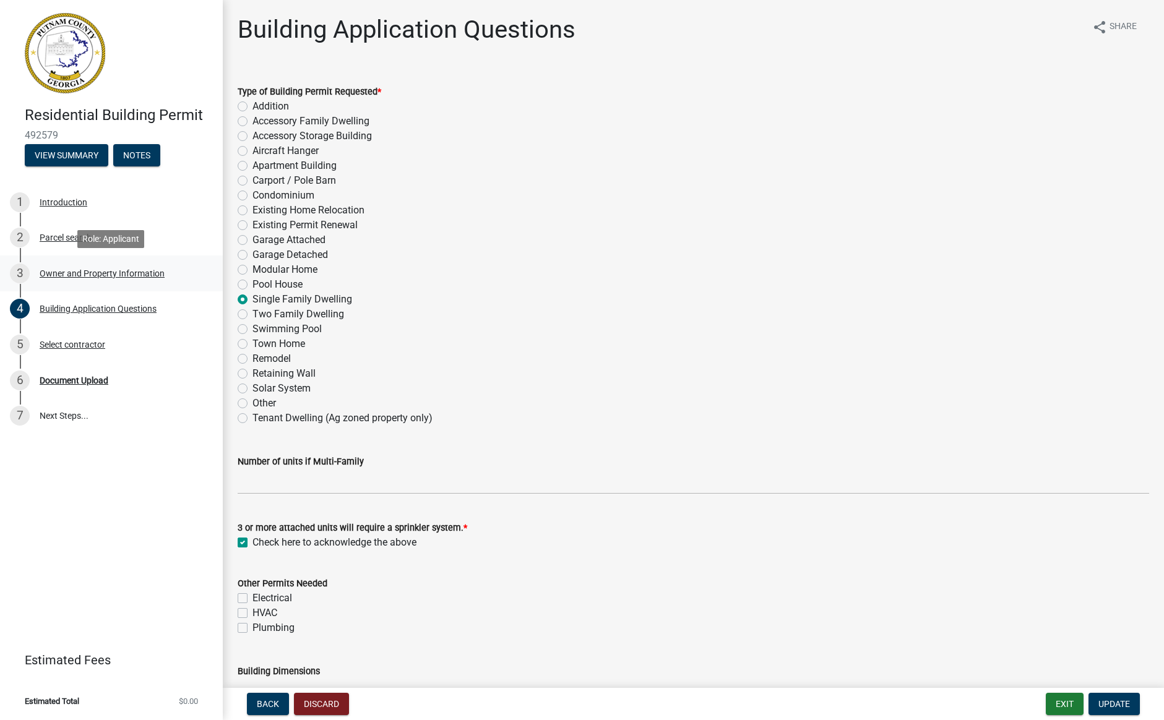
click at [71, 274] on div "Owner and Property Information" at bounding box center [102, 273] width 125 height 9
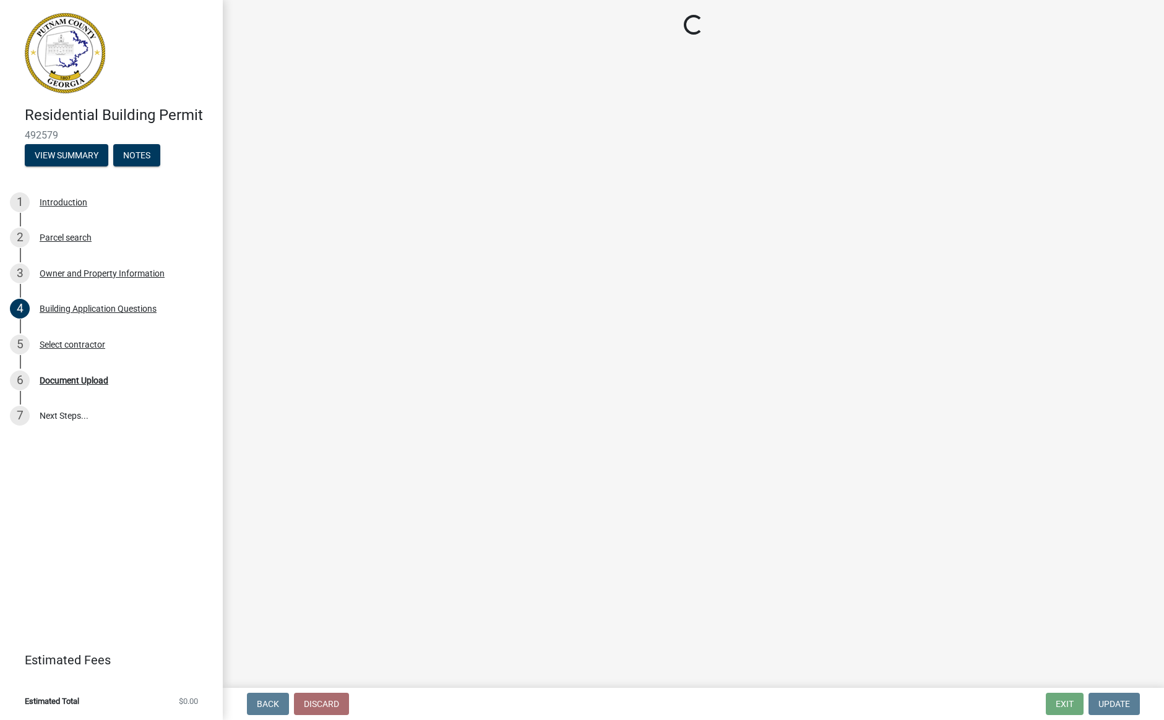
select select "0688c8c3-ca83-4764-a677-531fbc17e6cb"
select select "baca39b5-529a-4592-b8f9-0b9bae35b1c2"
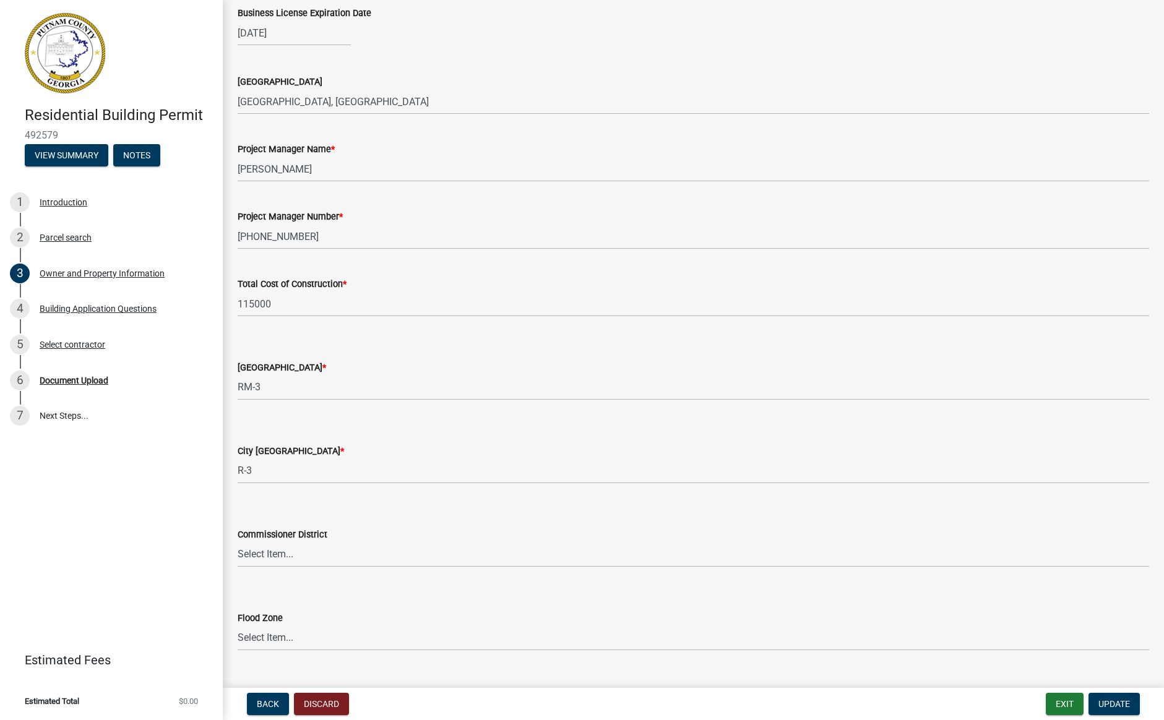
scroll to position [1870, 0]
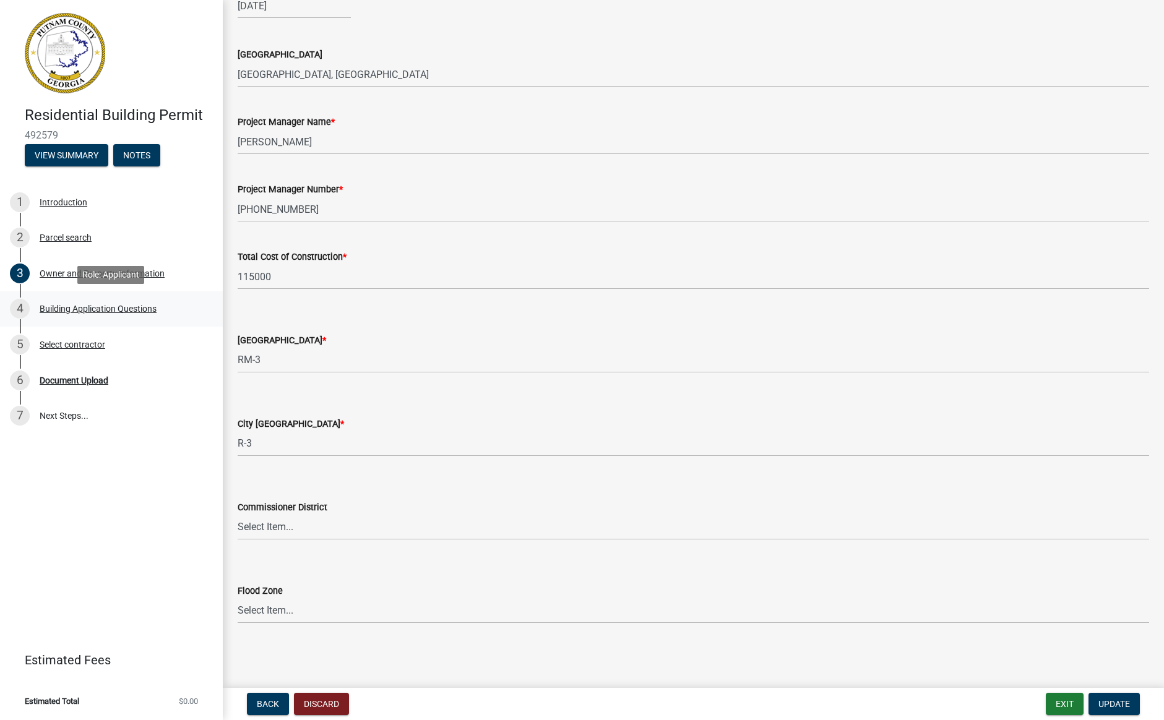
click at [67, 311] on div "Building Application Questions" at bounding box center [98, 308] width 117 height 9
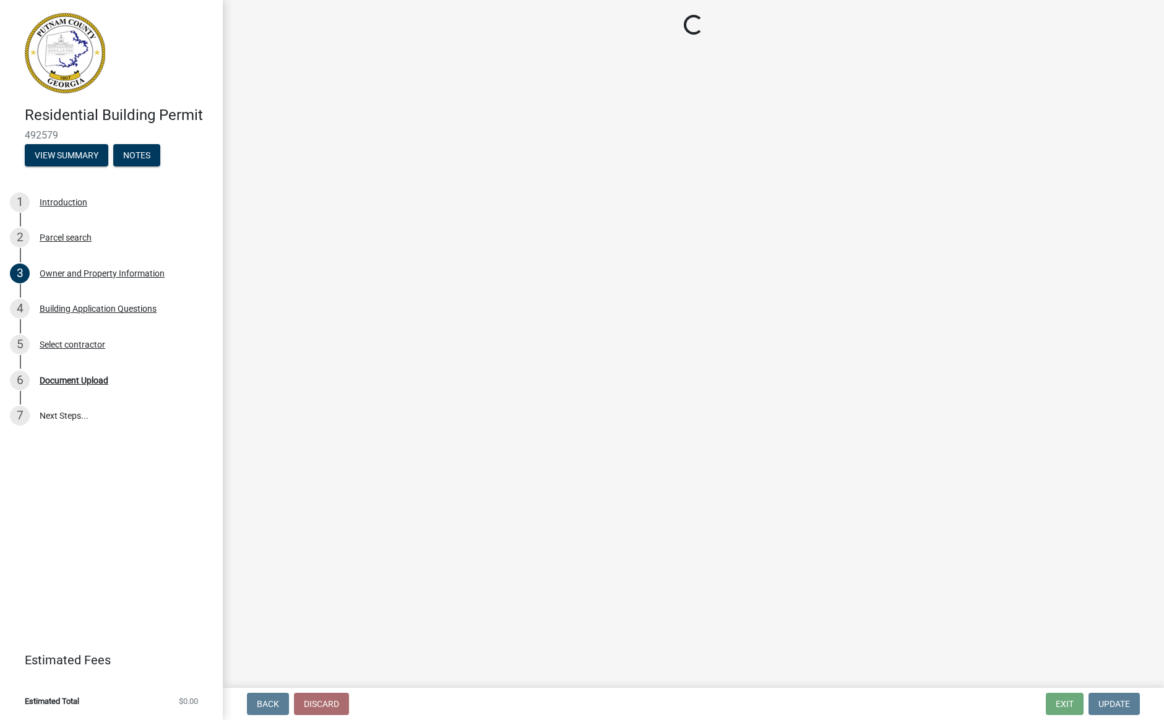
select select "ebf62bd9-0e77-42f1-a2f1-6aca02a789de"
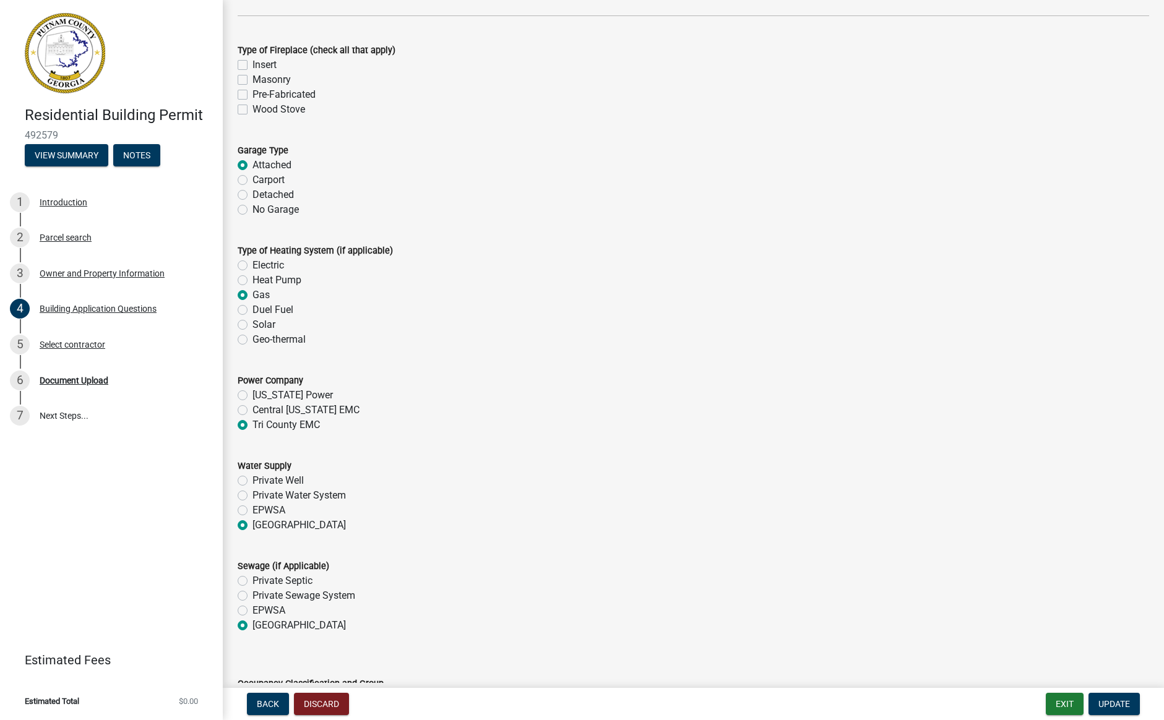
scroll to position [3622, 0]
